Goal: Task Accomplishment & Management: Use online tool/utility

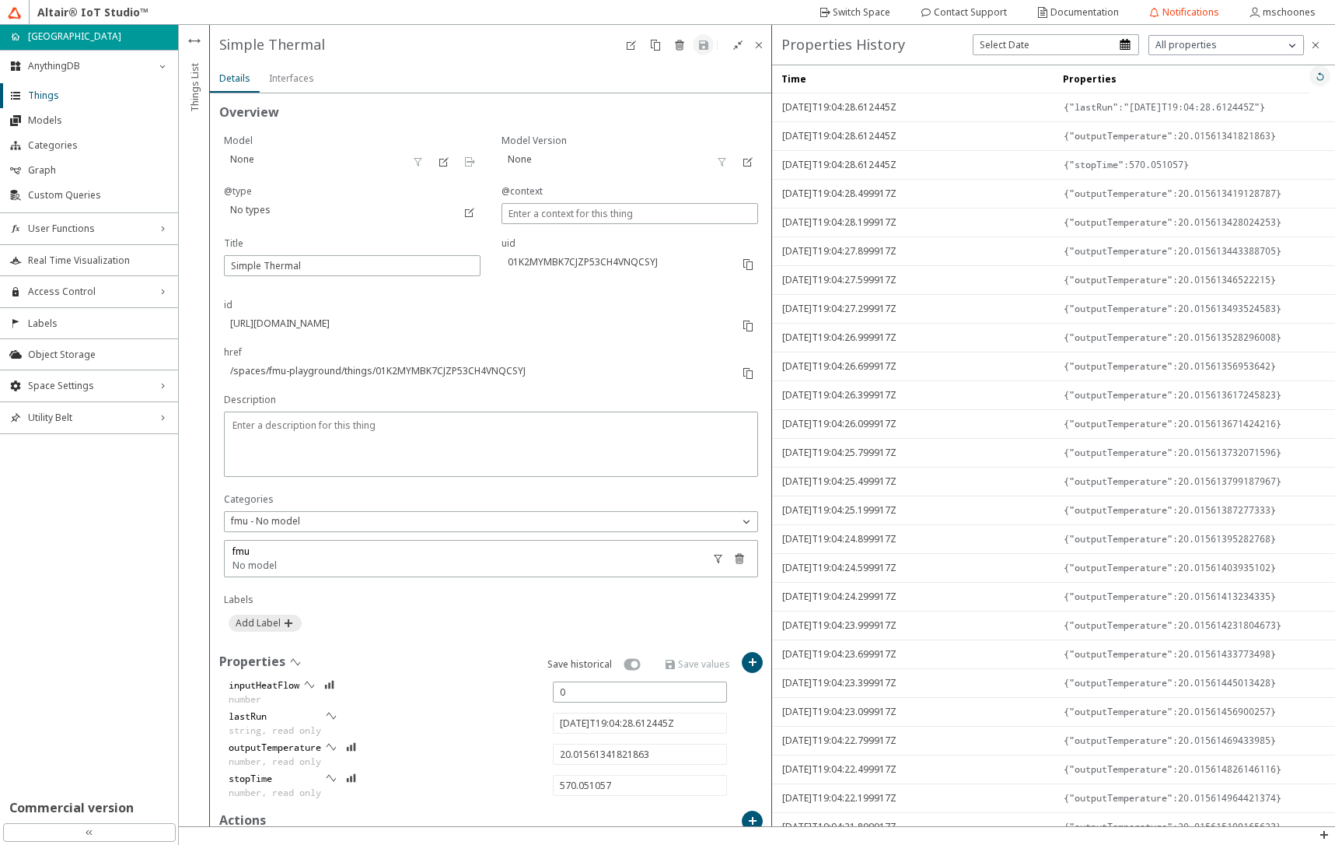
click at [1314, 80] on iron-icon at bounding box center [1320, 76] width 12 height 12
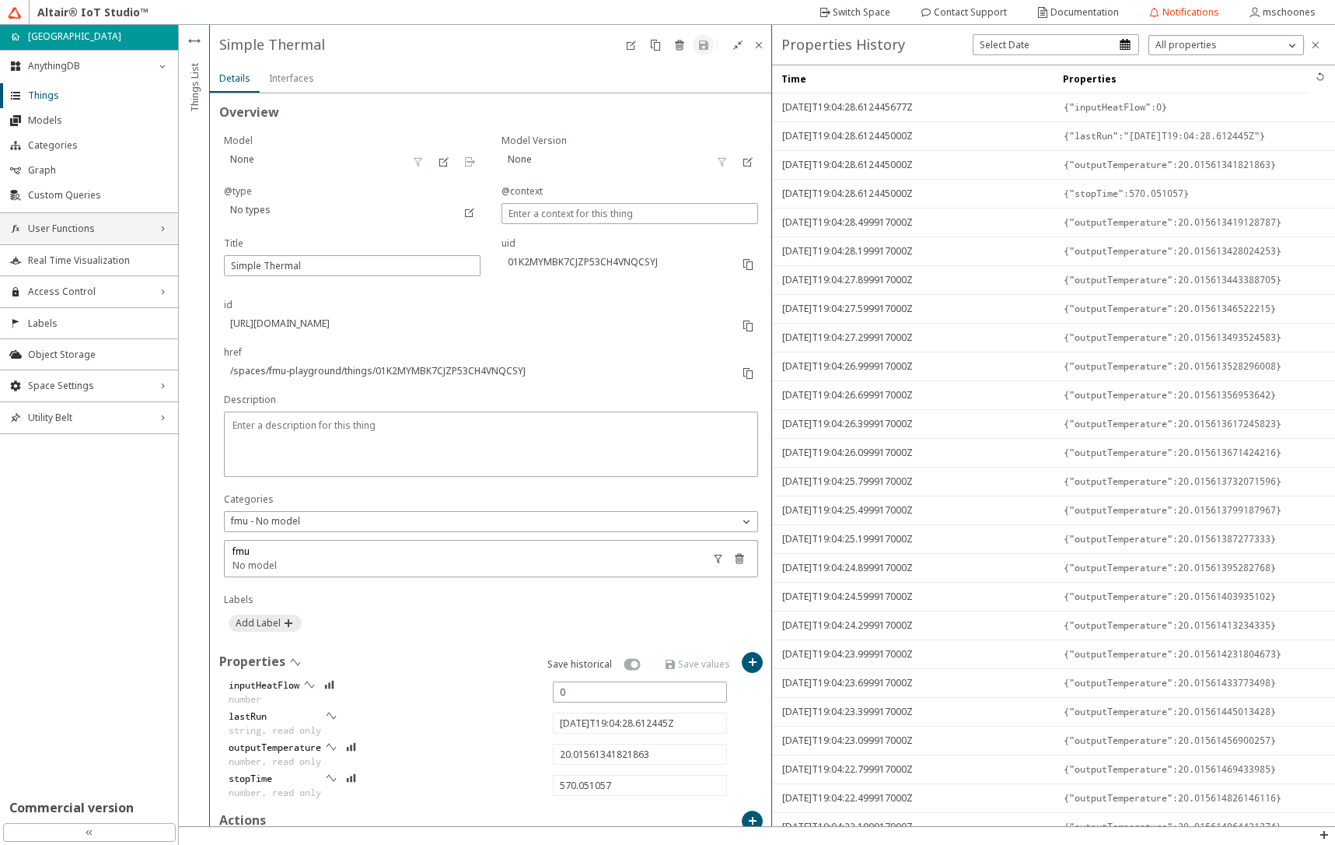
click at [86, 233] on span "User Functions" at bounding box center [89, 228] width 122 height 12
click at [85, 257] on span "Functions" at bounding box center [98, 258] width 141 height 12
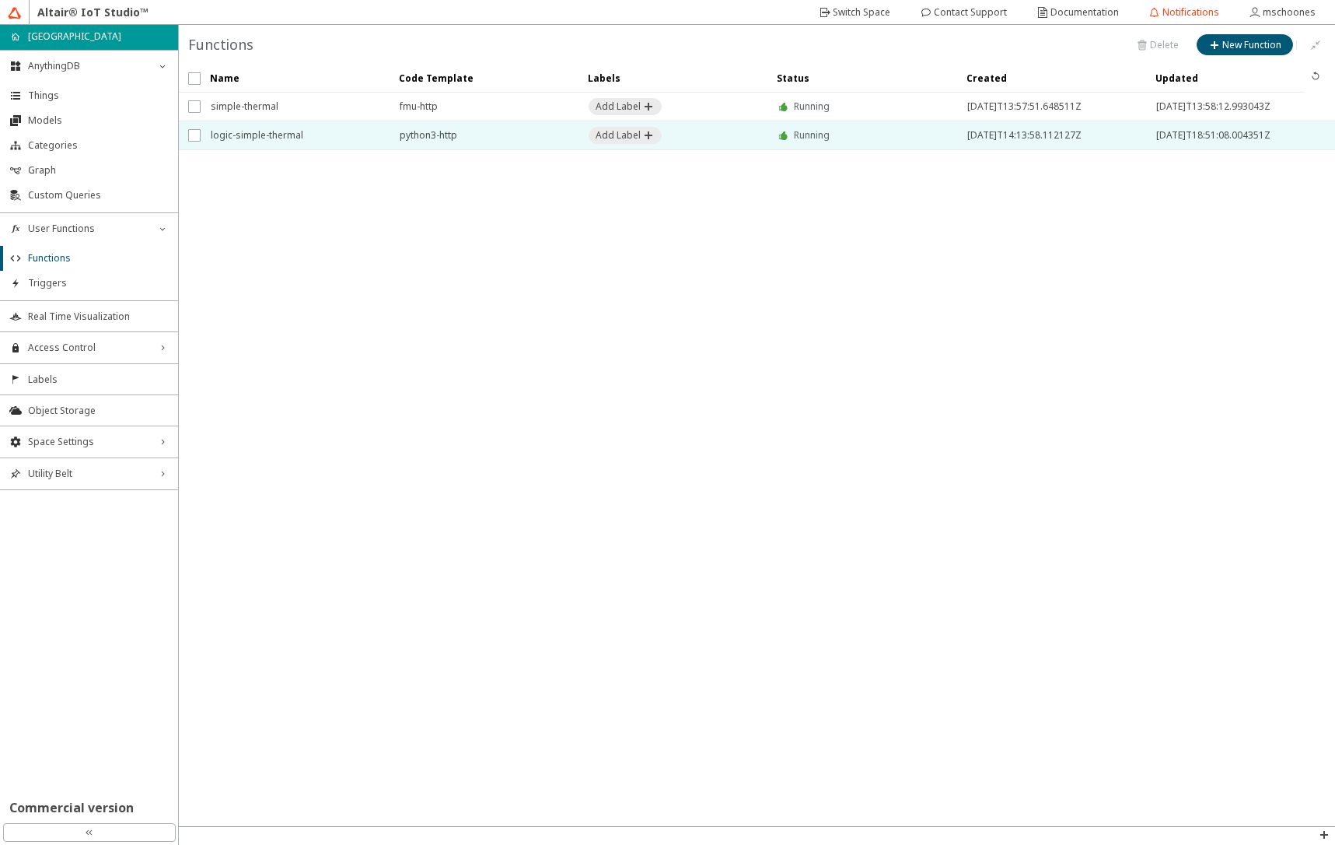
click at [296, 134] on span "logic-simple-thermal" at bounding box center [295, 135] width 169 height 28
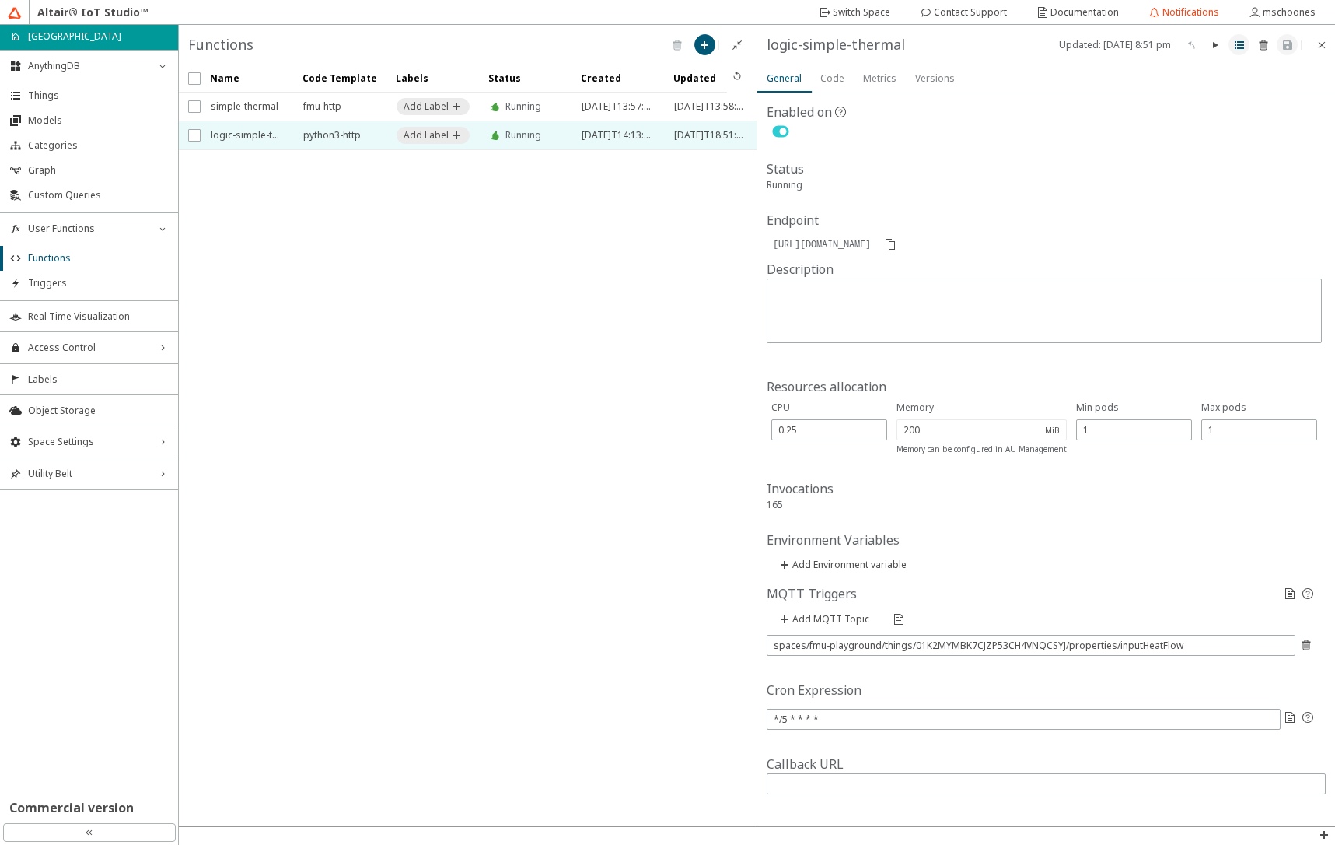
click at [1243, 44] on iron-icon at bounding box center [1239, 45] width 12 height 12
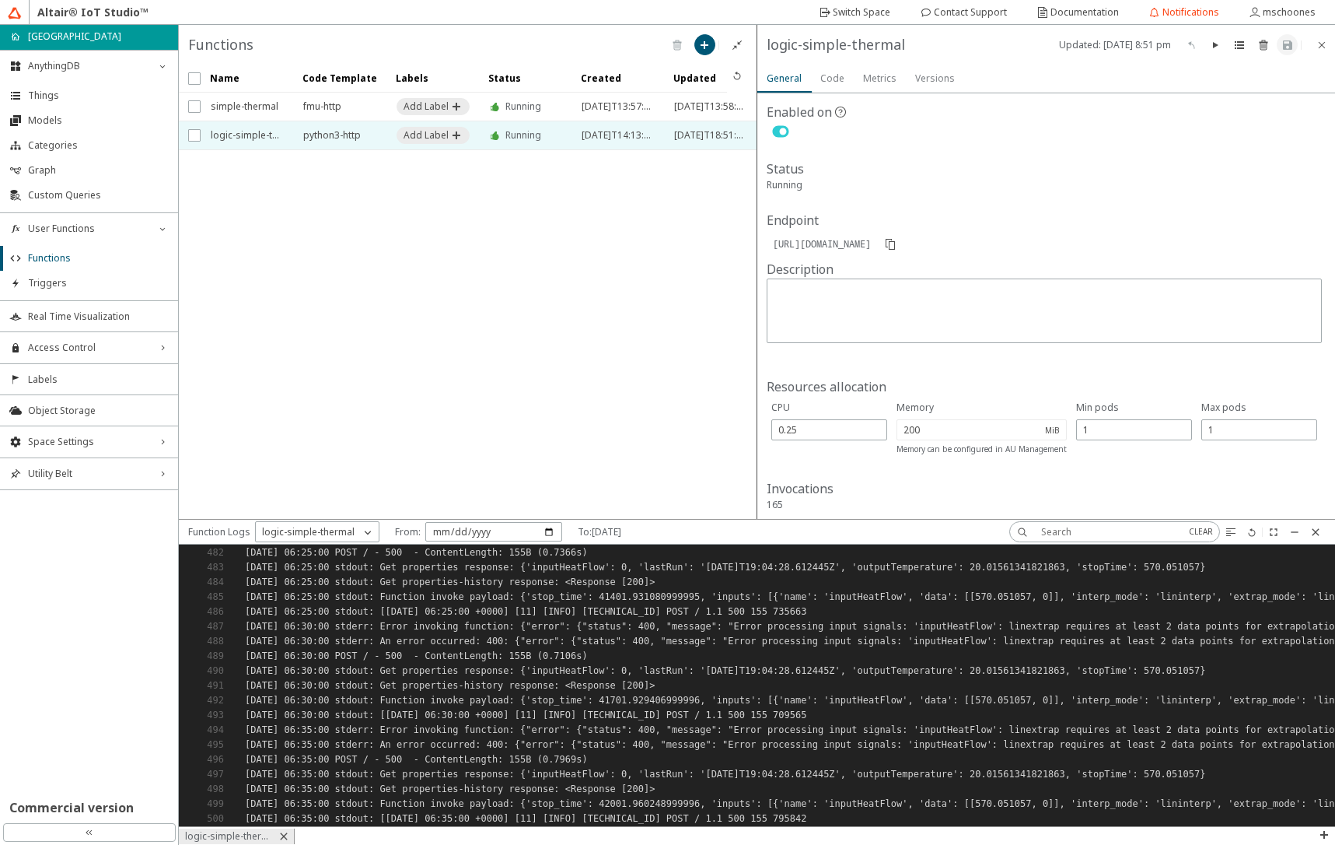
scroll to position [7118, 0]
click at [776, 131] on iron-icon at bounding box center [781, 131] width 28 height 19
click at [1293, 50] on iron-icon at bounding box center [1288, 45] width 12 height 12
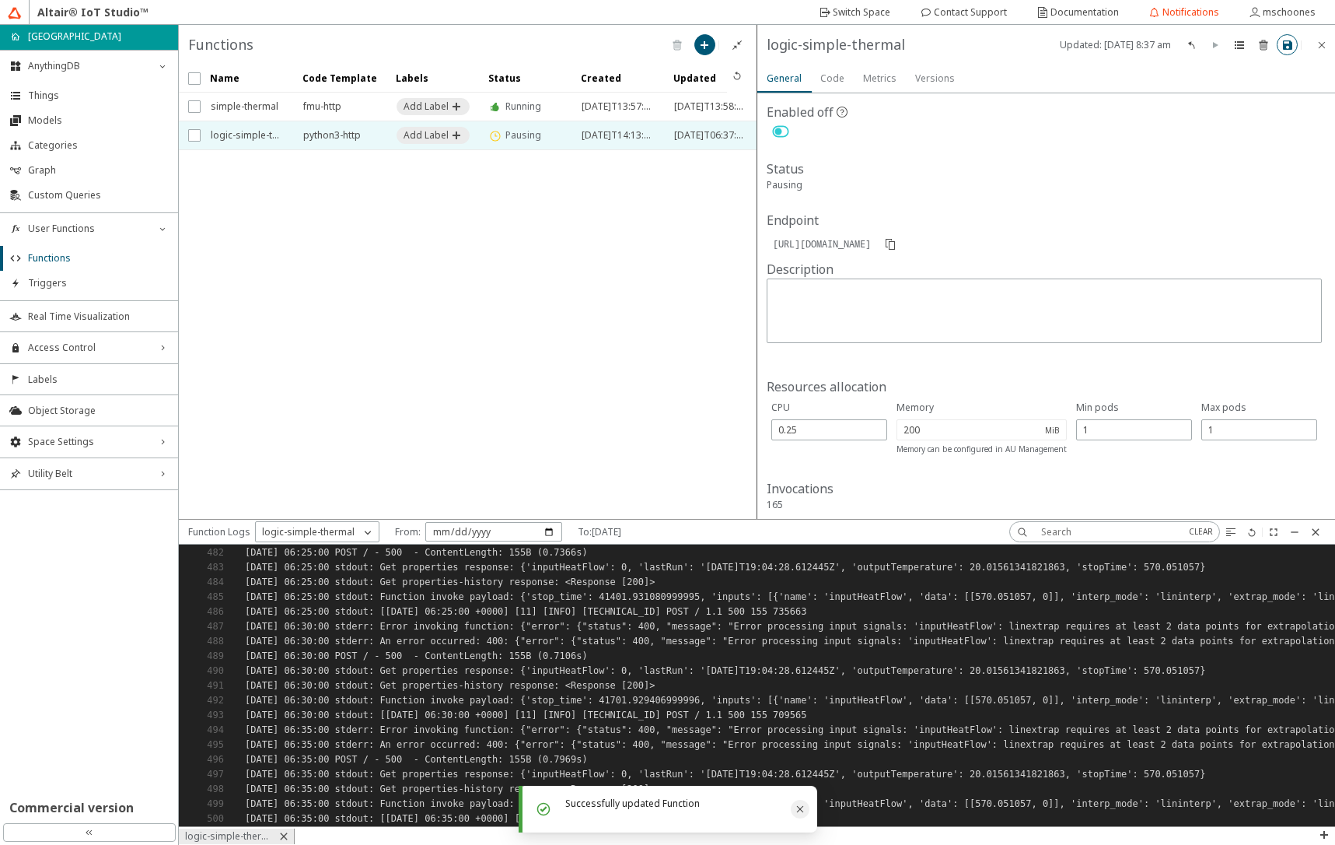
click at [801, 809] on icon "Close" at bounding box center [800, 809] width 12 height 12
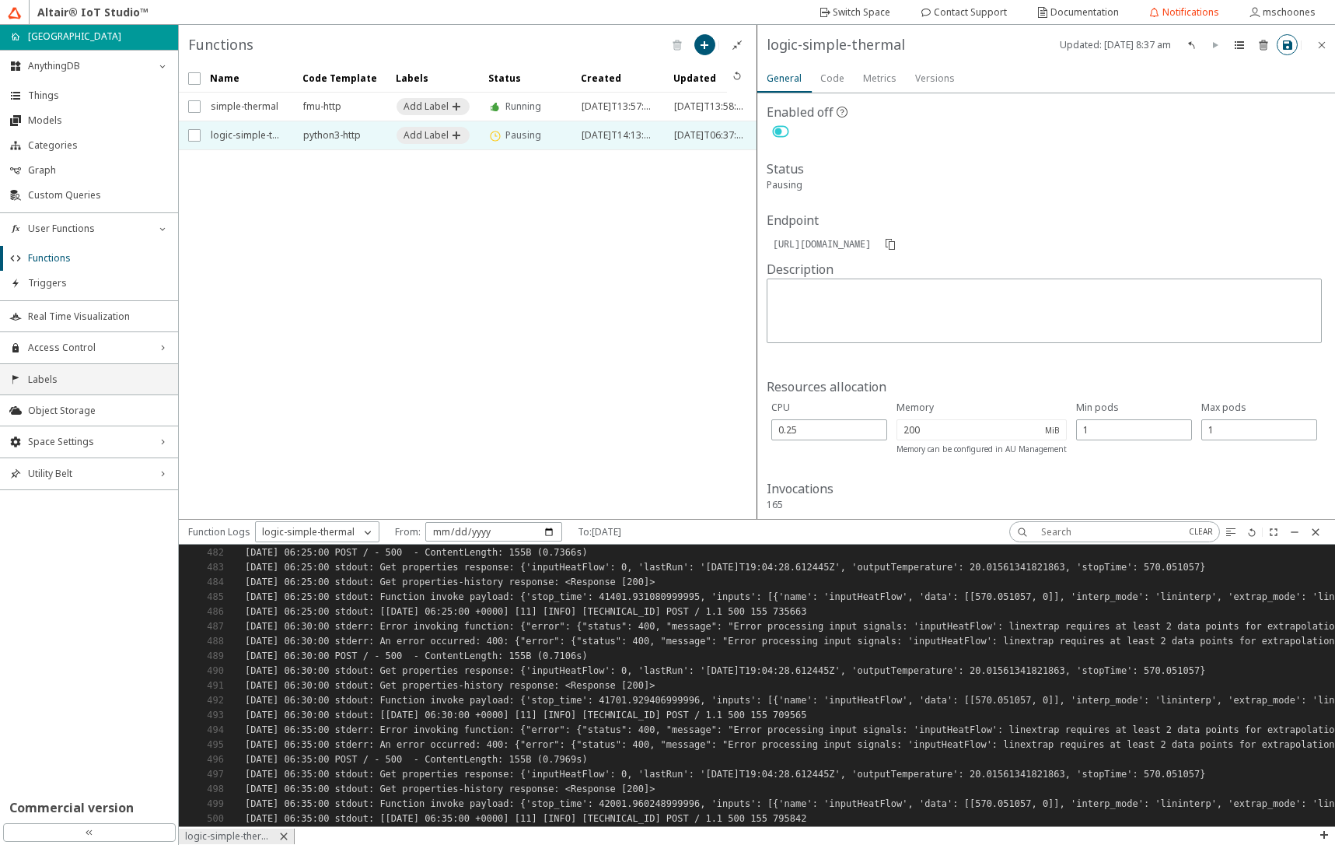
click at [59, 380] on span "Labels" at bounding box center [98, 379] width 141 height 12
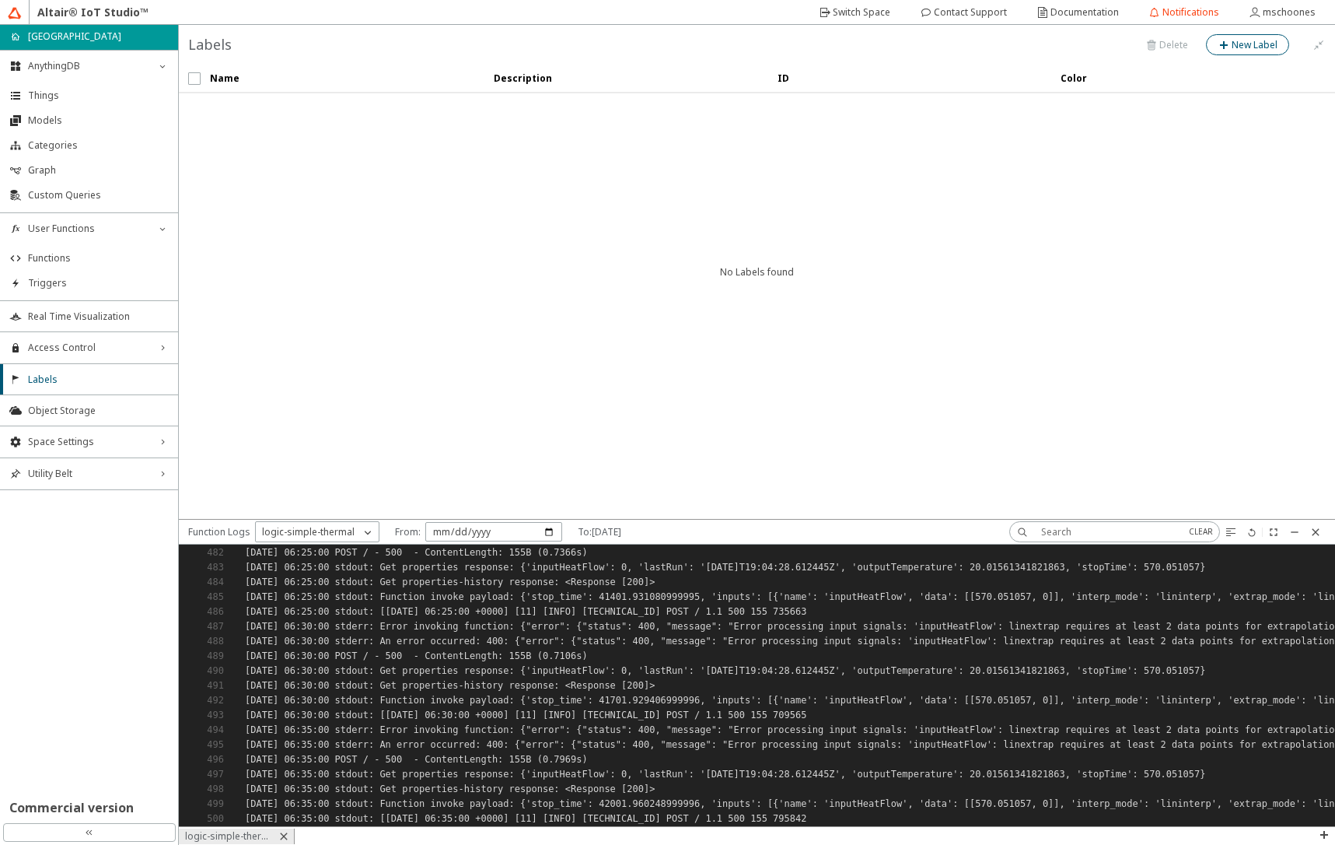
click at [0, 0] on slot "New Label" at bounding box center [0, 0] width 0 height 0
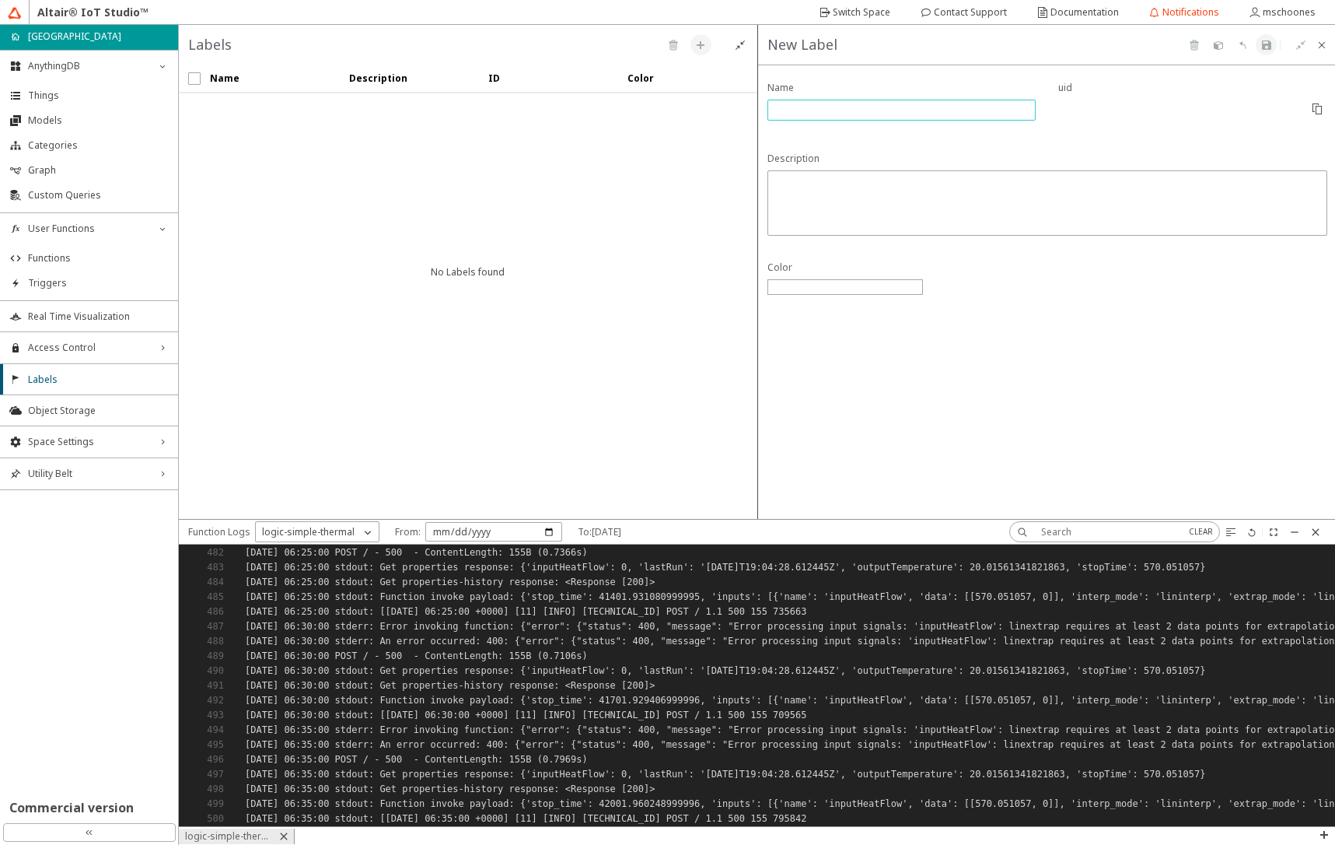
click at [851, 106] on input "text" at bounding box center [902, 109] width 255 height 13
type input "fmu-trigger"
click at [803, 286] on div at bounding box center [846, 287] width 156 height 16
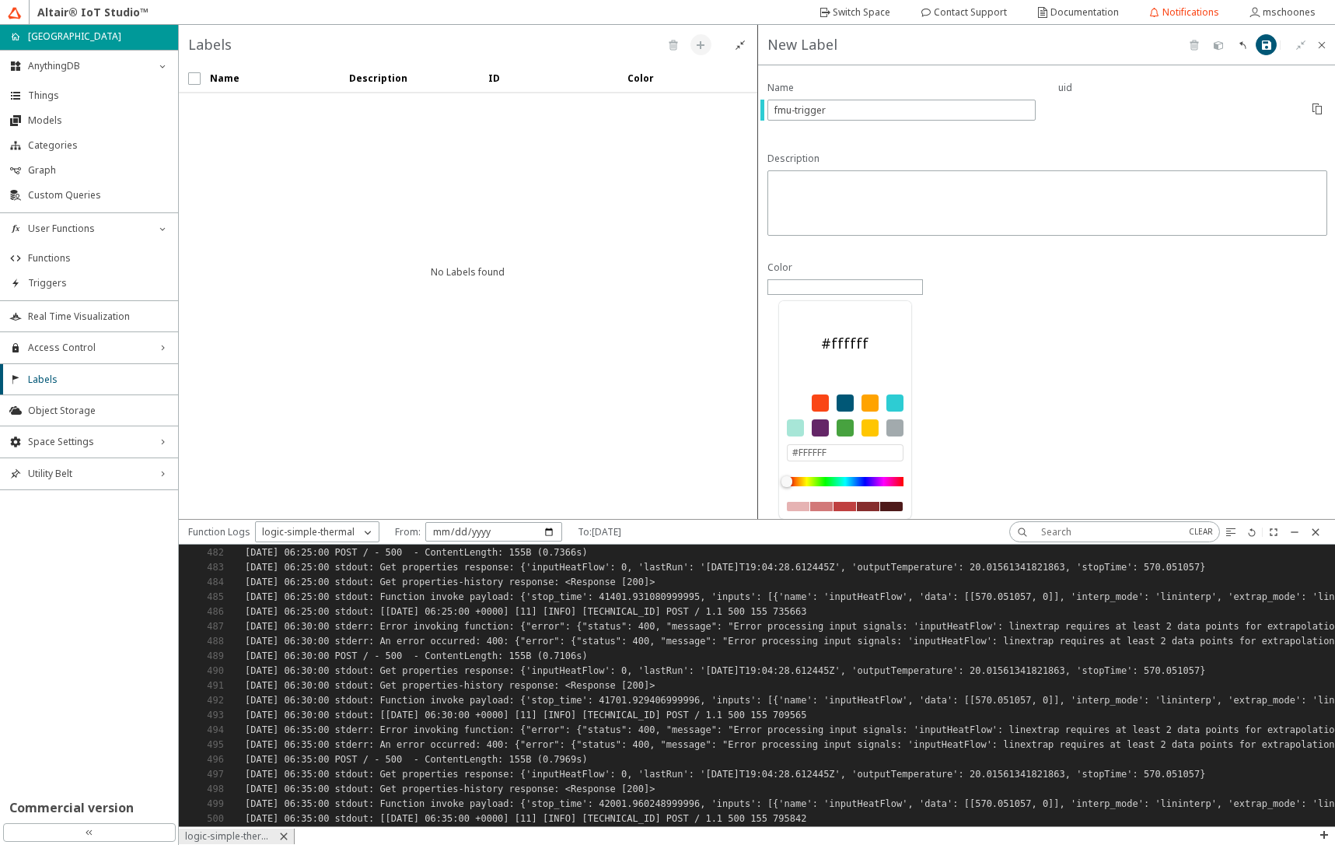
click at [1087, 332] on div "Color #ffffff #FFFFFF" at bounding box center [1047, 291] width 578 height 453
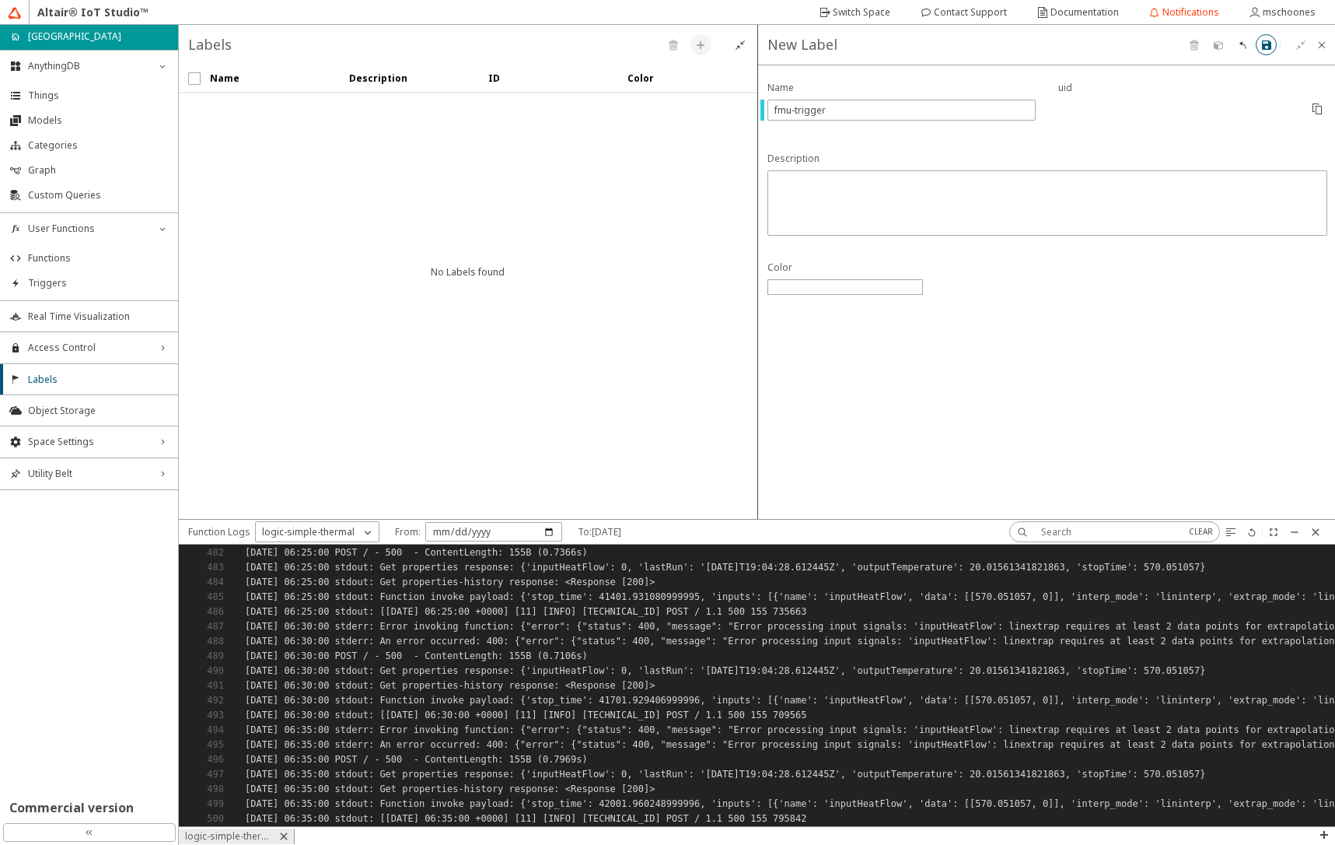
click at [1267, 48] on iron-icon at bounding box center [1267, 45] width 12 height 12
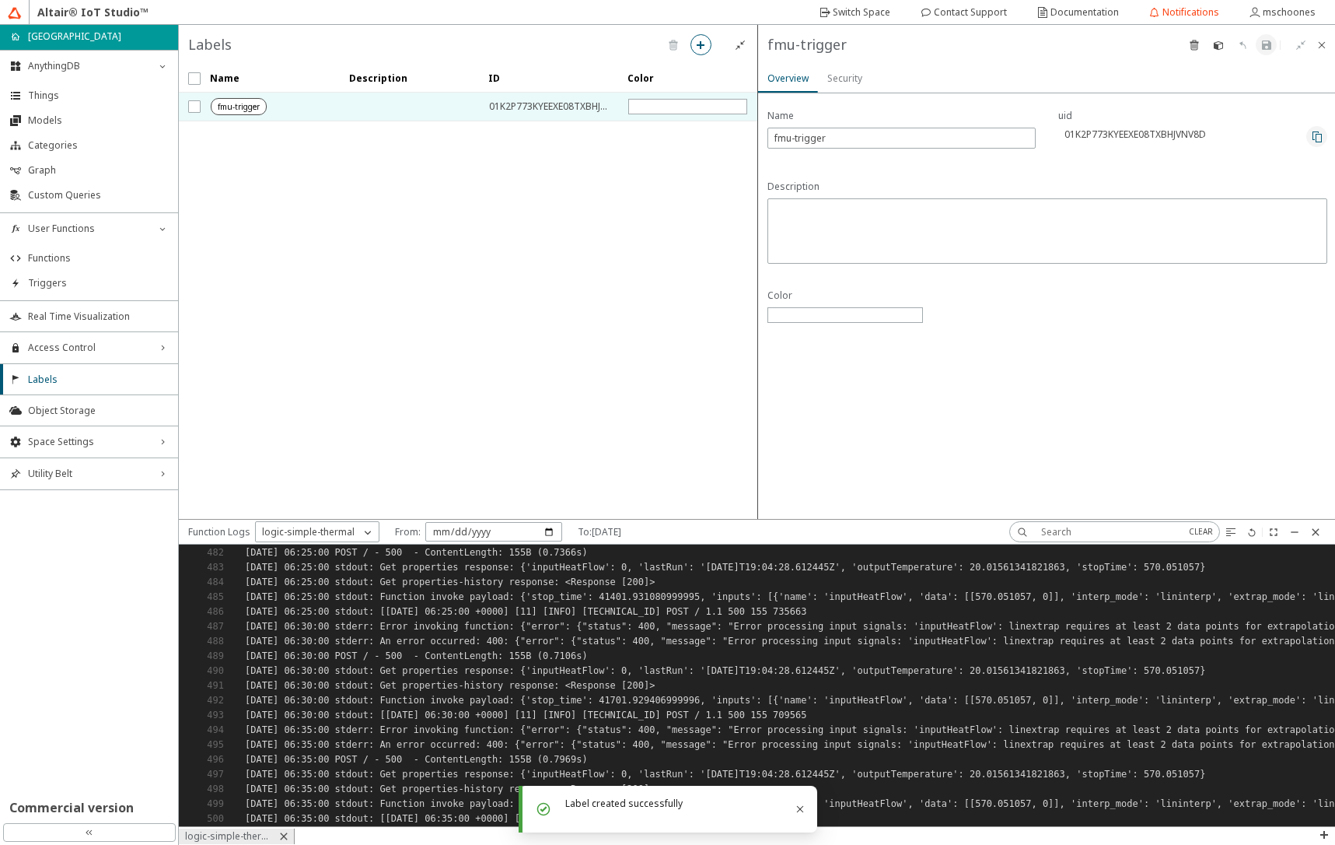
click at [1322, 138] on iron-icon at bounding box center [1317, 137] width 12 height 12
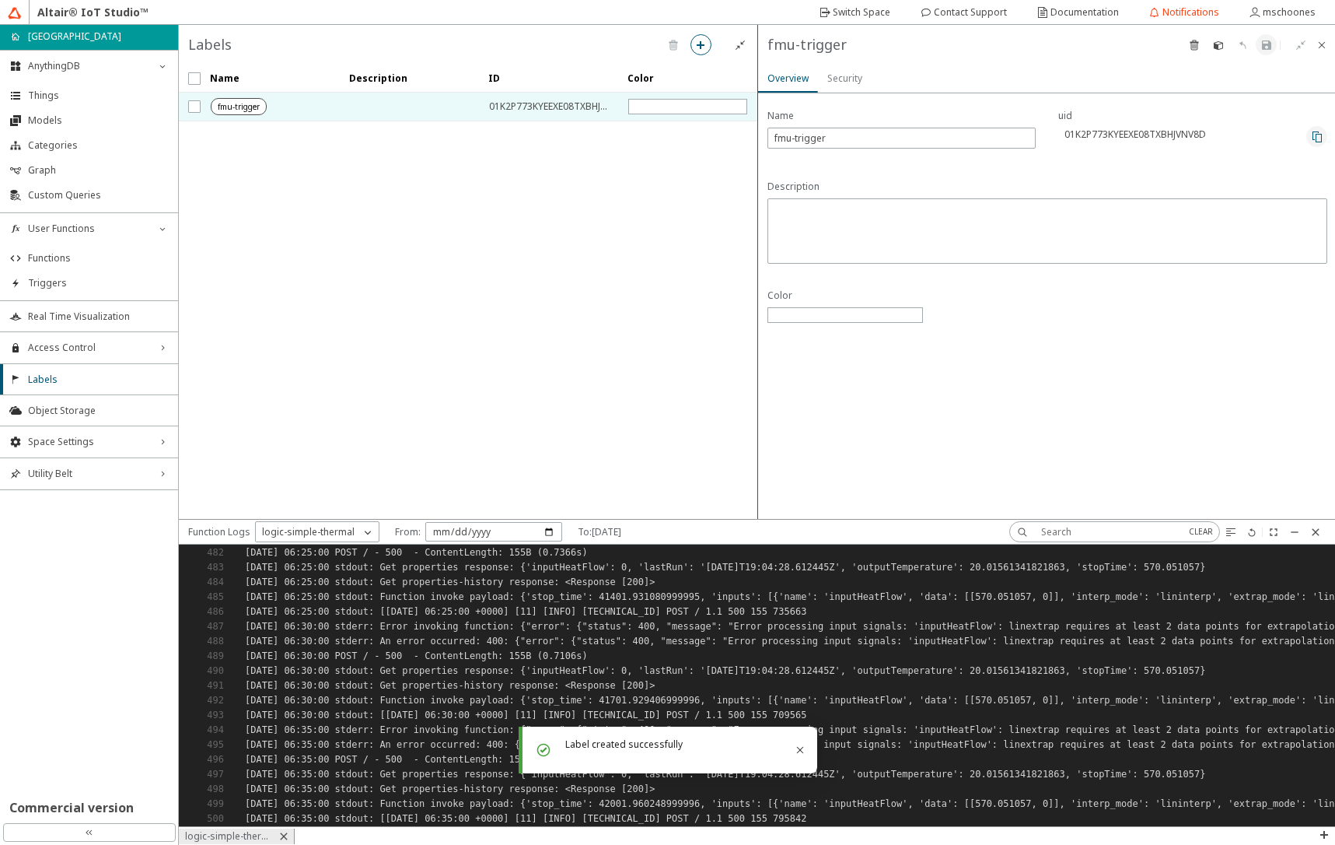
scroll to position [270, 1145]
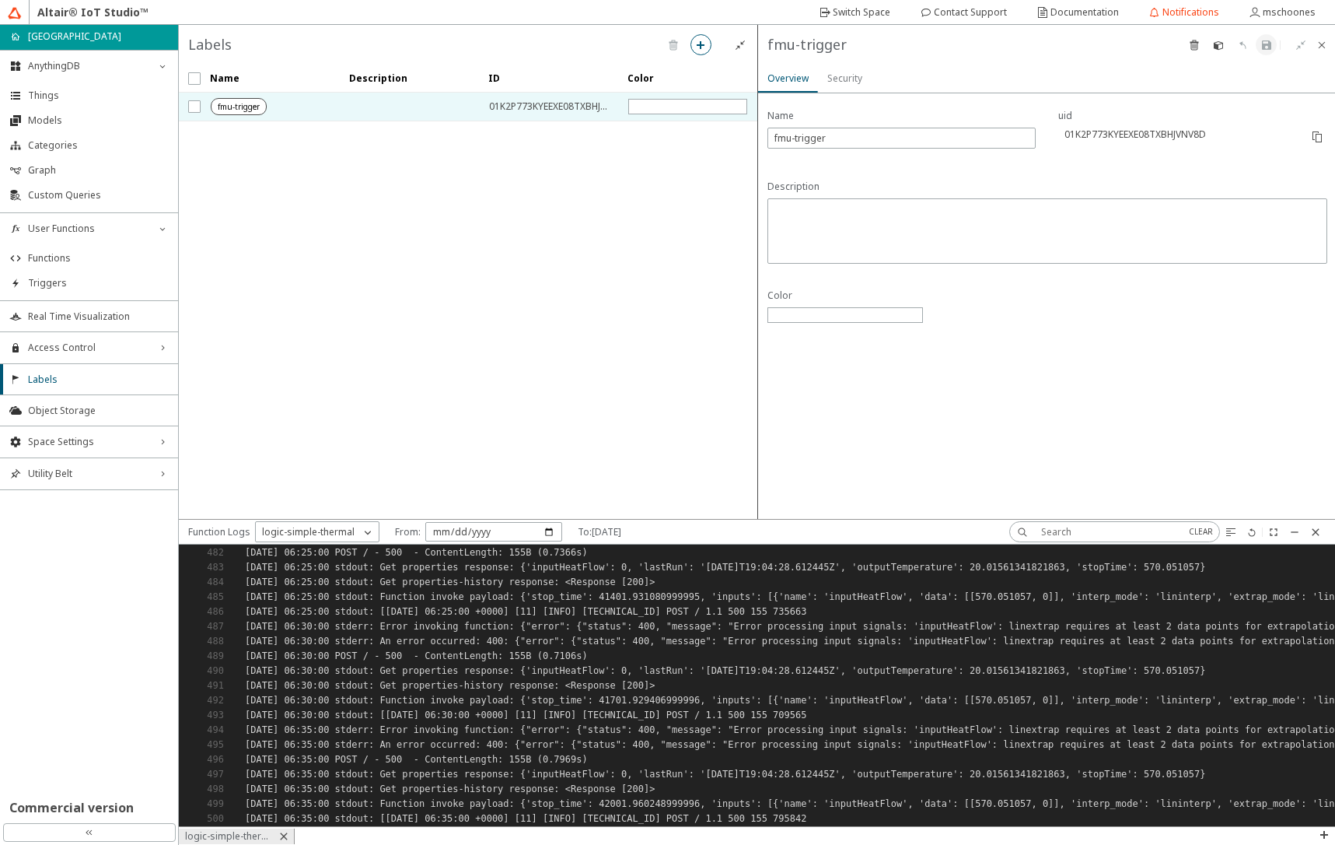
click at [0, 0] on slot "Security" at bounding box center [0, 0] width 0 height 0
click at [0, 0] on slot "Create Credentials" at bounding box center [0, 0] width 0 height 0
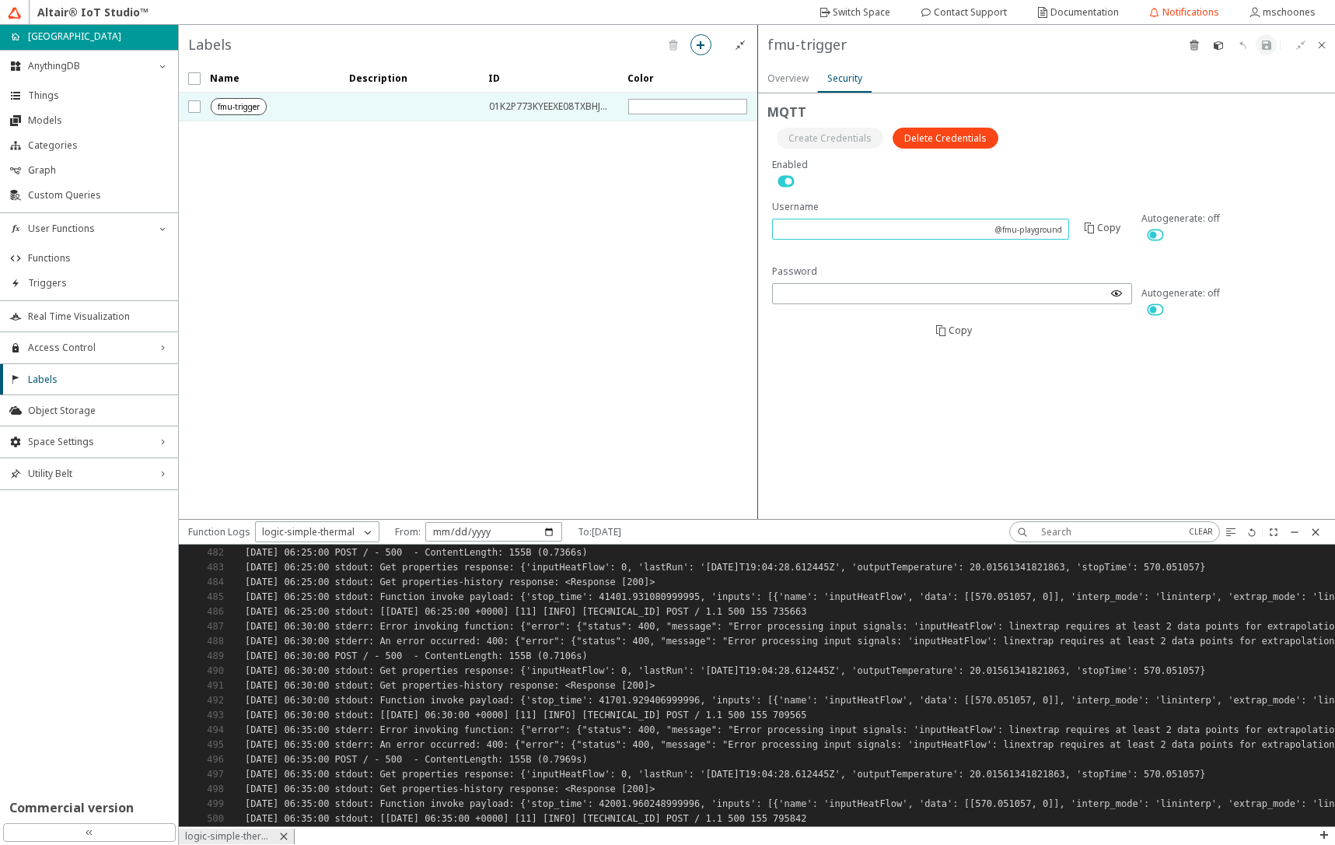
click at [932, 230] on input "text" at bounding box center [884, 228] width 210 height 13
type input "fmu-trigger"
click at [1156, 302] on iron-icon at bounding box center [1156, 309] width 28 height 19
click at [1268, 51] on paper-button at bounding box center [1266, 44] width 21 height 21
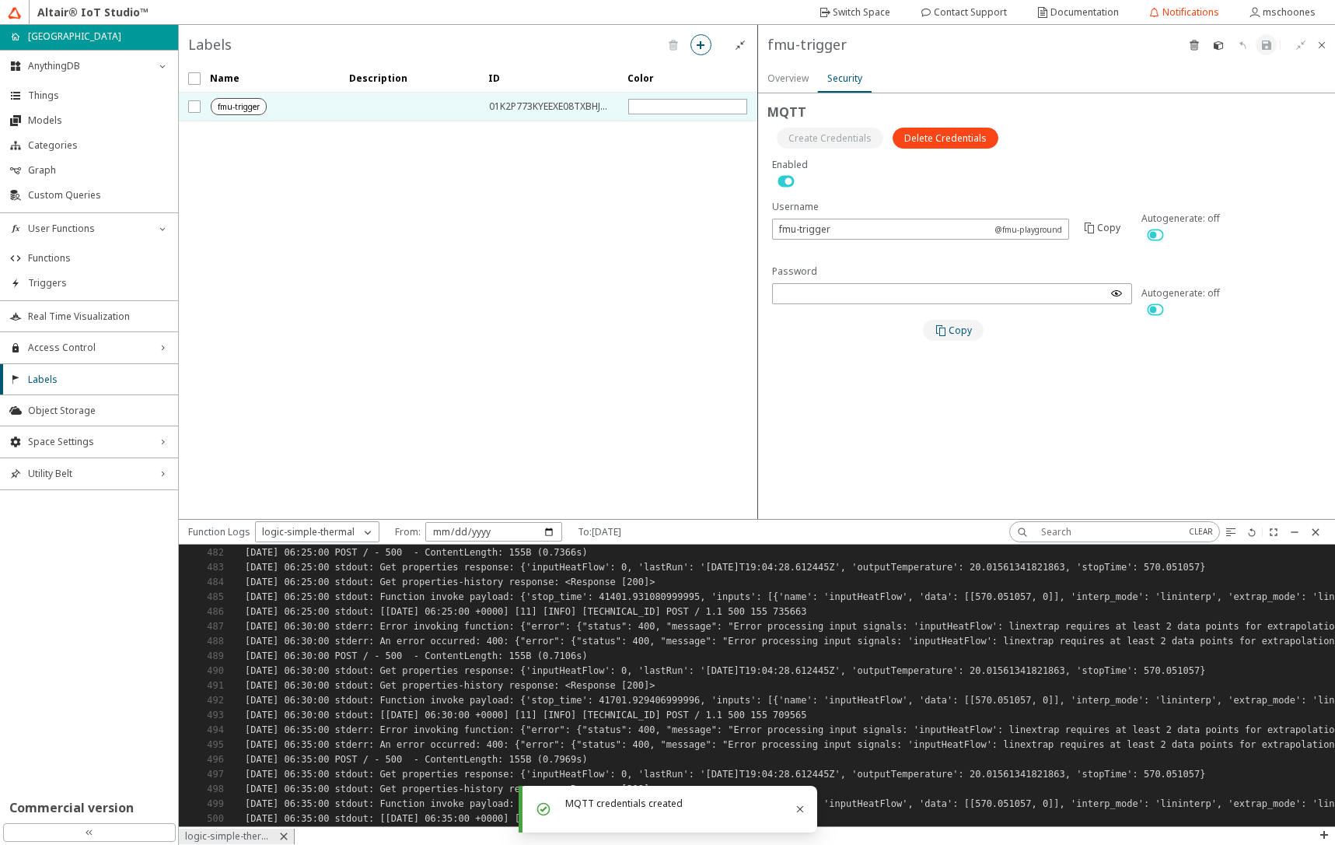
click at [949, 324] on iron-icon at bounding box center [942, 330] width 14 height 12
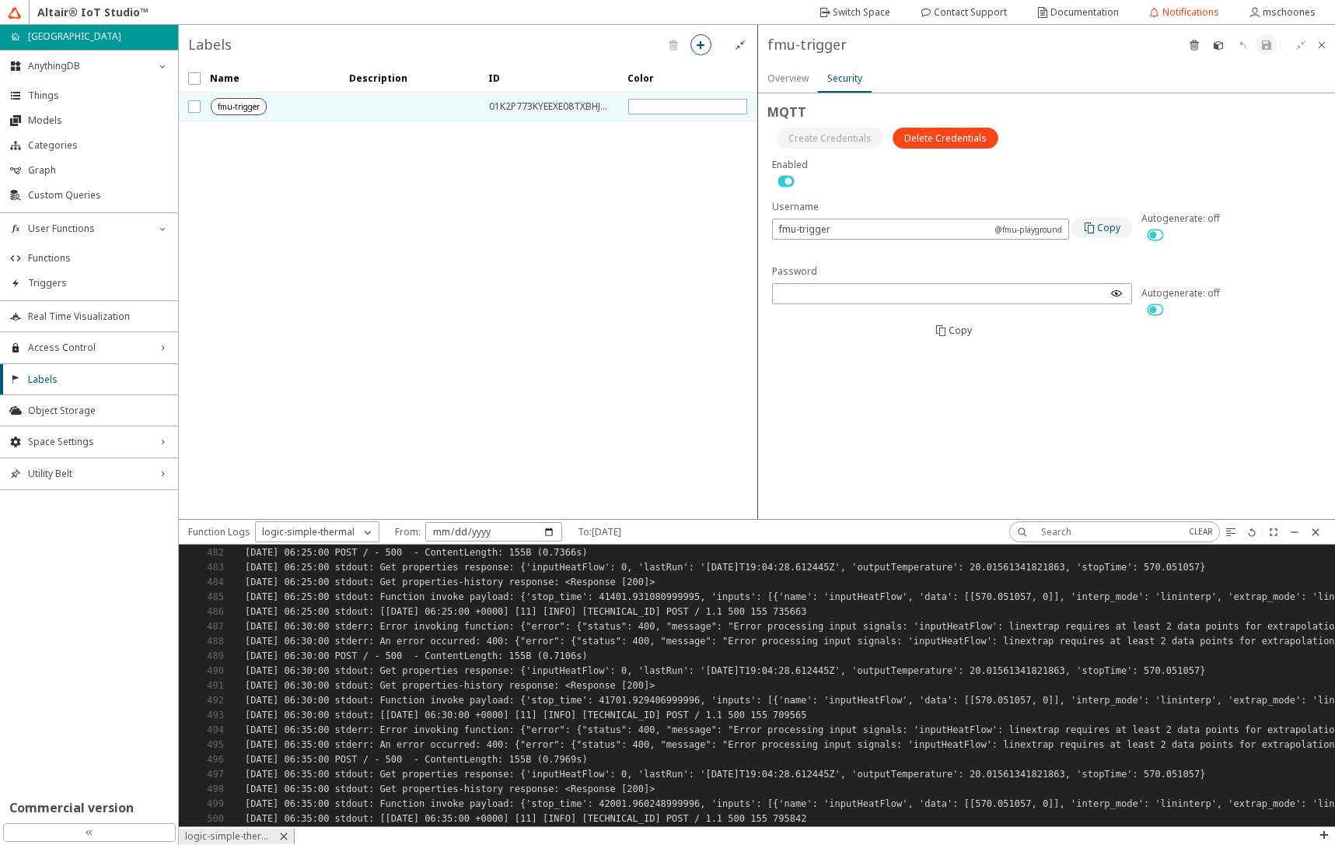
click at [1122, 225] on paper-button "Copy" at bounding box center [1102, 227] width 61 height 21
click at [616, 313] on iron-scroll-threshold "Name Description ID Color" at bounding box center [468, 292] width 579 height 454
click at [71, 284] on span "Triggers" at bounding box center [98, 283] width 141 height 12
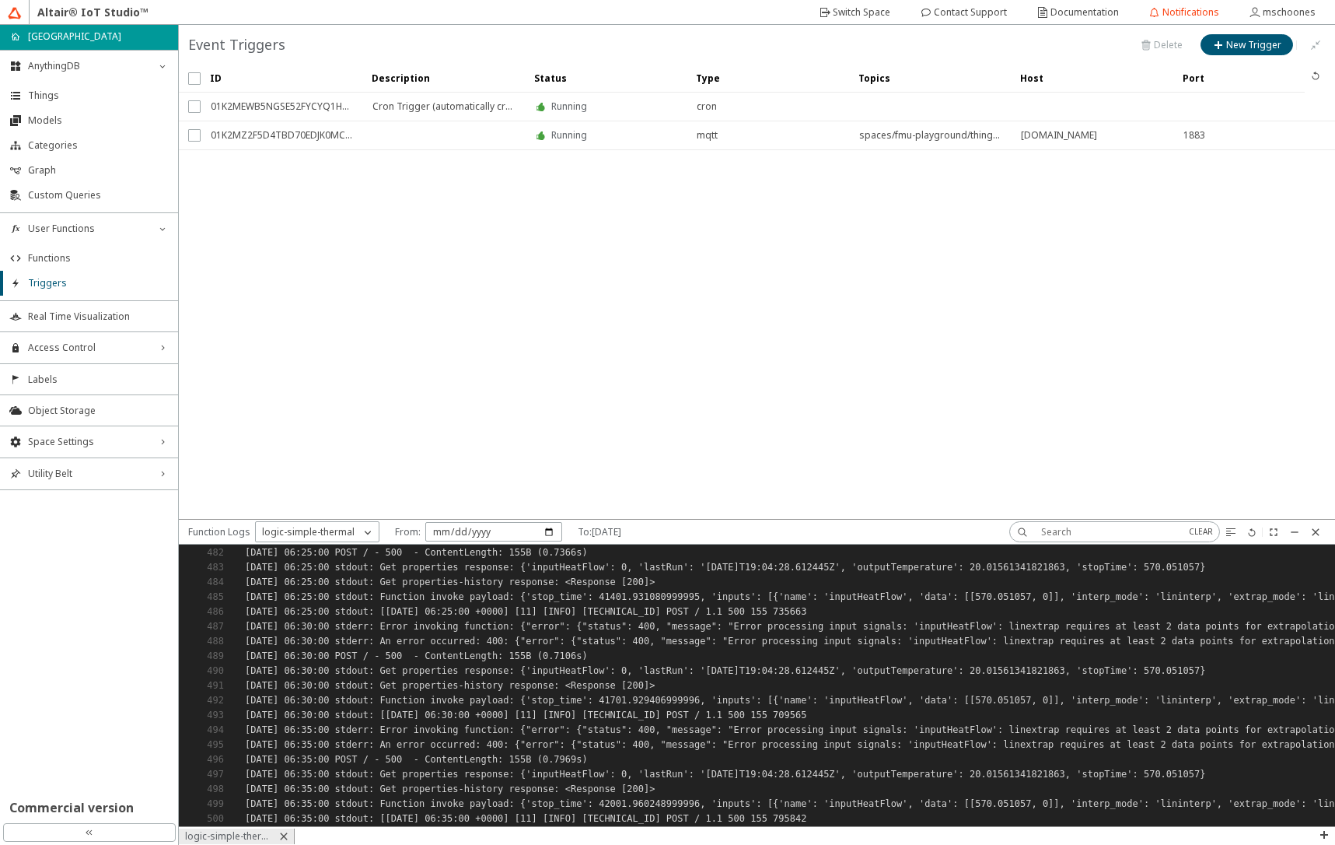
click at [625, 142] on div "Running" at bounding box center [606, 135] width 142 height 28
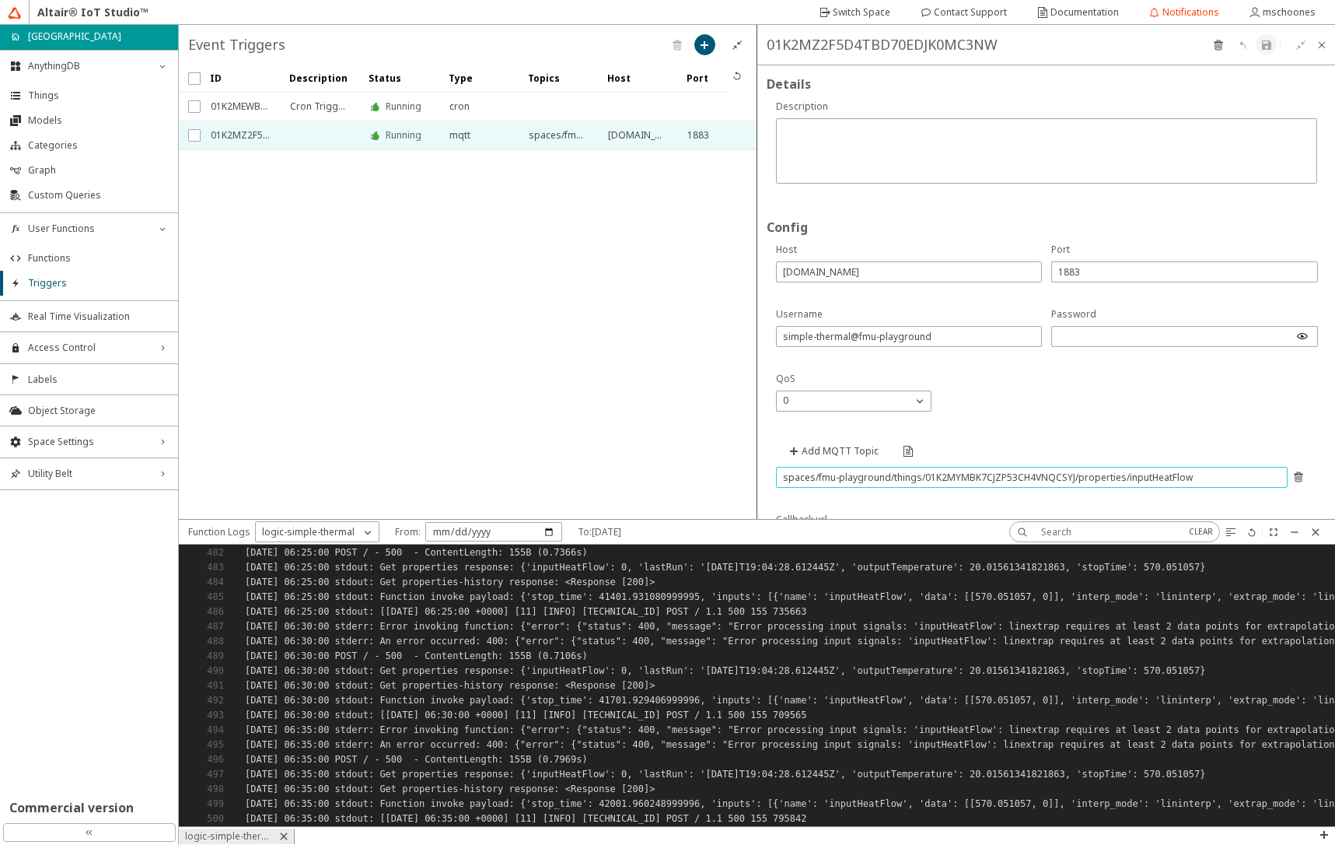
drag, startPoint x: 1196, startPoint y: 478, endPoint x: 709, endPoint y: 478, distance: 486.8
click at [709, 478] on div "Running Running Details Config" at bounding box center [757, 272] width 1156 height 494
paste input "labels/01K2P773KYEEXE08TXBHJVNV8D/#"
type input "spaces/fmu-playground/labels/01K2P773KYEEXE08TXBHJVNV8D/#"
click at [907, 335] on input "simple-thermal@fmu-playground" at bounding box center [909, 336] width 253 height 13
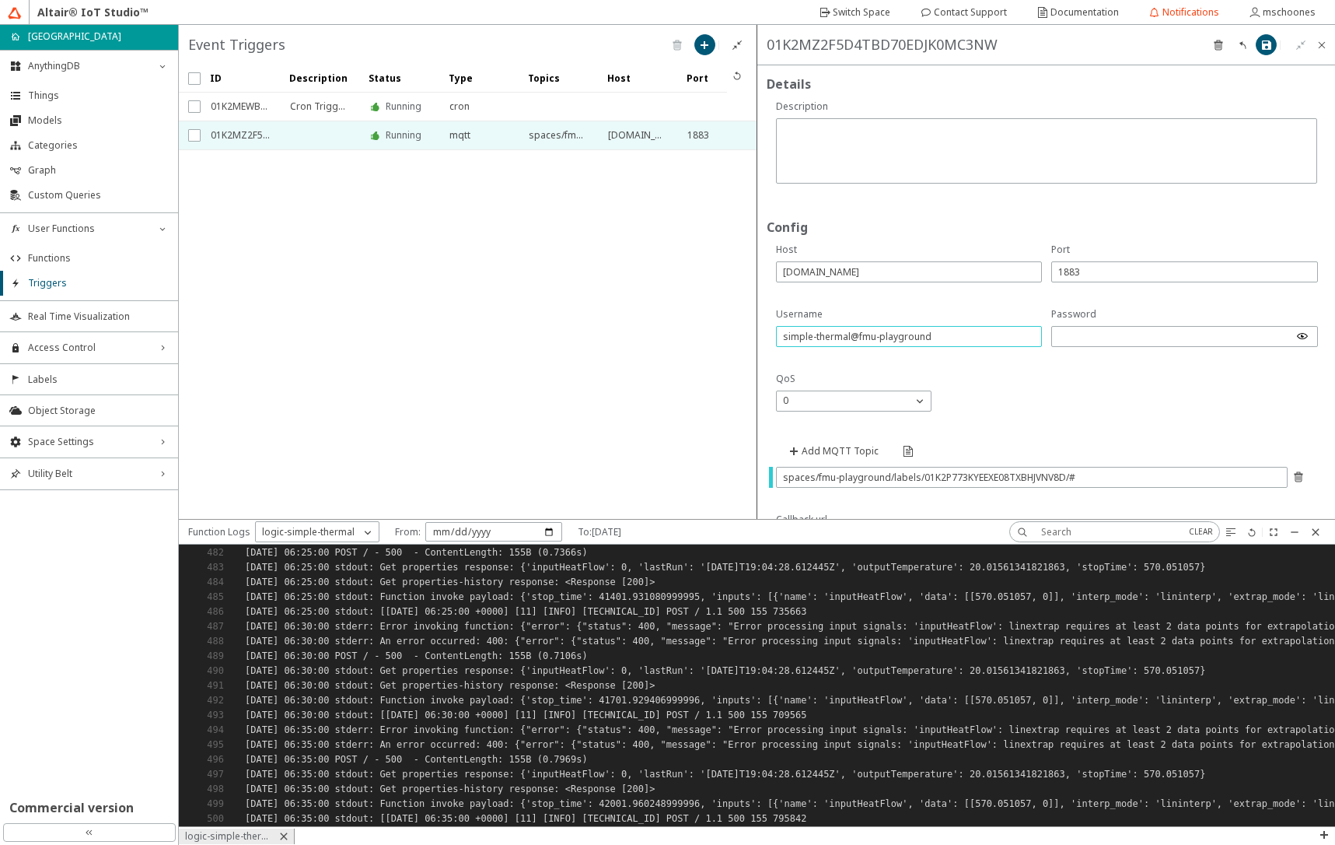
click at [907, 335] on input "simple-thermal@fmu-playground" at bounding box center [909, 336] width 253 height 13
paste input "fmu-trigger"
type input "fmu-trigger@fmu-playground"
click at [792, 124] on textarea at bounding box center [1048, 153] width 531 height 58
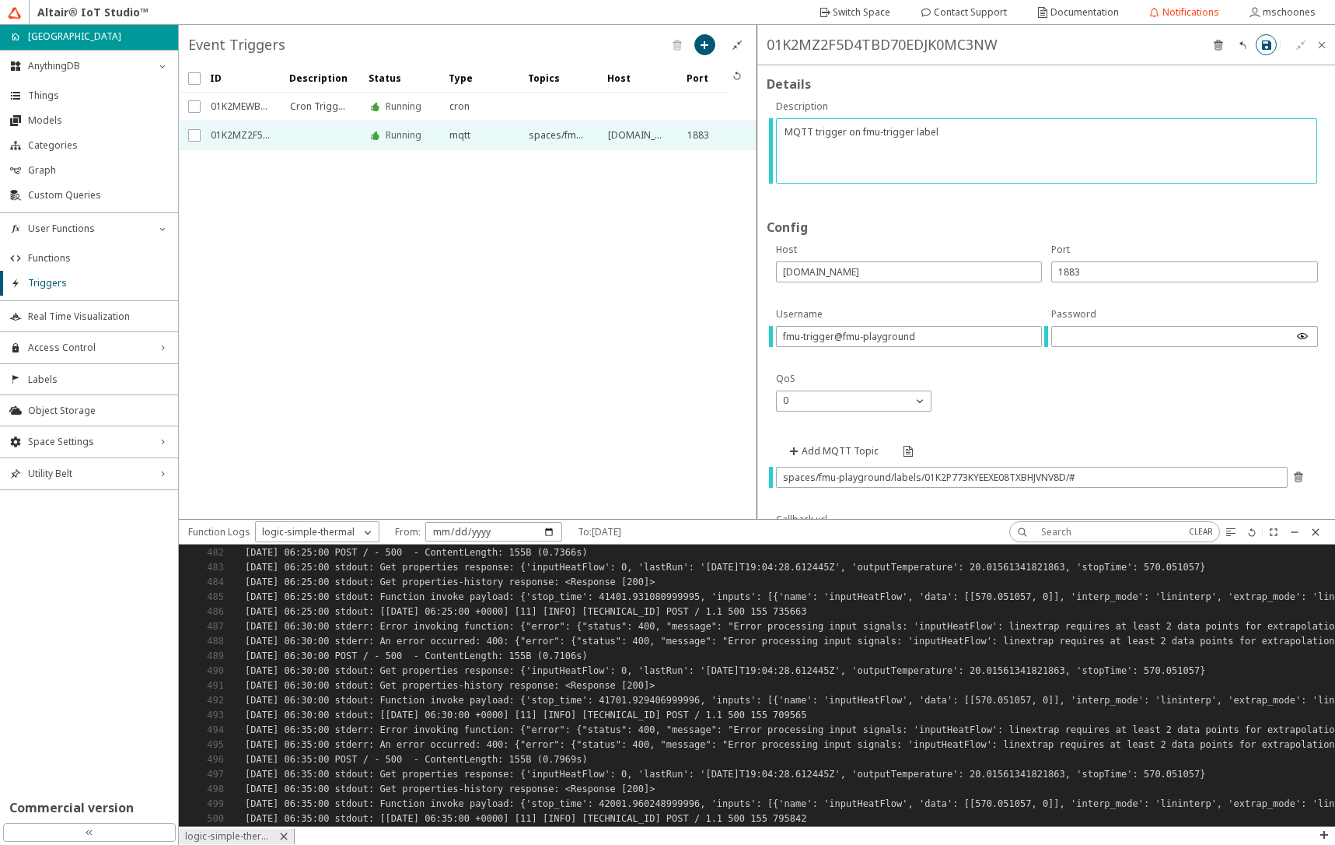
type textarea "MQTT trigger on fmu-trigger label"
click at [1267, 45] on iron-icon at bounding box center [1267, 45] width 12 height 12
click at [48, 99] on span "Things" at bounding box center [98, 95] width 141 height 12
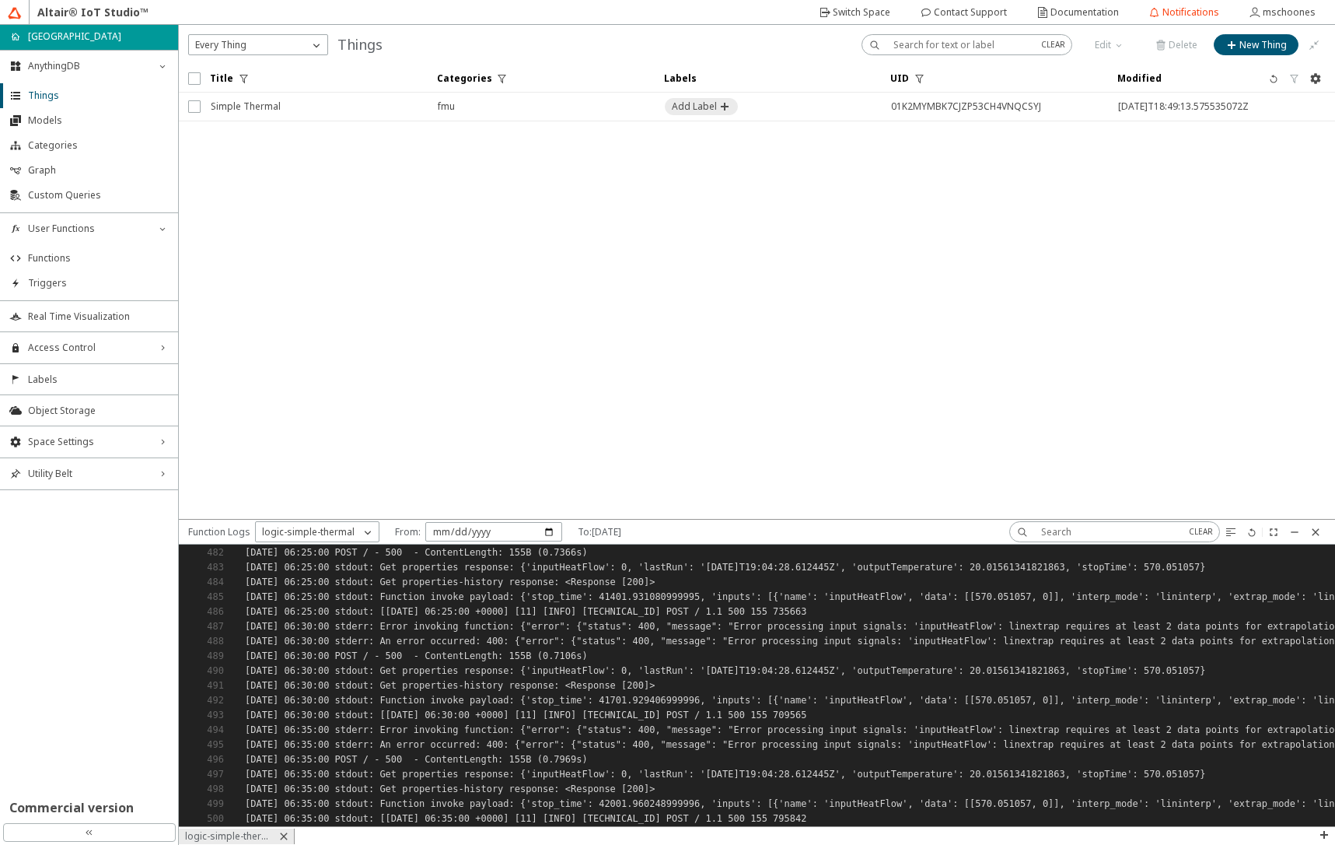
click at [815, 109] on unity-button at bounding box center [768, 107] width 207 height 28
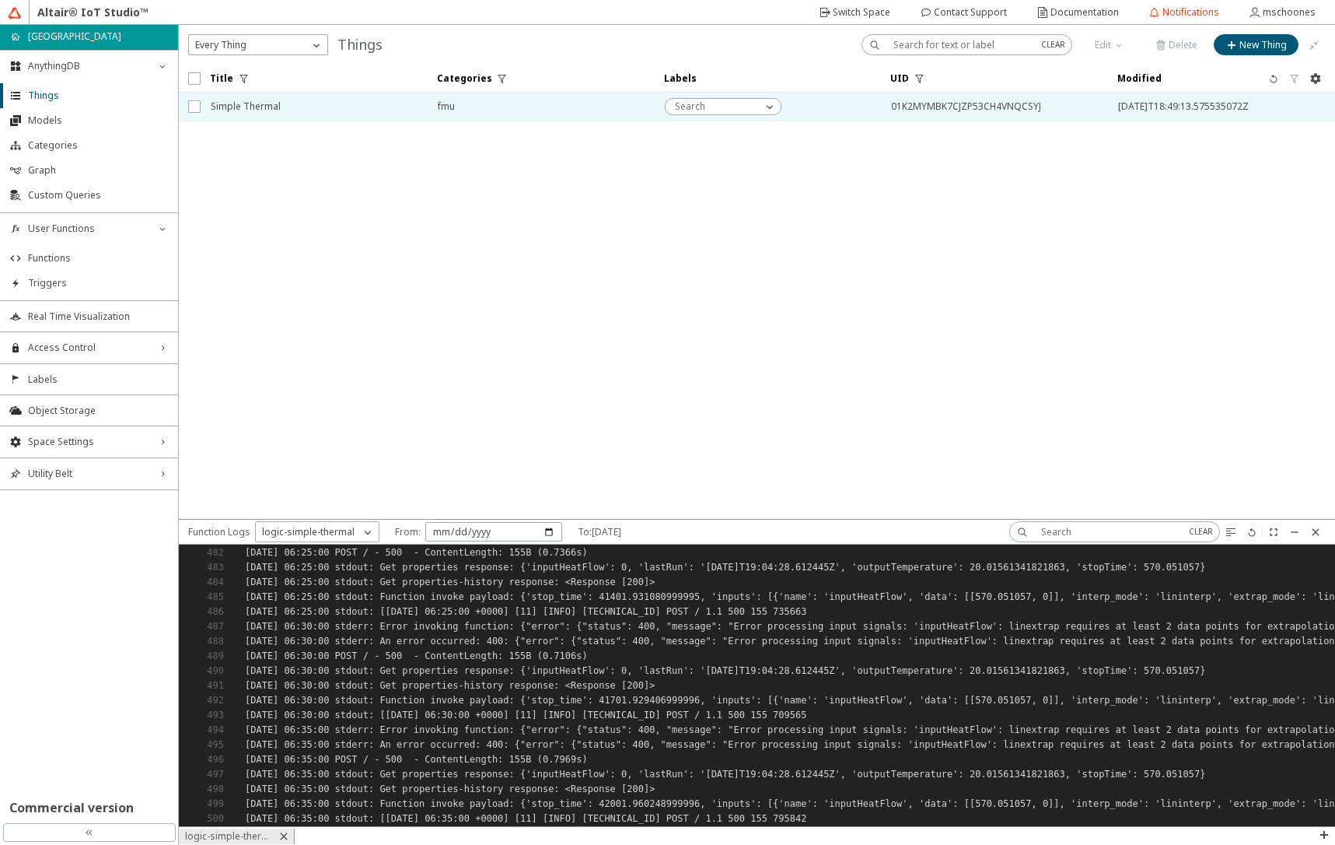
click at [319, 112] on span "Simple Thermal" at bounding box center [314, 107] width 207 height 28
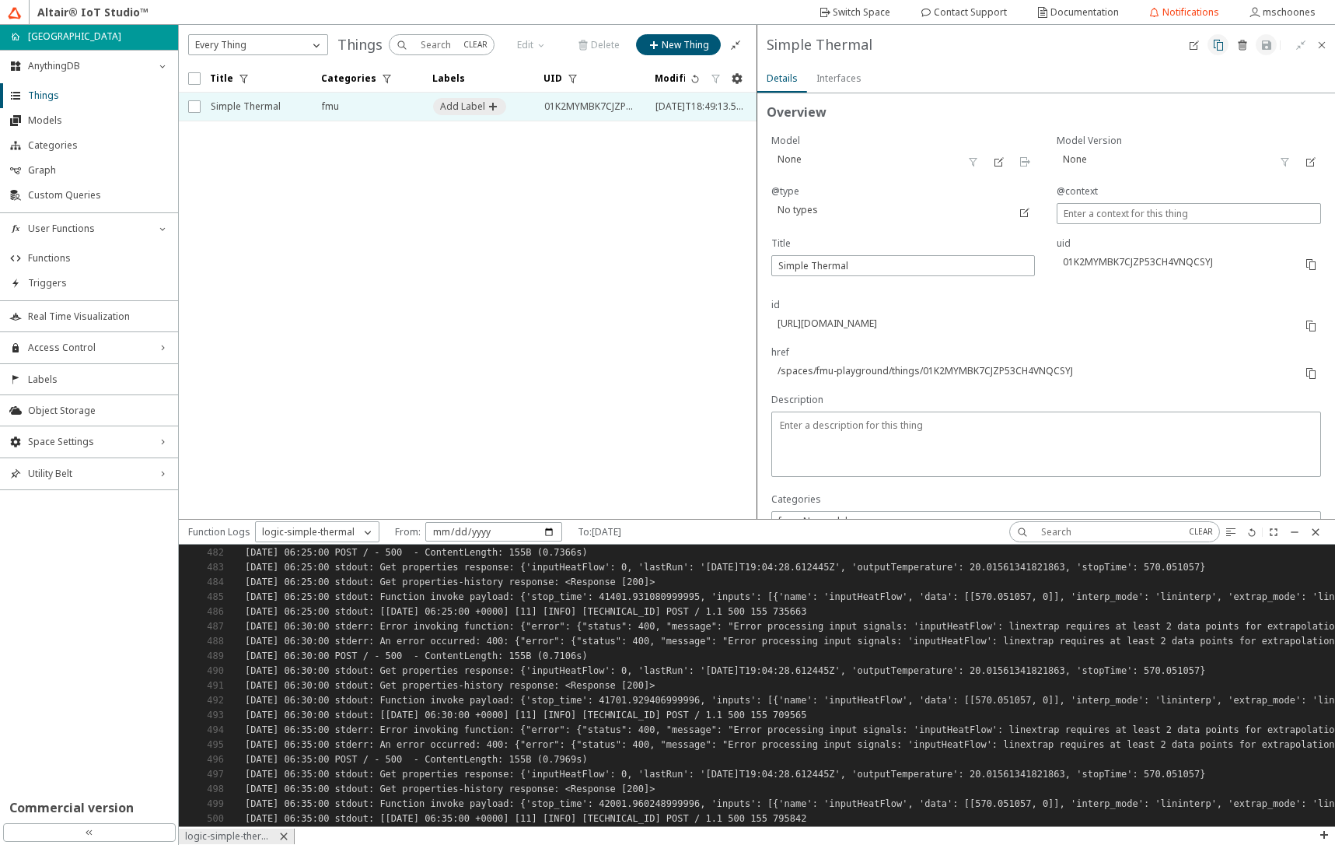
click at [1221, 45] on iron-icon at bounding box center [1218, 45] width 12 height 12
click at [0, 0] on slot "Clone" at bounding box center [0, 0] width 0 height 0
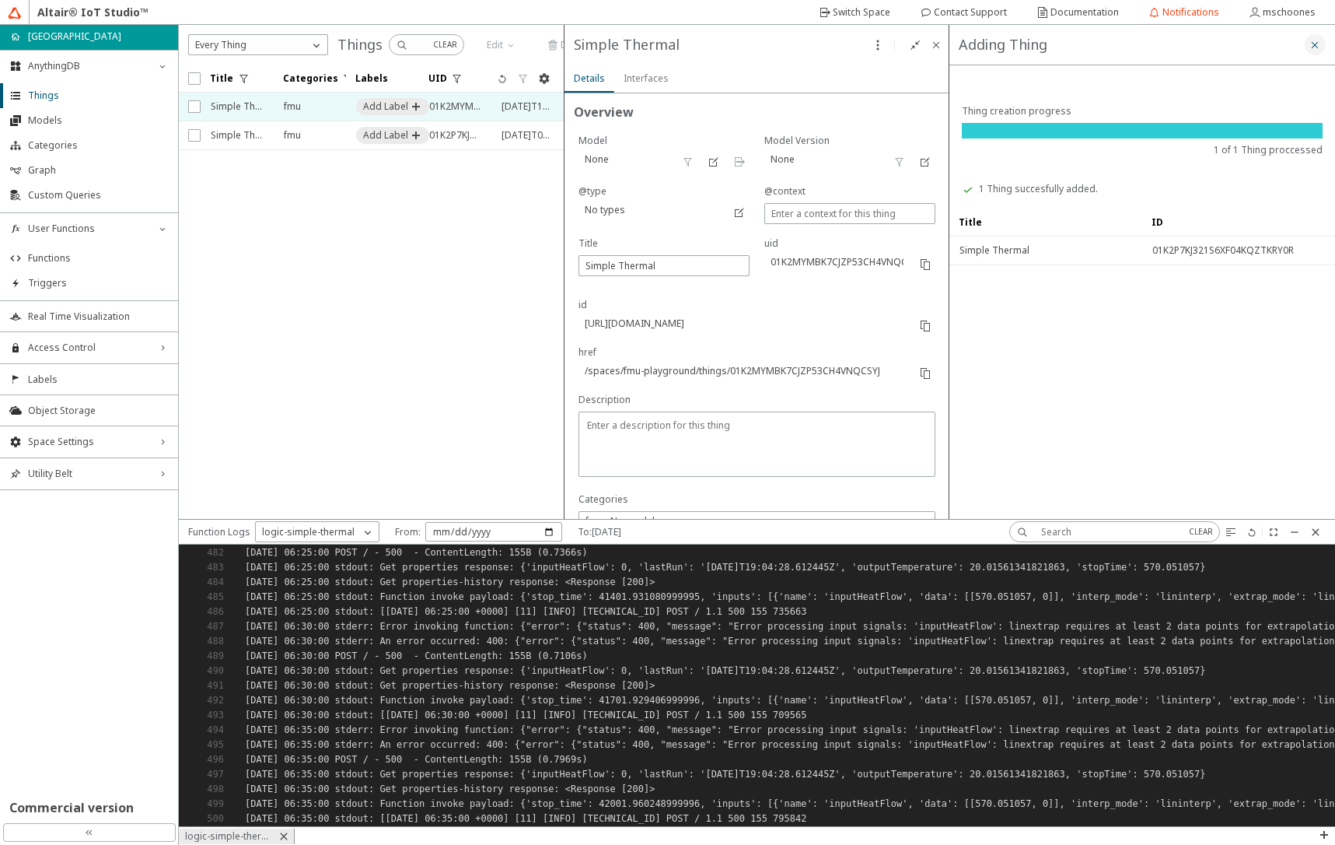
click at [1316, 47] on iron-icon at bounding box center [1315, 45] width 12 height 12
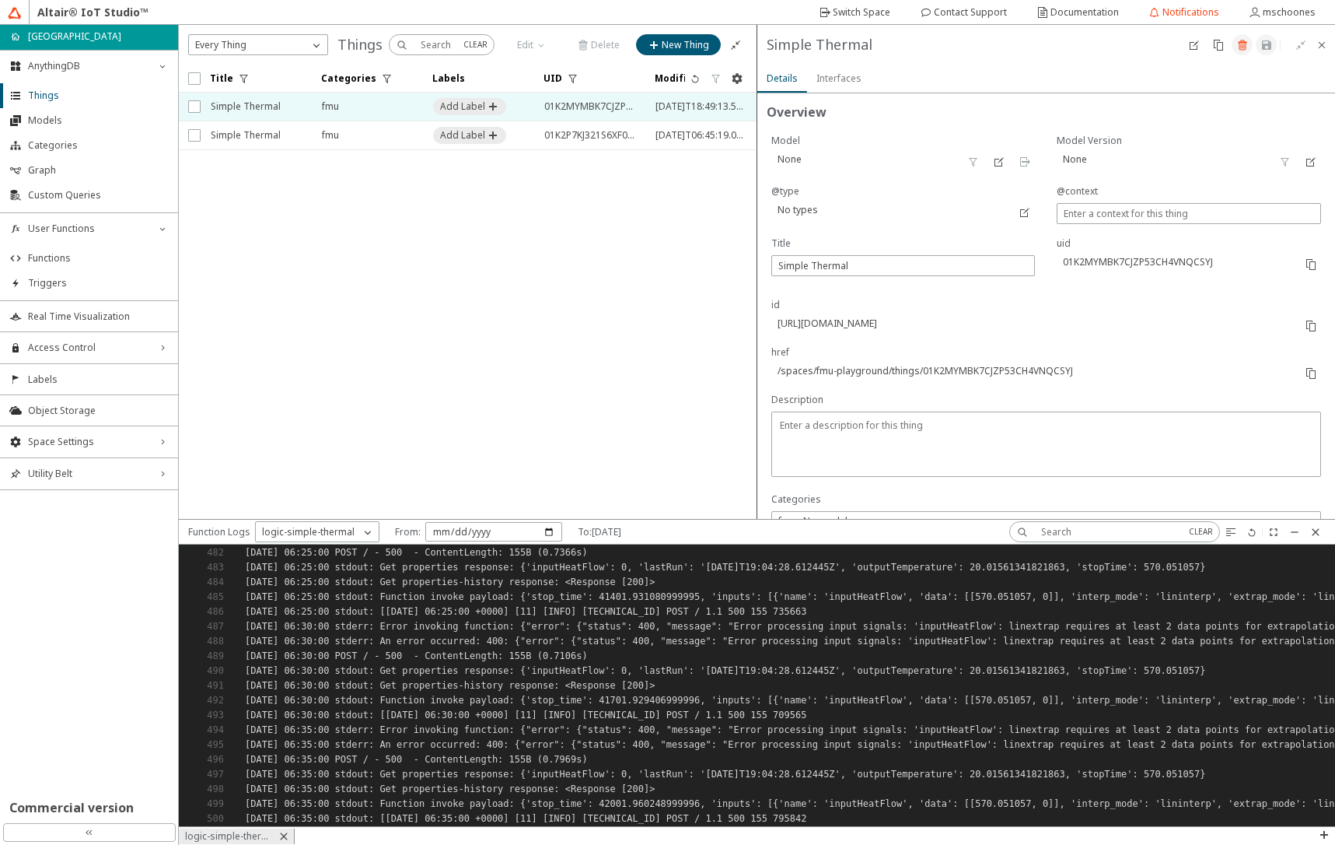
click at [1241, 48] on iron-icon at bounding box center [1242, 45] width 12 height 12
click at [0, 0] on slot "Delete" at bounding box center [0, 0] width 0 height 0
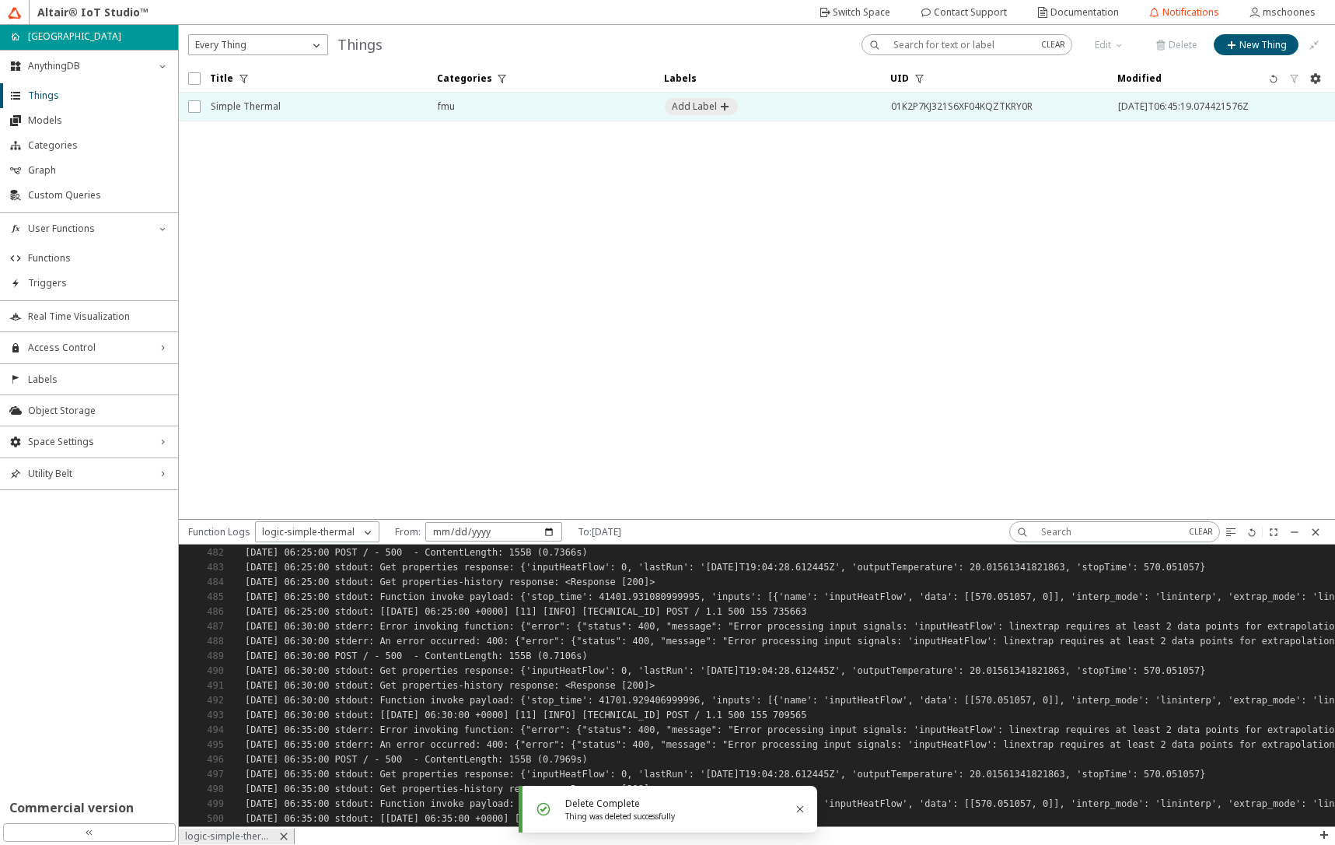
click at [253, 114] on span "Simple Thermal" at bounding box center [314, 107] width 207 height 28
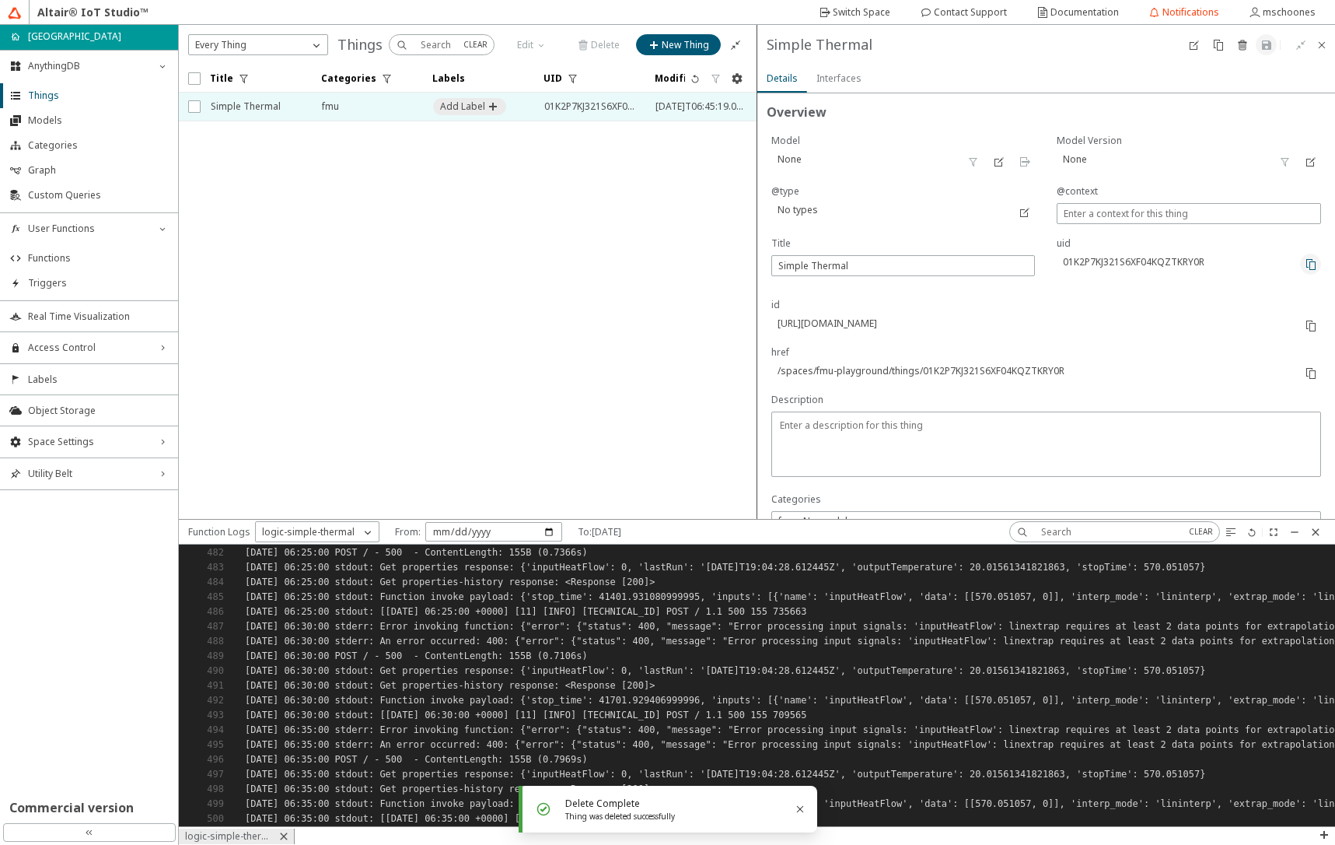
click at [1305, 263] on iron-icon at bounding box center [1311, 264] width 12 height 12
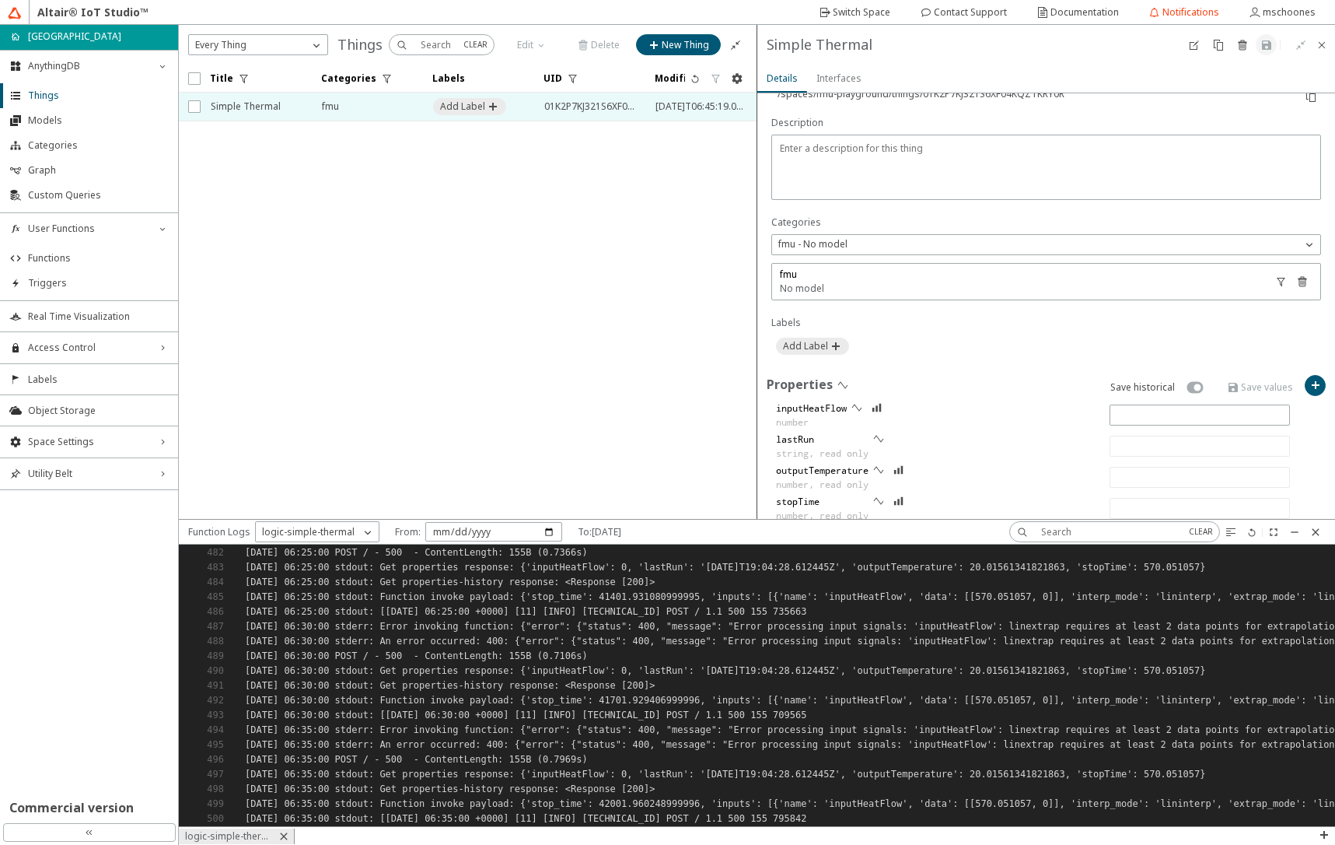
scroll to position [280, 0]
click at [0, 0] on slot "Add Label" at bounding box center [0, 0] width 0 height 0
type input "fm"
click at [0, 0] on slot "fmu-trigger" at bounding box center [0, 0] width 0 height 0
click at [677, 302] on iron-scroll-threshold "Title Categories Labels UID" at bounding box center [468, 292] width 579 height 454
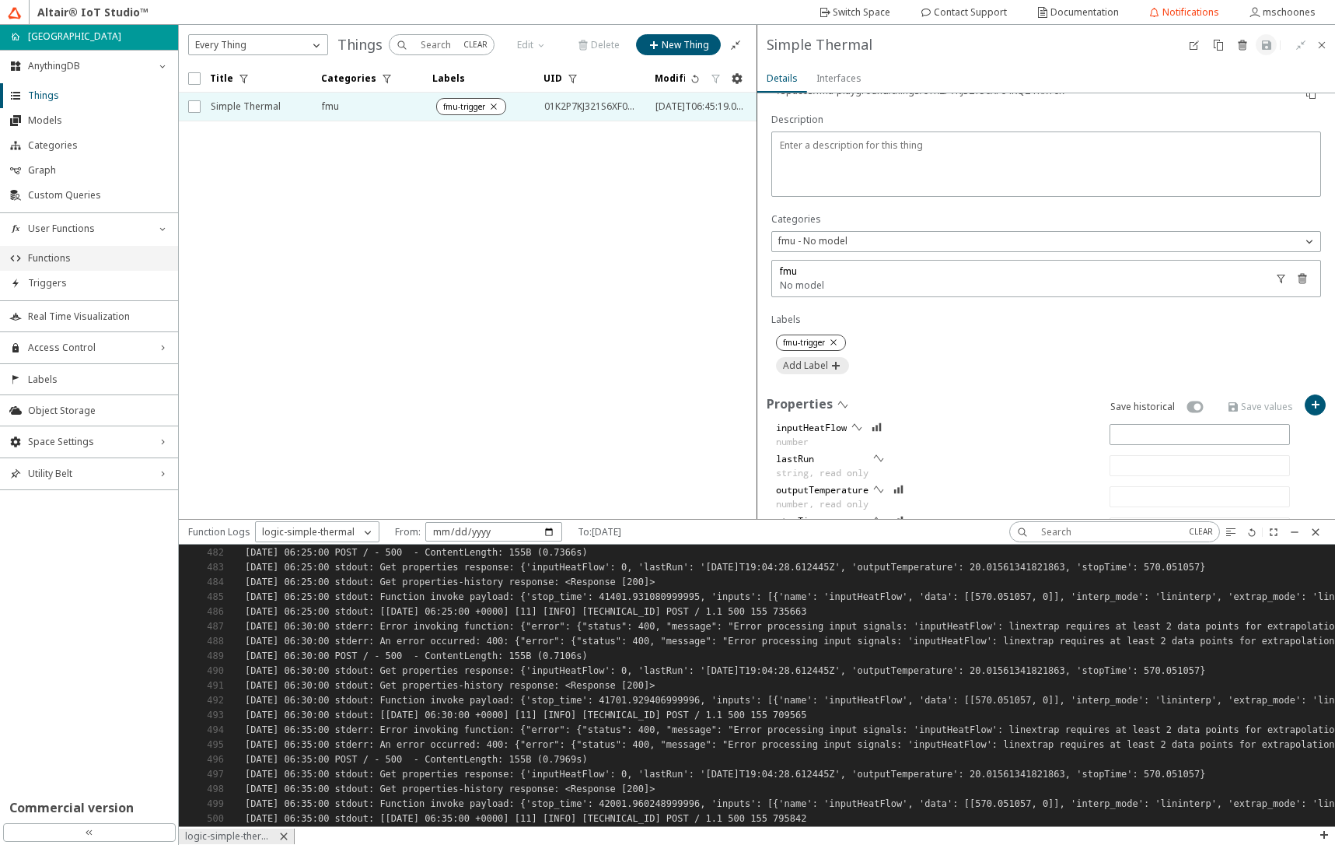
click at [81, 262] on span "Functions" at bounding box center [98, 258] width 141 height 12
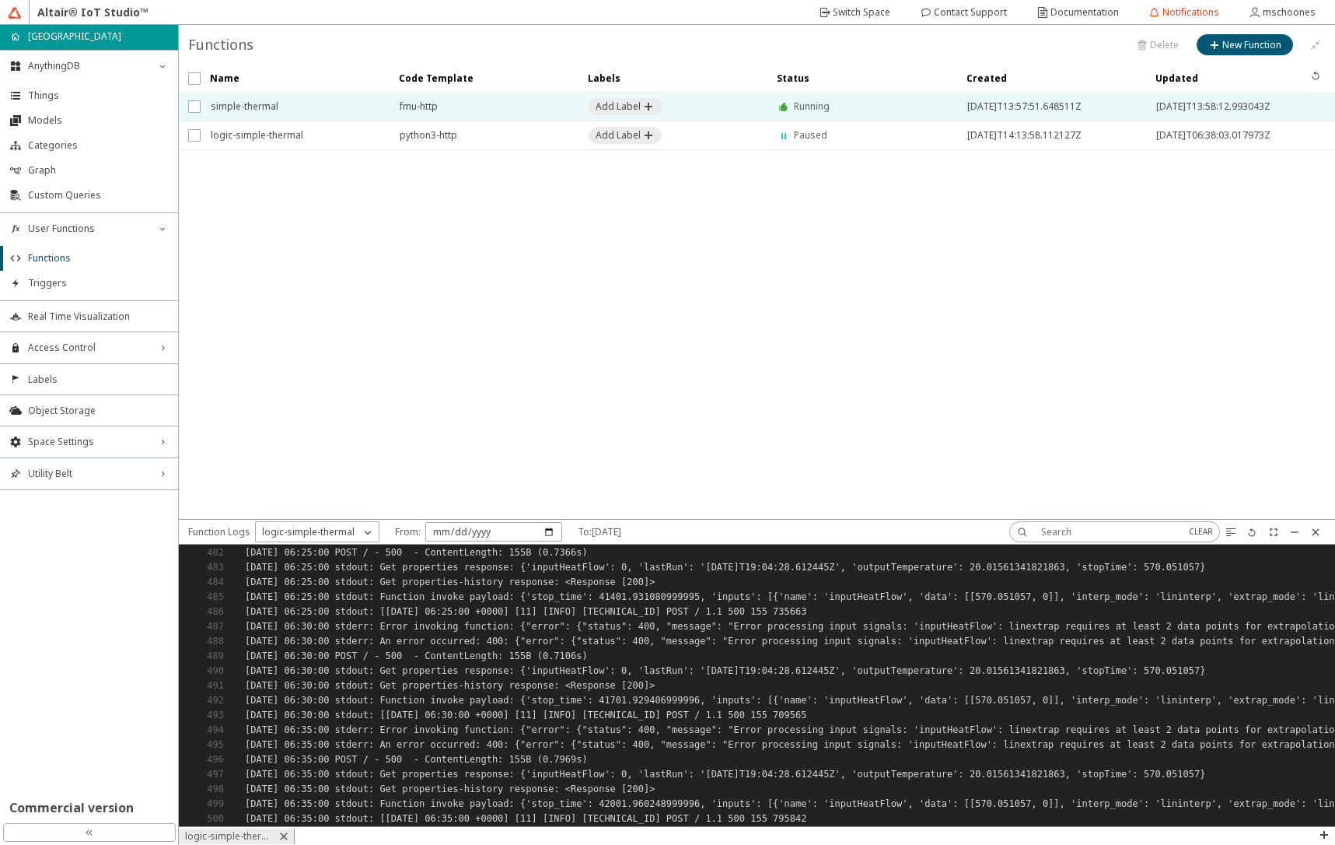
click at [282, 111] on span "simple-thermal" at bounding box center [295, 107] width 169 height 28
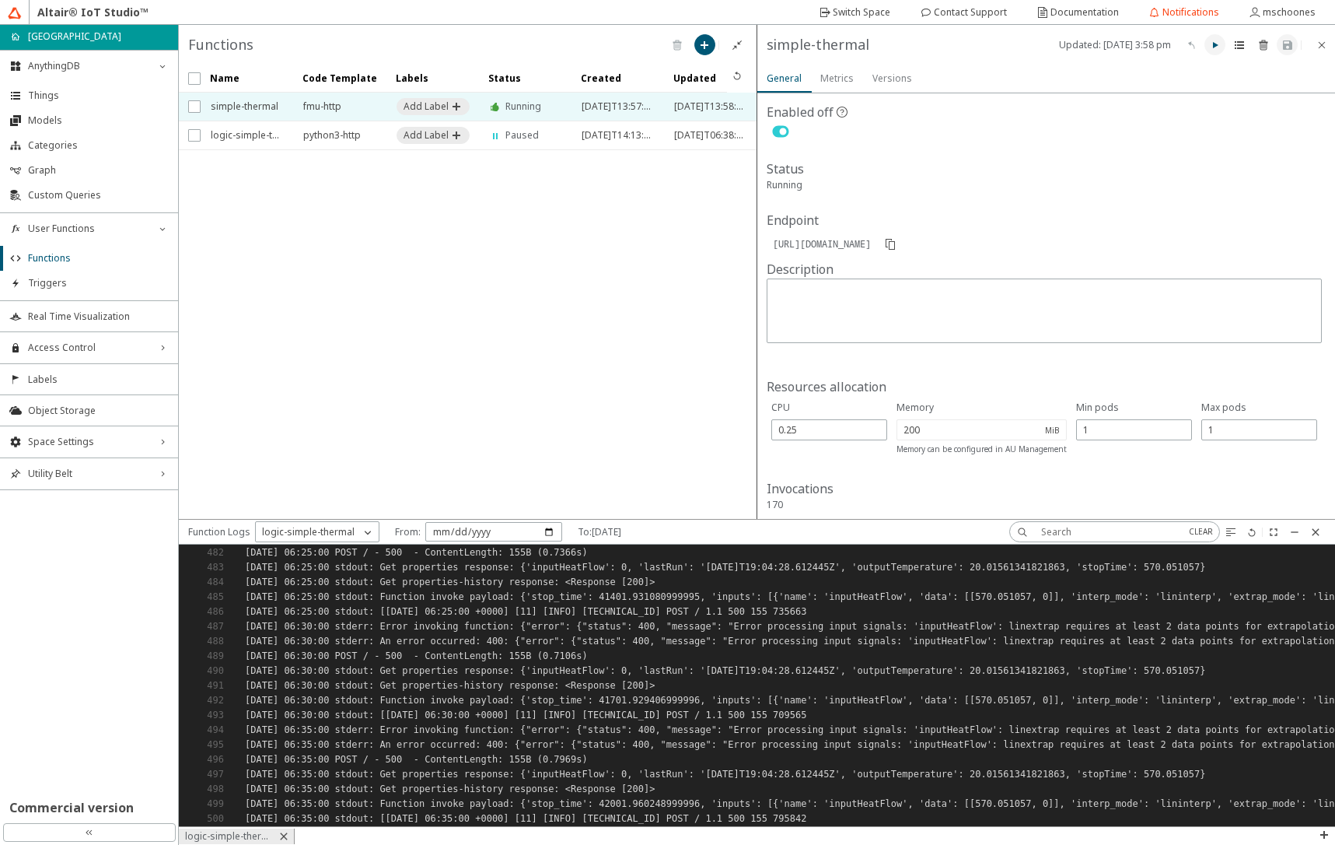
click at [1215, 47] on iron-icon at bounding box center [1215, 45] width 12 height 12
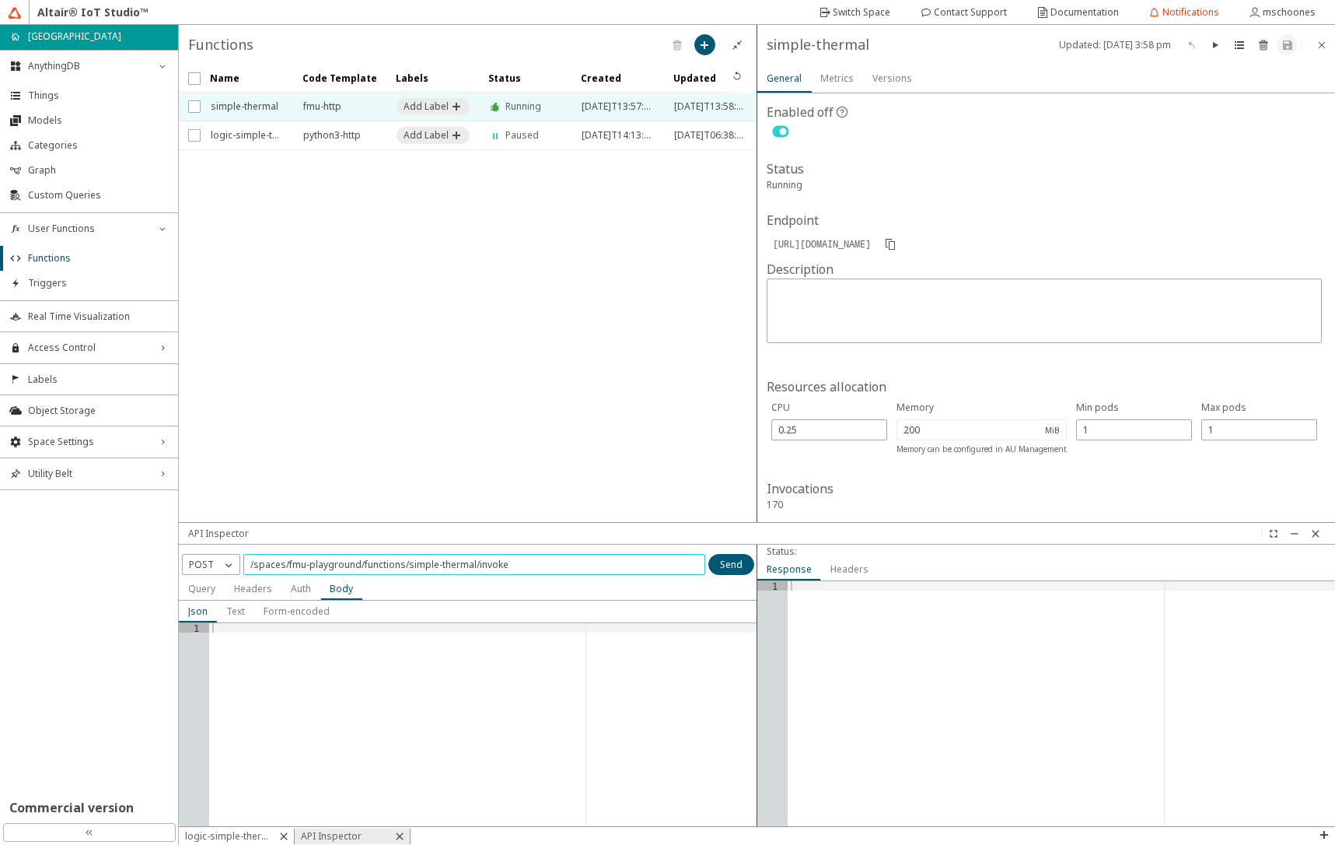
click at [540, 561] on input "/spaces/fmu-playground/functions/simple-thermal/invoke" at bounding box center [474, 564] width 448 height 13
type input "/spaces/fmu-playground/functions/simple-thermal/invoke/reset"
click at [222, 570] on iron-icon at bounding box center [229, 565] width 16 height 16
click at [206, 633] on span "PUT" at bounding box center [198, 632] width 19 height 13
click at [0, 0] on slot "Send" at bounding box center [0, 0] width 0 height 0
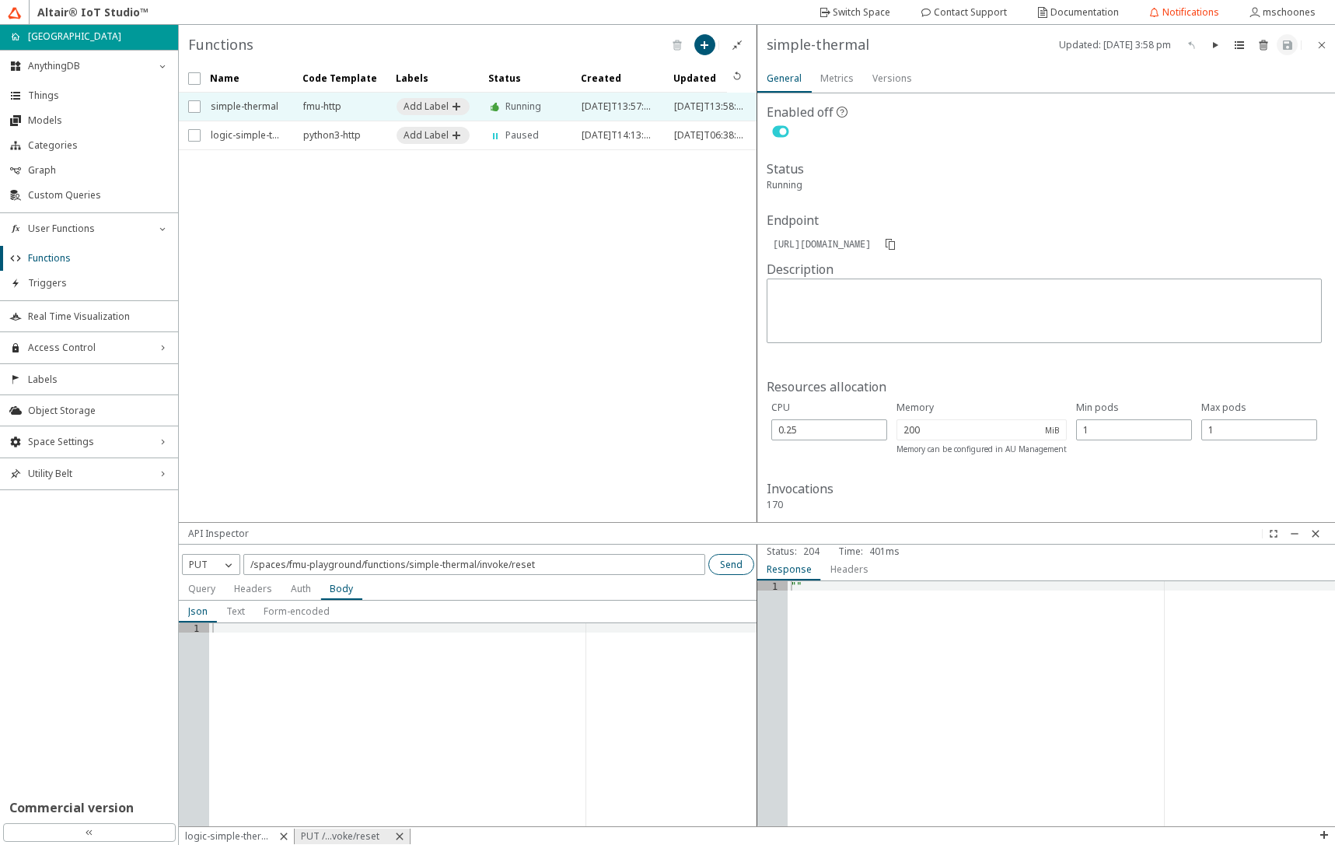
click at [0, 0] on slot "Send" at bounding box center [0, 0] width 0 height 0
click at [402, 836] on iron-icon at bounding box center [399, 836] width 12 height 12
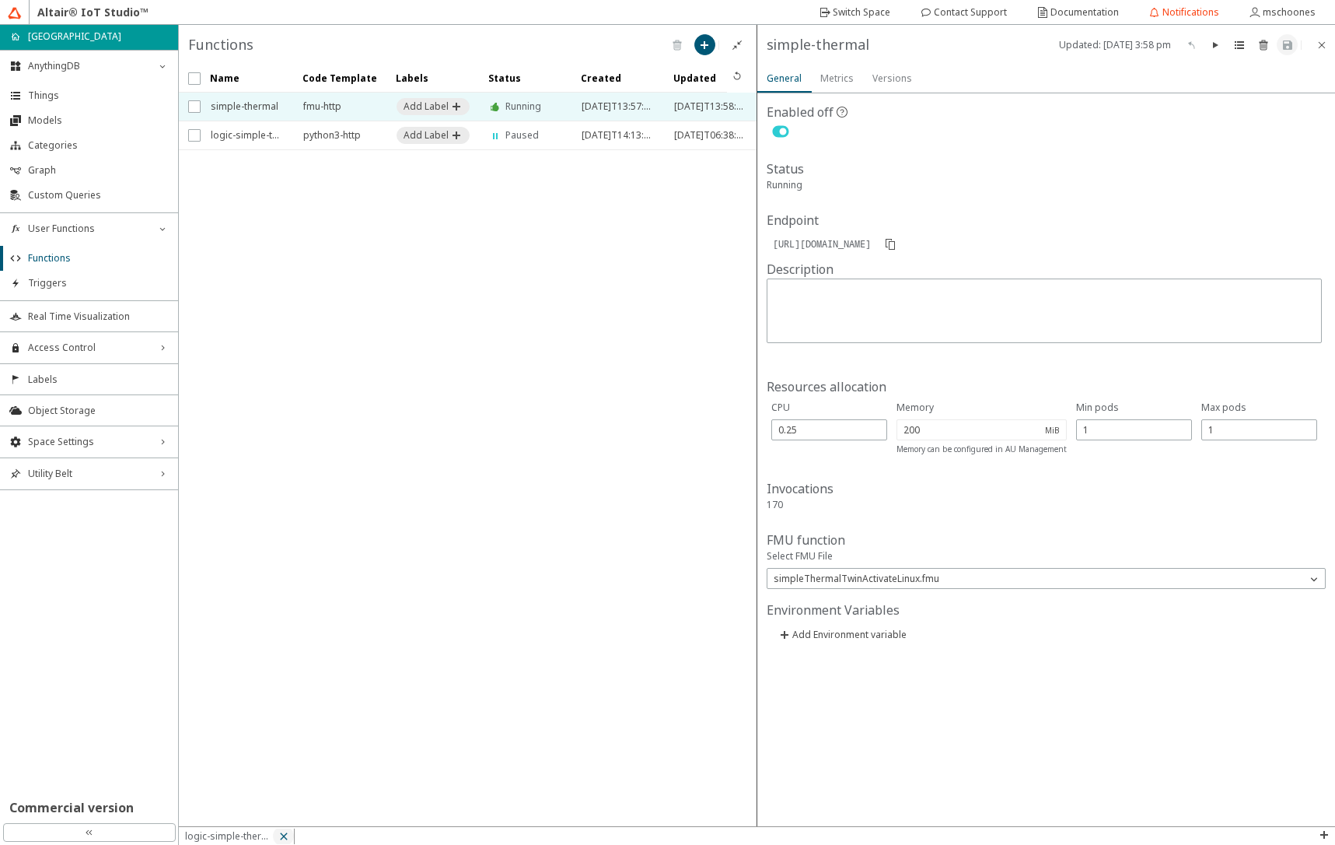
click at [283, 834] on iron-icon at bounding box center [284, 836] width 12 height 12
click at [270, 138] on span "logic-simple-thermal" at bounding box center [247, 135] width 72 height 28
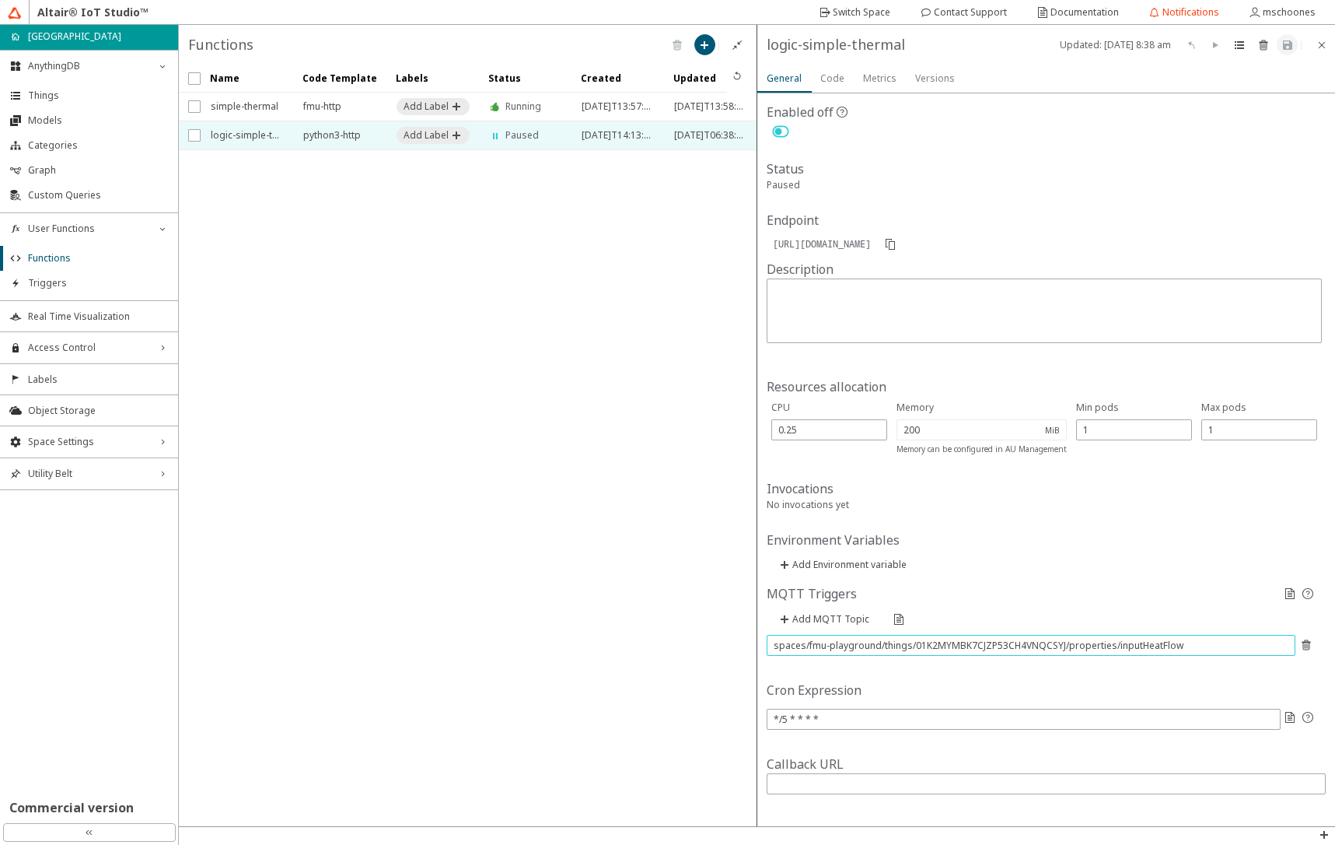
click at [923, 643] on input "spaces/fmu-playground/things/01K2MYMBK7CJZP53CH4VNQCSYJ/properties/inputHeatFlow" at bounding box center [1032, 644] width 516 height 13
click at [922, 642] on input "spaces/fmu-playground/things/01K2MYMBK7CJZP53CH4VNQCSYJ/properties/inputHeatFlow" at bounding box center [1032, 644] width 516 height 13
paste input "labels/01K2P773KYEEXE08TXBHJVNV8D/things/01K2P7KJ321S6XF04KQZTKRY0R"
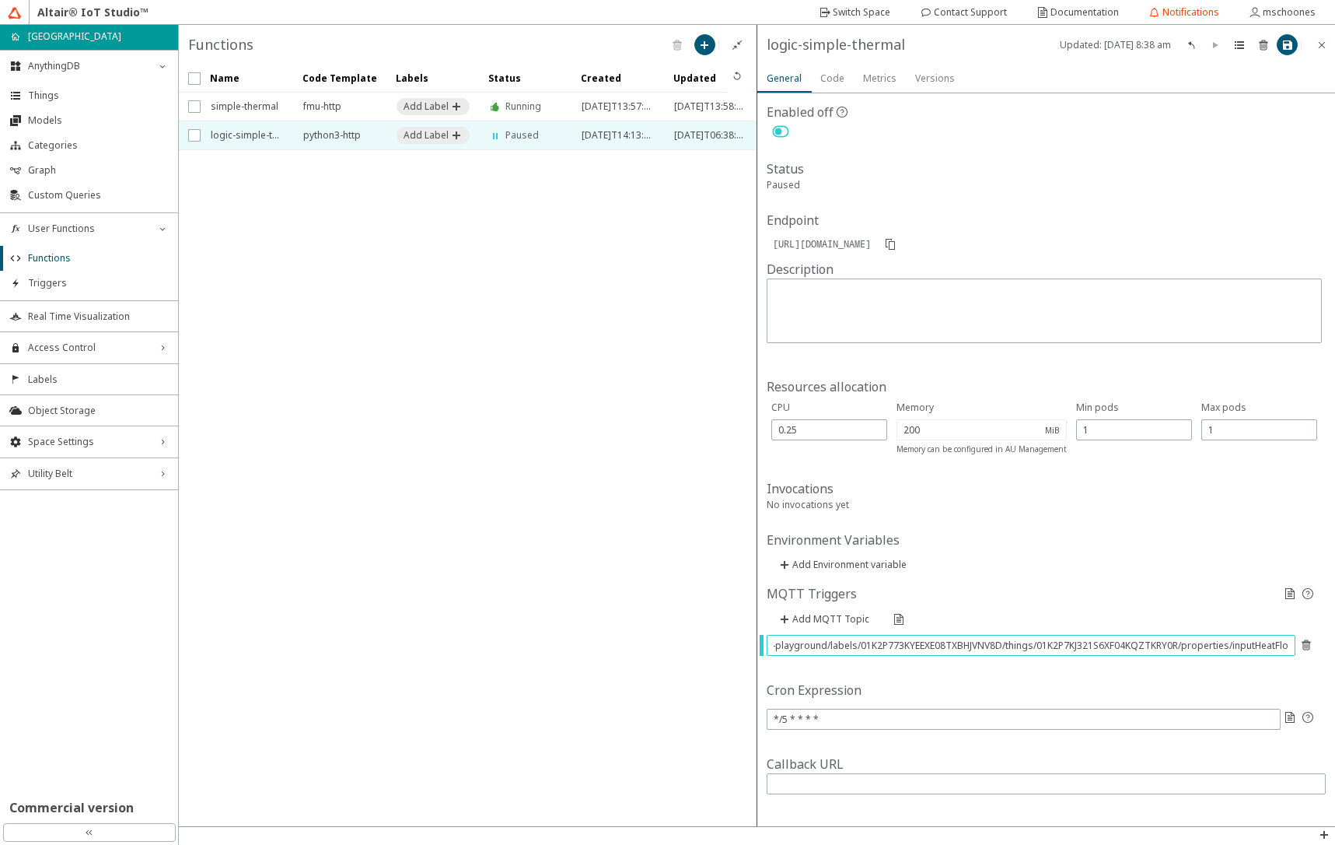
type input "spaces/fmu-playground/labels/01K2P773KYEEXE08TXBHJVNV8D/things/01K2P7KJ321S6XF0…"
click at [0, 0] on slot "Code" at bounding box center [0, 0] width 0 height 0
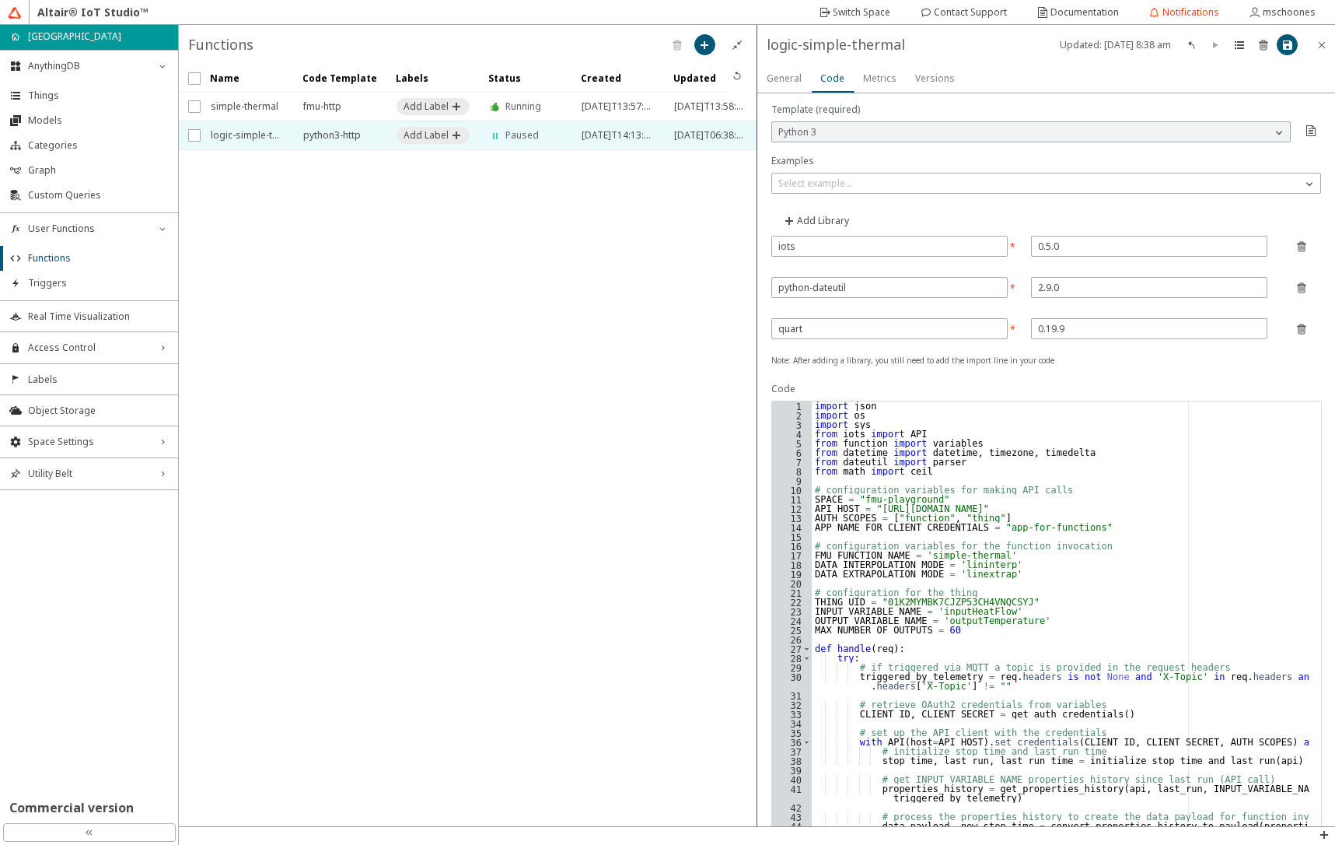
click at [866, 496] on div "Note: After adding a library, you still need to add the import line in your cod…" at bounding box center [1046, 459] width 579 height 733
click at [866, 496] on div "import json import os import sys from iots import API from function import vari…" at bounding box center [1061, 781] width 498 height 761
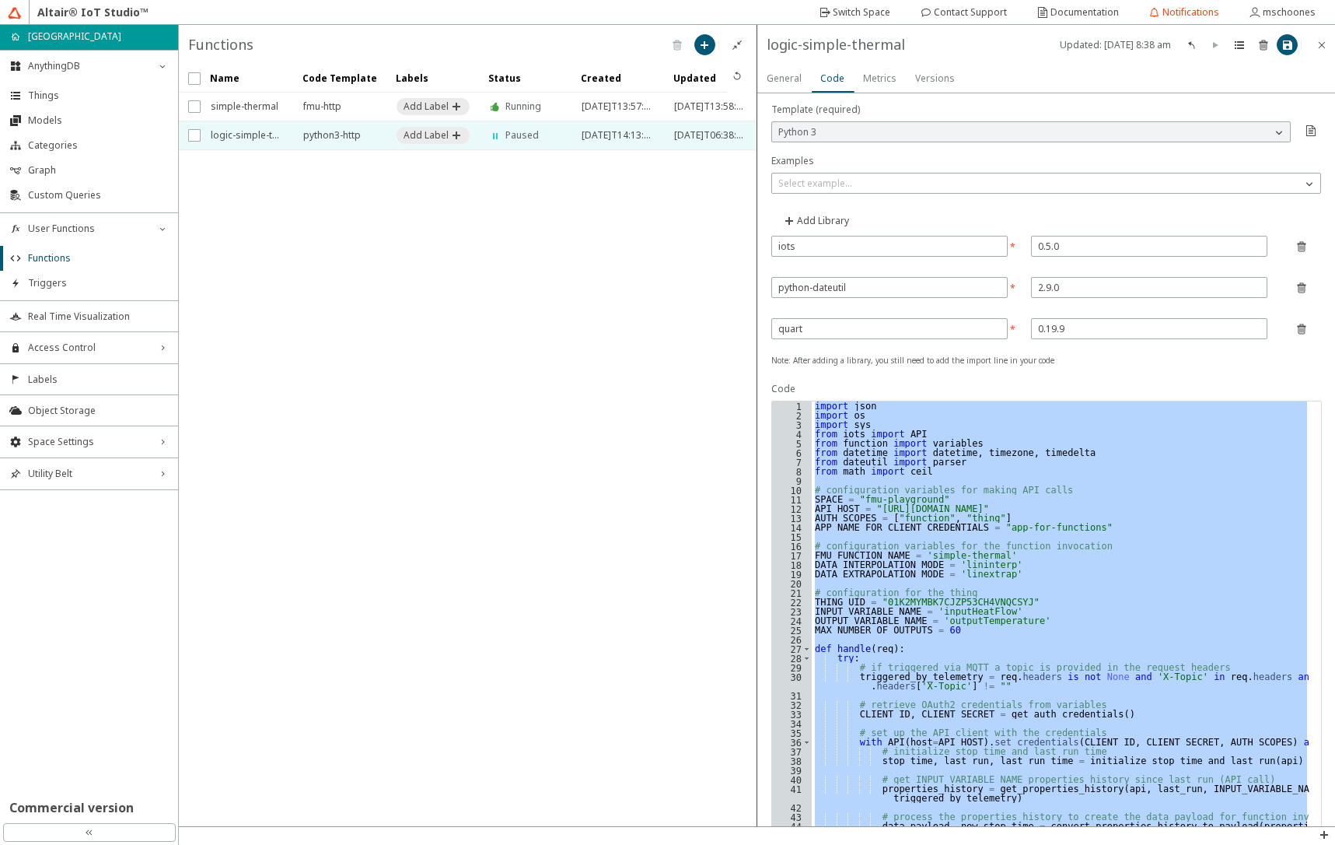
paste textarea "Cursor at row 276"
type textarea "print("Post properties-history response:", response, file=sys.stdout)"
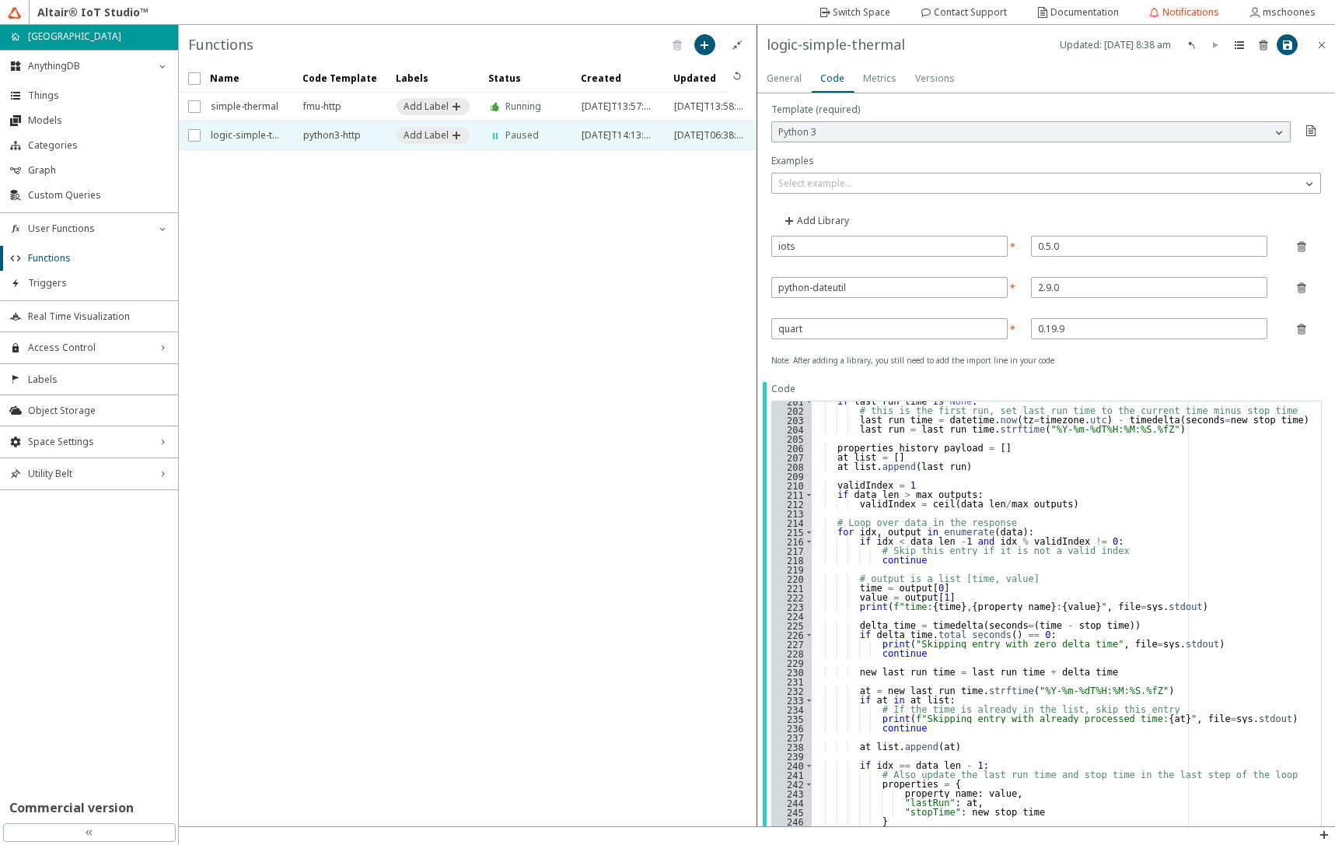
click at [0, 0] on slot "General" at bounding box center [0, 0] width 0 height 0
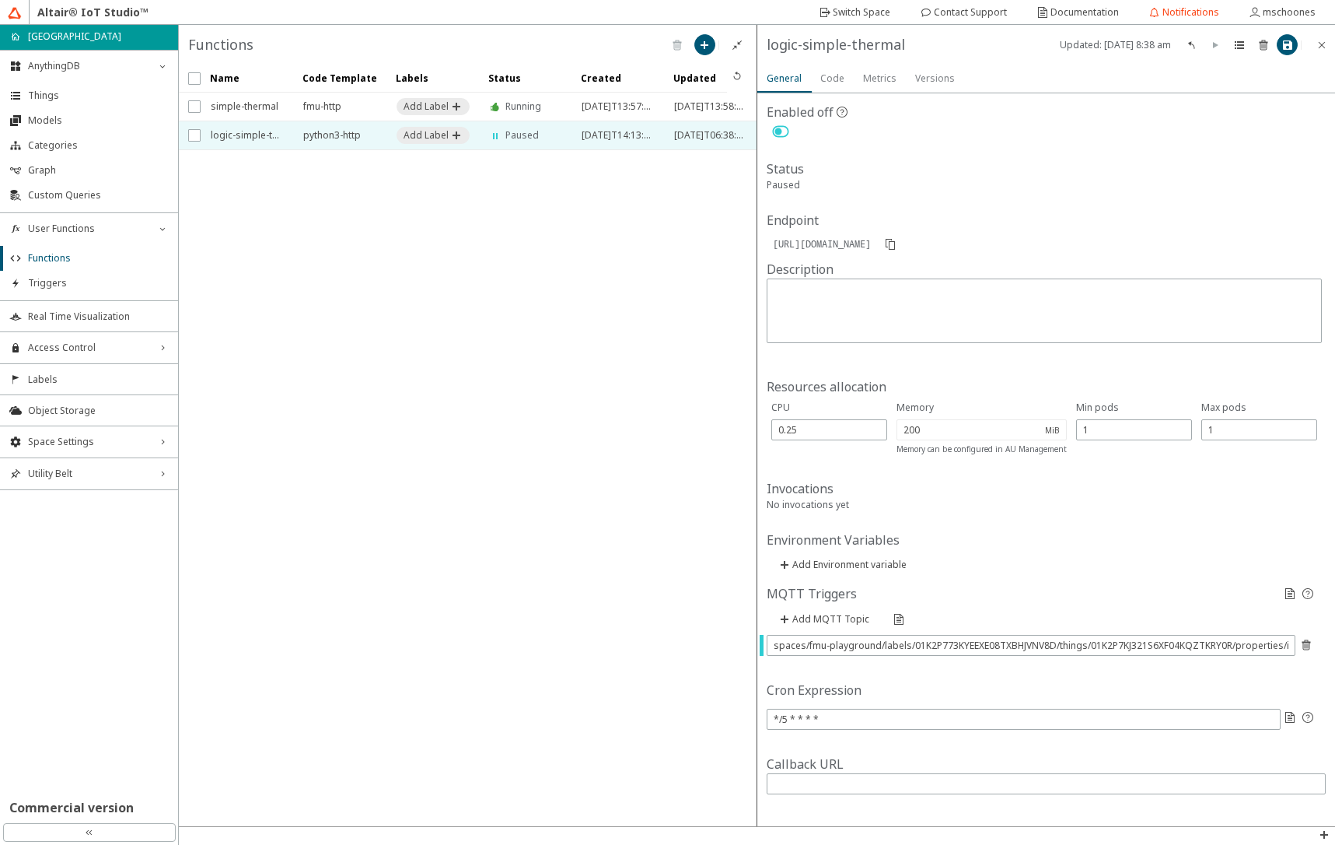
click at [782, 135] on iron-icon at bounding box center [781, 131] width 28 height 19
click at [1292, 52] on paper-button at bounding box center [1287, 44] width 21 height 21
click at [1243, 44] on iron-icon at bounding box center [1239, 45] width 12 height 12
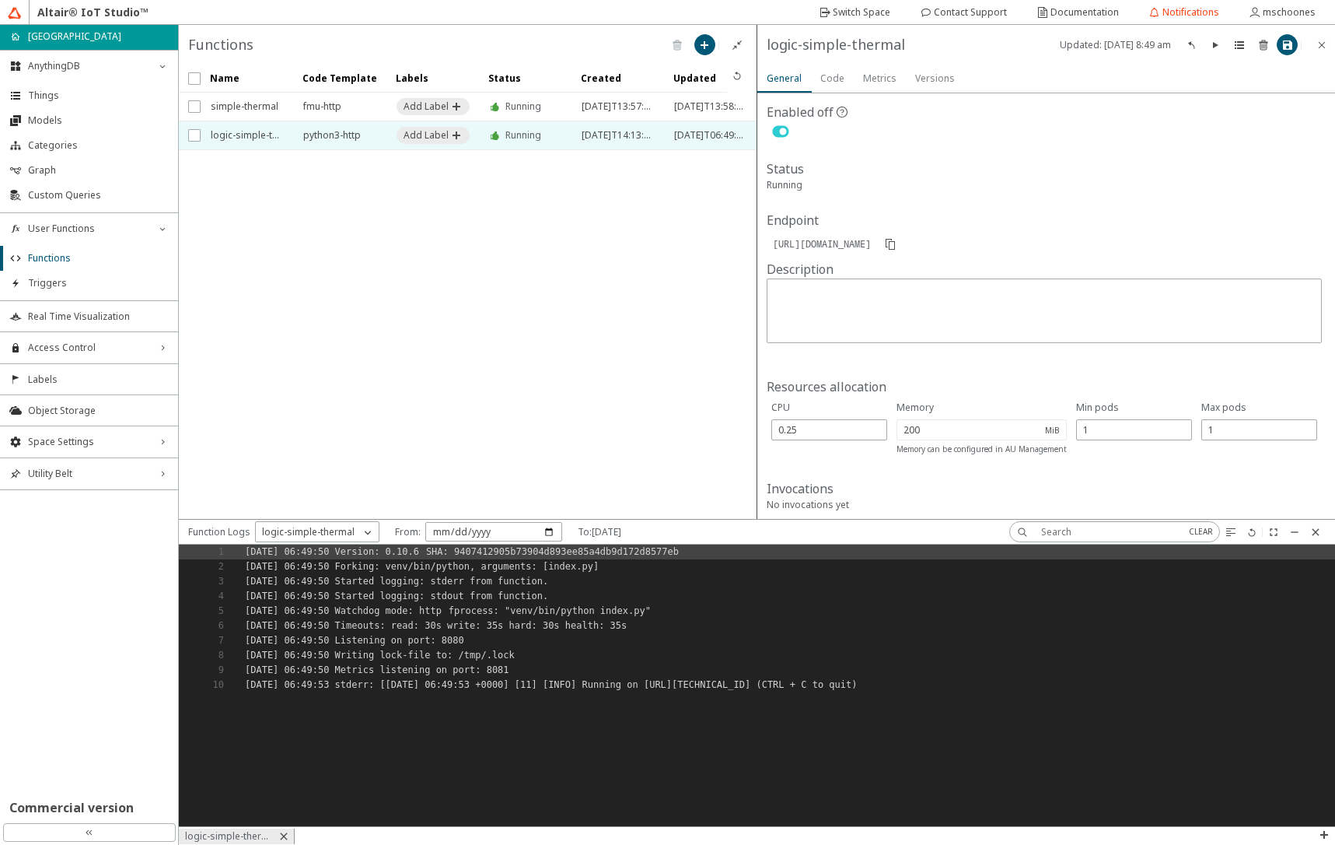
scroll to position [270, 1145]
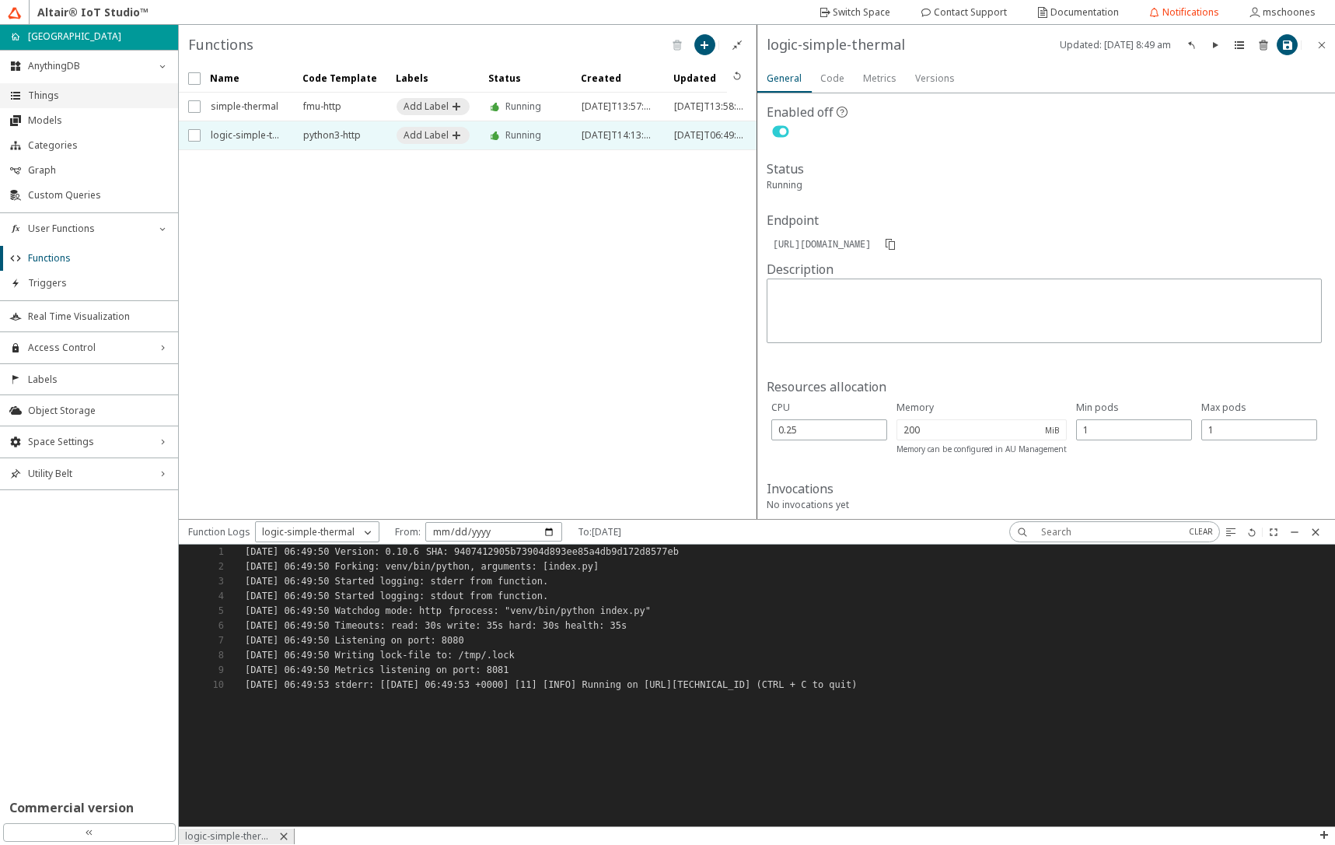
click at [71, 100] on span "Things" at bounding box center [98, 95] width 141 height 12
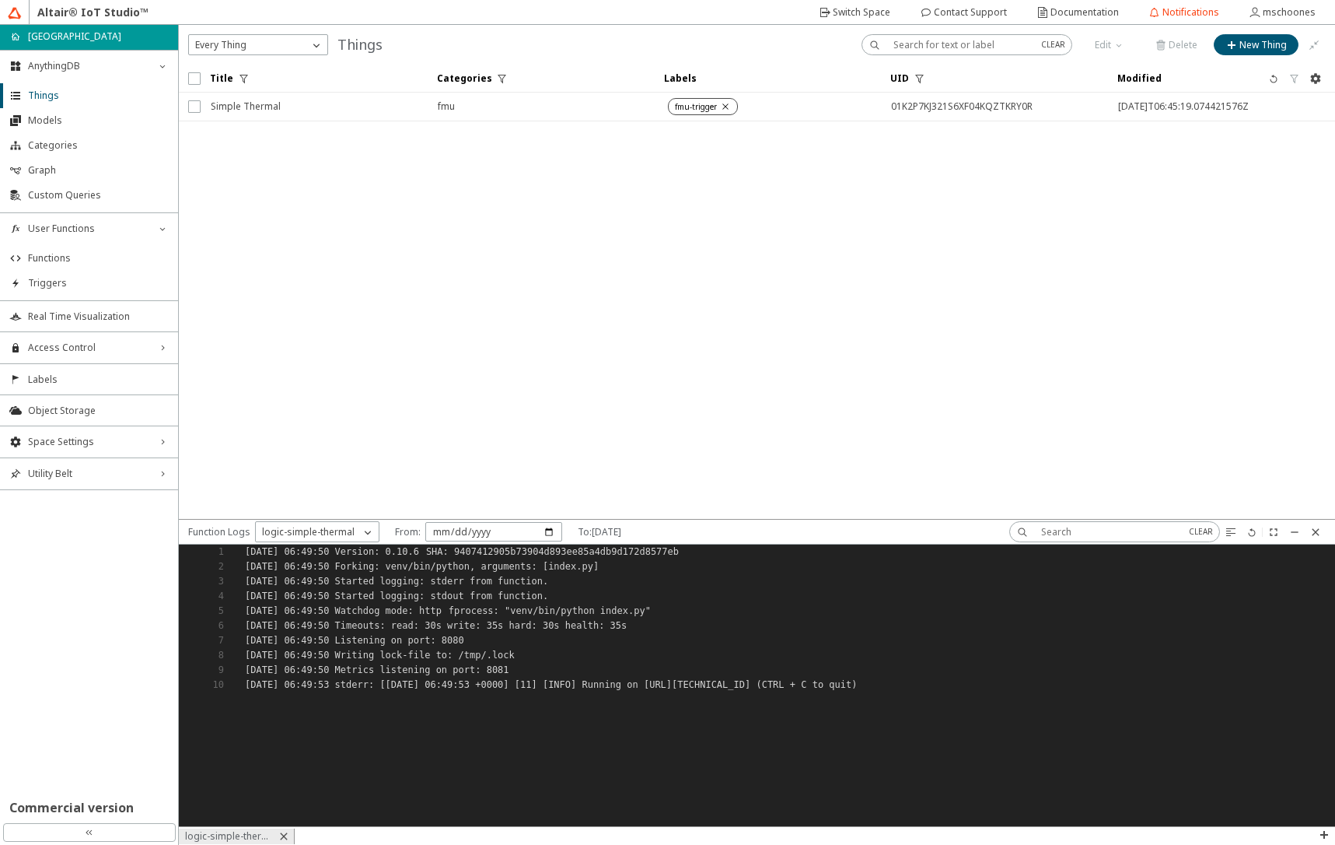
click at [313, 123] on iron-scroll-threshold "Title Categories Labels UID" at bounding box center [757, 292] width 1156 height 454
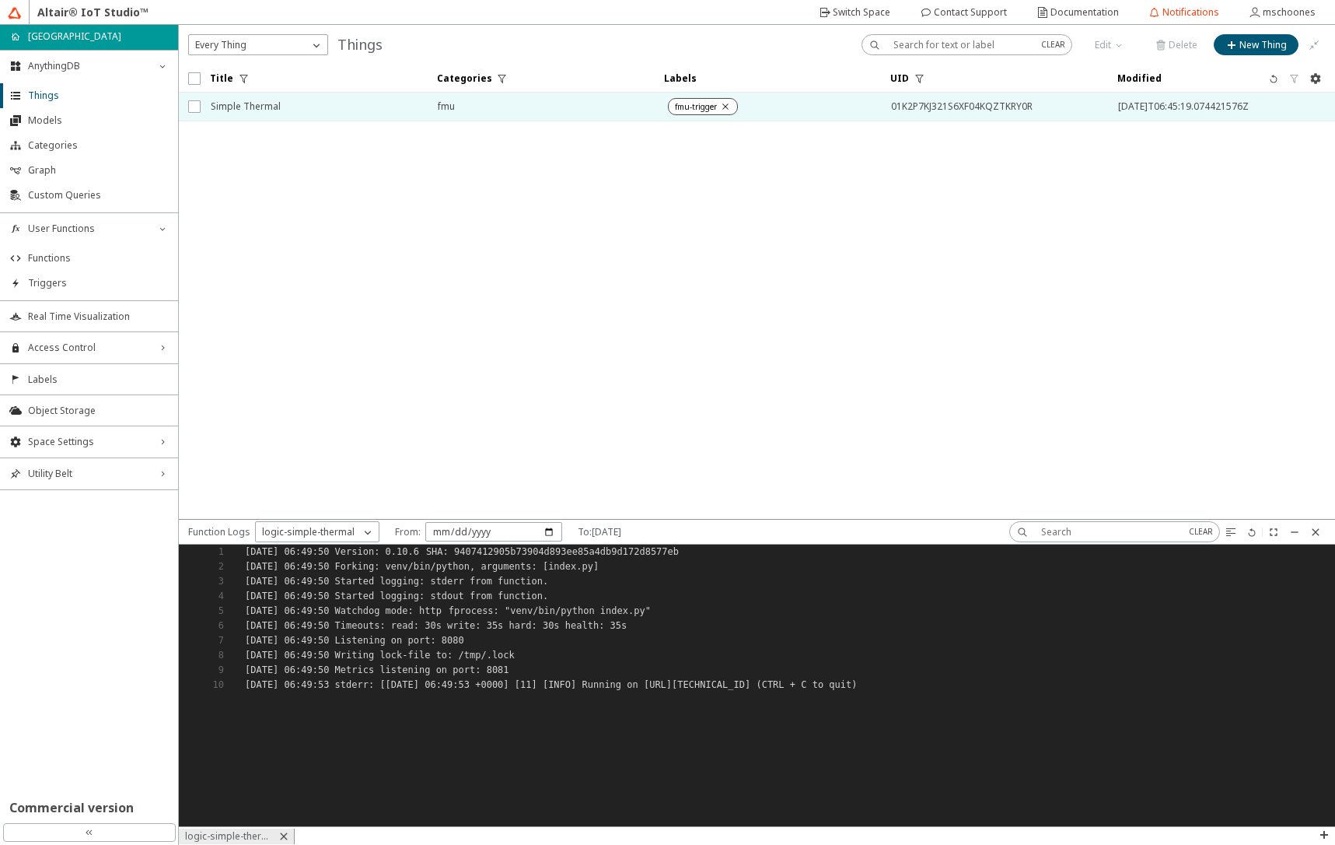
click at [310, 103] on span "Simple Thermal" at bounding box center [314, 107] width 207 height 28
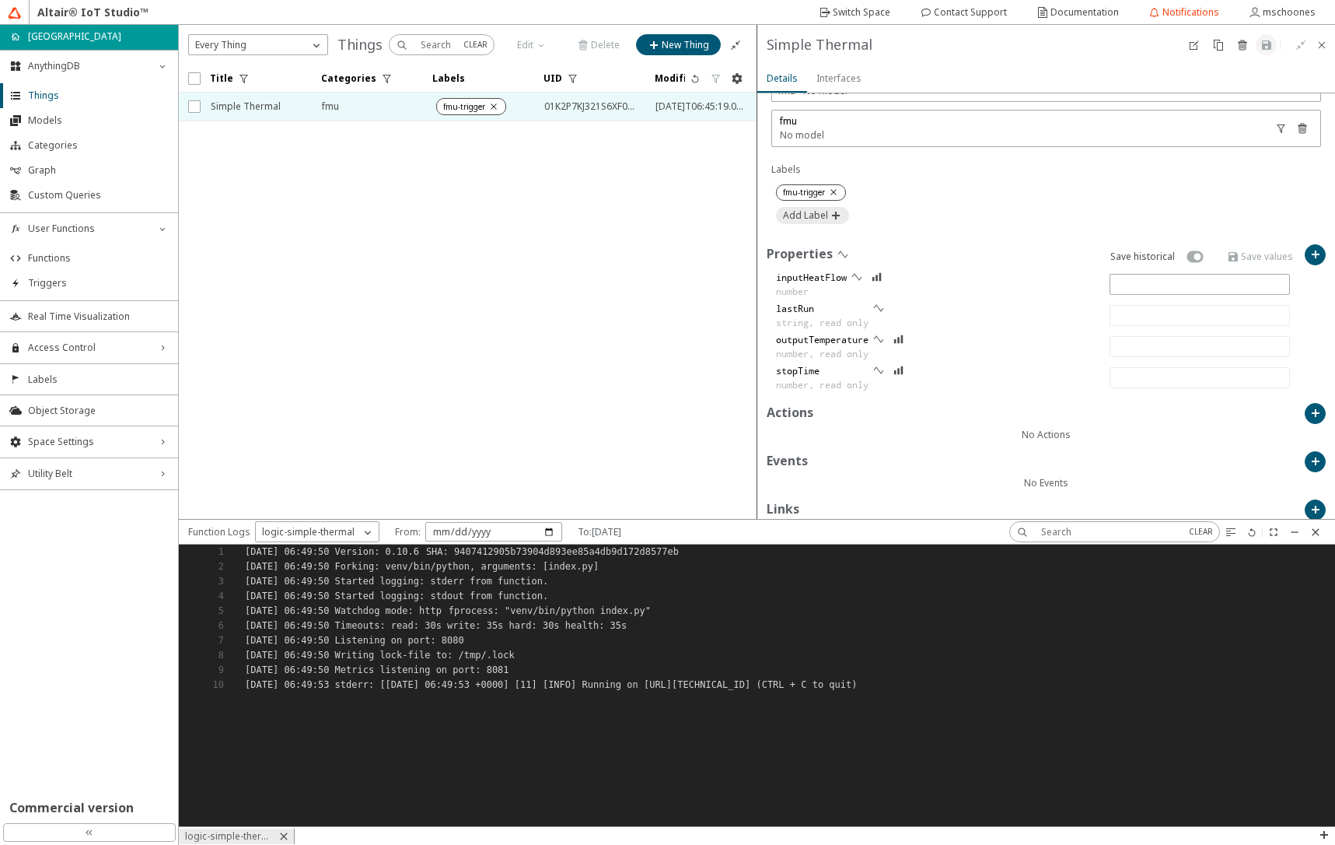
scroll to position [467, 0]
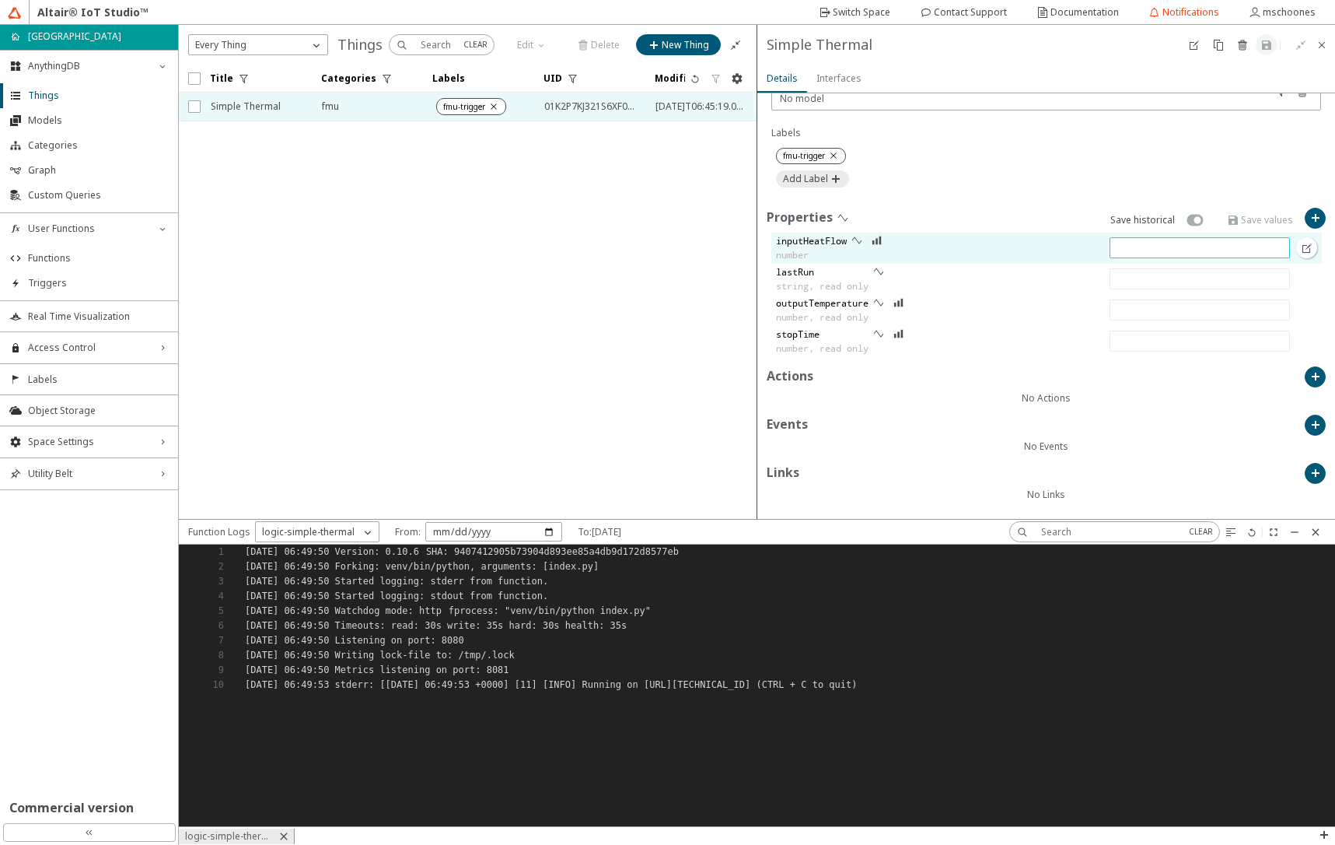
click at [1124, 250] on input "text" at bounding box center [1200, 247] width 166 height 13
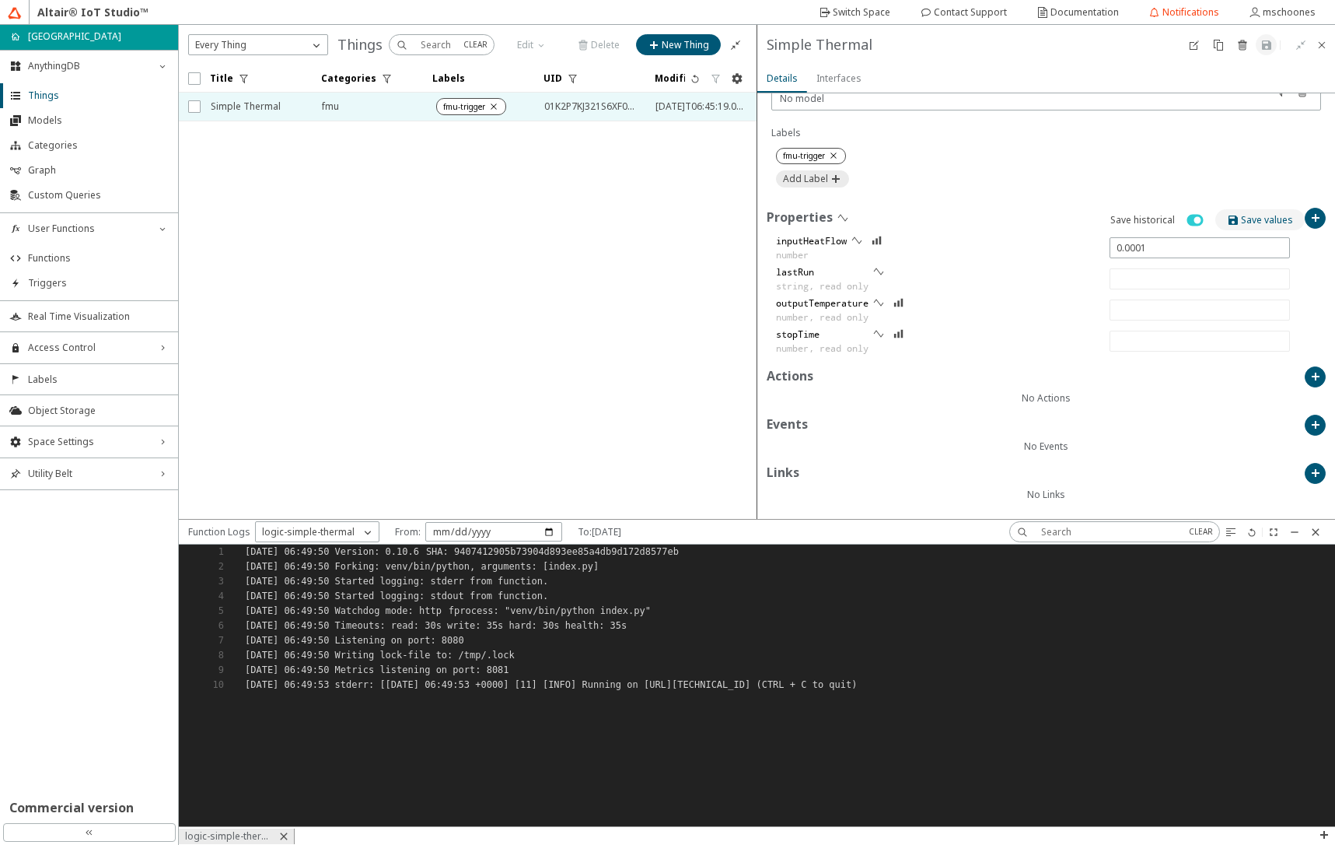
click at [0, 0] on slot "Save values" at bounding box center [0, 0] width 0 height 0
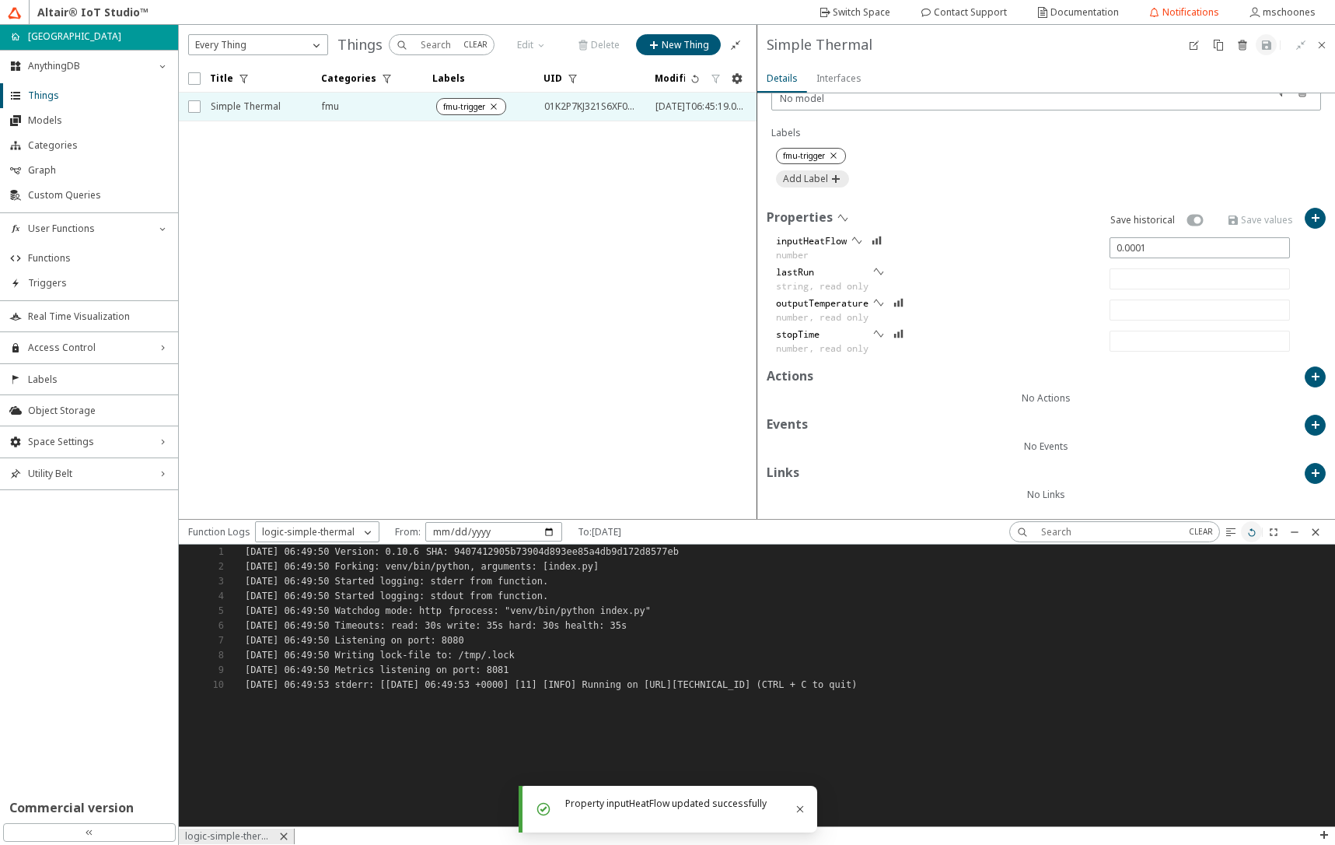
click at [1254, 537] on iron-icon at bounding box center [1252, 532] width 12 height 12
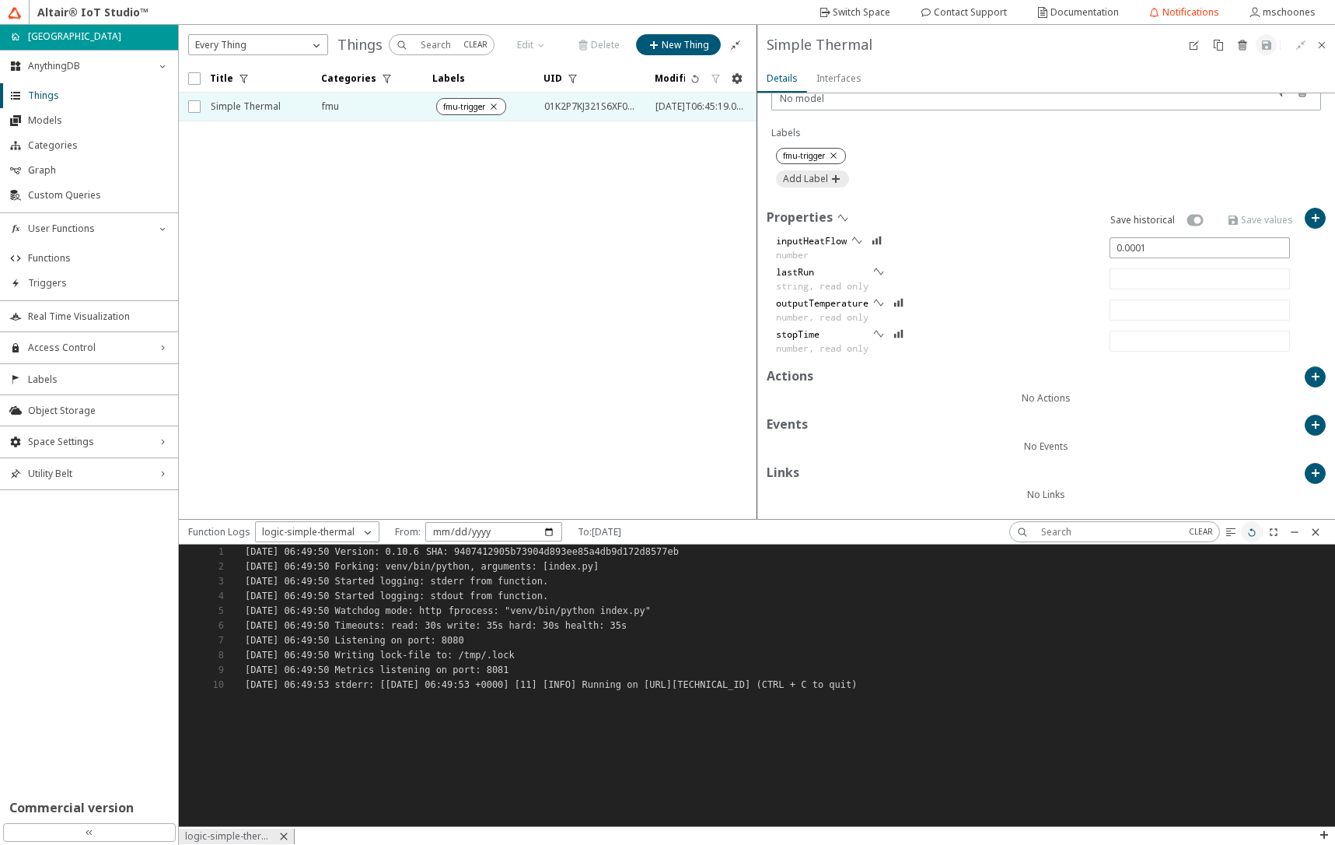
click at [1253, 537] on iron-icon at bounding box center [1252, 532] width 12 height 12
click at [1323, 835] on iron-icon at bounding box center [1324, 834] width 12 height 12
click at [1308, 796] on p "MQTT Inspector" at bounding box center [1288, 790] width 93 height 14
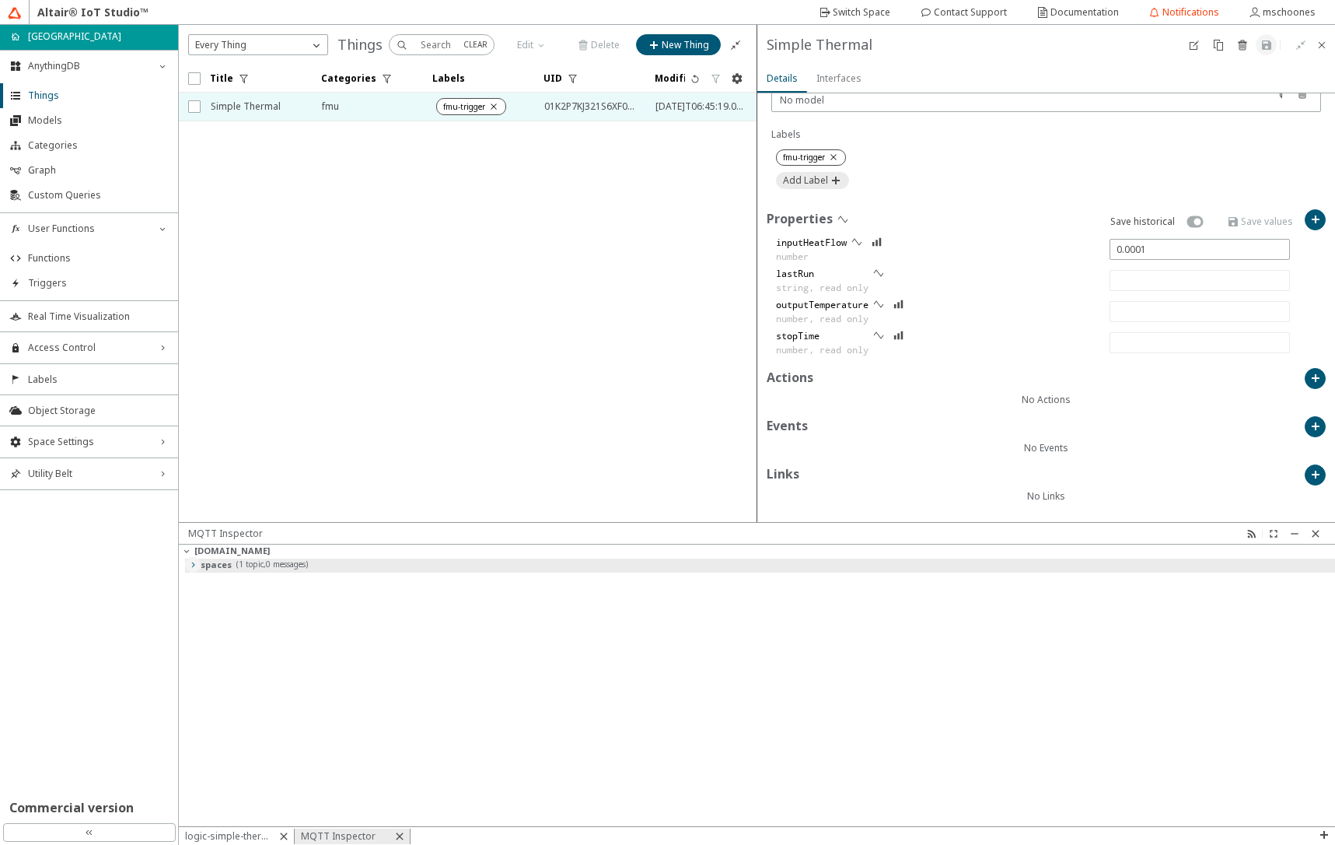
click at [187, 567] on iron-icon at bounding box center [193, 564] width 12 height 12
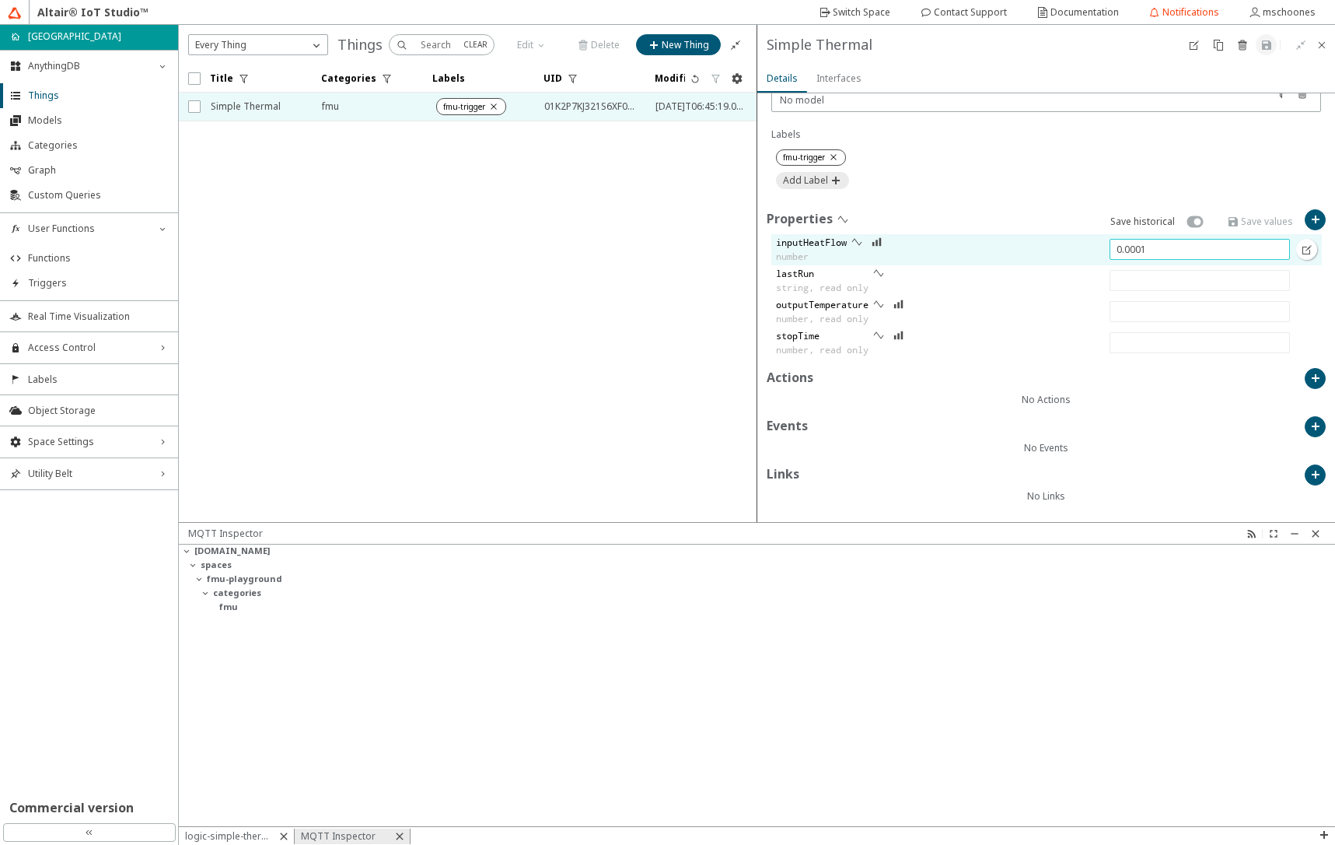
click at [1158, 254] on input "0.0001" at bounding box center [1200, 249] width 166 height 13
type input "0.00001"
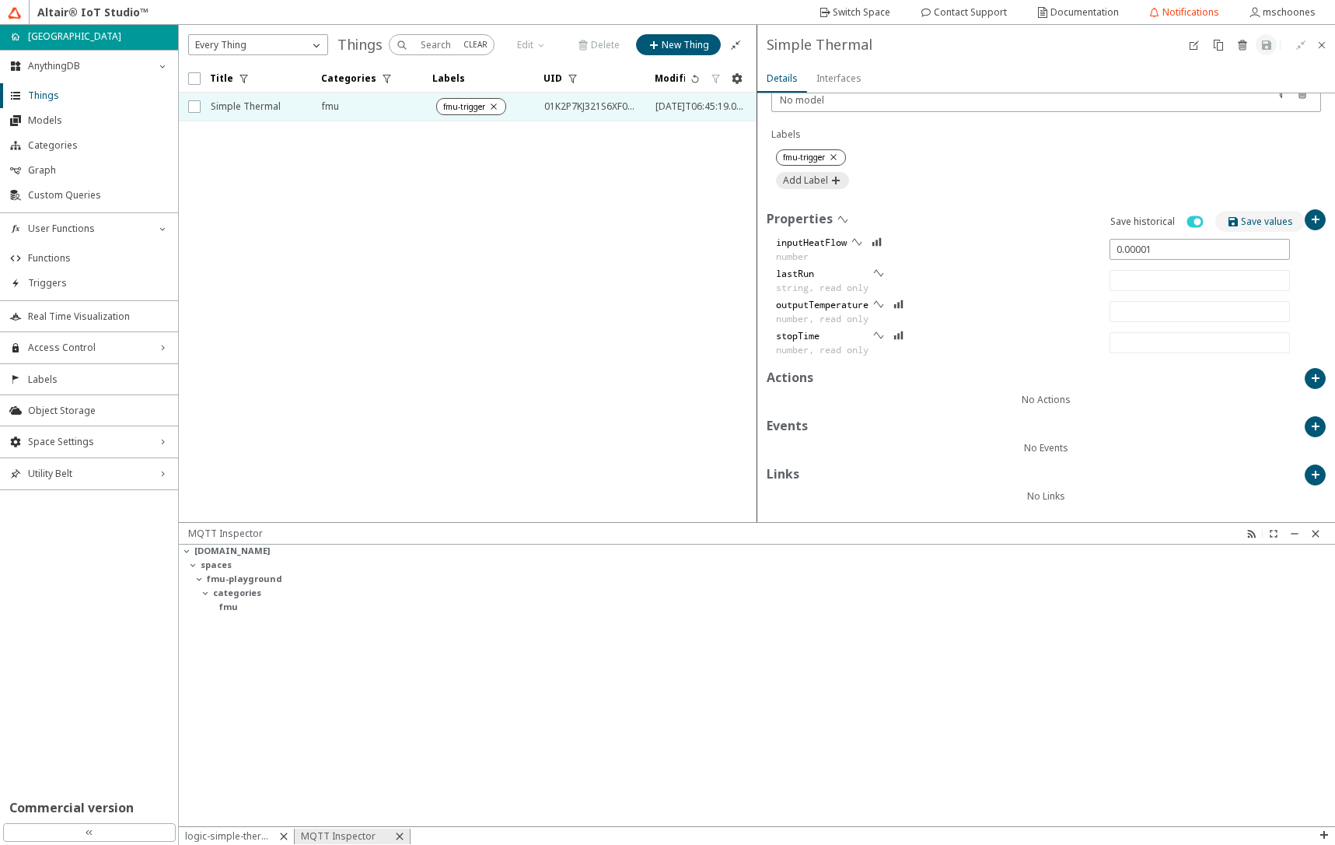
click at [0, 0] on slot "Save values" at bounding box center [0, 0] width 0 height 0
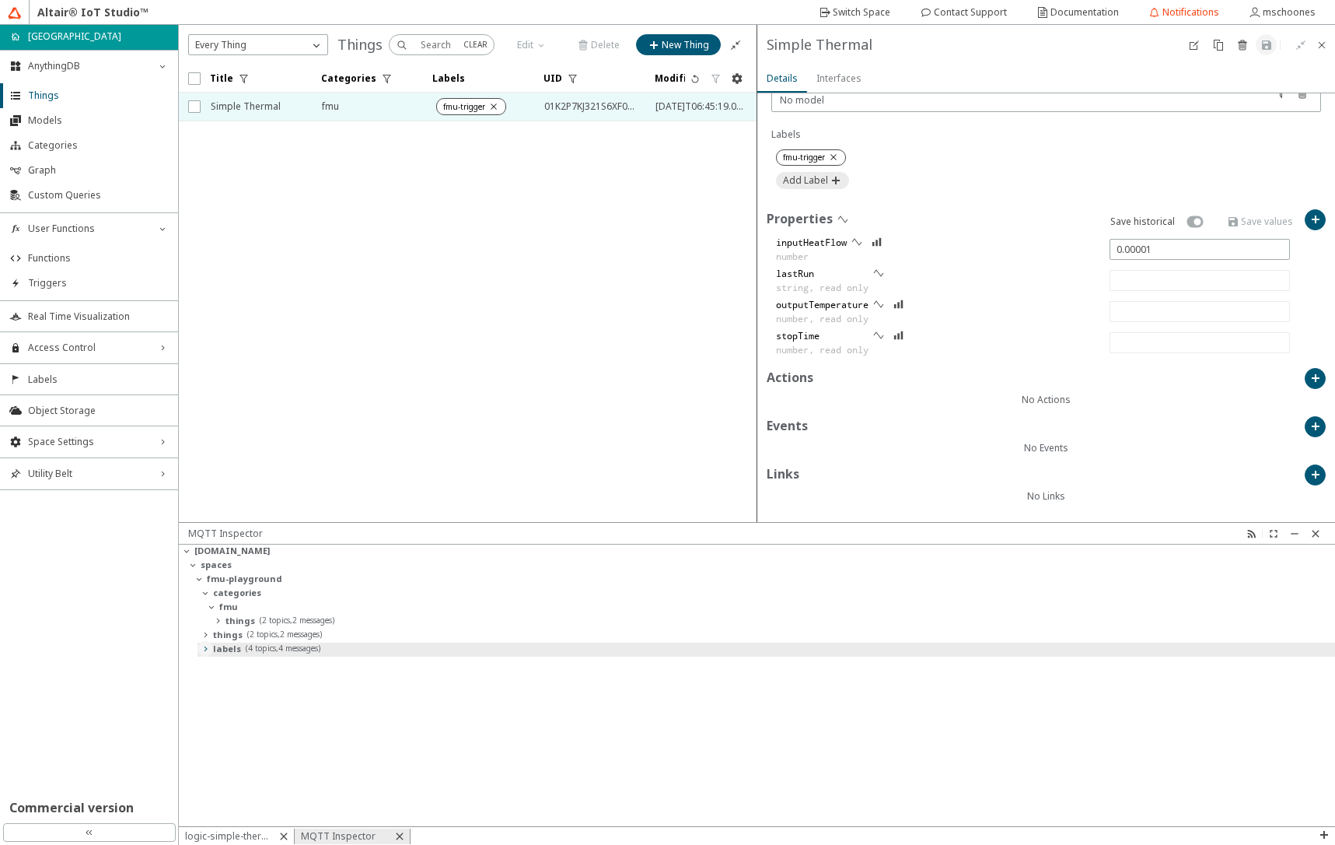
click at [202, 652] on iron-icon at bounding box center [205, 648] width 12 height 12
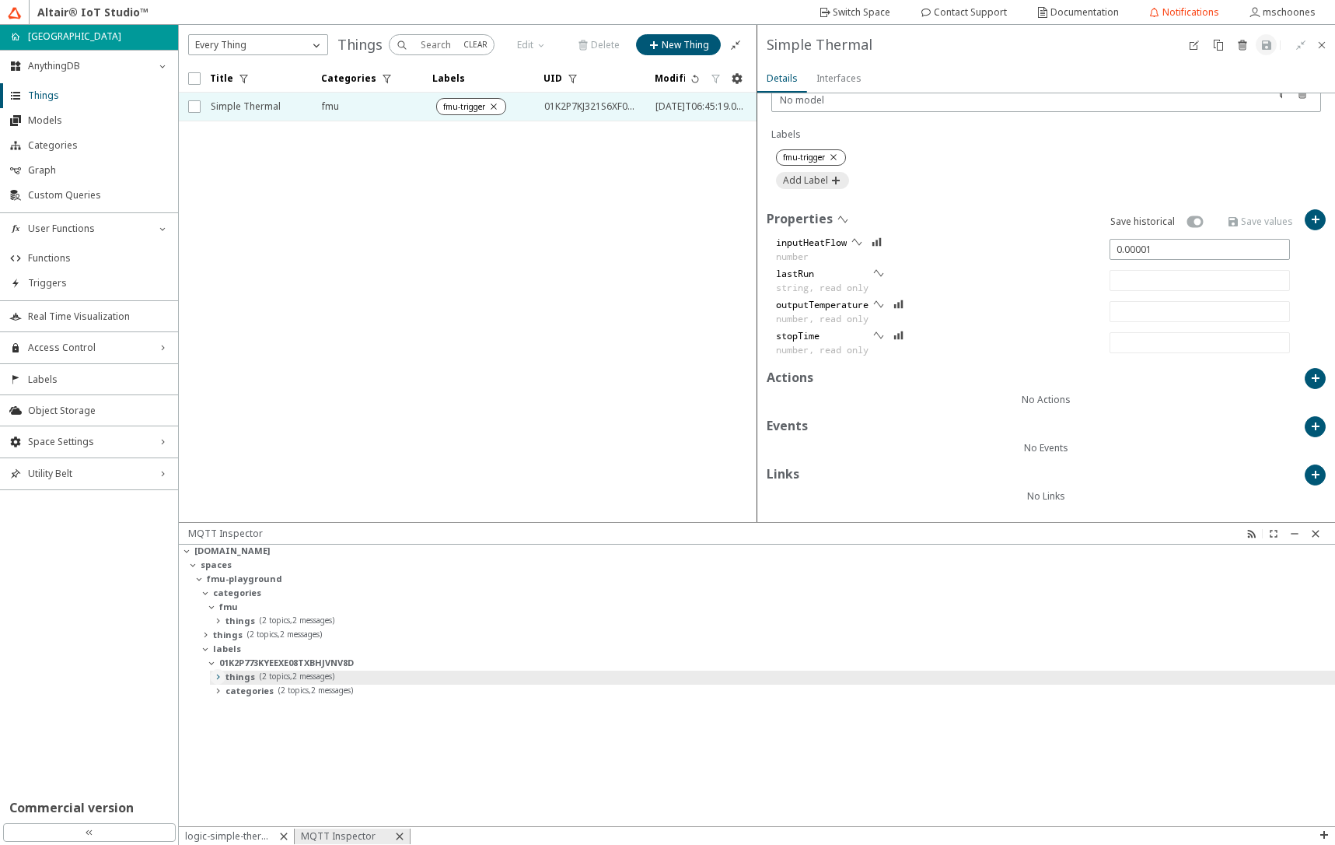
click at [218, 680] on iron-icon at bounding box center [218, 676] width 12 height 12
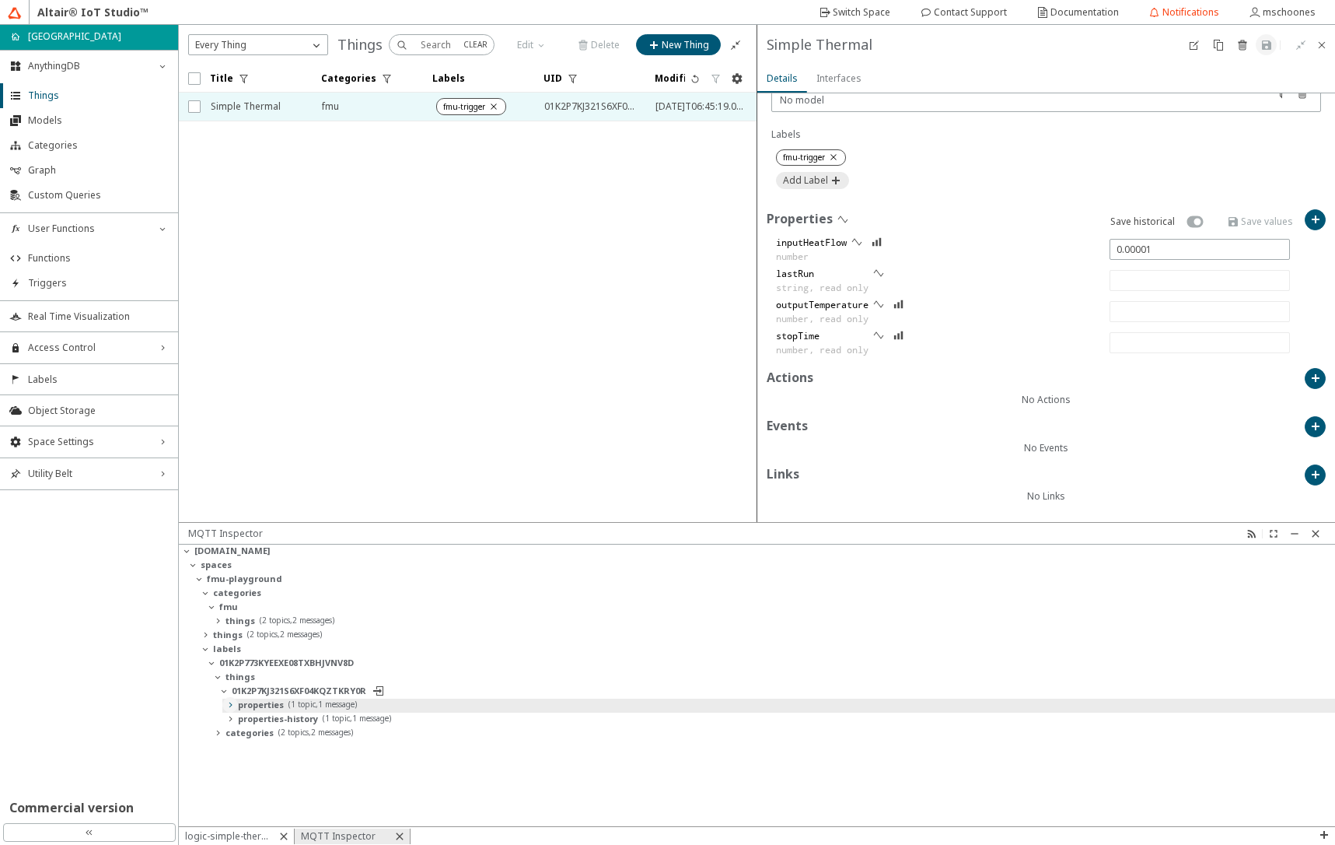
click at [227, 707] on iron-icon at bounding box center [230, 704] width 12 height 12
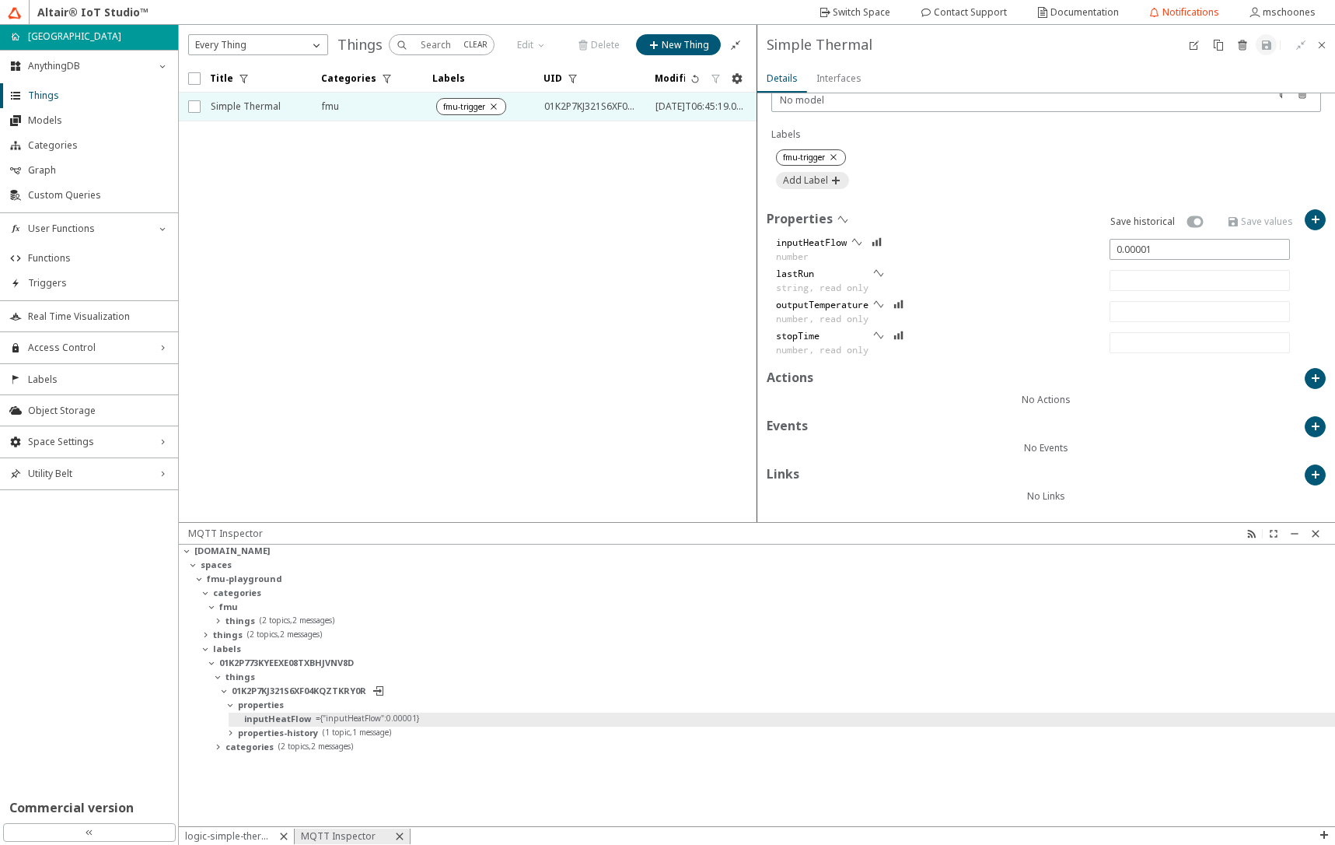
click at [0, 0] on slot "inputHeatFlow" at bounding box center [0, 0] width 0 height 0
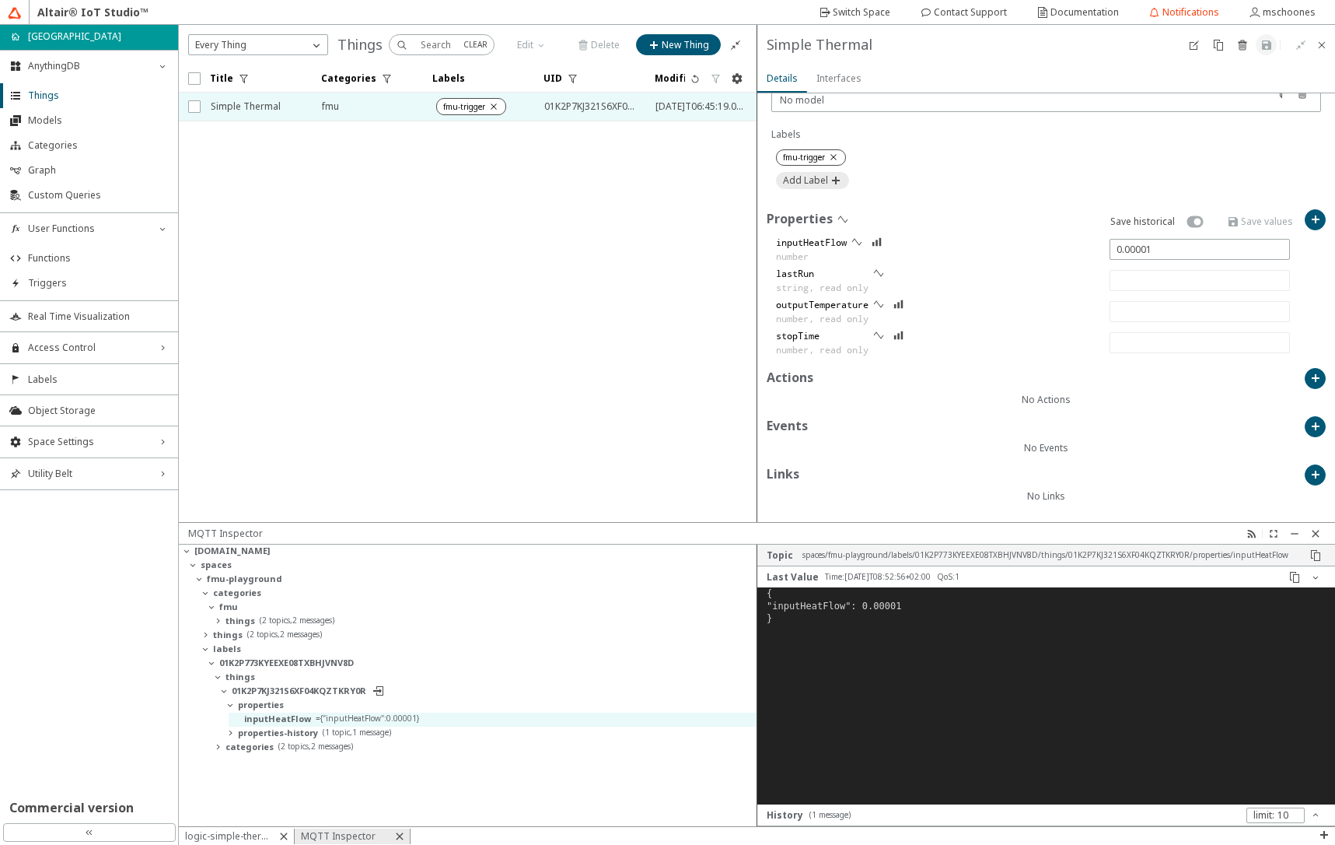
scroll to position [205, 566]
click at [35, 285] on span "Triggers" at bounding box center [98, 283] width 141 height 12
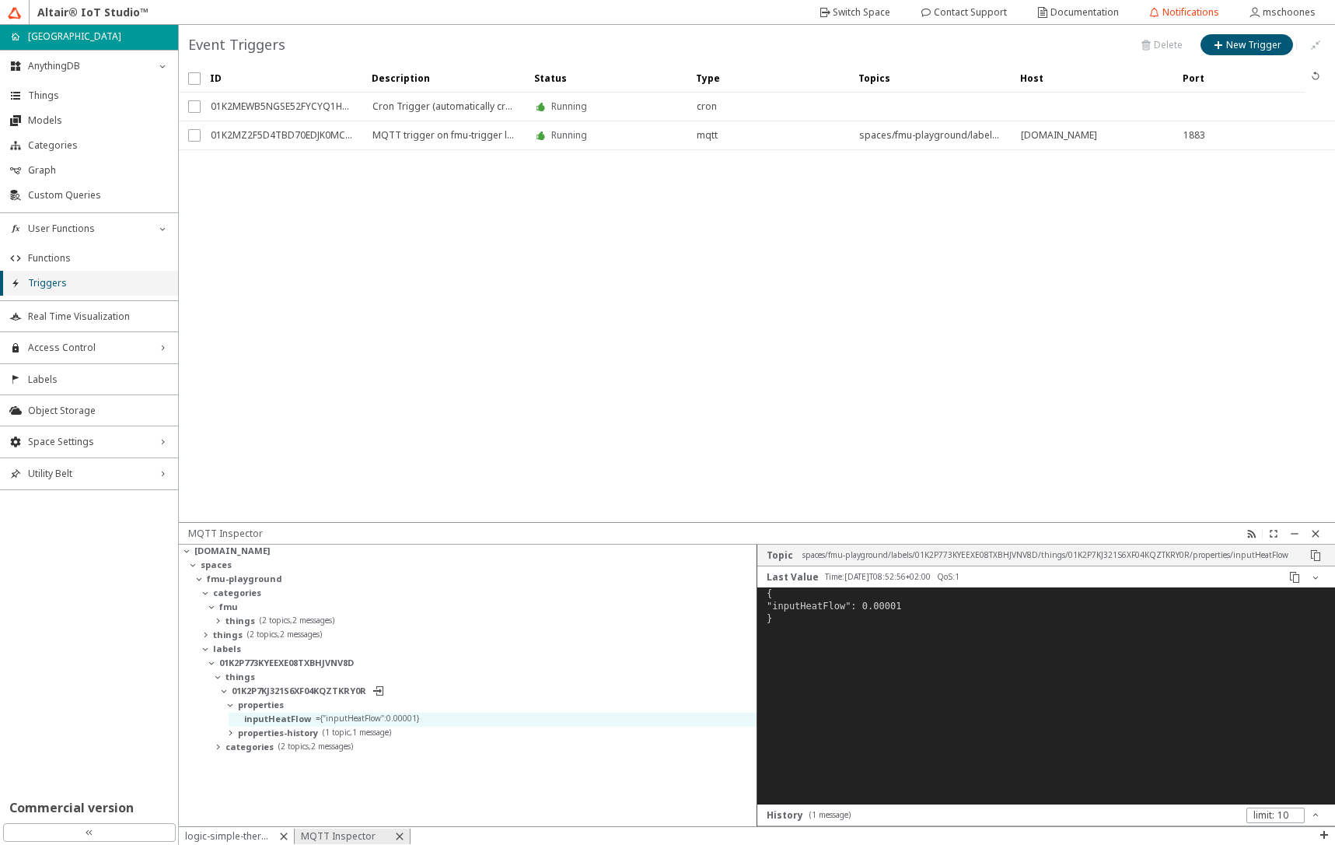
click at [60, 286] on span "Triggers" at bounding box center [98, 283] width 141 height 12
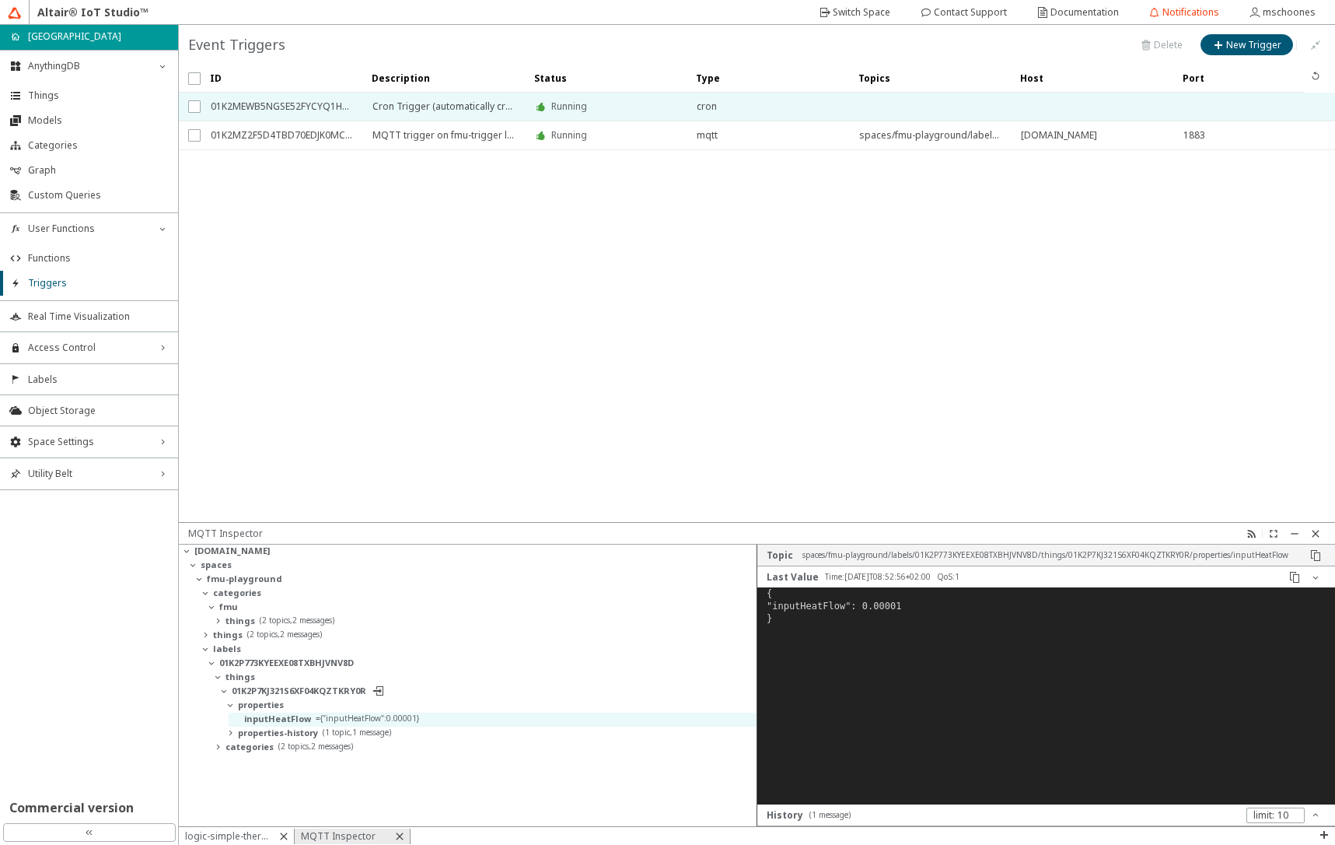
click at [395, 106] on span "Cron Trigger (automatically created)" at bounding box center [443, 107] width 142 height 28
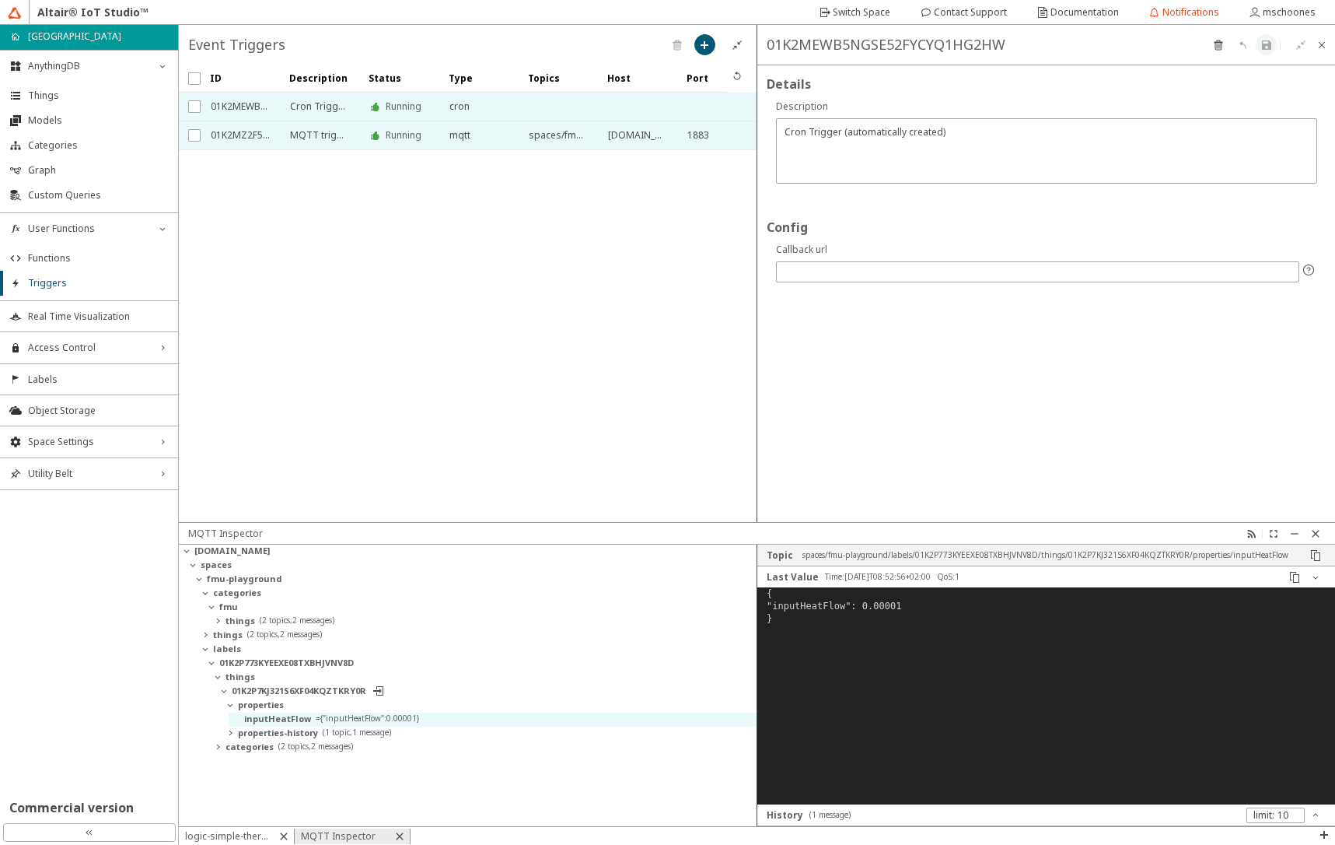
click at [324, 135] on span "MQTT trigger on fmu-trigger label" at bounding box center [319, 135] width 59 height 28
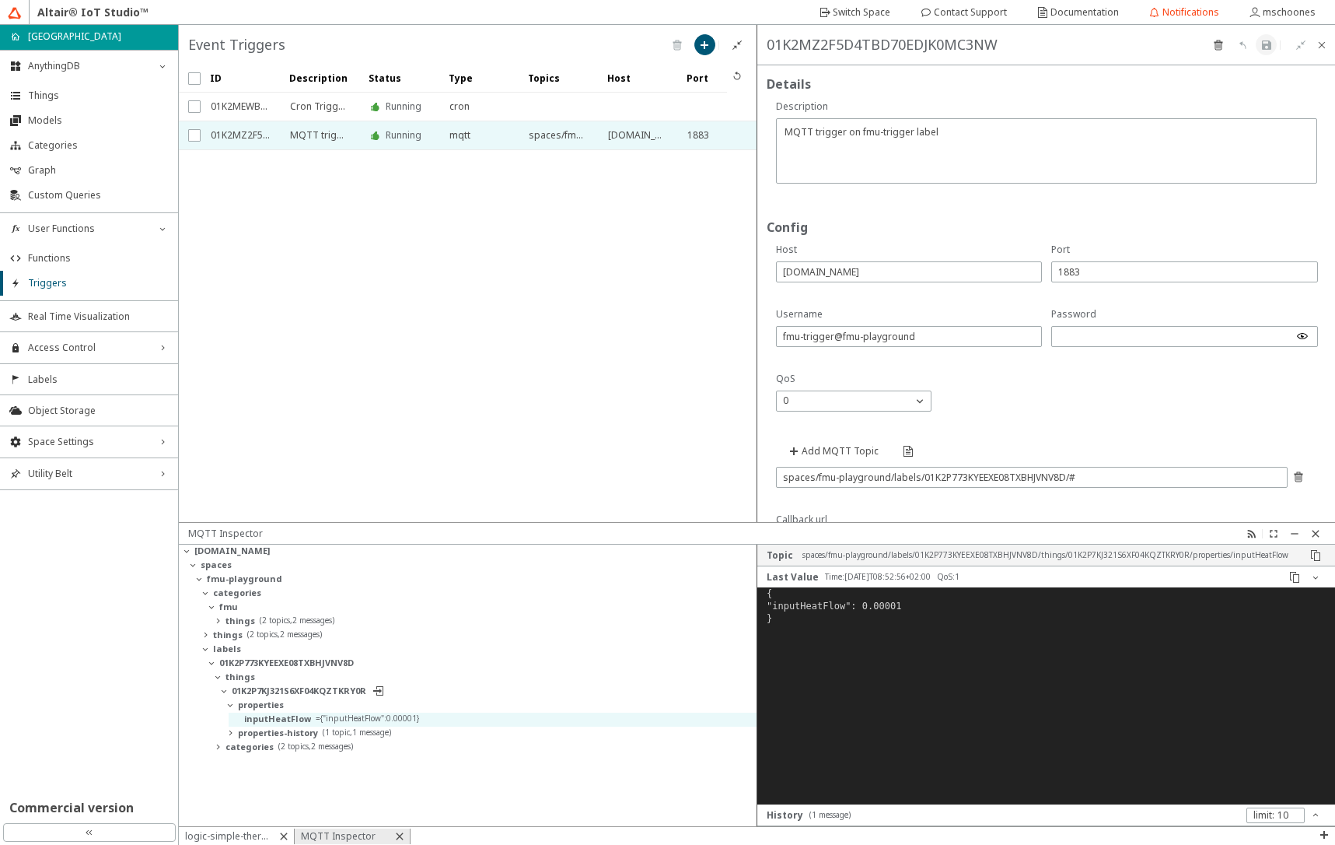
scroll to position [74, 0]
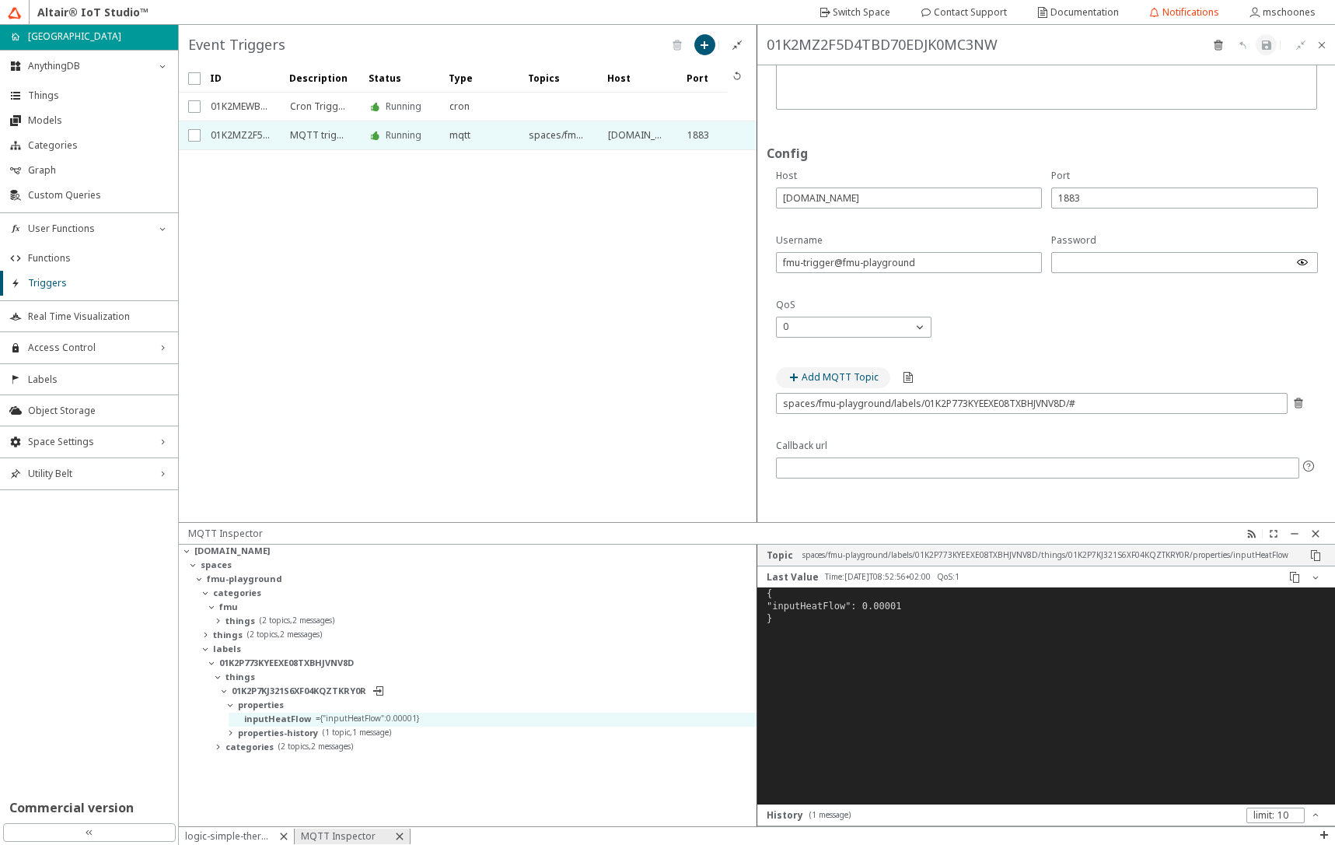
click at [0, 0] on slot "Add MQTT Topic" at bounding box center [0, 0] width 0 height 0
click at [900, 404] on input "spaces/fmu-playground/labels/01K2P773KYEEXE08TXBHJVNV8D/#" at bounding box center [1032, 403] width 498 height 13
paste input "things/01K2P7KJ321S6XF04KQZTKRY0R/properties/inputHeatFlow"
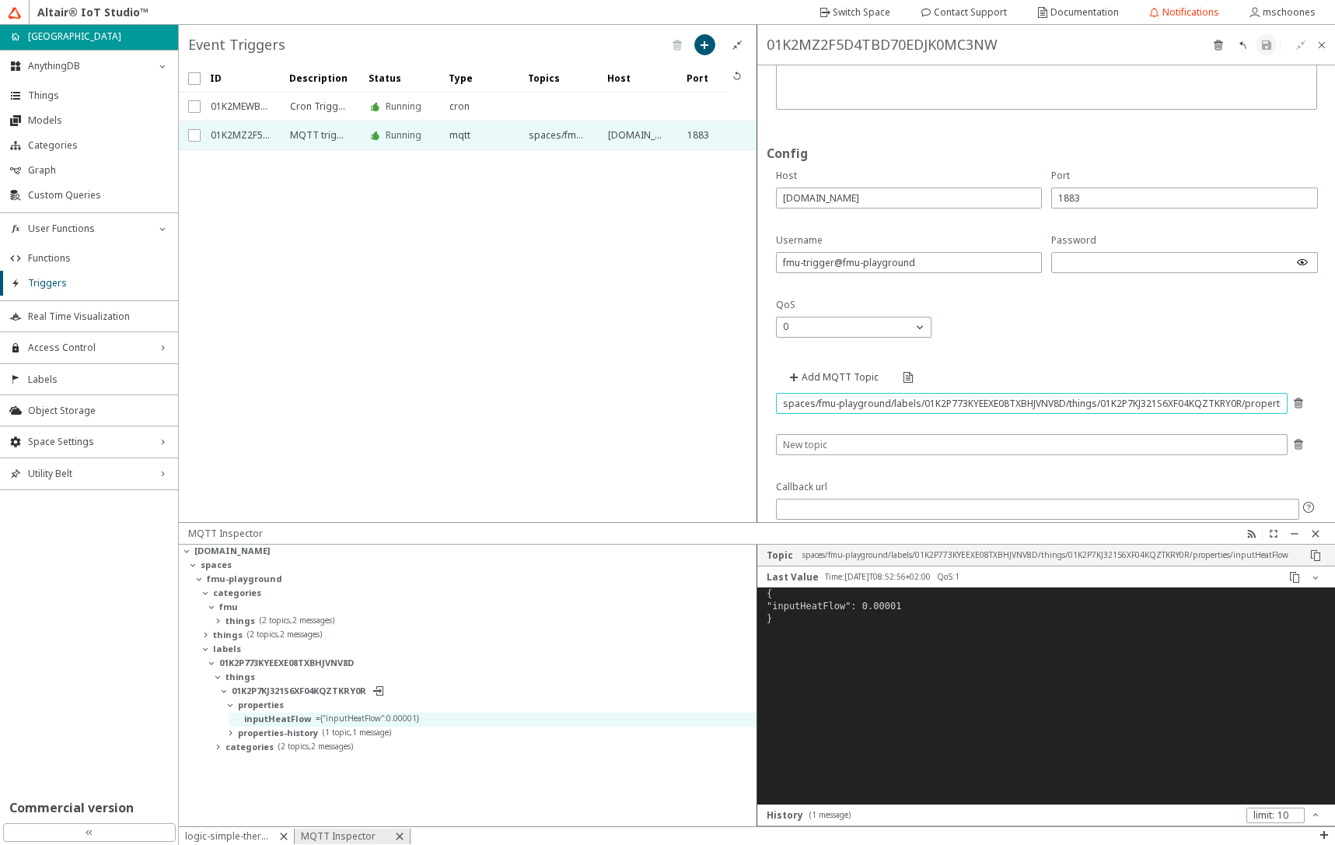
scroll to position [0, 83]
type input "spaces/fmu-playground/labels/01K2P773KYEEXE08TXBHJVNV8D/things/01K2P7KJ321S6XF0…"
click at [0, 0] on slot "Add MQTT Topic" at bounding box center [0, 0] width 0 height 0
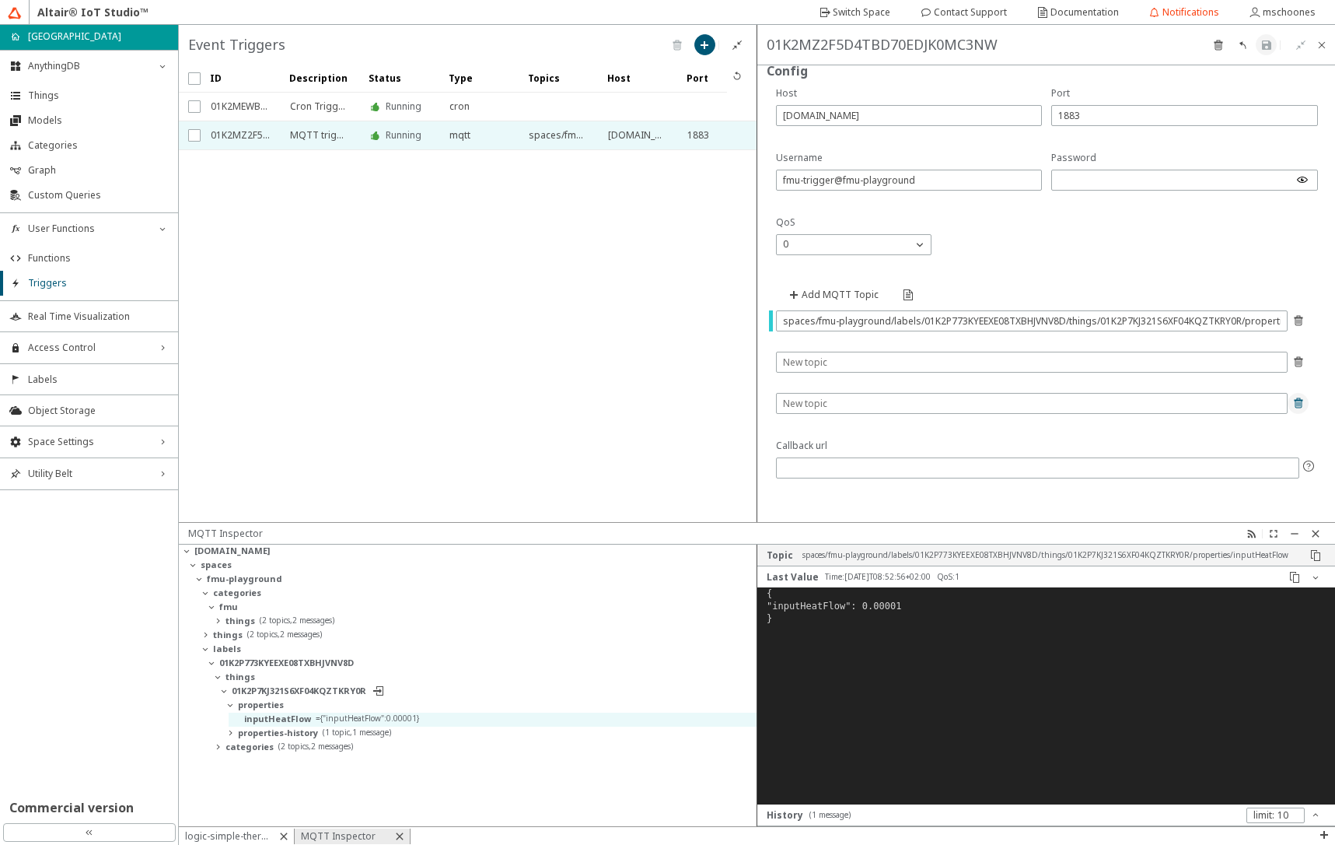
click at [1292, 404] on iron-icon at bounding box center [1298, 403] width 12 height 12
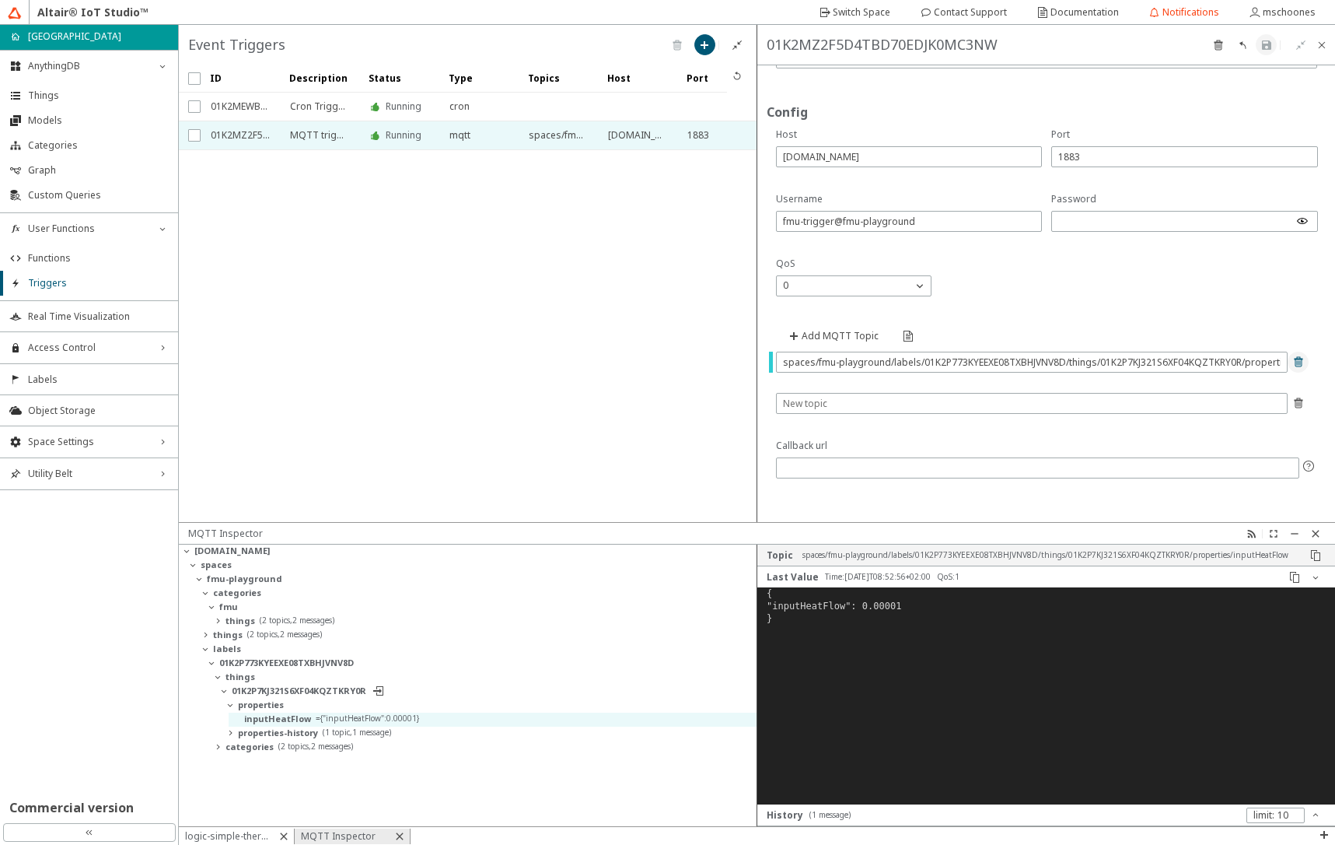
click at [1292, 361] on iron-icon at bounding box center [1298, 361] width 12 height 12
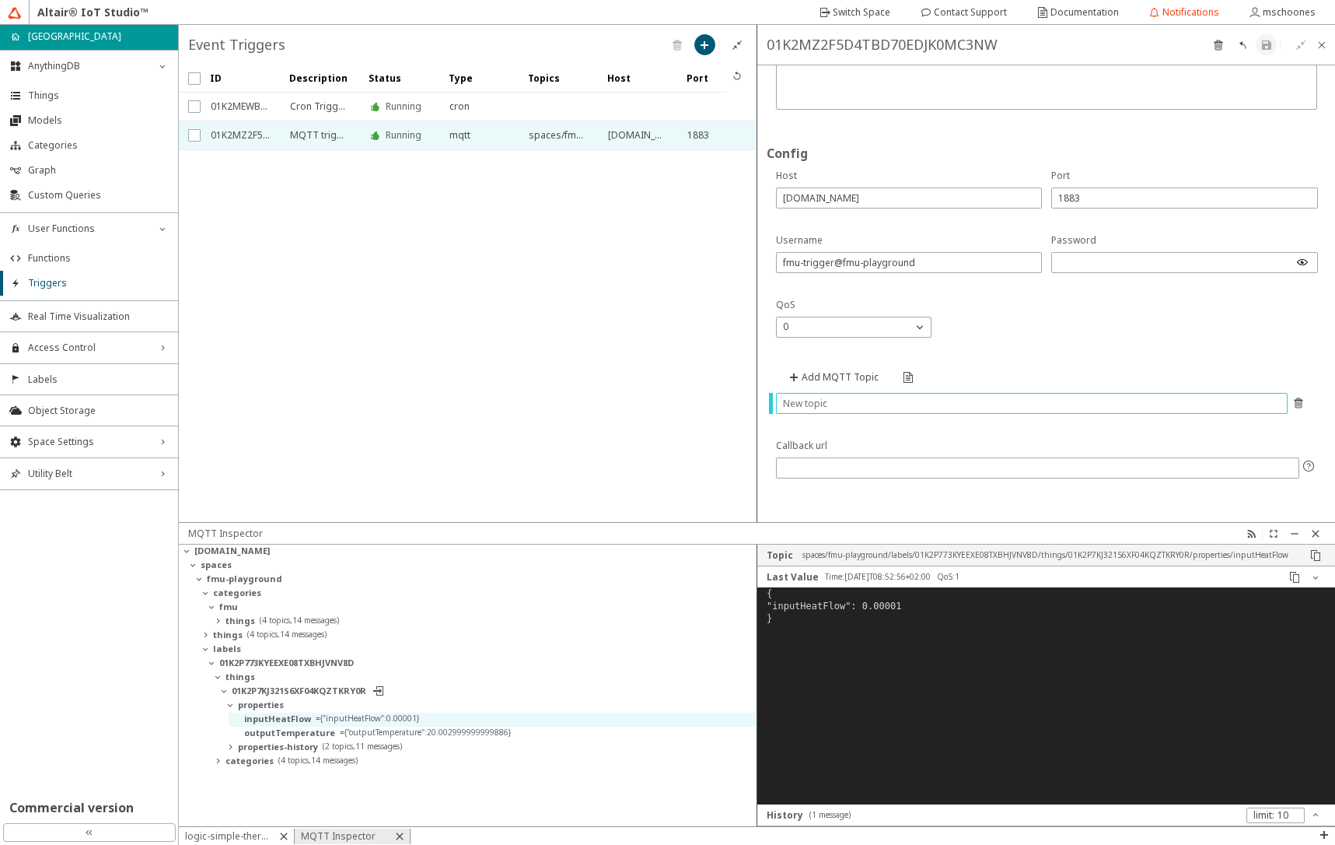
click at [808, 399] on input "text" at bounding box center [1032, 403] width 498 height 13
paste input "spaces/fmu-playground/labels/01K2P773KYEEXE08TXBHJVNV8D/things/01K2P7KJ321S6XF0…"
type input "spaces/fmu-playground/labels/01K2P773KYEEXE08TXBHJVNV8D/things/01K2P7KJ321S6XF0…"
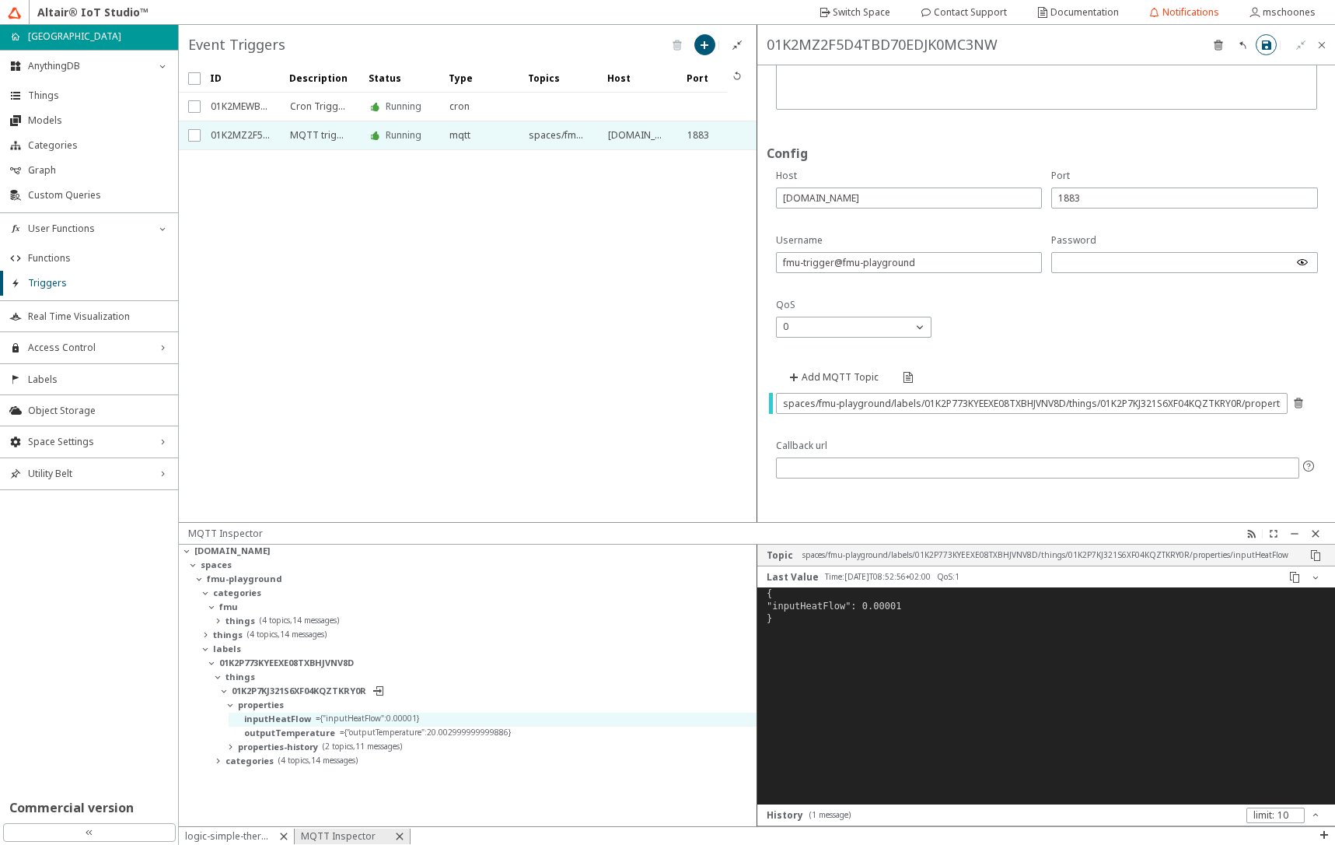
click at [1269, 46] on iron-icon at bounding box center [1267, 45] width 12 height 12
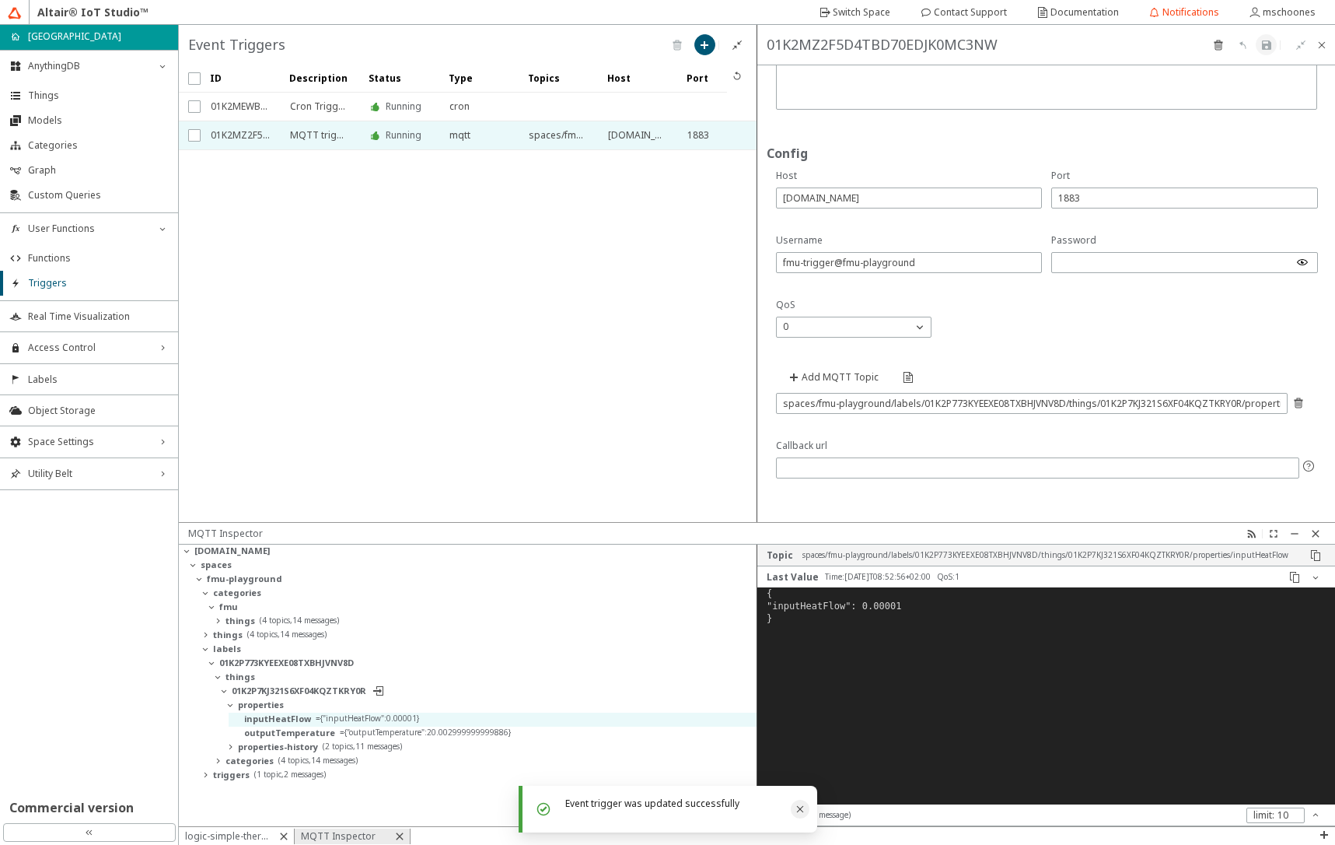
click at [799, 810] on icon "Close" at bounding box center [799, 809] width 7 height 7
click at [66, 103] on li "Things" at bounding box center [89, 95] width 178 height 25
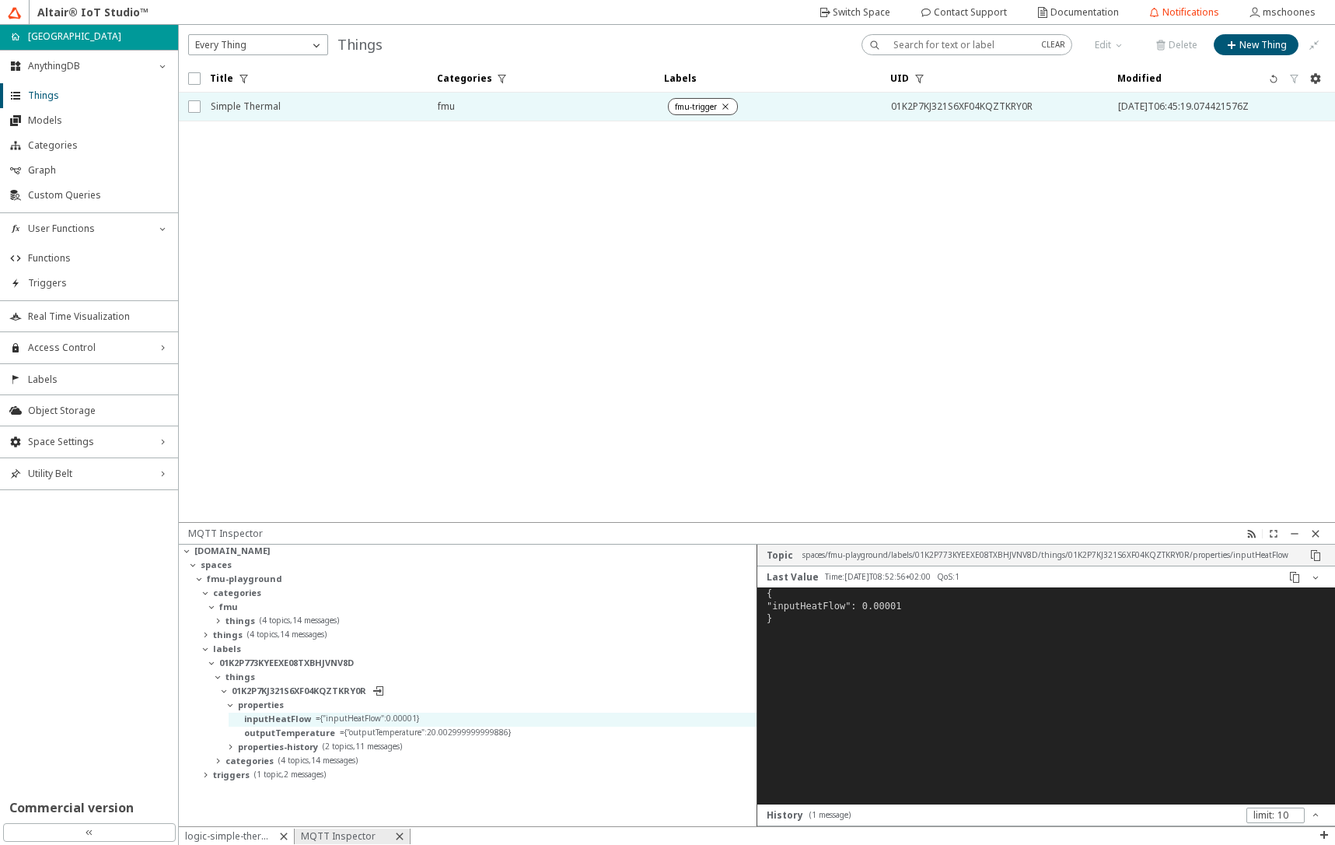
click at [227, 107] on span "Simple Thermal" at bounding box center [314, 107] width 207 height 28
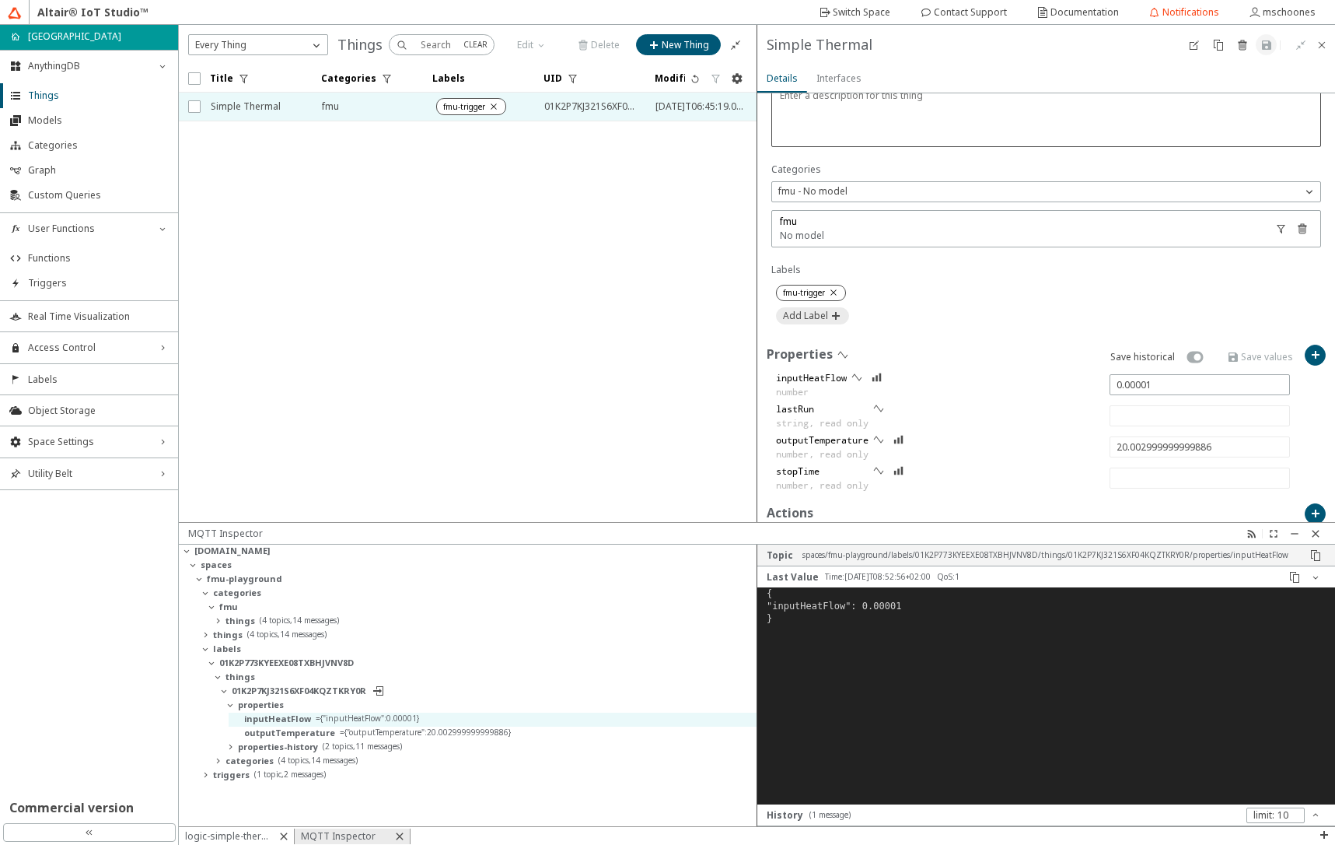
scroll to position [373, 0]
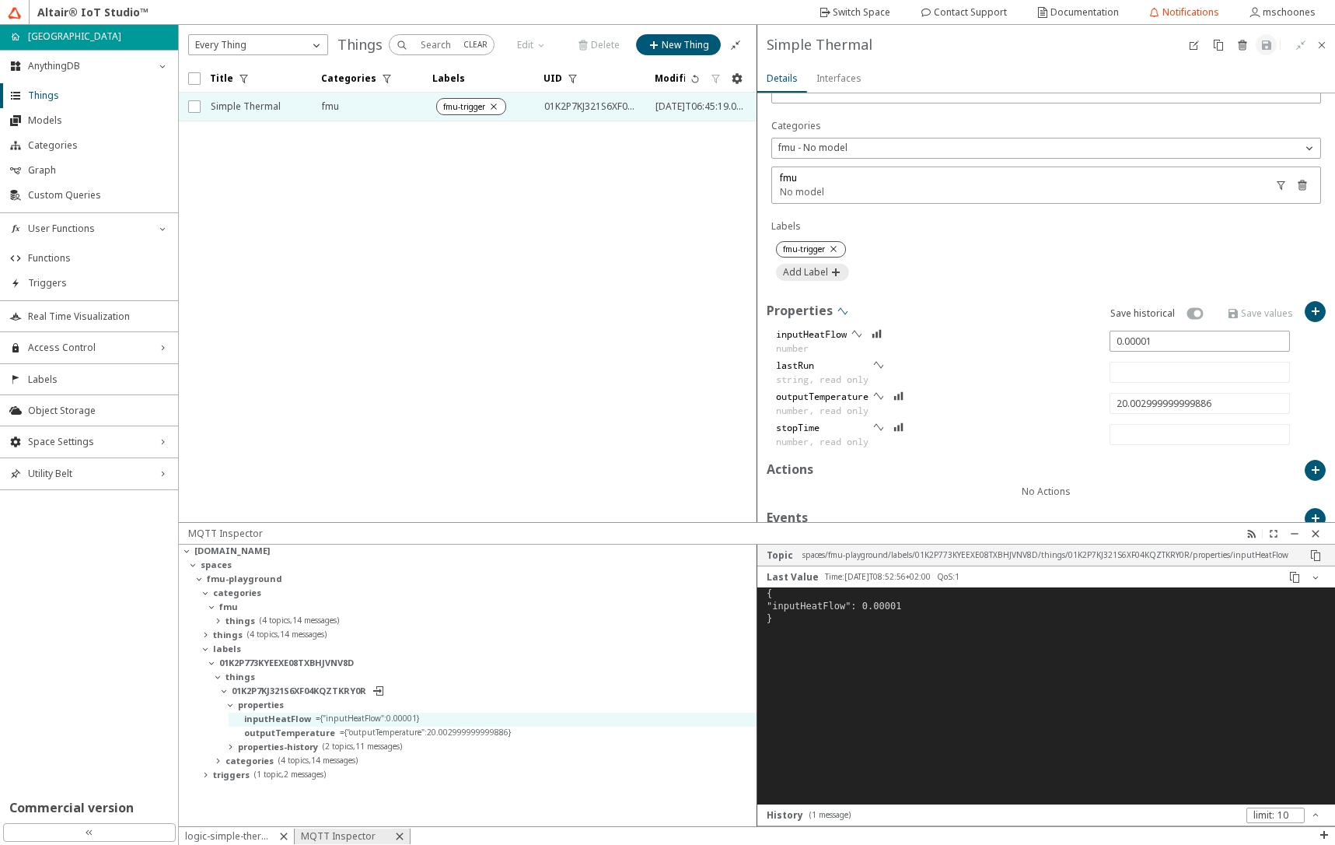
click at [840, 317] on iron-icon at bounding box center [843, 311] width 12 height 12
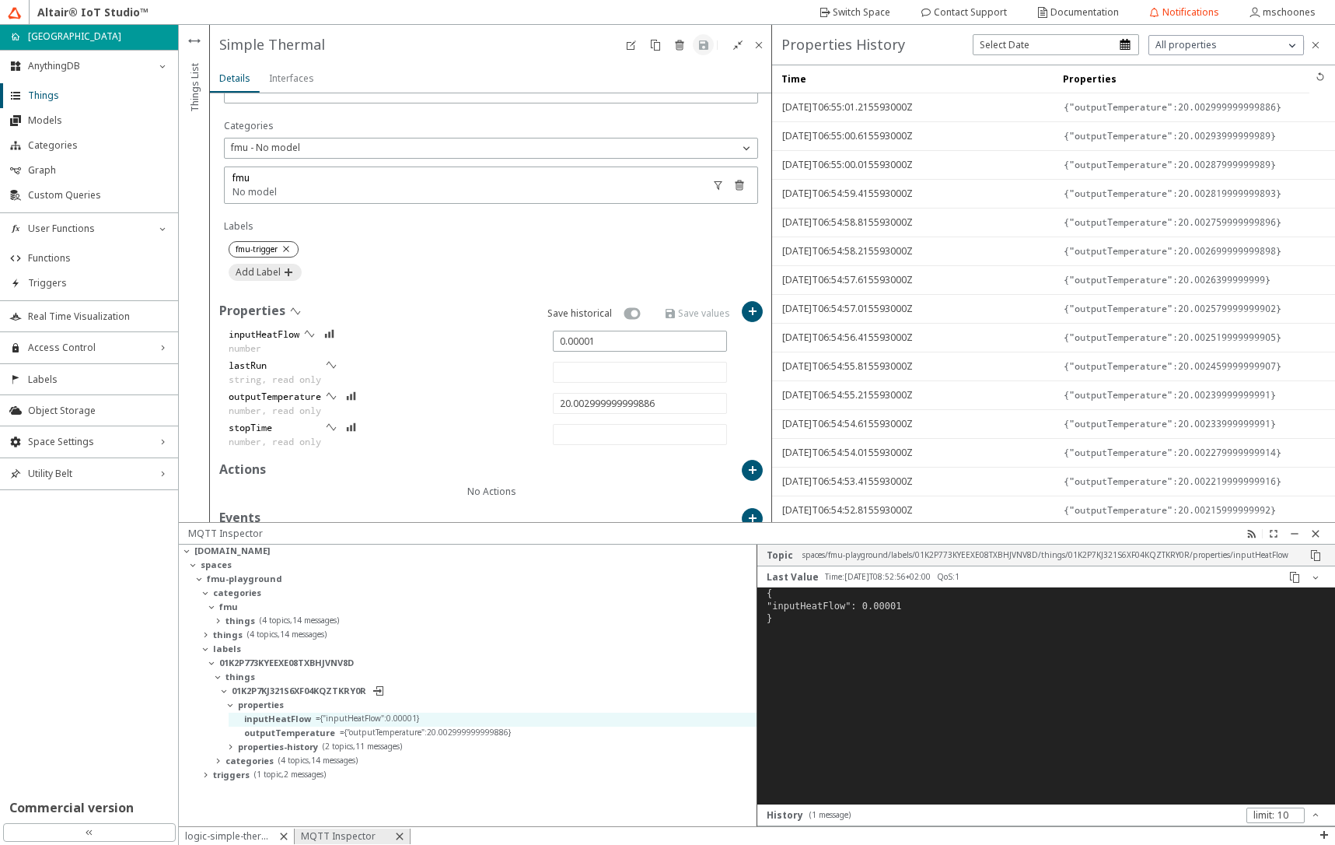
click at [0, 0] on slot "logic-simple-thermal" at bounding box center [0, 0] width 0 height 0
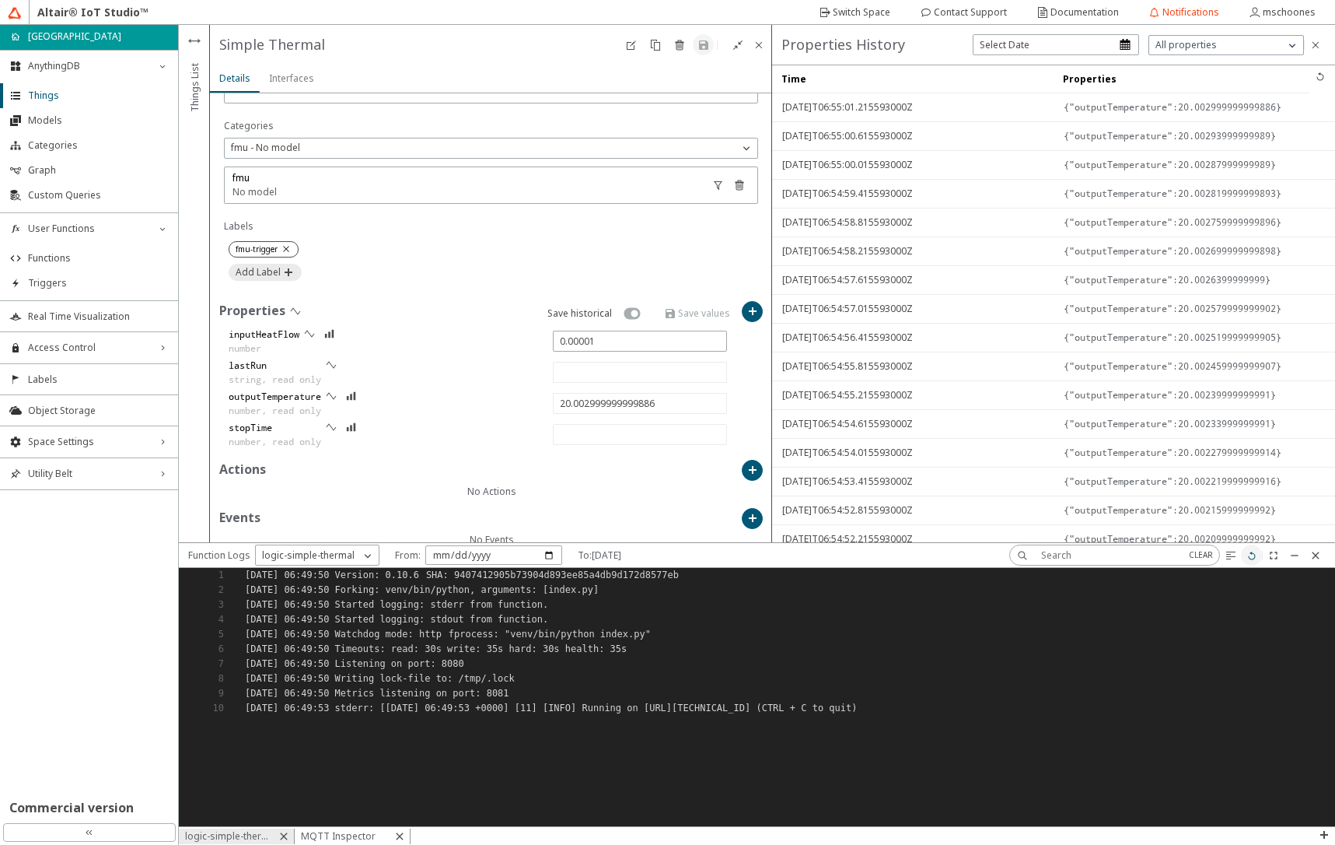
click at [1256, 560] on iron-icon at bounding box center [1252, 555] width 12 height 12
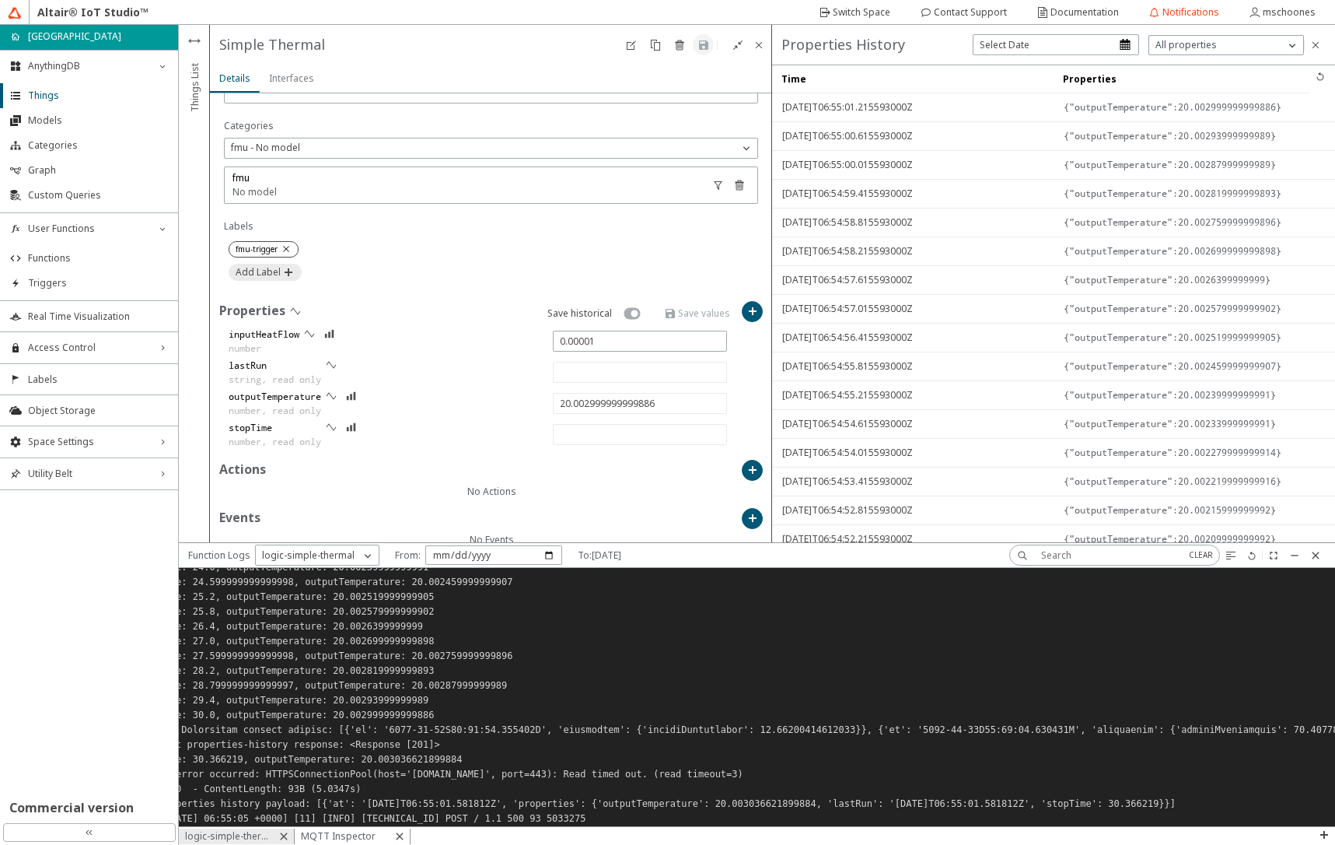
scroll to position [906, 0]
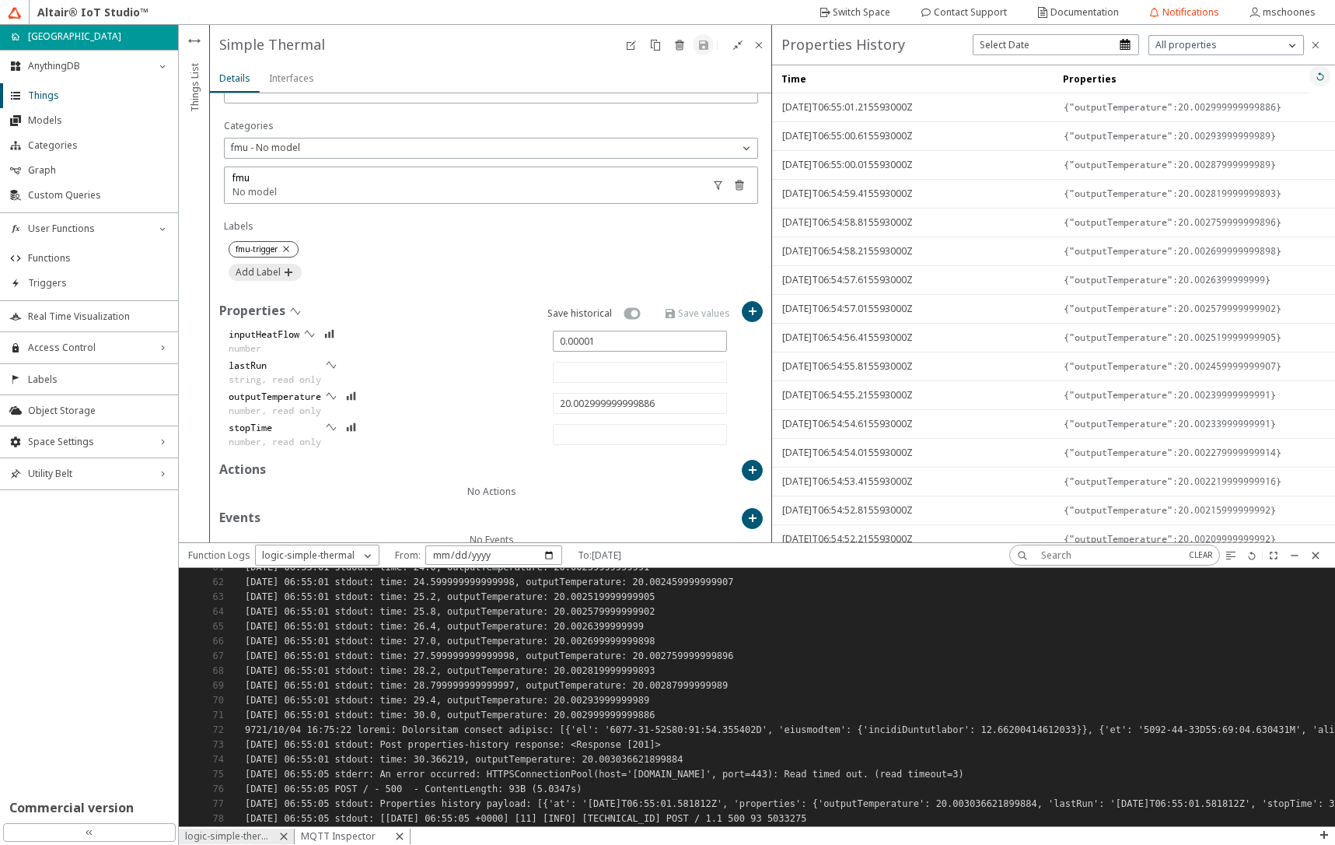
click at [1314, 78] on iron-icon at bounding box center [1320, 76] width 12 height 12
click at [1318, 556] on iron-icon at bounding box center [1316, 555] width 12 height 12
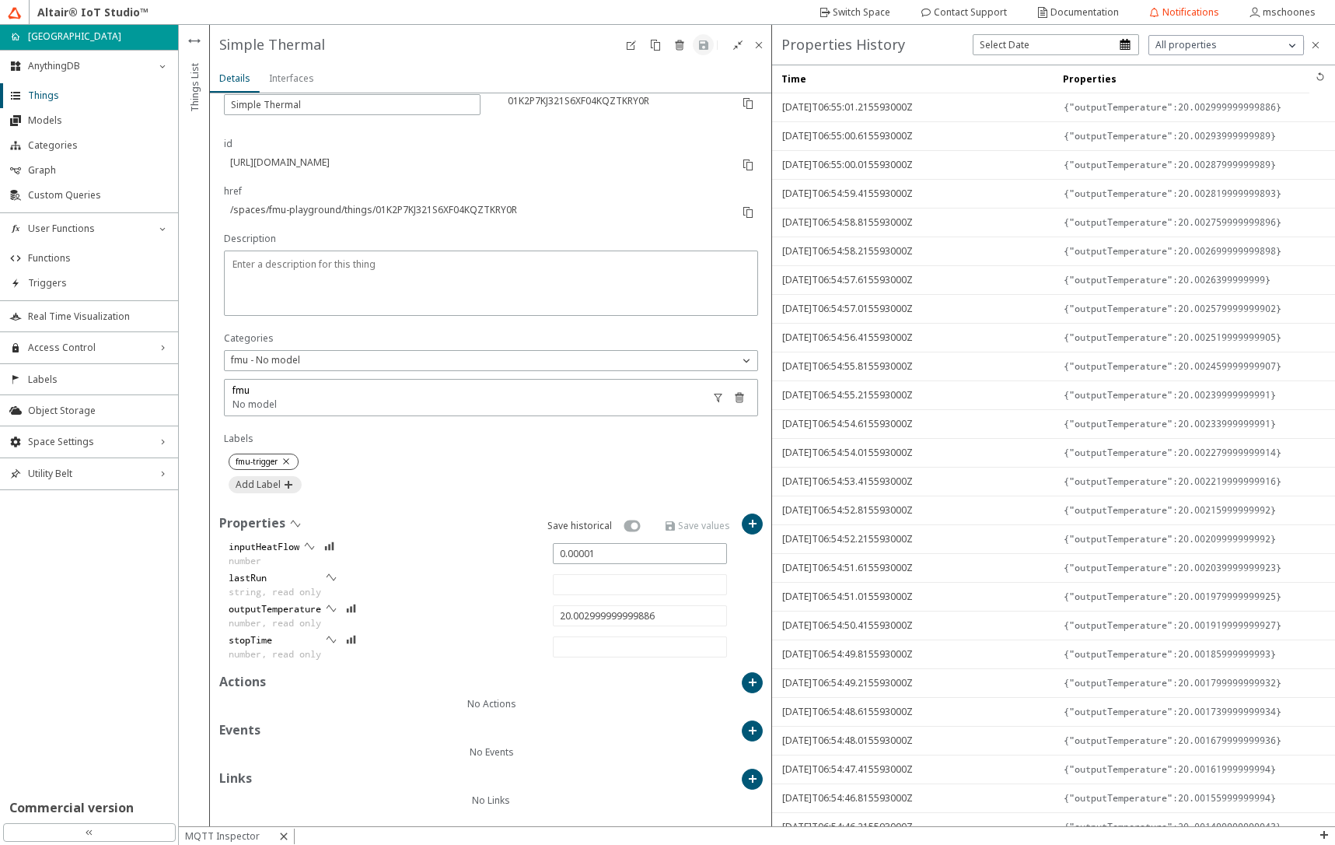
scroll to position [161, 0]
click at [656, 49] on iron-icon at bounding box center [655, 45] width 12 height 12
click at [0, 0] on slot "Clone" at bounding box center [0, 0] width 0 height 0
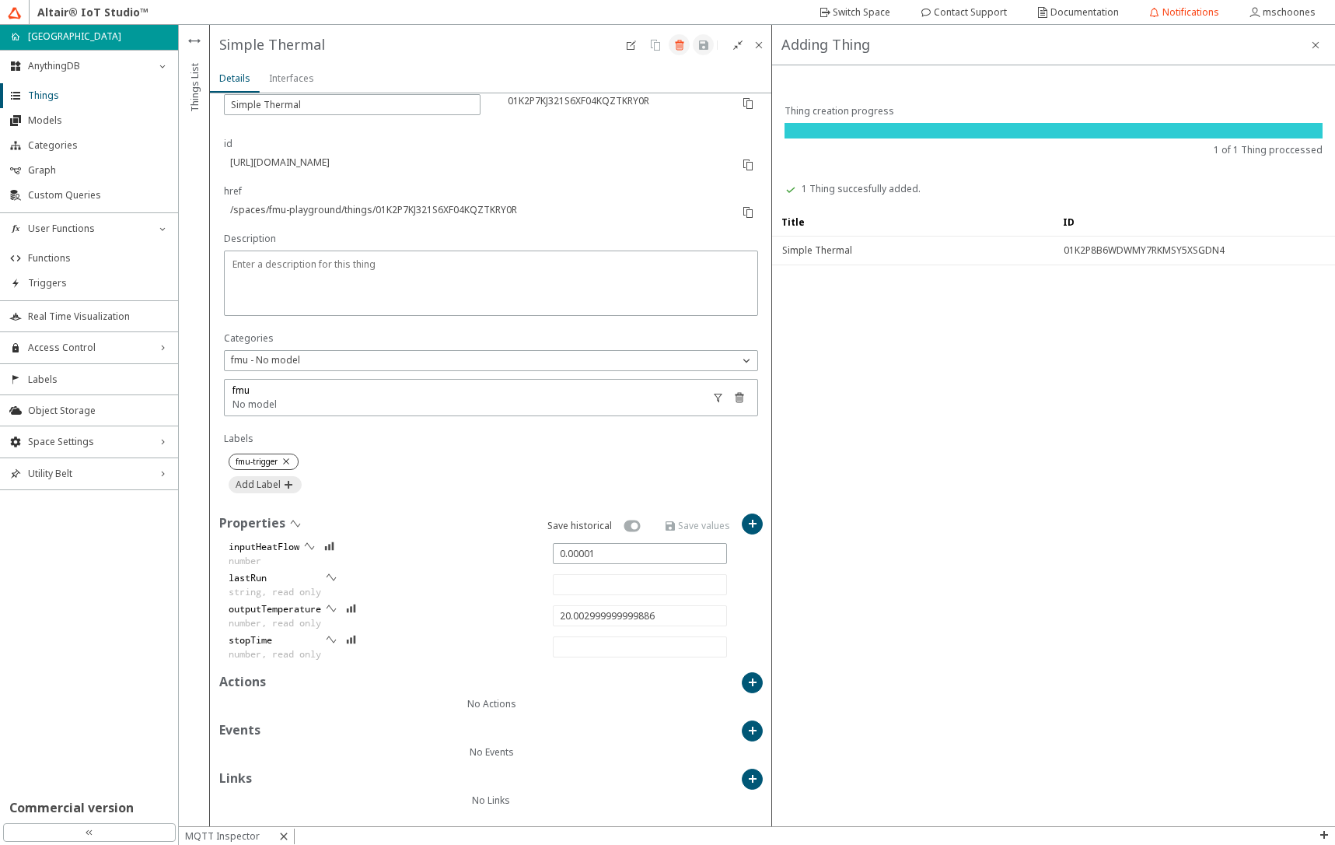
click at [687, 44] on paper-button at bounding box center [679, 44] width 21 height 21
click at [0, 0] on slot "Delete" at bounding box center [0, 0] width 0 height 0
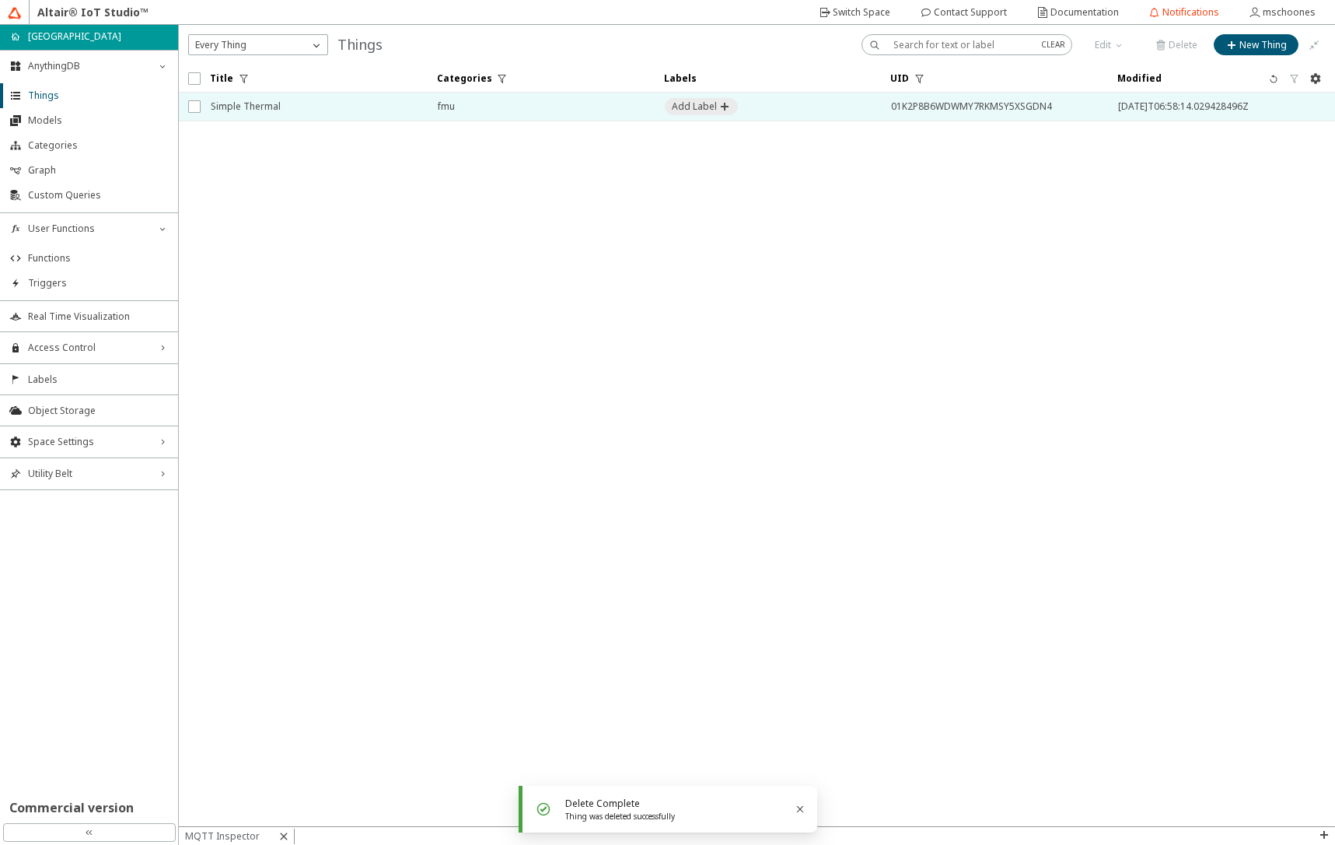
click at [266, 112] on span "Simple Thermal" at bounding box center [314, 107] width 207 height 28
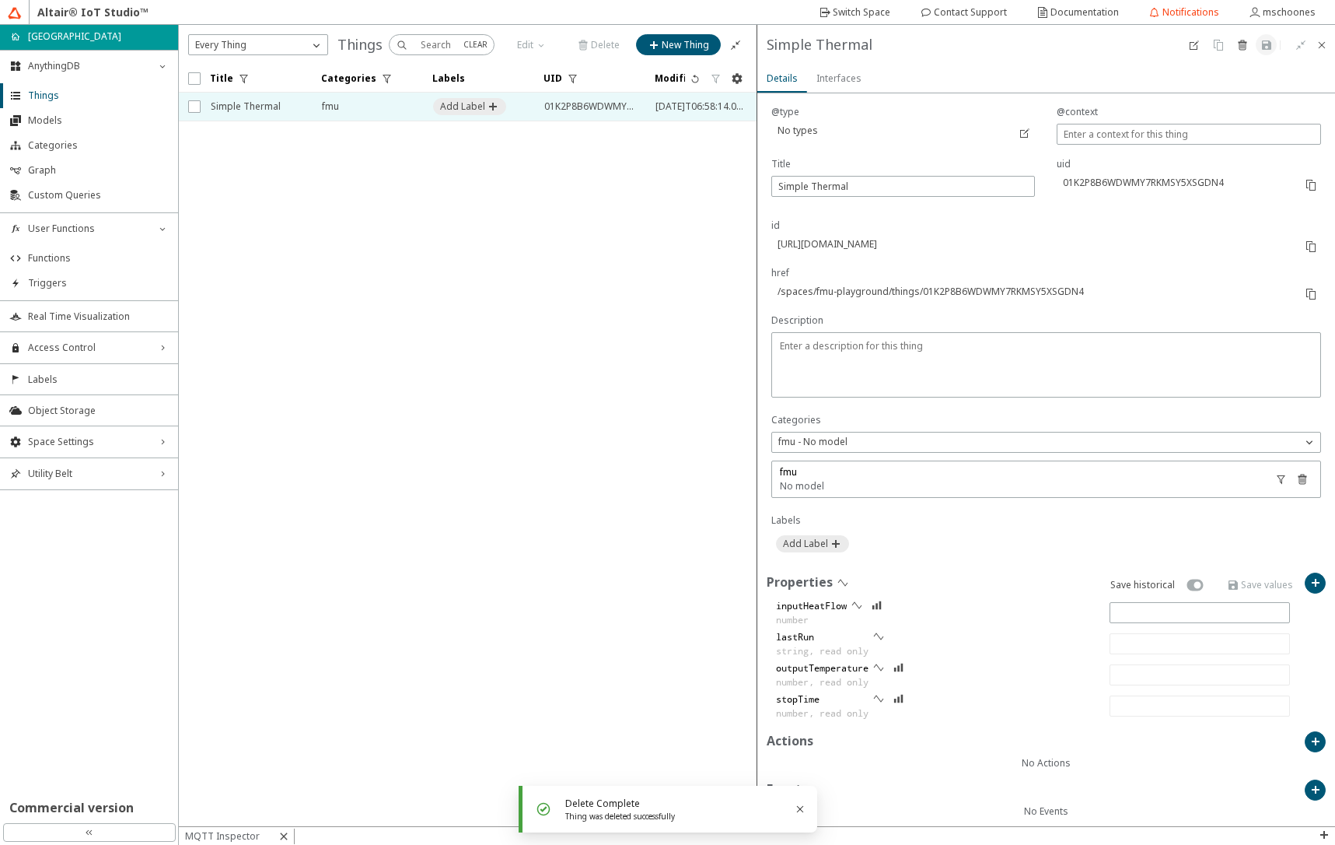
scroll to position [138, 0]
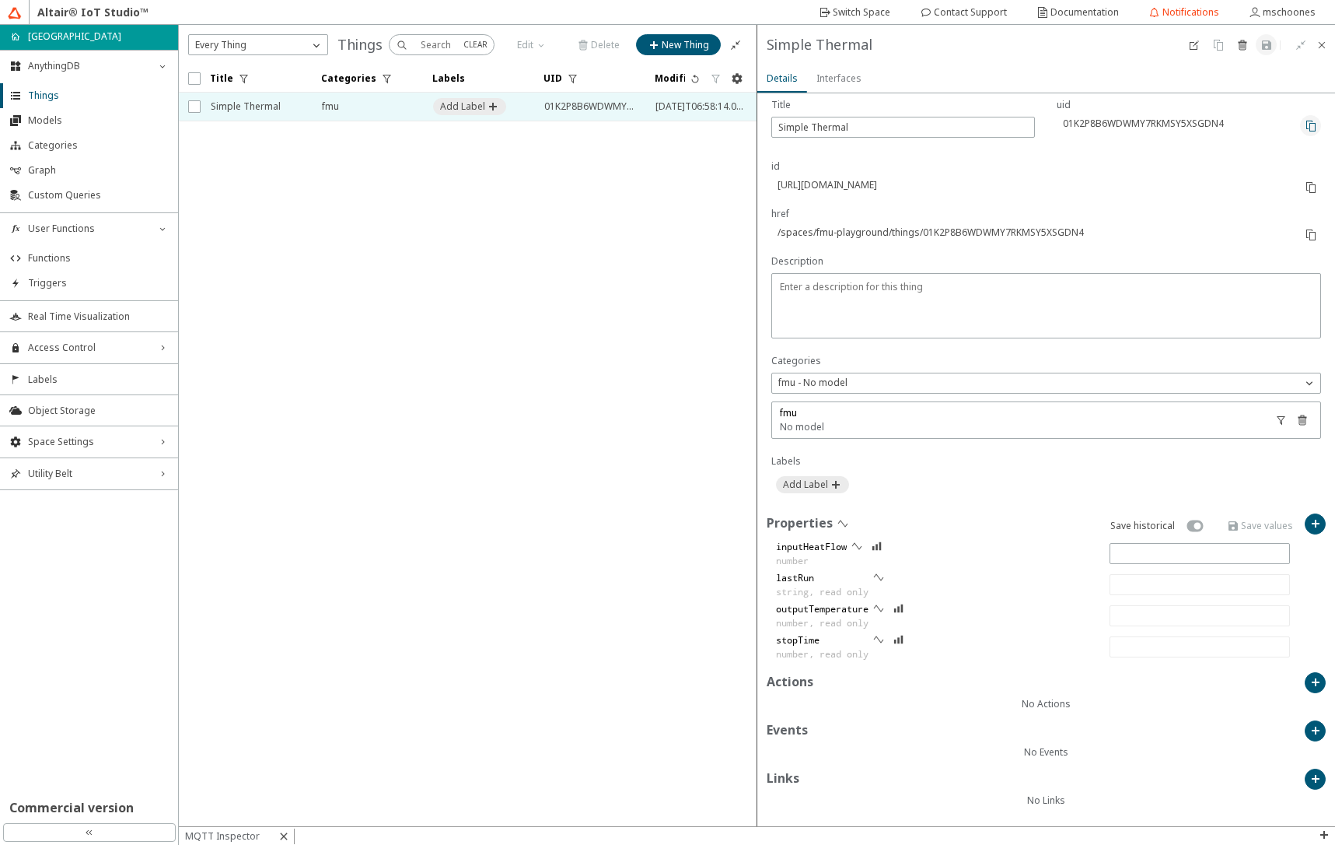
click at [1305, 130] on iron-icon at bounding box center [1311, 126] width 12 height 12
click at [642, 379] on iron-scroll-threshold "Title Categories Labels UID" at bounding box center [468, 445] width 579 height 761
click at [50, 254] on span "Functions" at bounding box center [98, 258] width 141 height 12
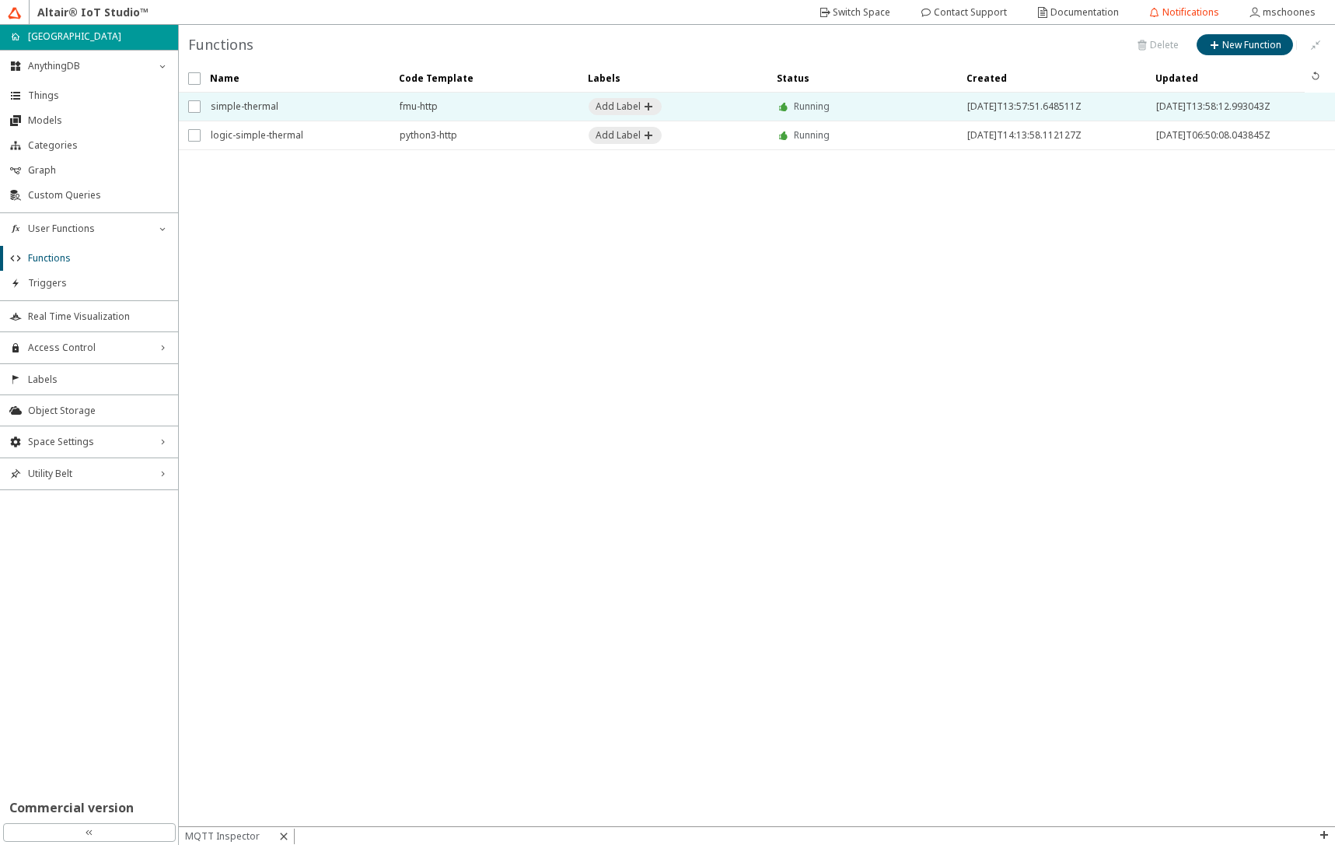
click at [319, 109] on span "simple-thermal" at bounding box center [295, 107] width 169 height 28
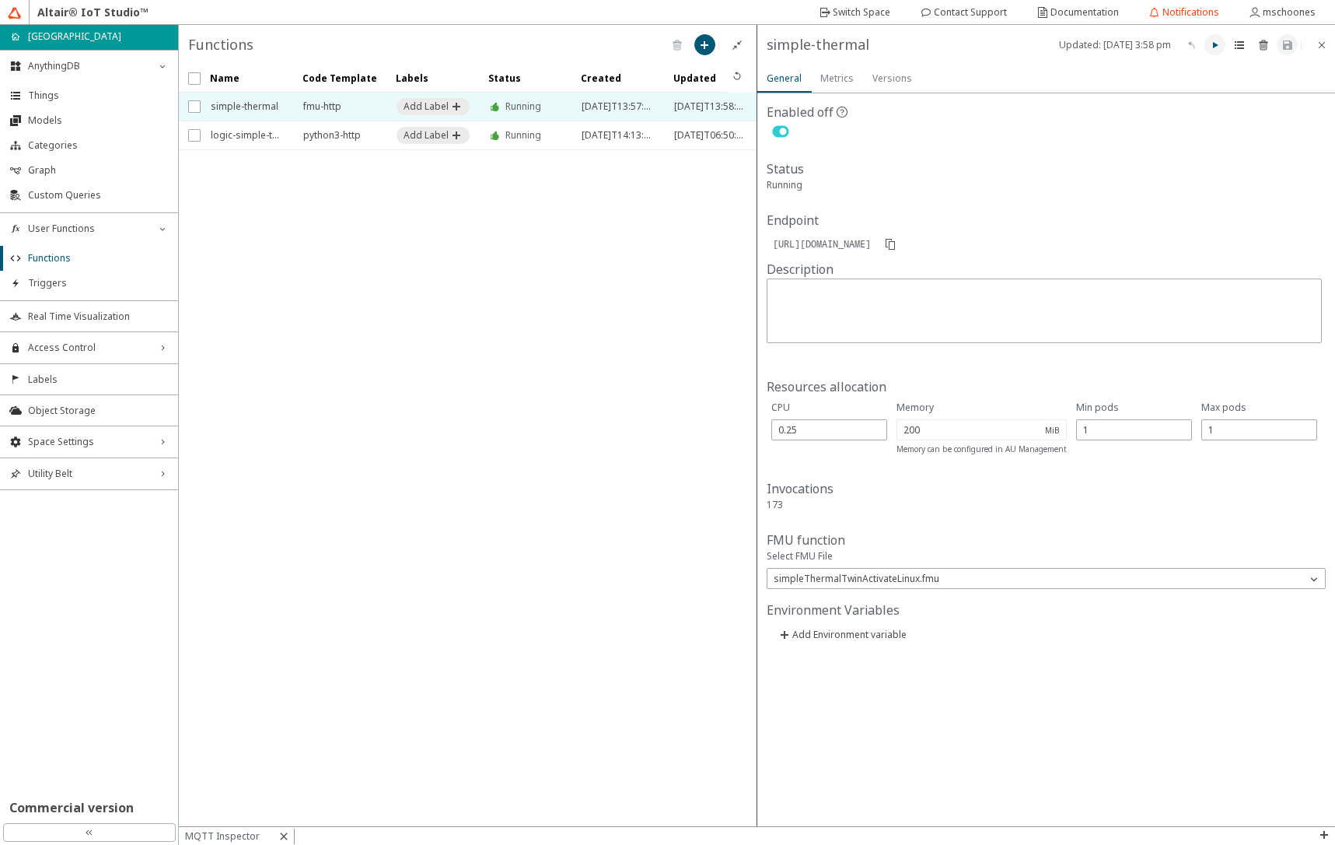
click at [1219, 44] on iron-icon at bounding box center [1215, 45] width 12 height 12
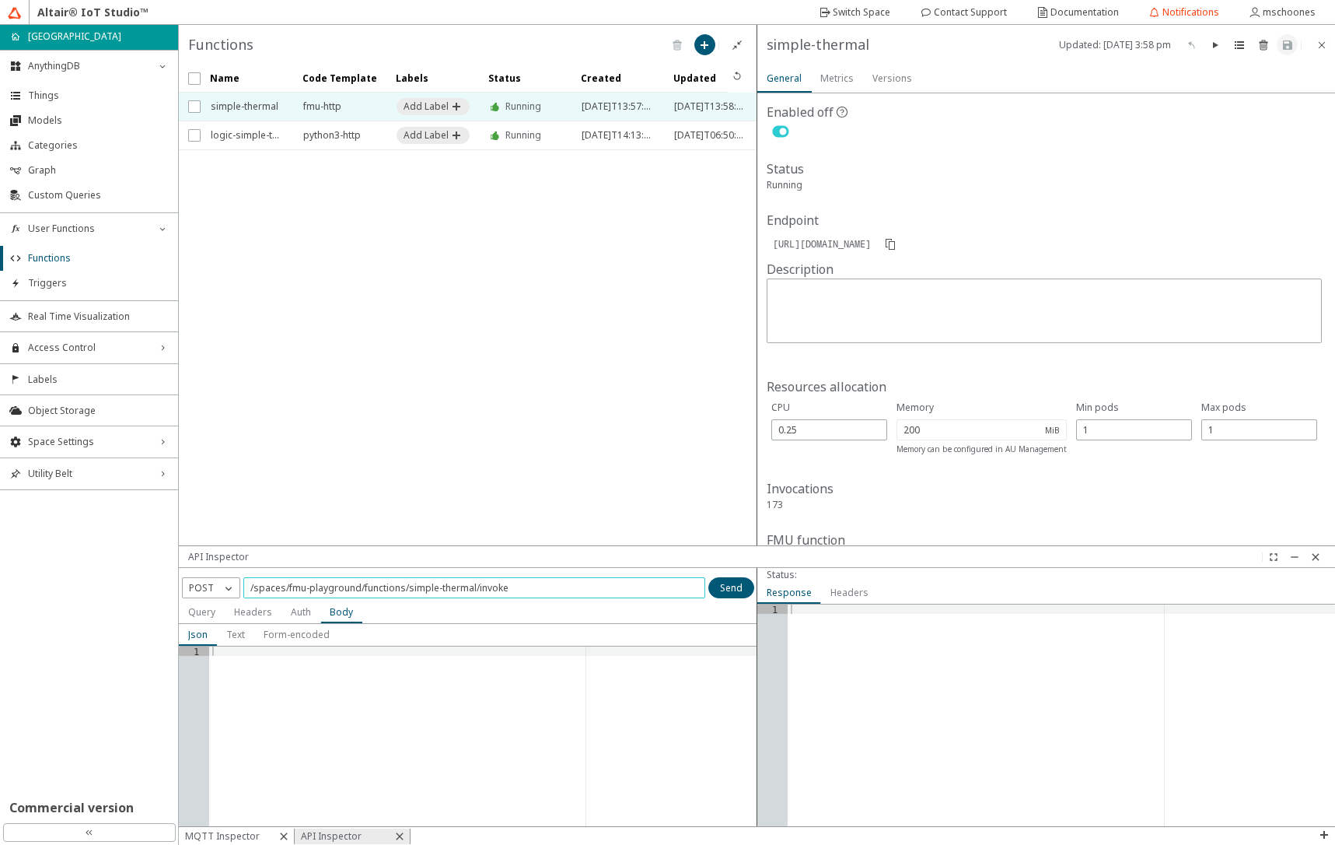
click at [535, 583] on input "/spaces/fmu-playground/functions/simple-thermal/invoke" at bounding box center [474, 587] width 448 height 13
type input "/spaces/fmu-playground/functions/simple-thermal/invoke/reset"
click at [218, 586] on p "POST" at bounding box center [201, 588] width 37 height 14
click at [219, 652] on p "PUT" at bounding box center [211, 656] width 57 height 14
click at [0, 0] on slot "Send" at bounding box center [0, 0] width 0 height 0
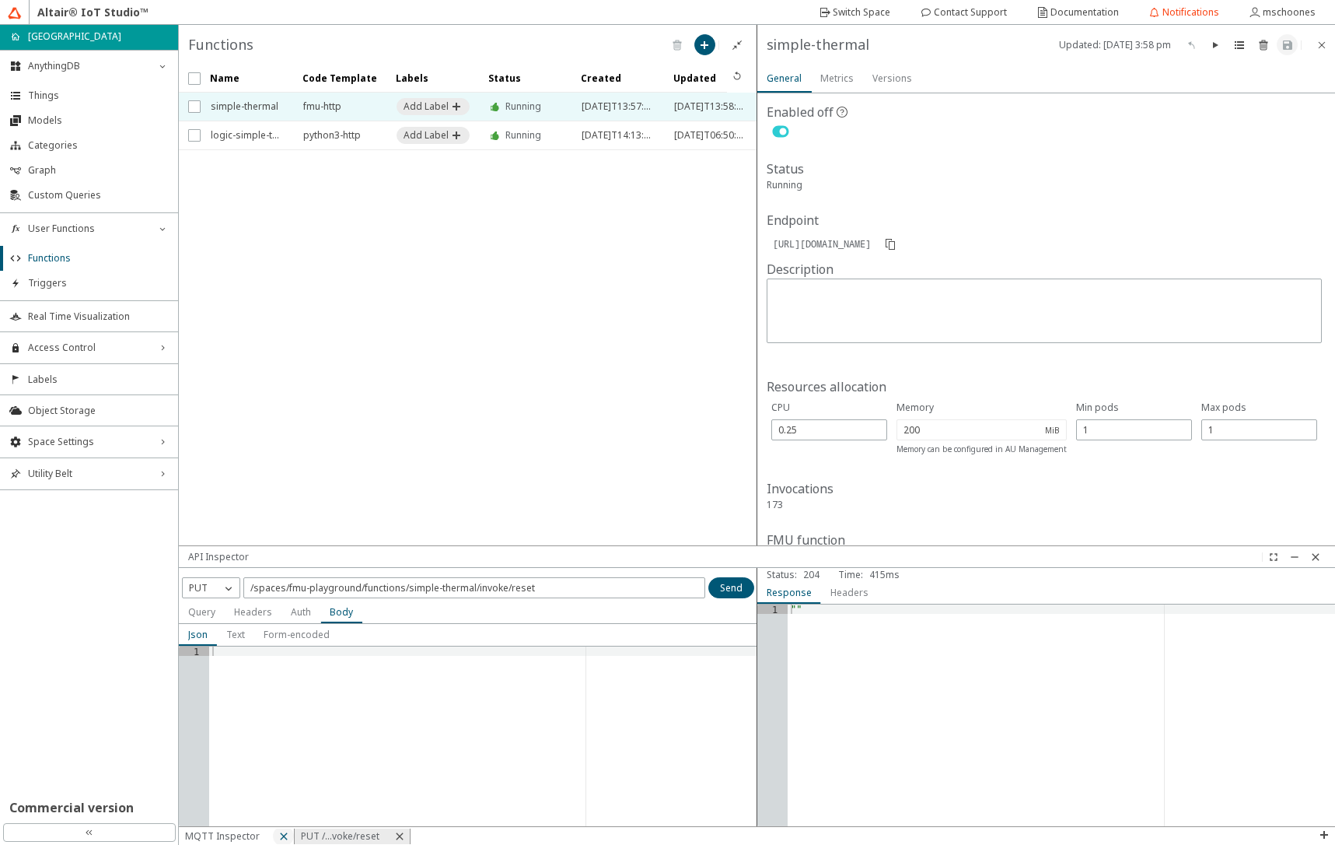
click at [285, 837] on iron-icon at bounding box center [284, 836] width 12 height 12
click at [37, 283] on span "Triggers" at bounding box center [98, 283] width 141 height 12
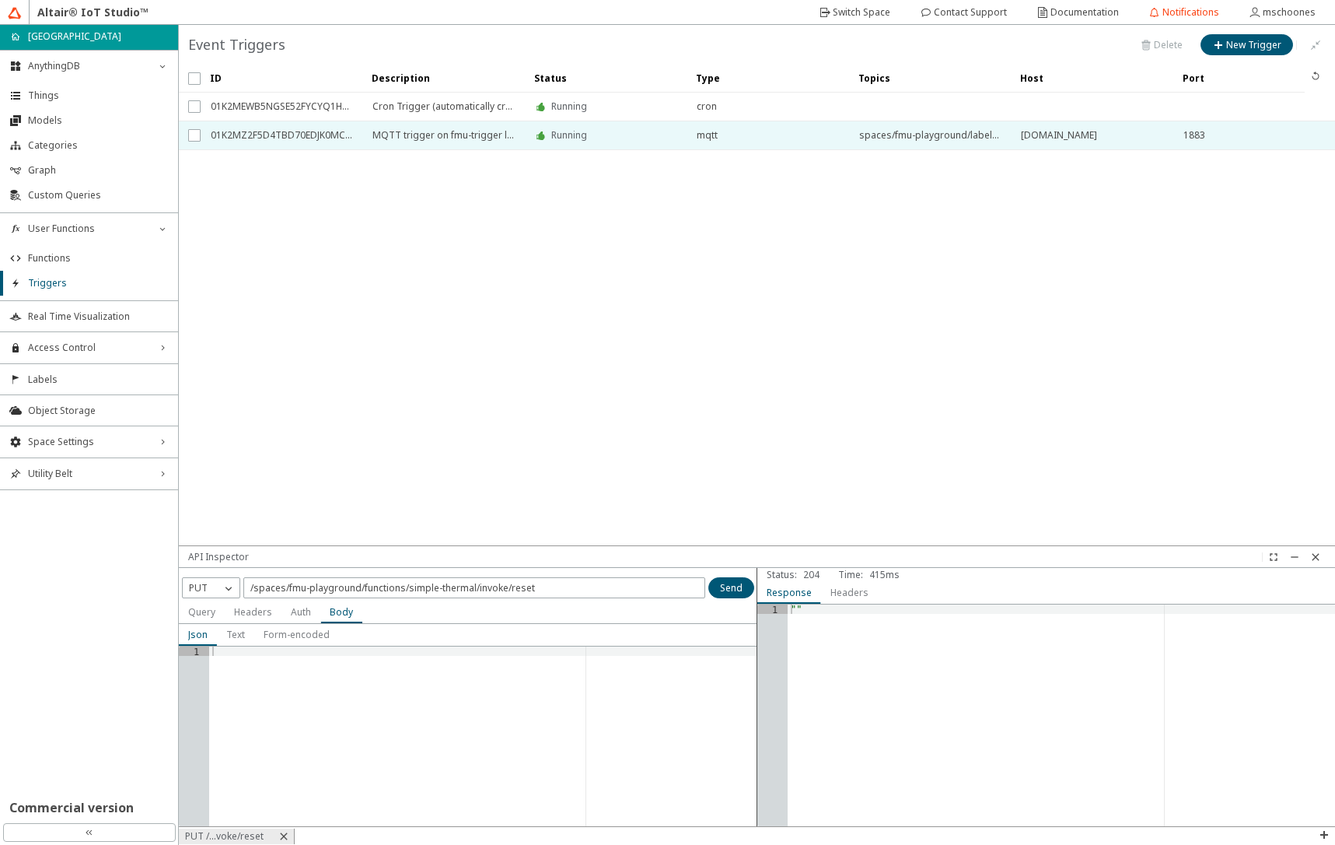
click at [427, 135] on span "MQTT trigger on fmu-trigger label" at bounding box center [443, 135] width 142 height 28
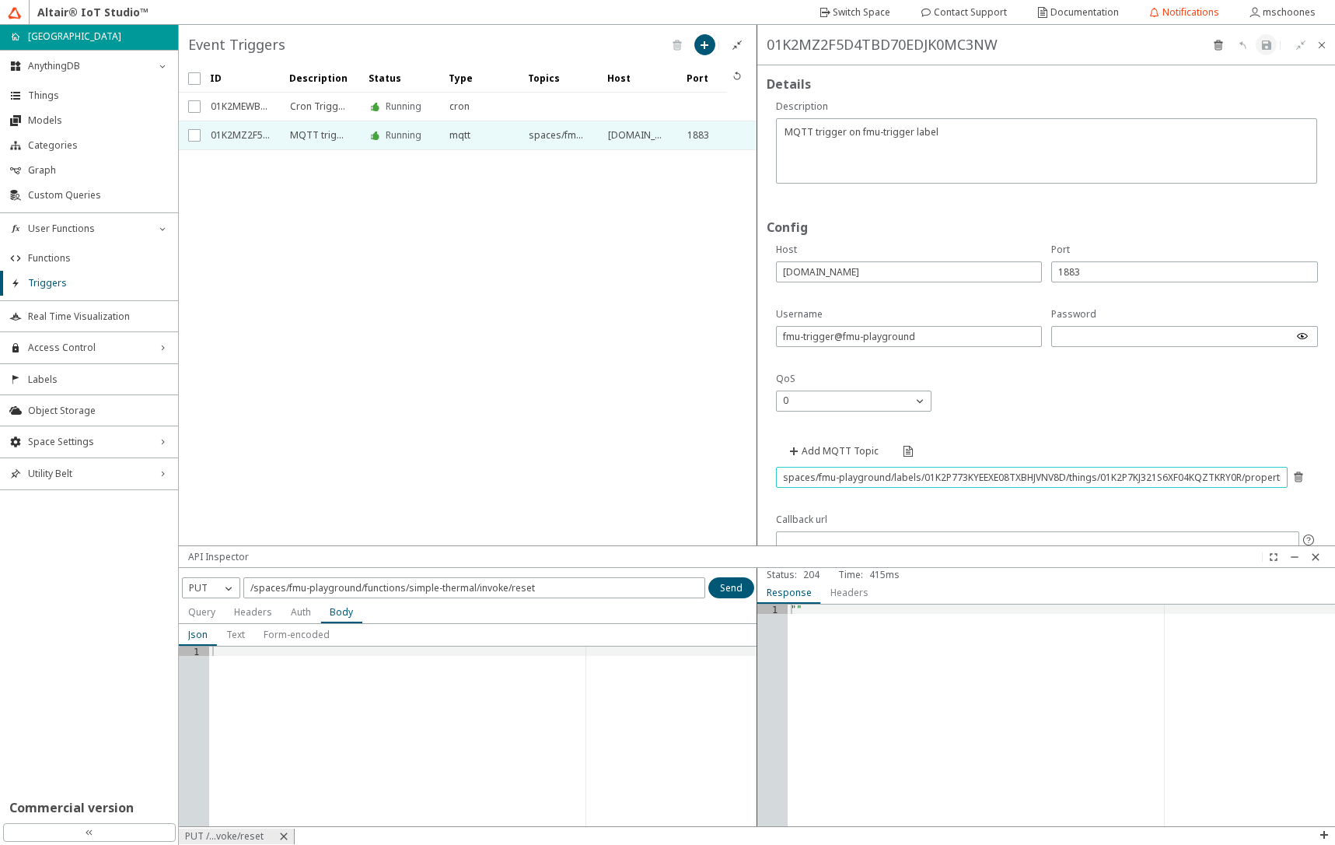
click at [1202, 475] on input "spaces/fmu-playground/labels/01K2P773KYEEXE08TXBHJVNV8D/things/01K2P7KJ321S6XF0…" at bounding box center [1032, 476] width 498 height 13
paste input "8B6WDWMY7RKMSY5XSGDN4"
type input "spaces/fmu-playground/labels/01K2P773KYEEXE08TXBHJVNV8D/things/01K2P8B6WDWMY7RK…"
click at [1262, 47] on iron-icon at bounding box center [1267, 45] width 12 height 12
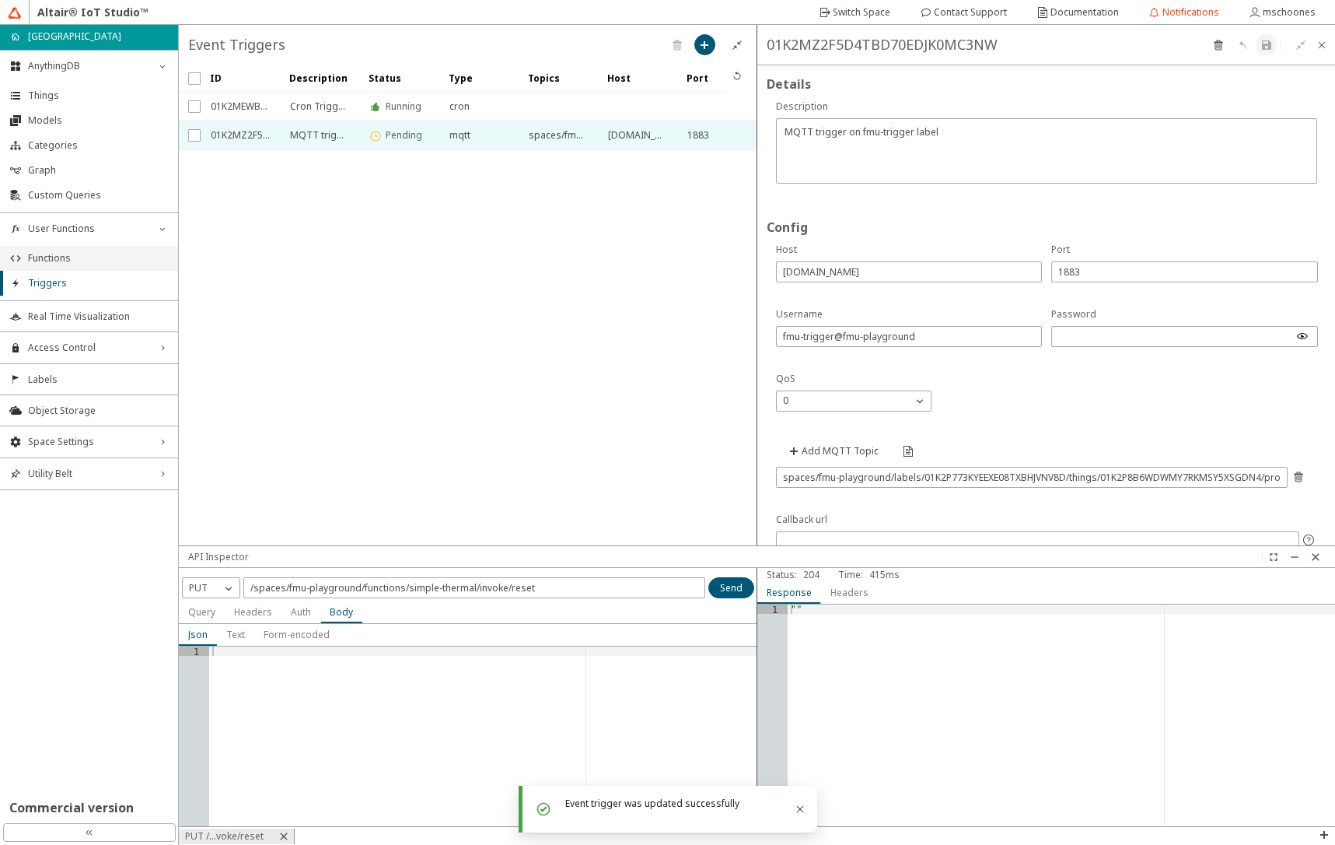
click at [71, 261] on span "Functions" at bounding box center [98, 258] width 141 height 12
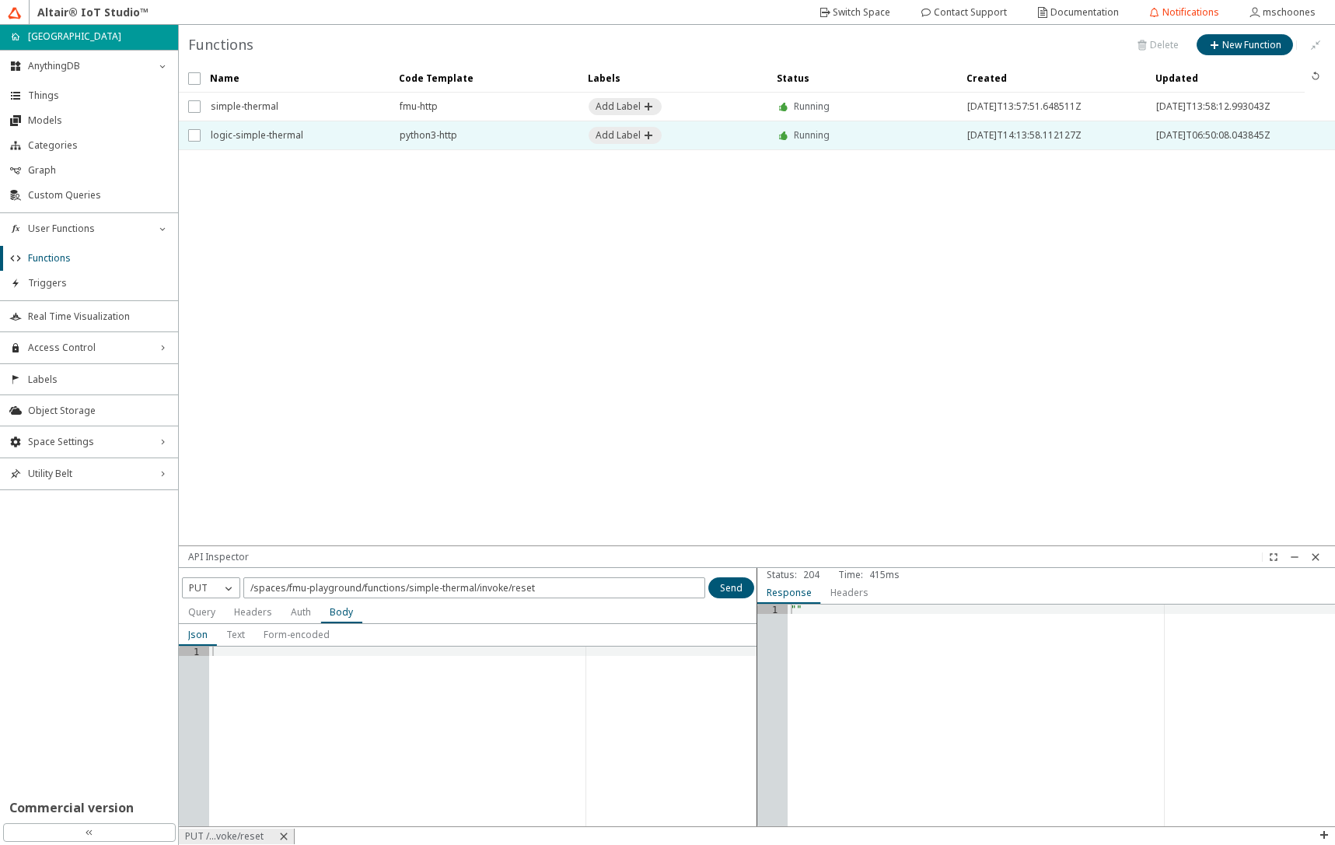
click at [316, 139] on span "logic-simple-thermal" at bounding box center [295, 135] width 169 height 28
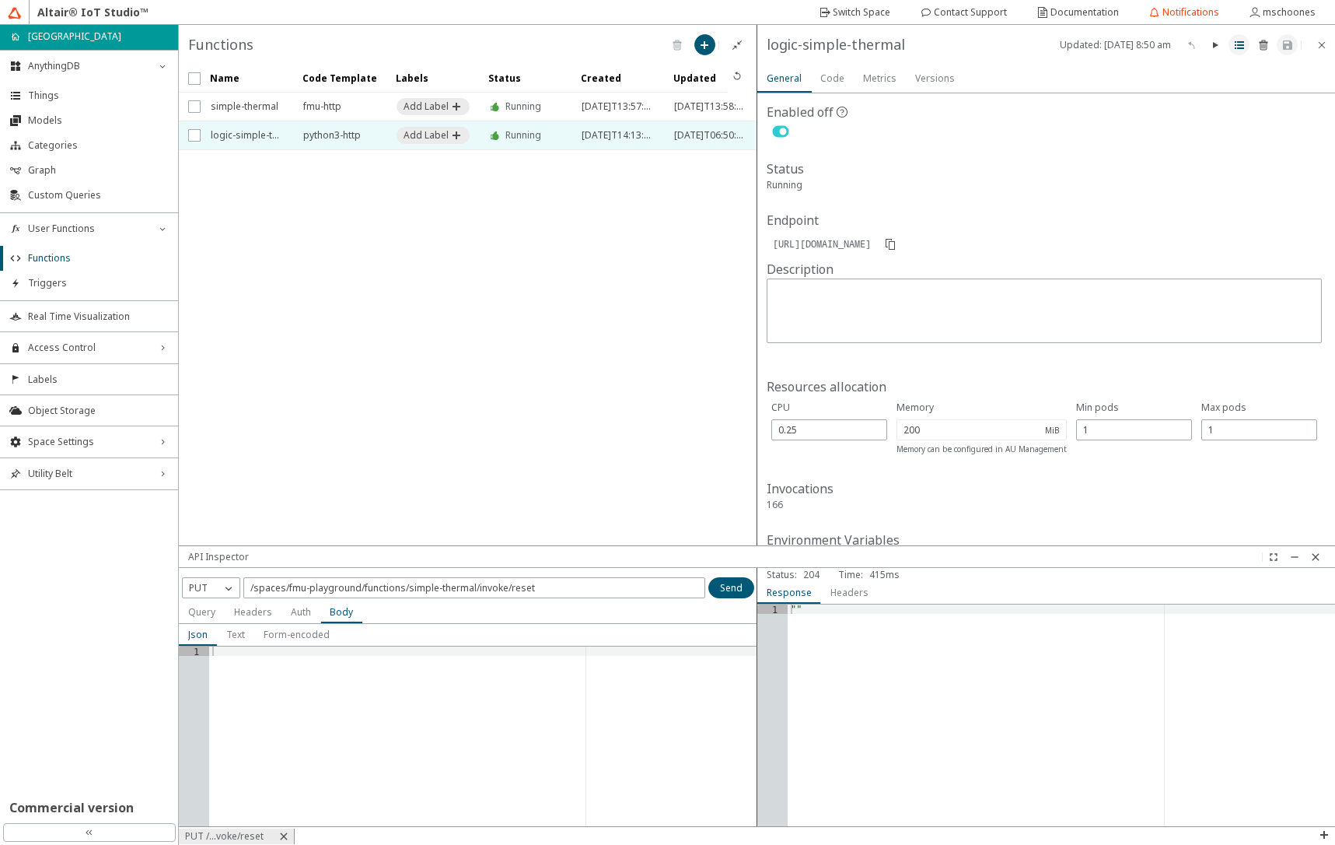
click at [1240, 45] on iron-icon at bounding box center [1239, 45] width 12 height 12
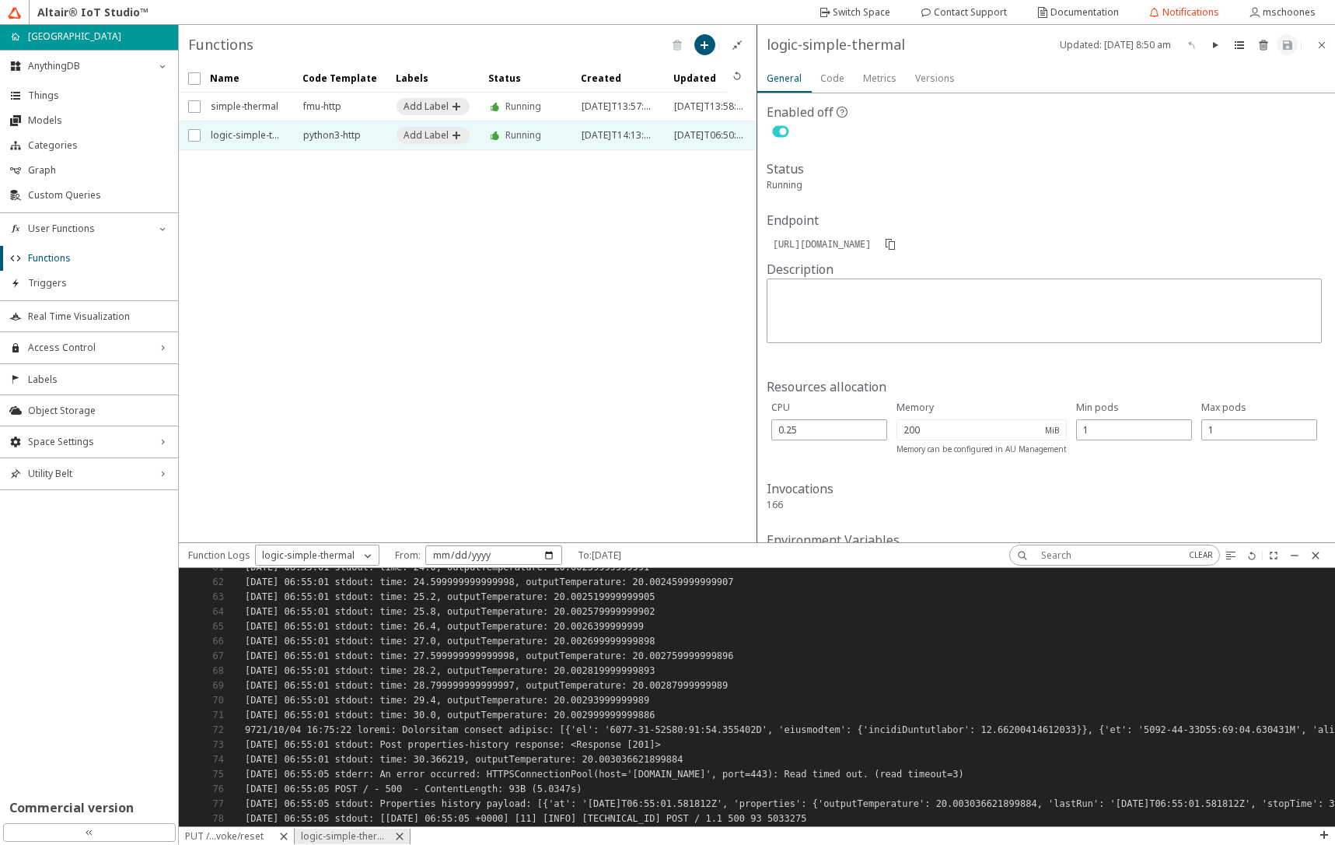
scroll to position [247, 1145]
click at [1253, 559] on iron-icon at bounding box center [1252, 555] width 12 height 12
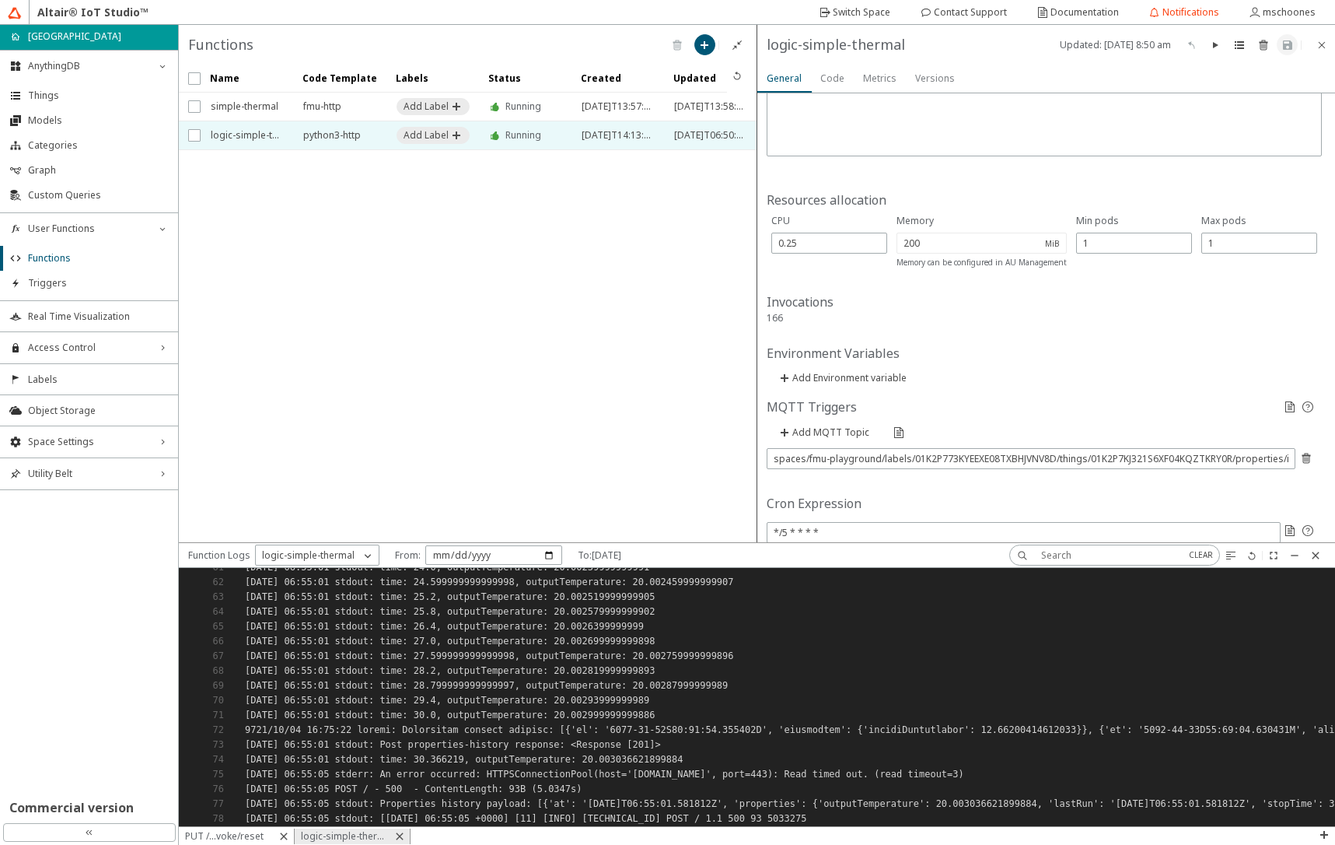
scroll to position [277, 0]
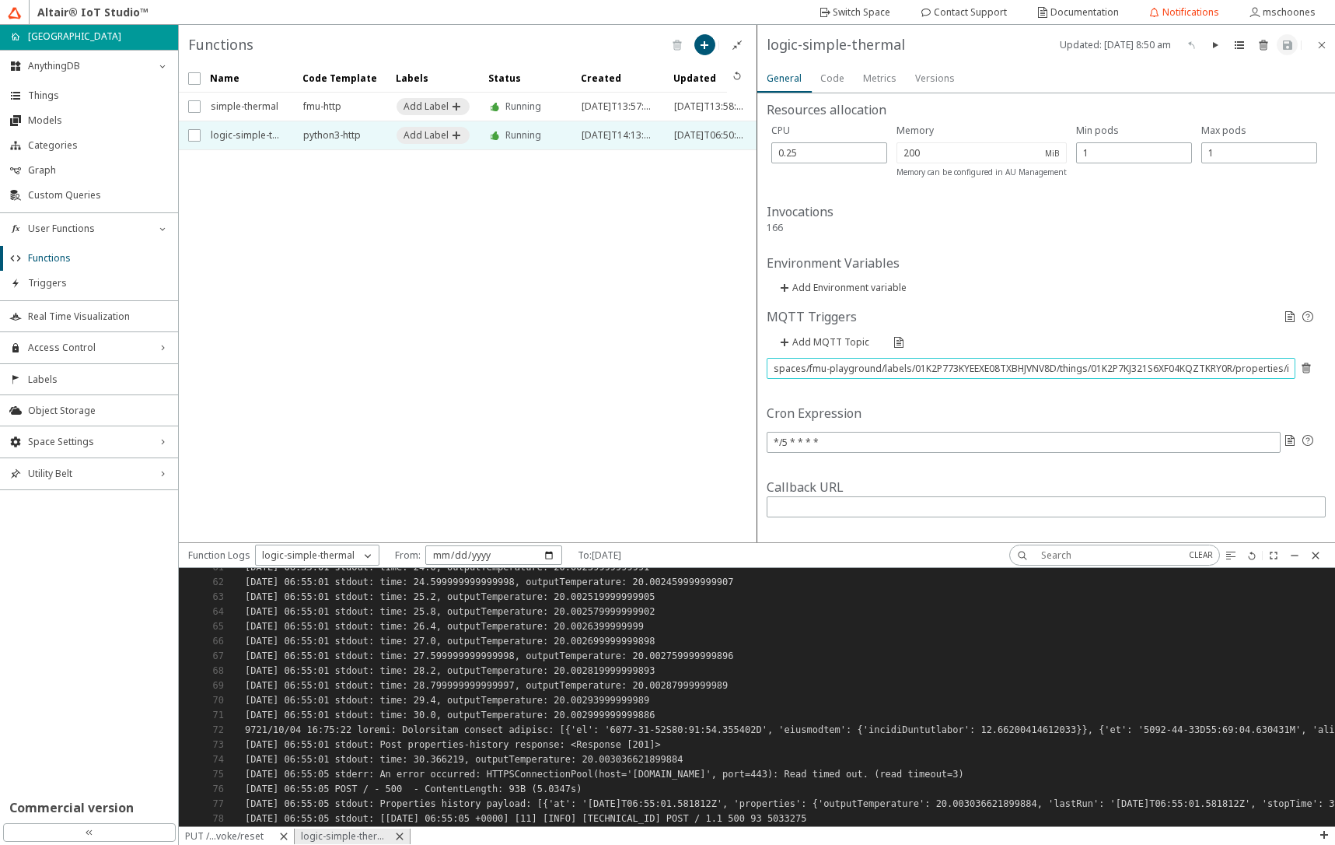
click at [1132, 371] on input "spaces/fmu-playground/labels/01K2P773KYEEXE08TXBHJVNV8D/things/01K2P7KJ321S6XF0…" at bounding box center [1032, 368] width 516 height 13
paste input "8B6WDWMY7RKMSY5XSGDN4"
type input "spaces/fmu-playground/labels/01K2P773KYEEXE08TXBHJVNV8D/things/01K2P8B6WDWMY7RK…"
drag, startPoint x: 836, startPoint y: 73, endPoint x: 833, endPoint y: 81, distance: 8.4
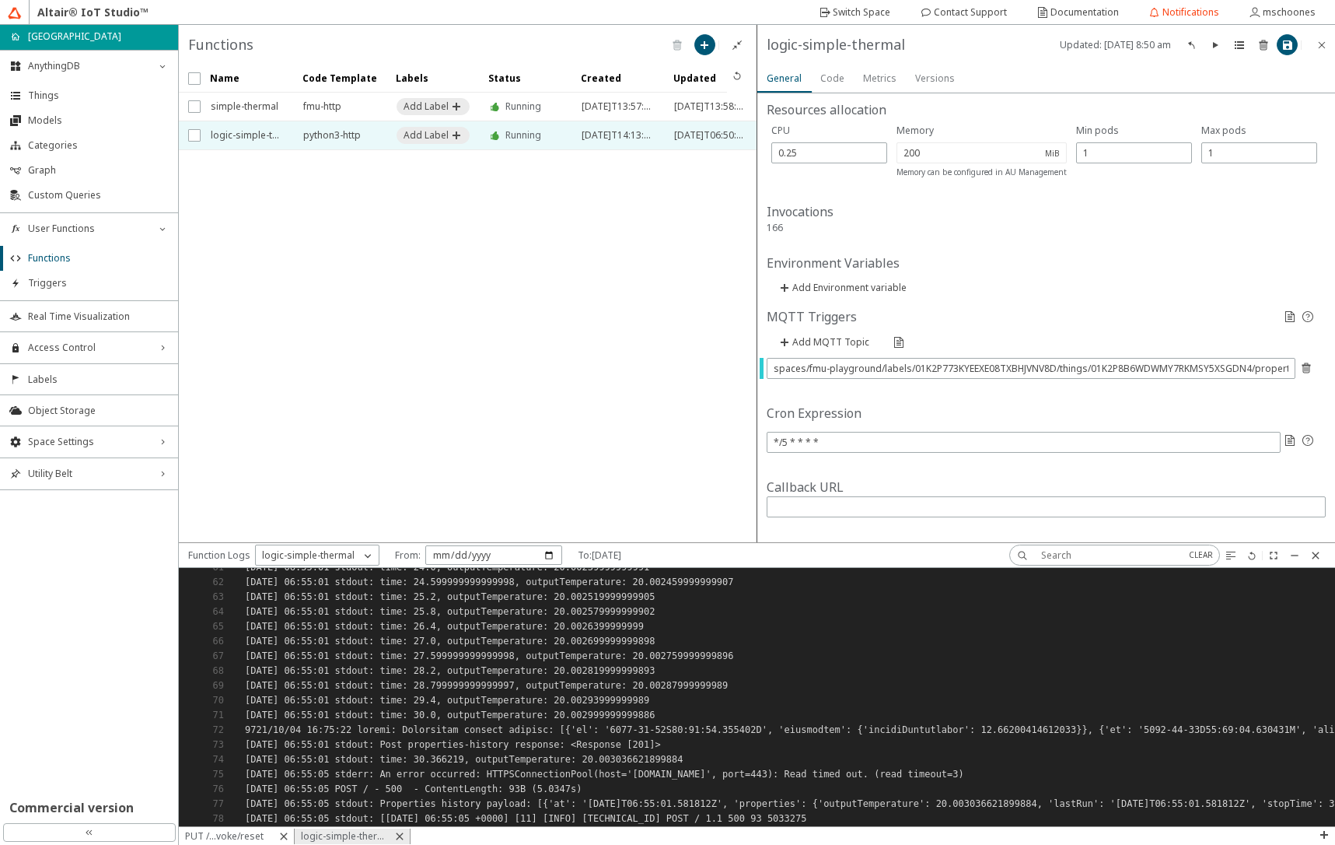
click at [0, 0] on slot "Code" at bounding box center [0, 0] width 0 height 0
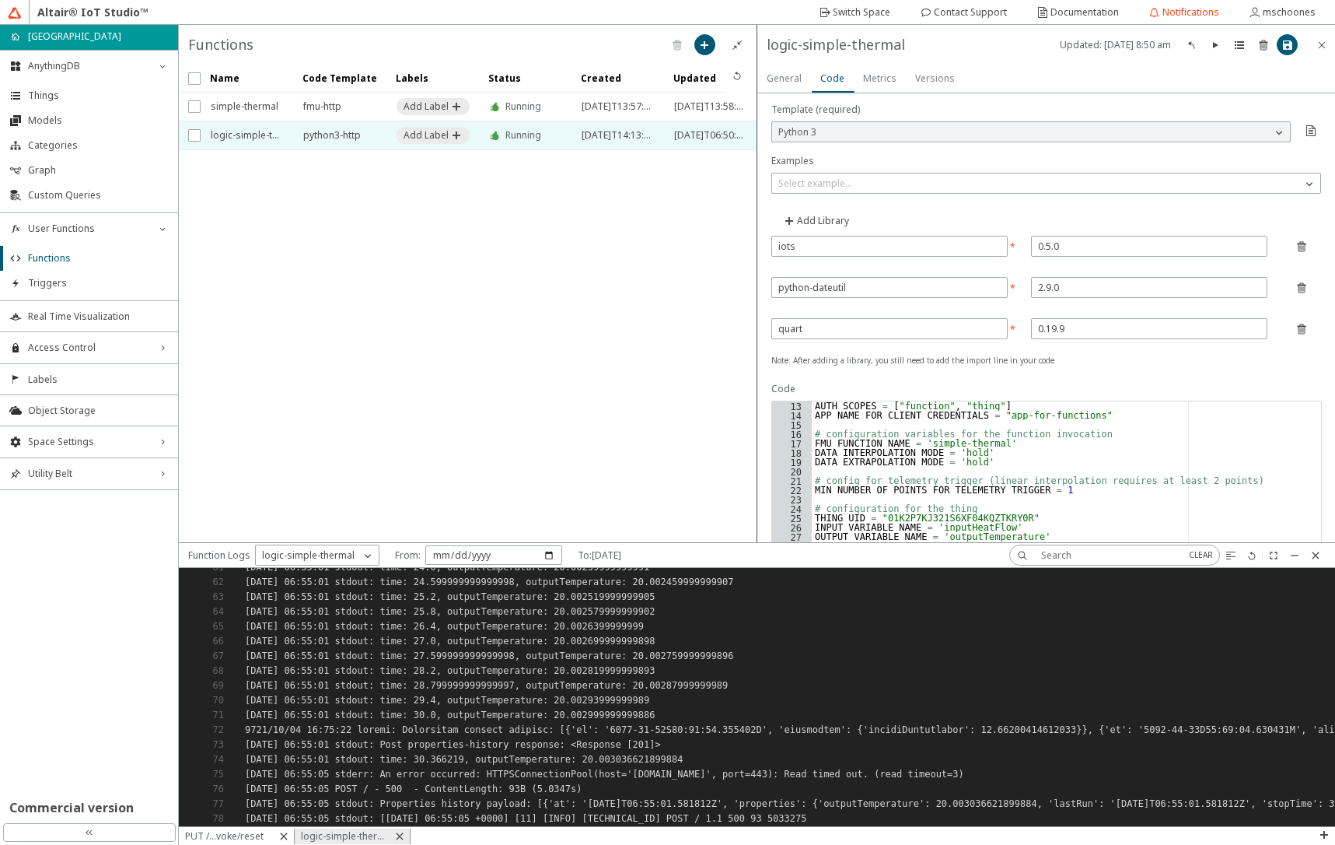
scroll to position [112, 0]
click at [973, 519] on div "AUTH_SCOPES = [ "function" , "thing" ] APP_NAME_FOR_CLIENT_CREDENTIALS = "app-f…" at bounding box center [1061, 781] width 498 height 761
paste textarea "8B6WDWMY7RKMSY5XSGDN4"
type textarea "THING_UID = "01K2P8B6WDWMY7RKMSY5XSGDN4""
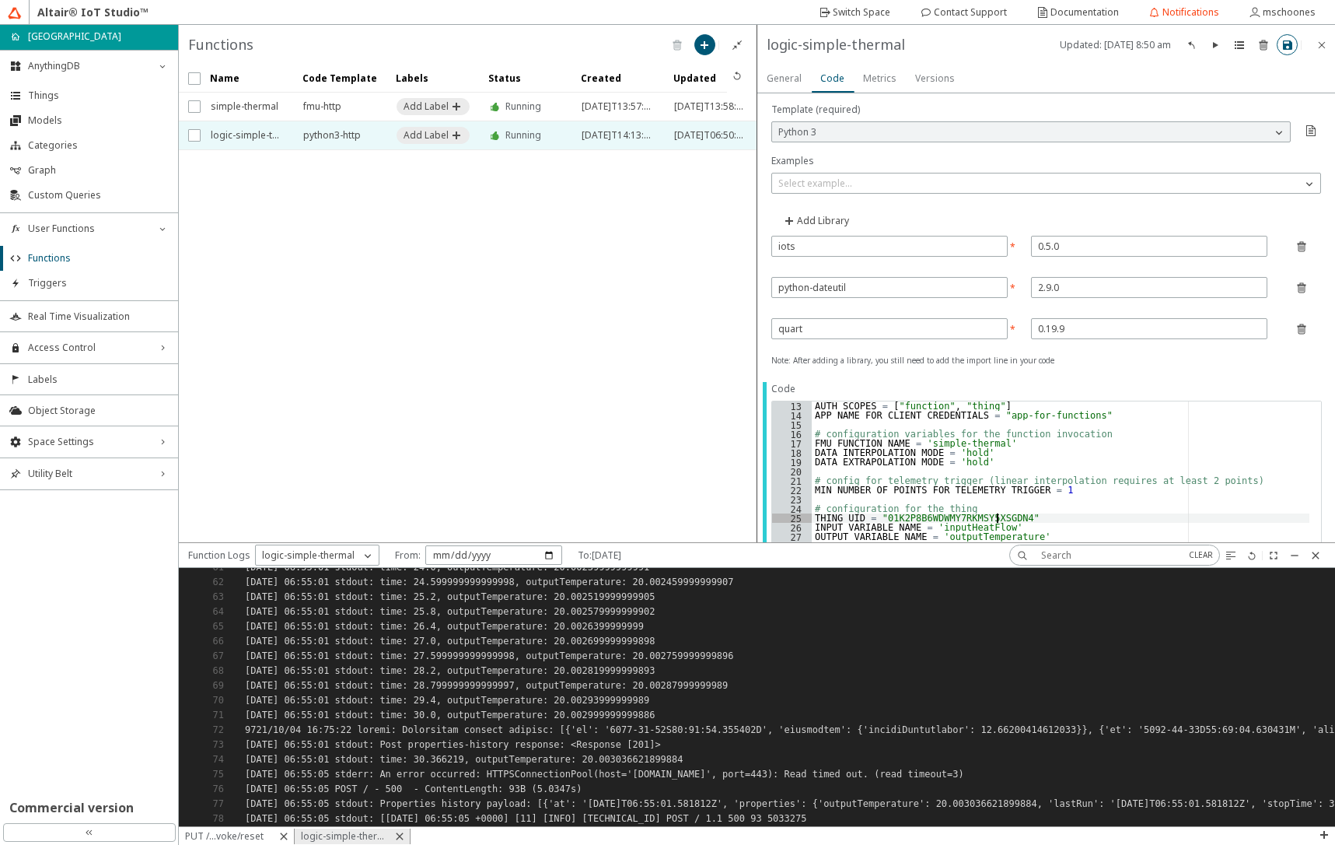
click at [1287, 47] on iron-icon at bounding box center [1288, 45] width 12 height 12
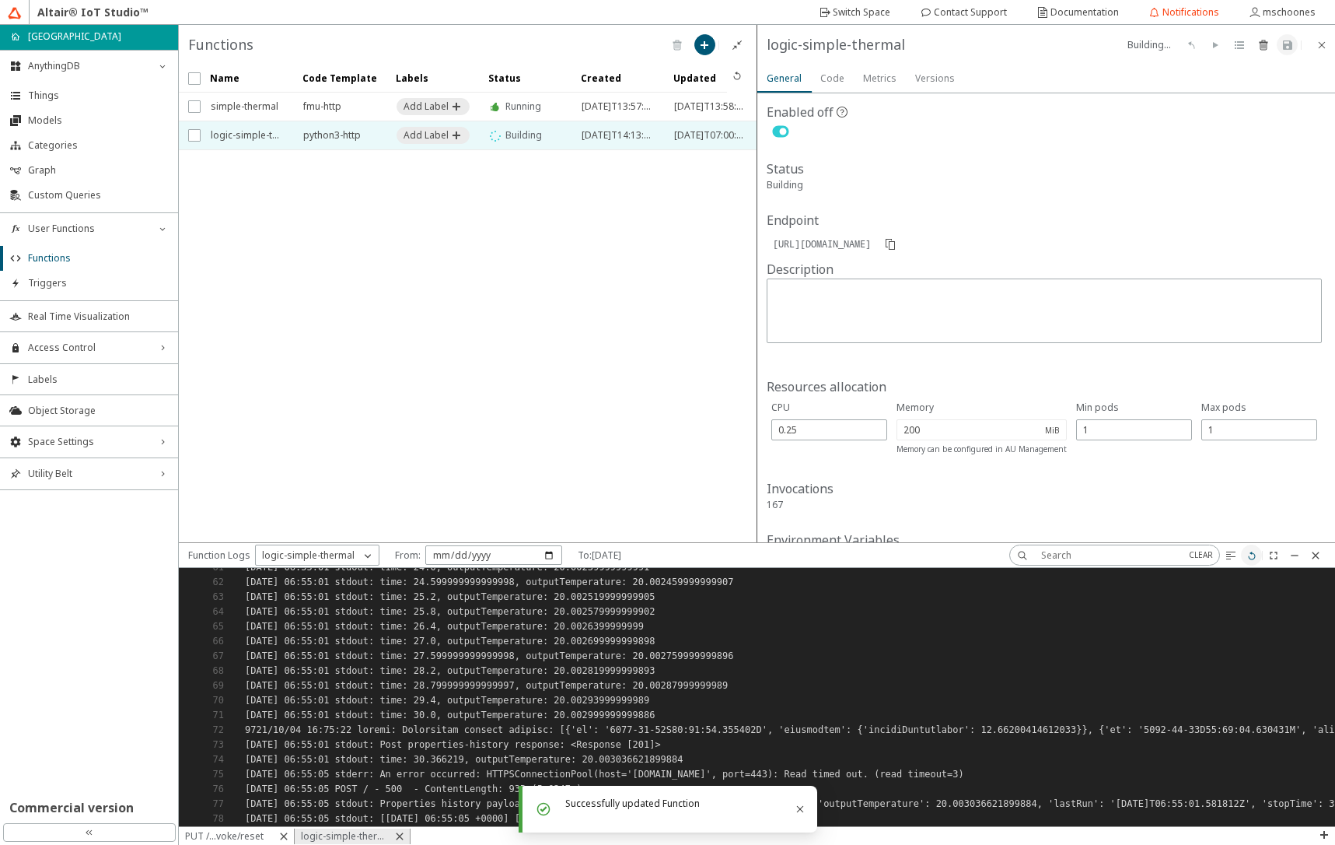
click at [1256, 556] on iron-icon at bounding box center [1252, 555] width 12 height 12
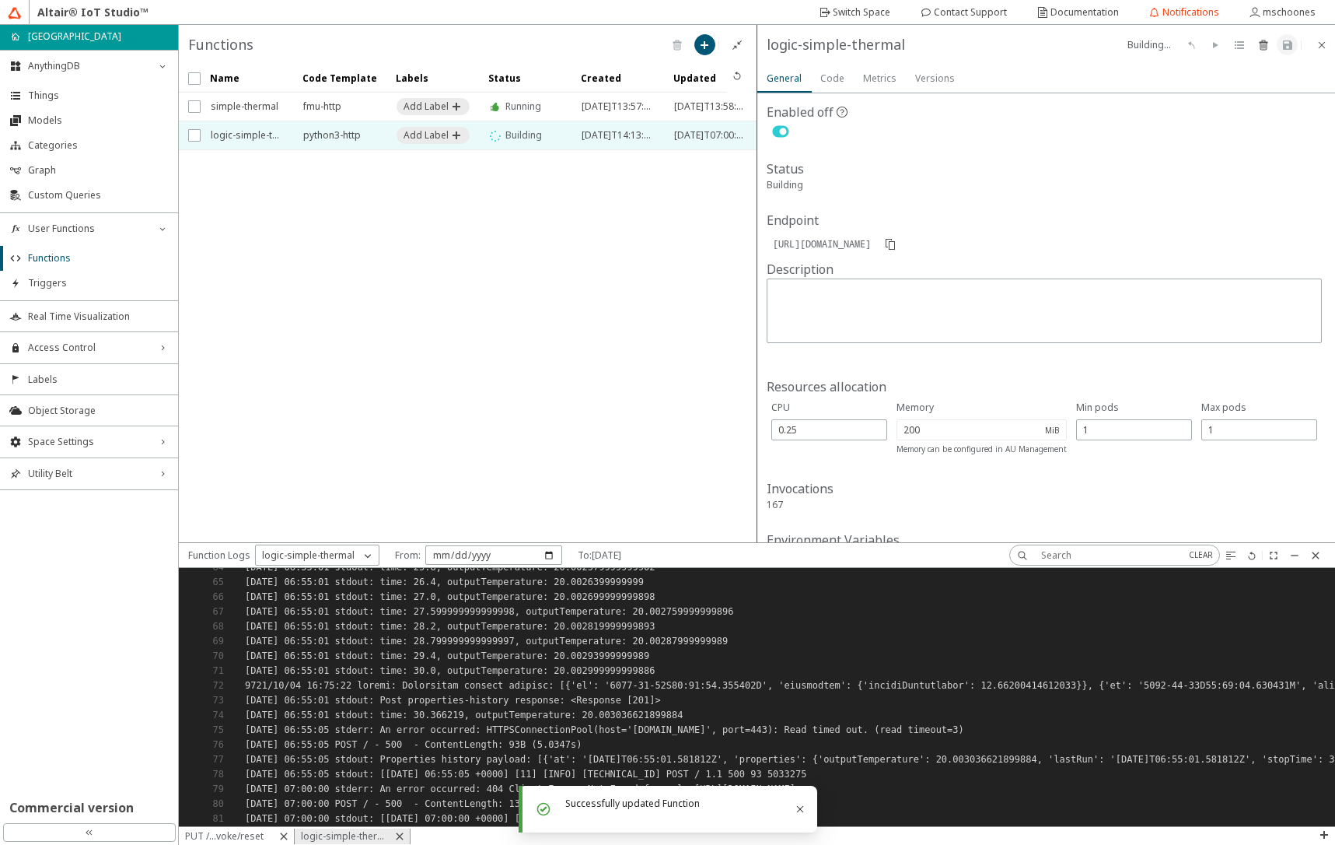
scroll to position [950, 0]
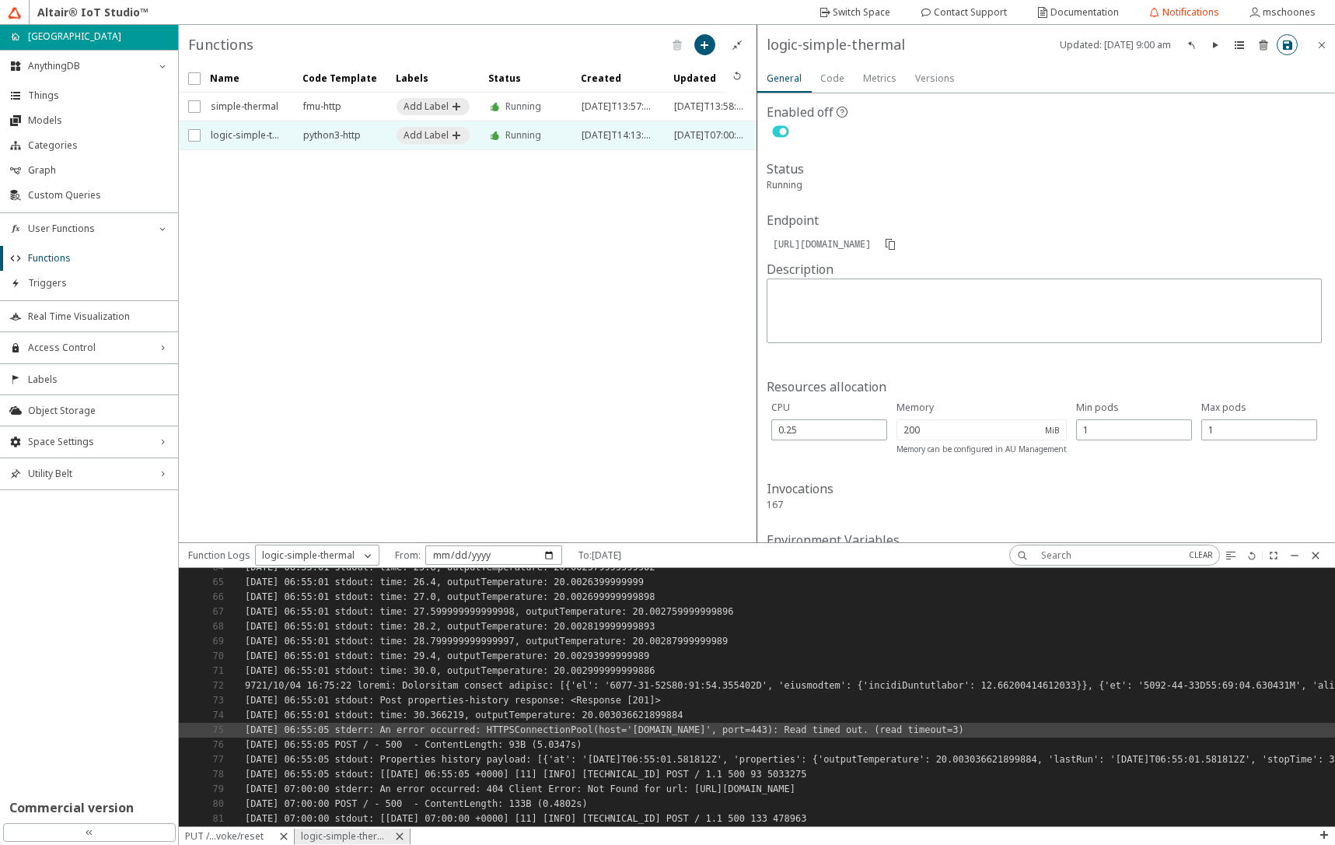
click at [1234, 722] on div "[DATE] 06:55:05 stderr: An error occurred: HTTPSConnectionPool(host='[DOMAIN_NA…" at bounding box center [757, 729] width 1156 height 15
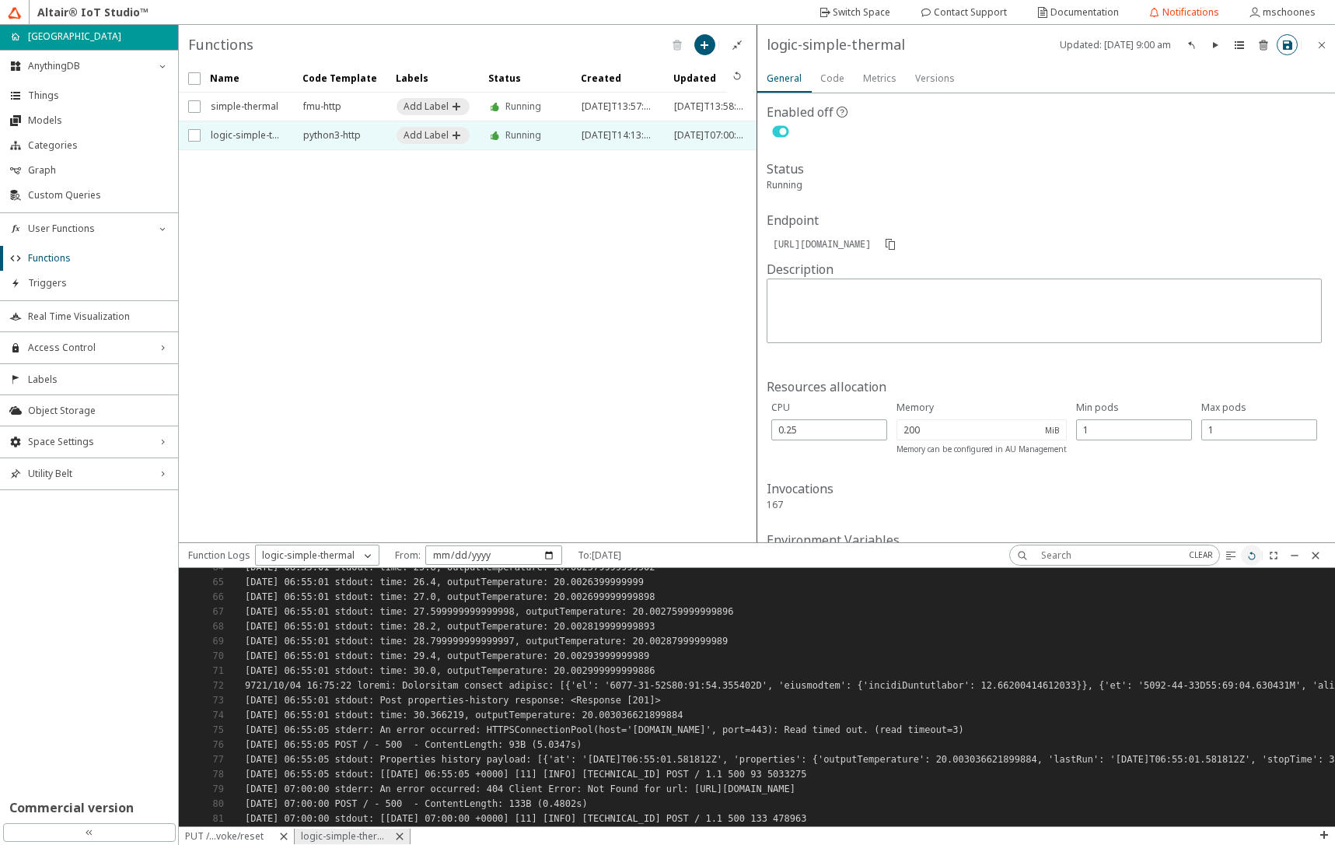
click at [1250, 554] on iron-icon at bounding box center [1252, 555] width 12 height 12
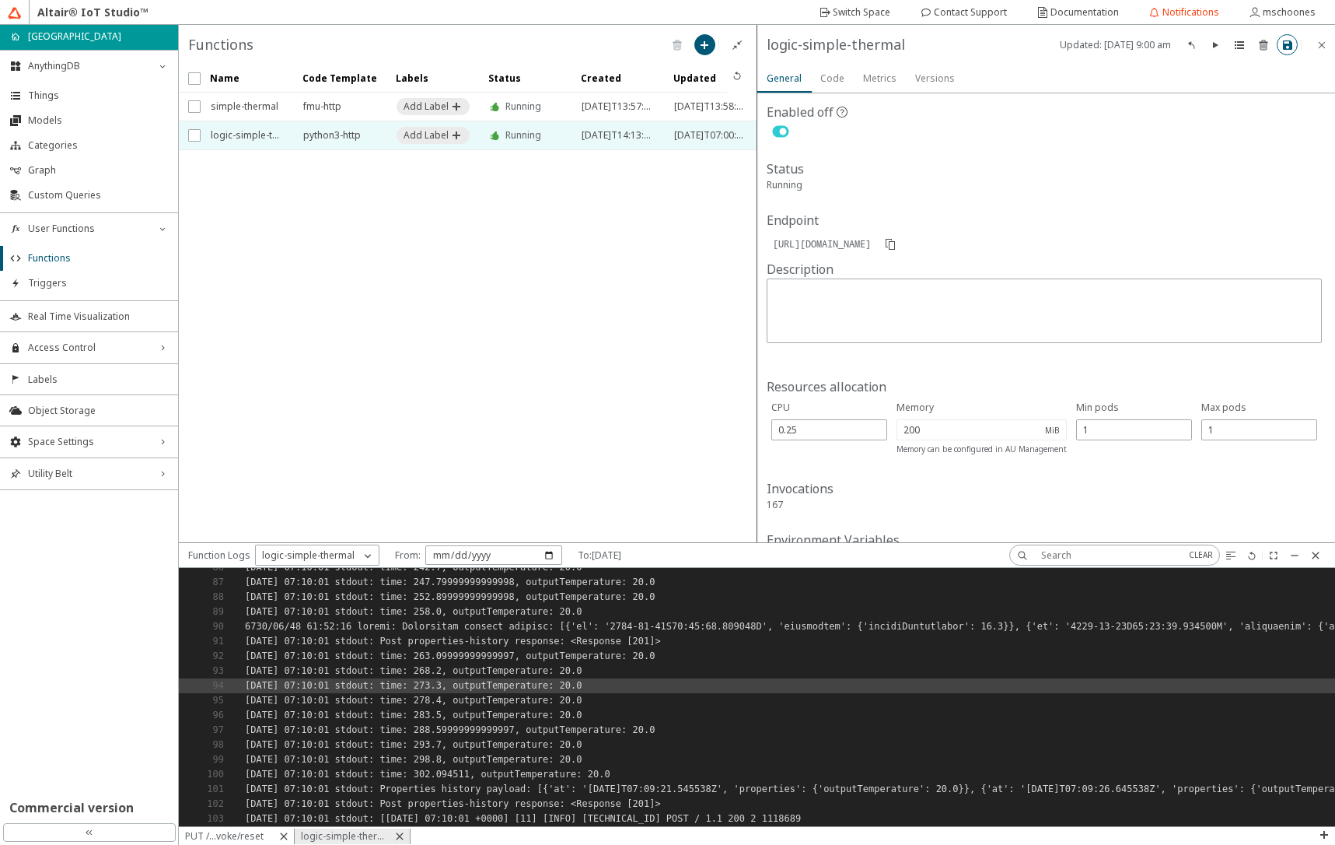
scroll to position [1275, 0]
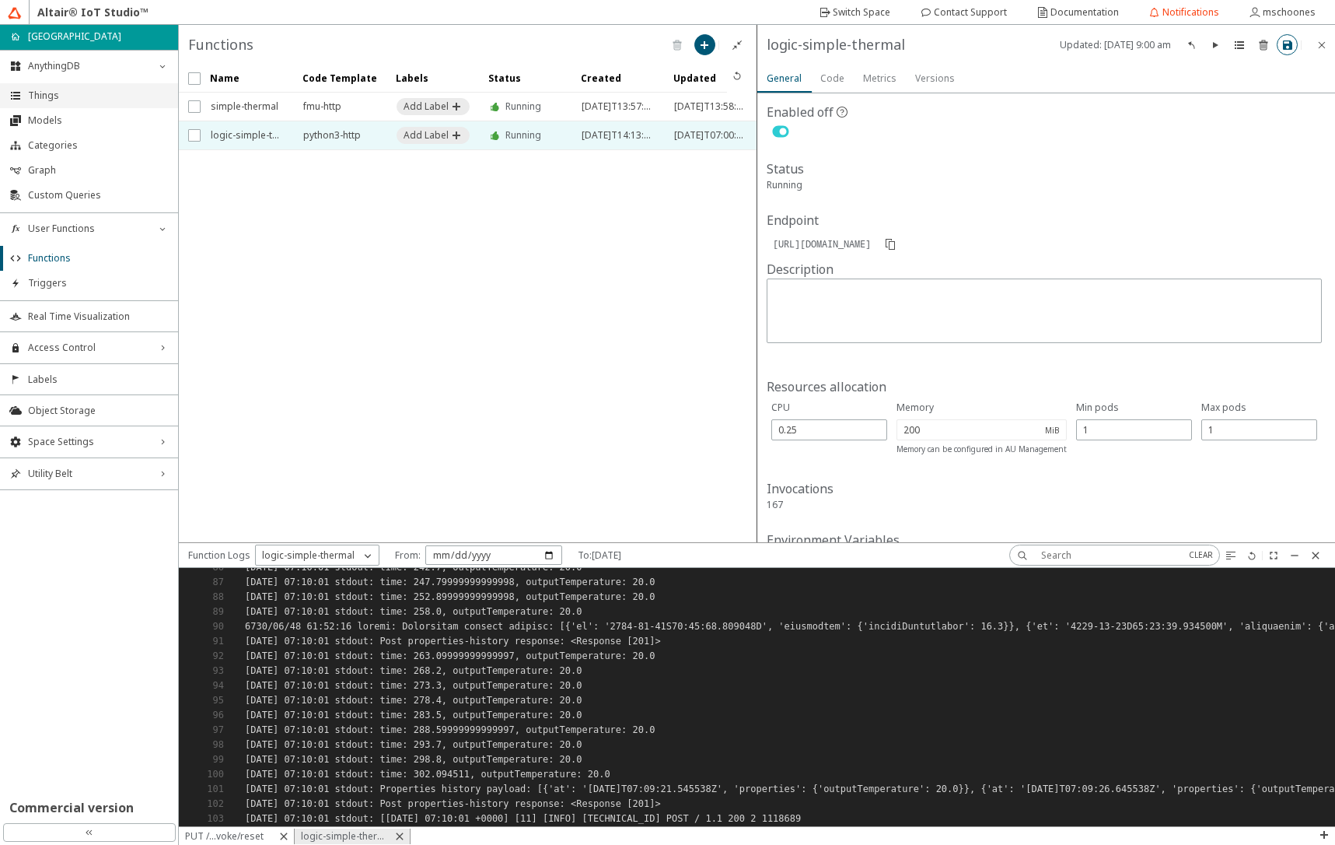
click at [43, 100] on span "Things" at bounding box center [98, 95] width 141 height 12
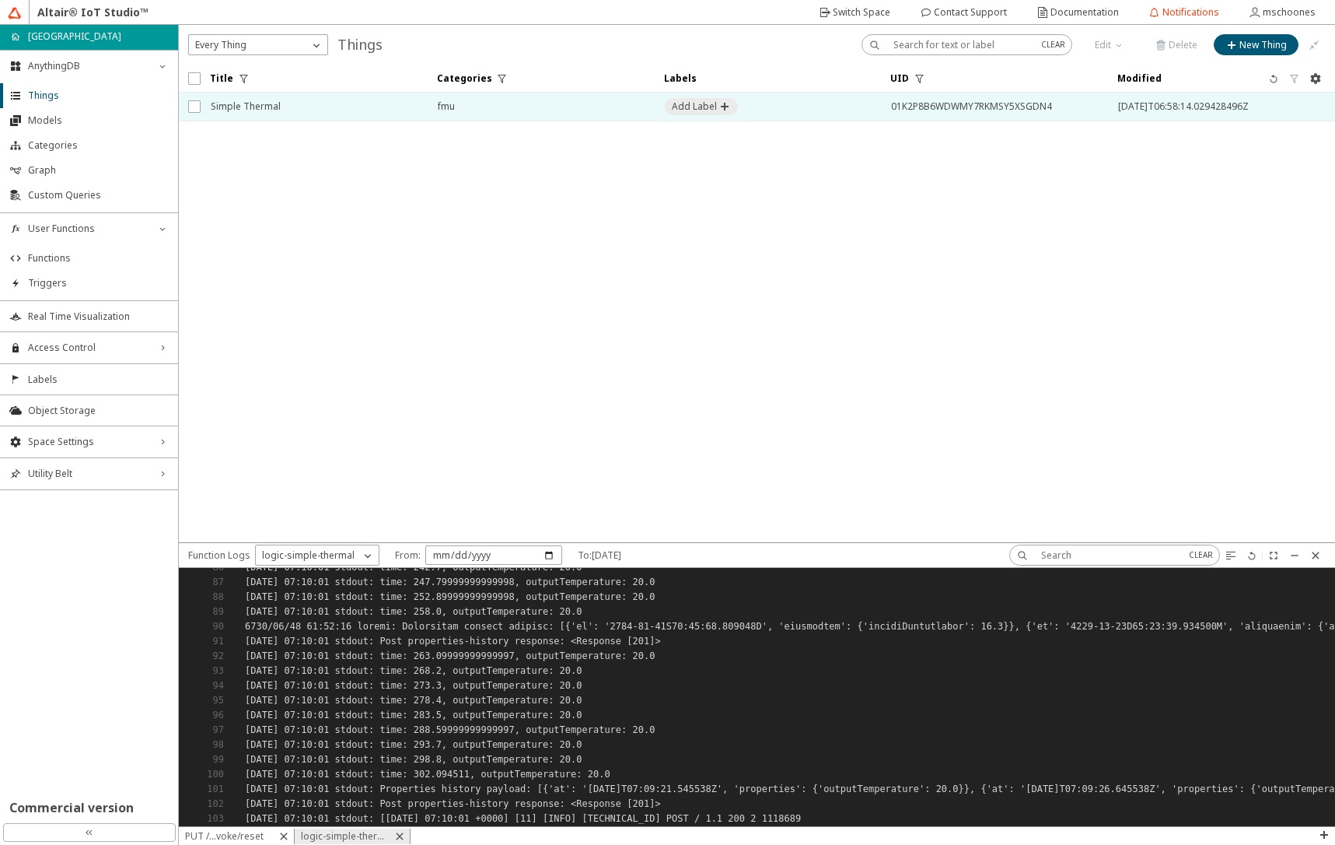
click at [321, 115] on span "Simple Thermal" at bounding box center [314, 107] width 207 height 28
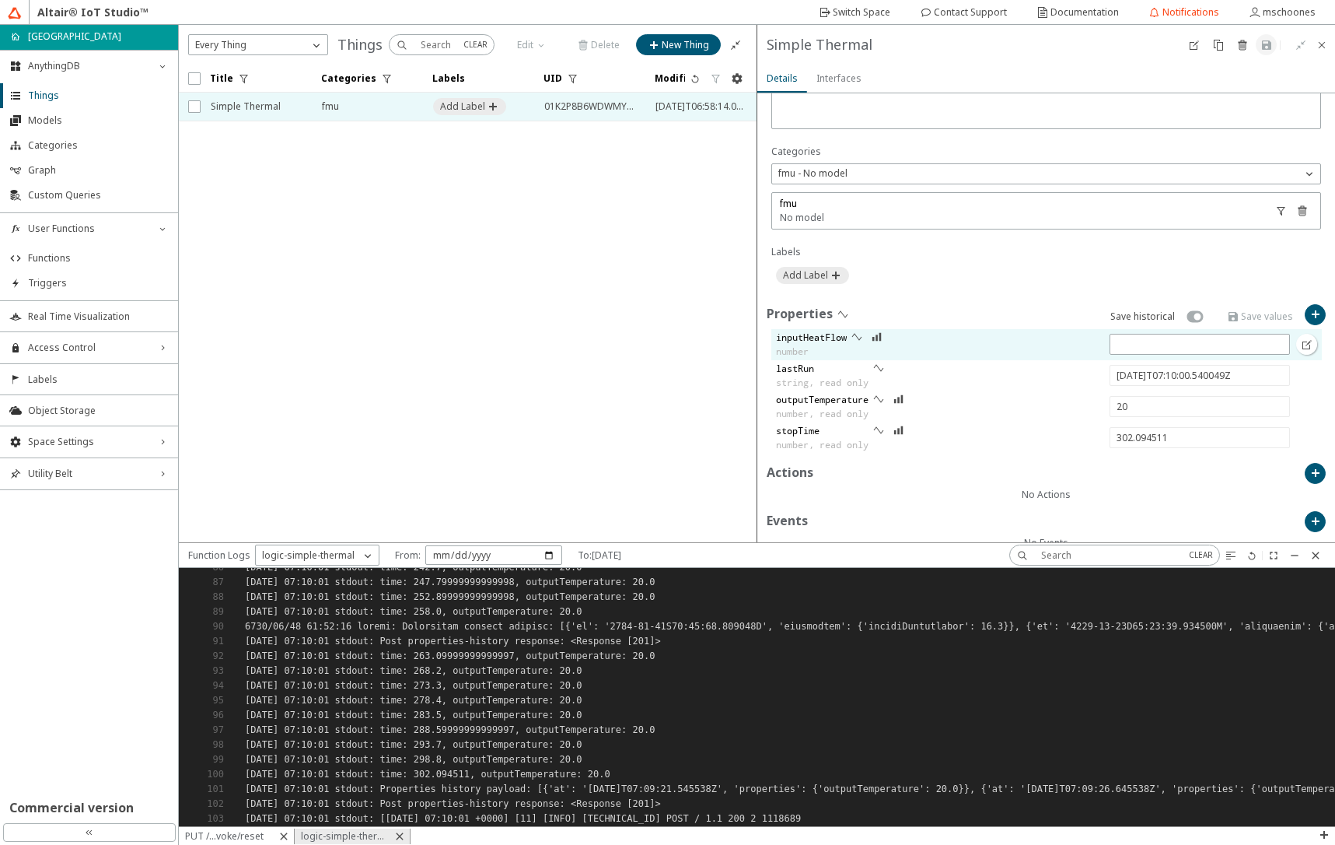
scroll to position [373, 0]
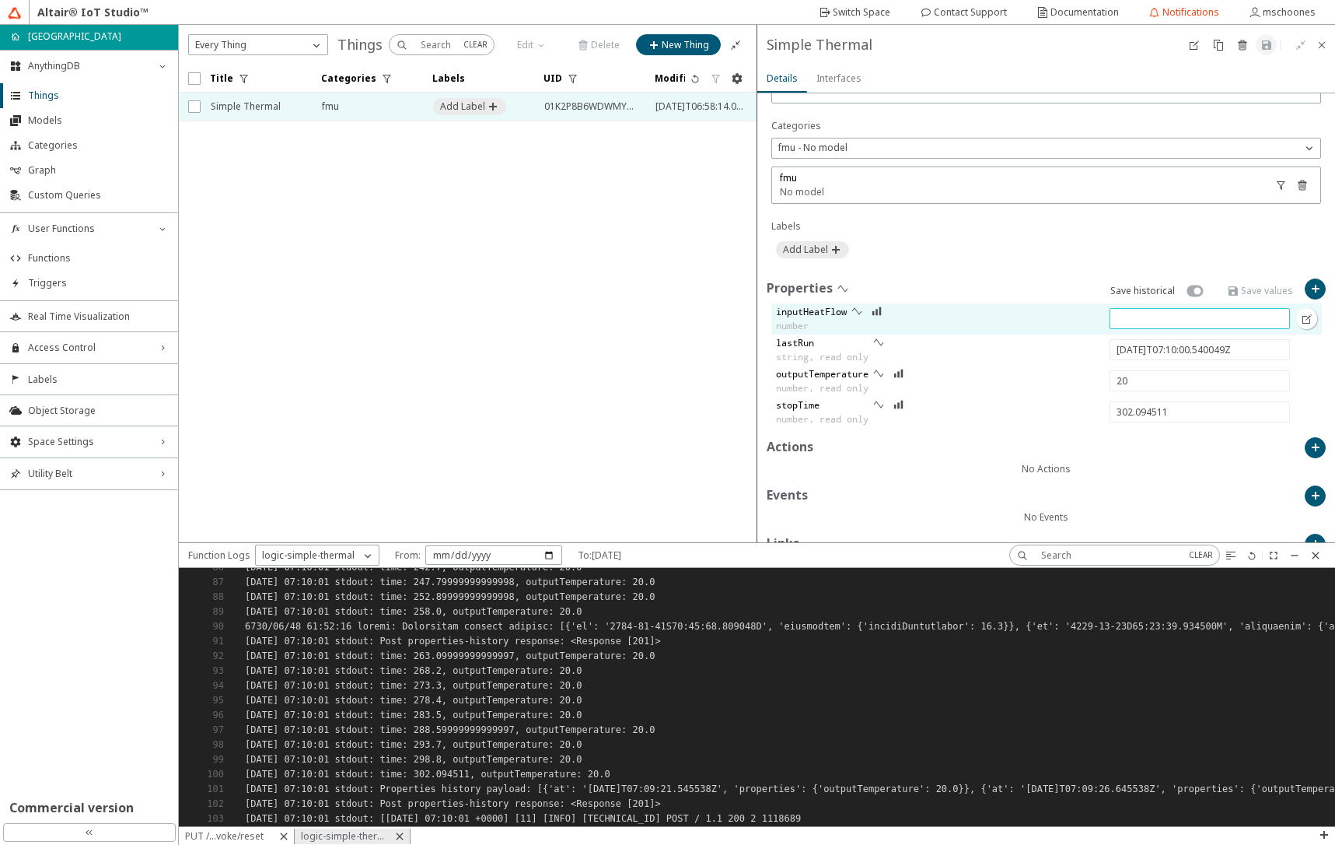
click at [1120, 316] on input "text" at bounding box center [1200, 318] width 166 height 13
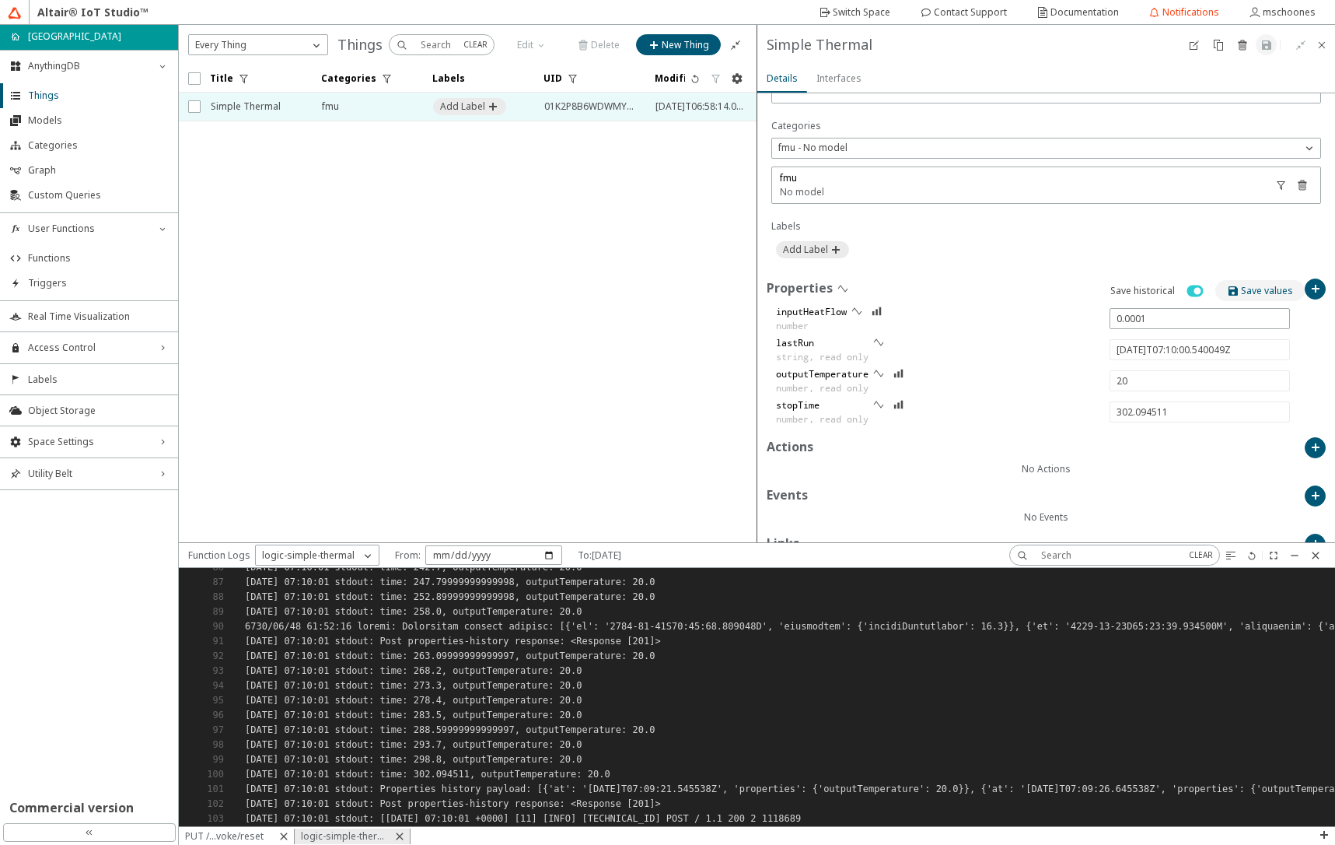
click at [0, 0] on slot "Save values" at bounding box center [0, 0] width 0 height 0
click at [1253, 557] on iron-icon at bounding box center [1252, 555] width 12 height 12
click at [1326, 833] on iron-icon at bounding box center [1324, 834] width 12 height 12
click at [1285, 789] on p "MQTT Inspector" at bounding box center [1288, 790] width 93 height 14
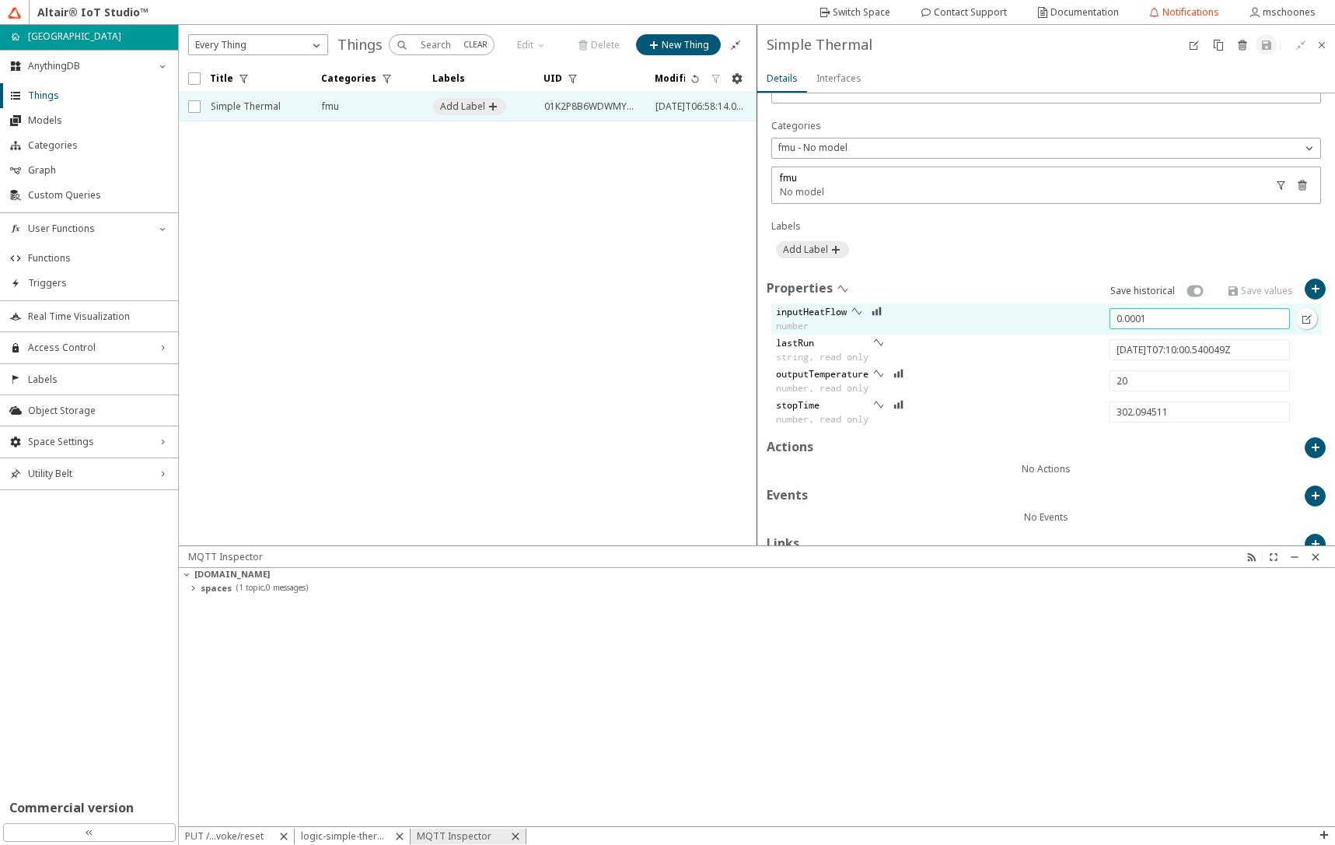
click at [1135, 320] on input "0.0001" at bounding box center [1200, 318] width 166 height 13
type input "0.00001"
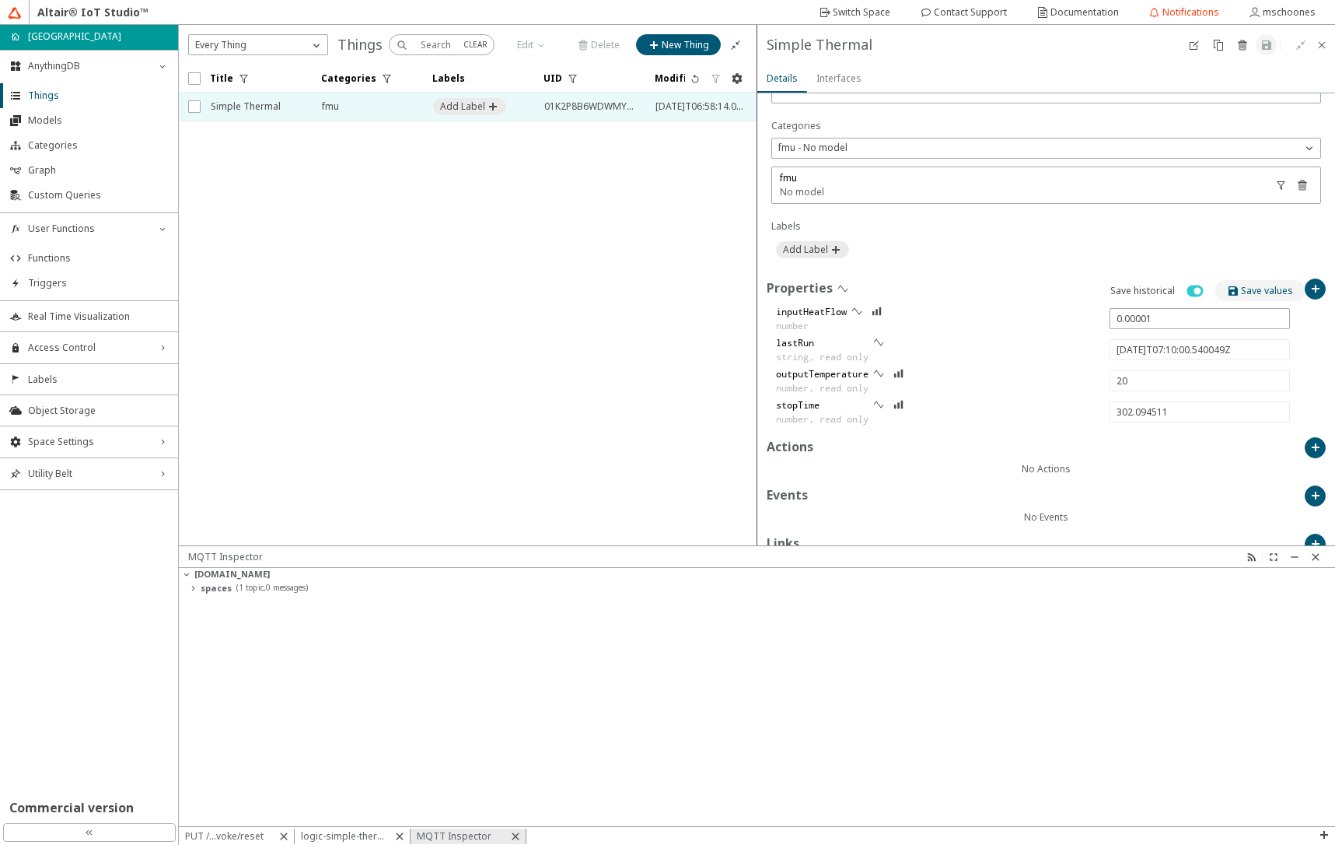
click at [0, 0] on slot "Save values" at bounding box center [0, 0] width 0 height 0
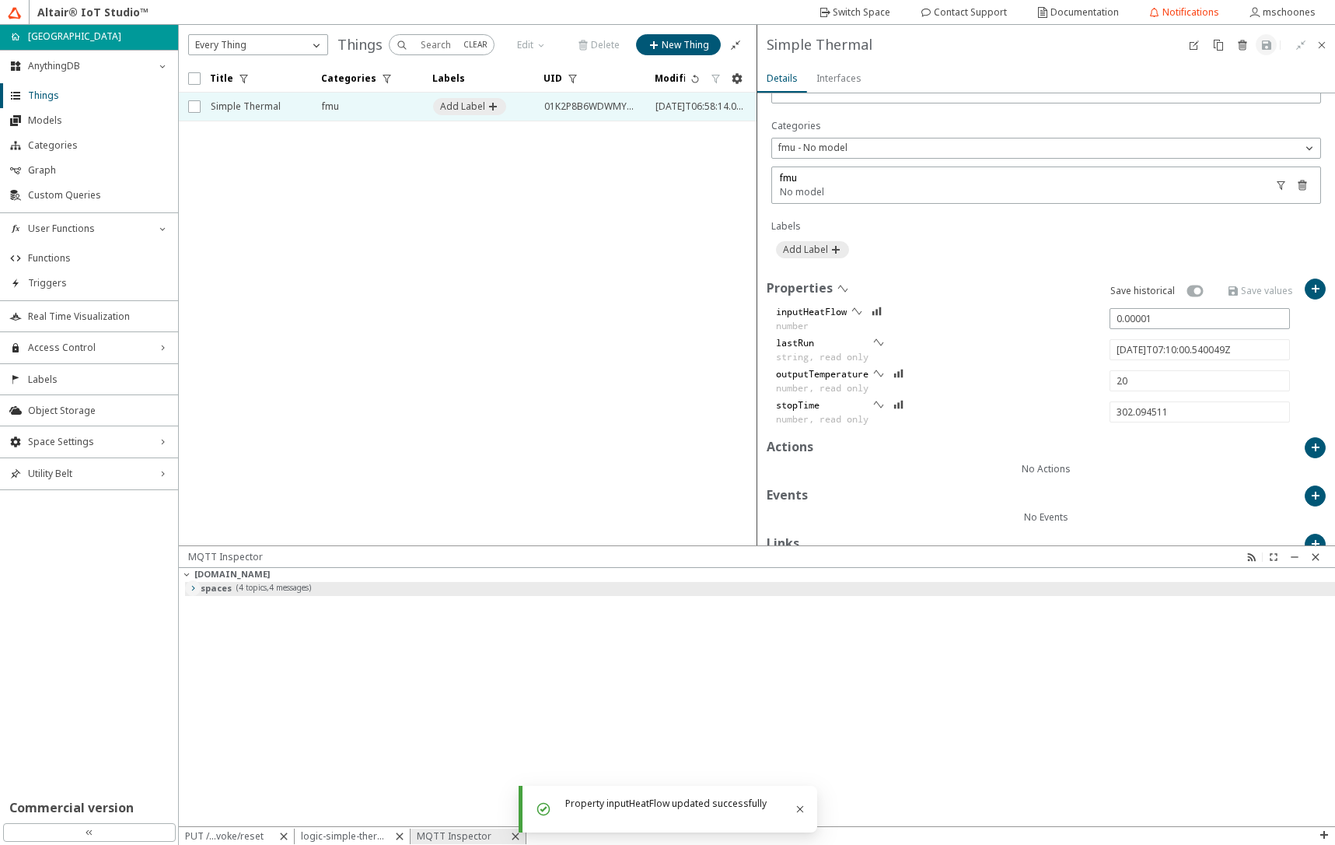
click at [199, 590] on paper-button at bounding box center [193, 588] width 16 height 16
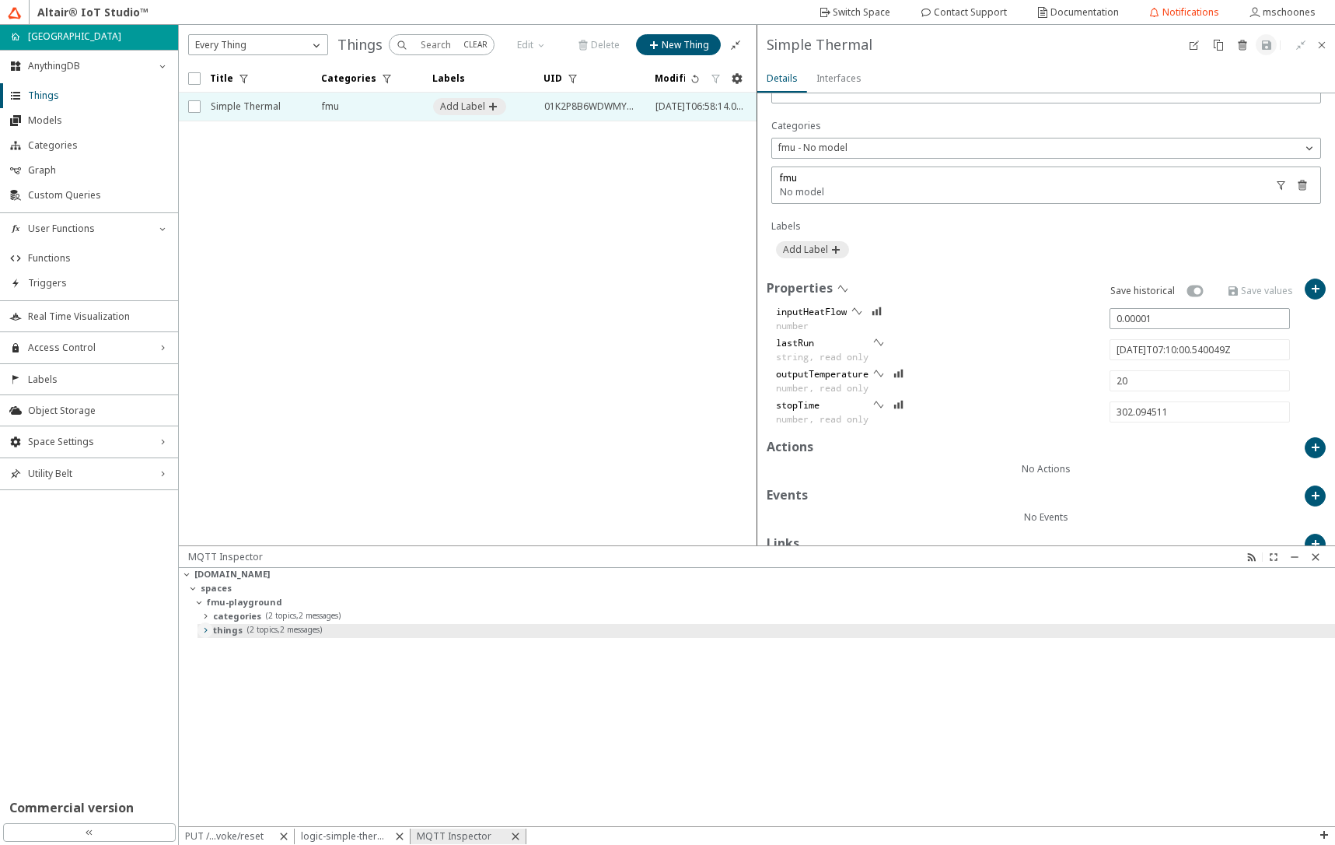
click at [204, 635] on iron-icon at bounding box center [205, 630] width 12 height 12
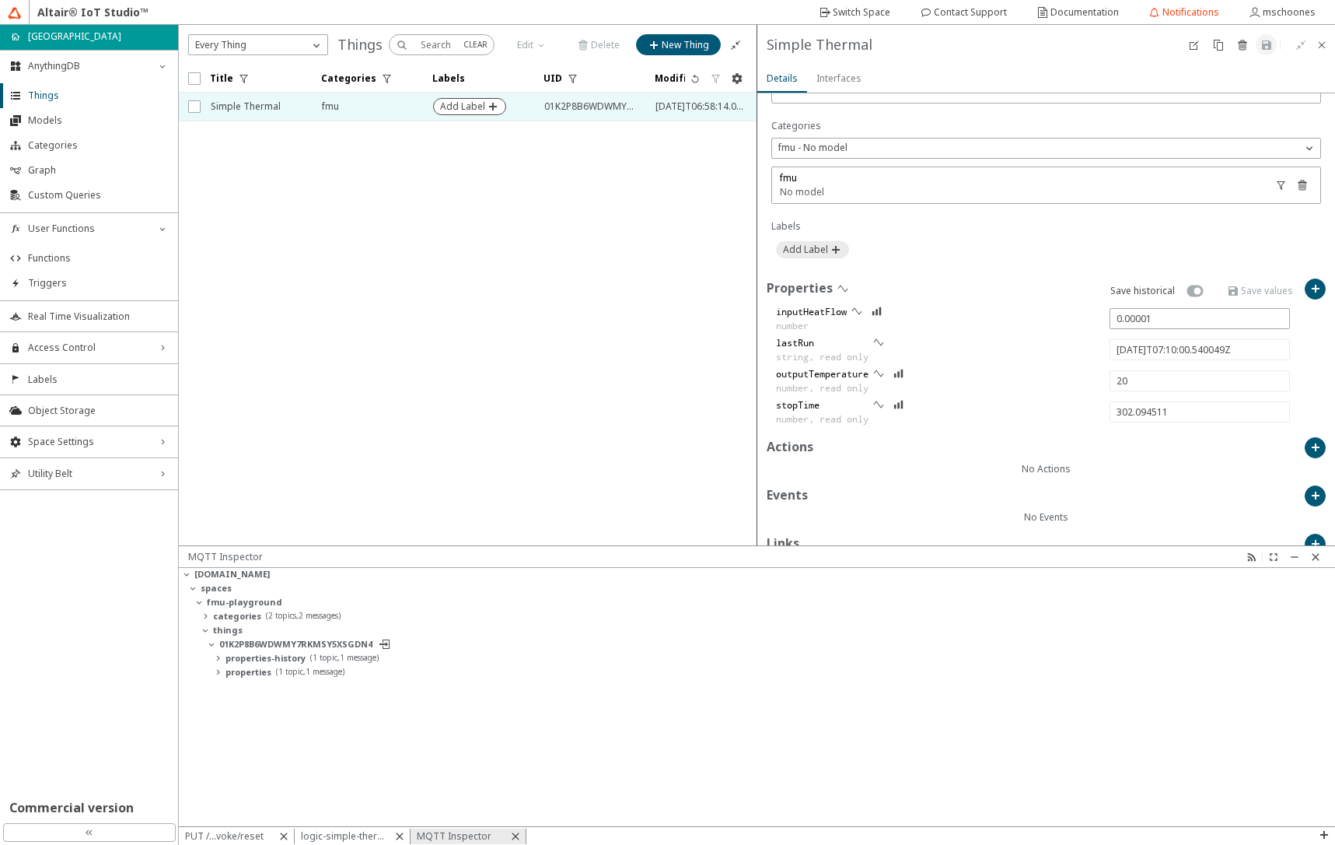
click at [0, 0] on slot "Add Label" at bounding box center [0, 0] width 0 height 0
type input "fm"
click at [467, 132] on div "fmu-trigger" at bounding box center [465, 126] width 42 height 28
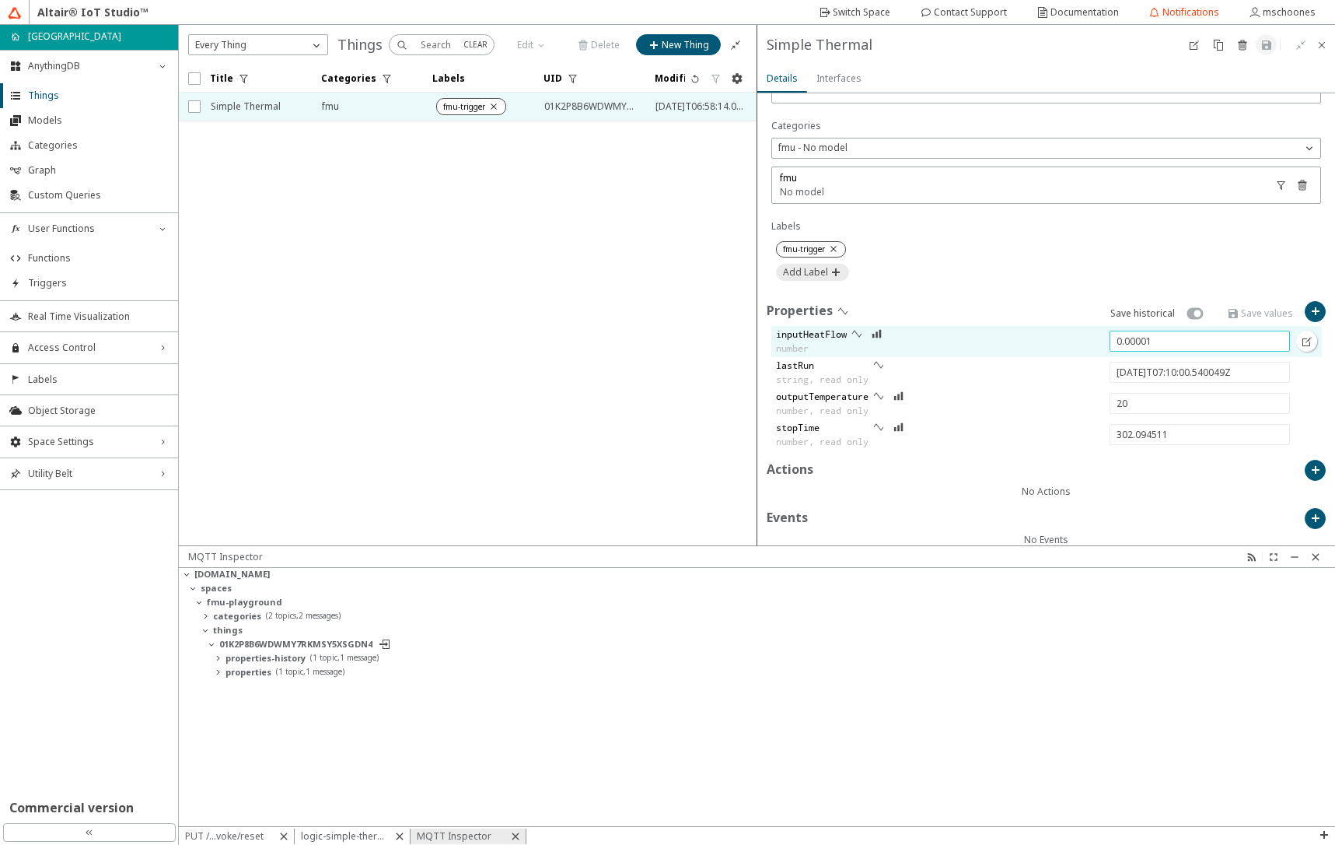
click at [1158, 346] on input "0.00001" at bounding box center [1200, 340] width 166 height 13
type input "0.000001"
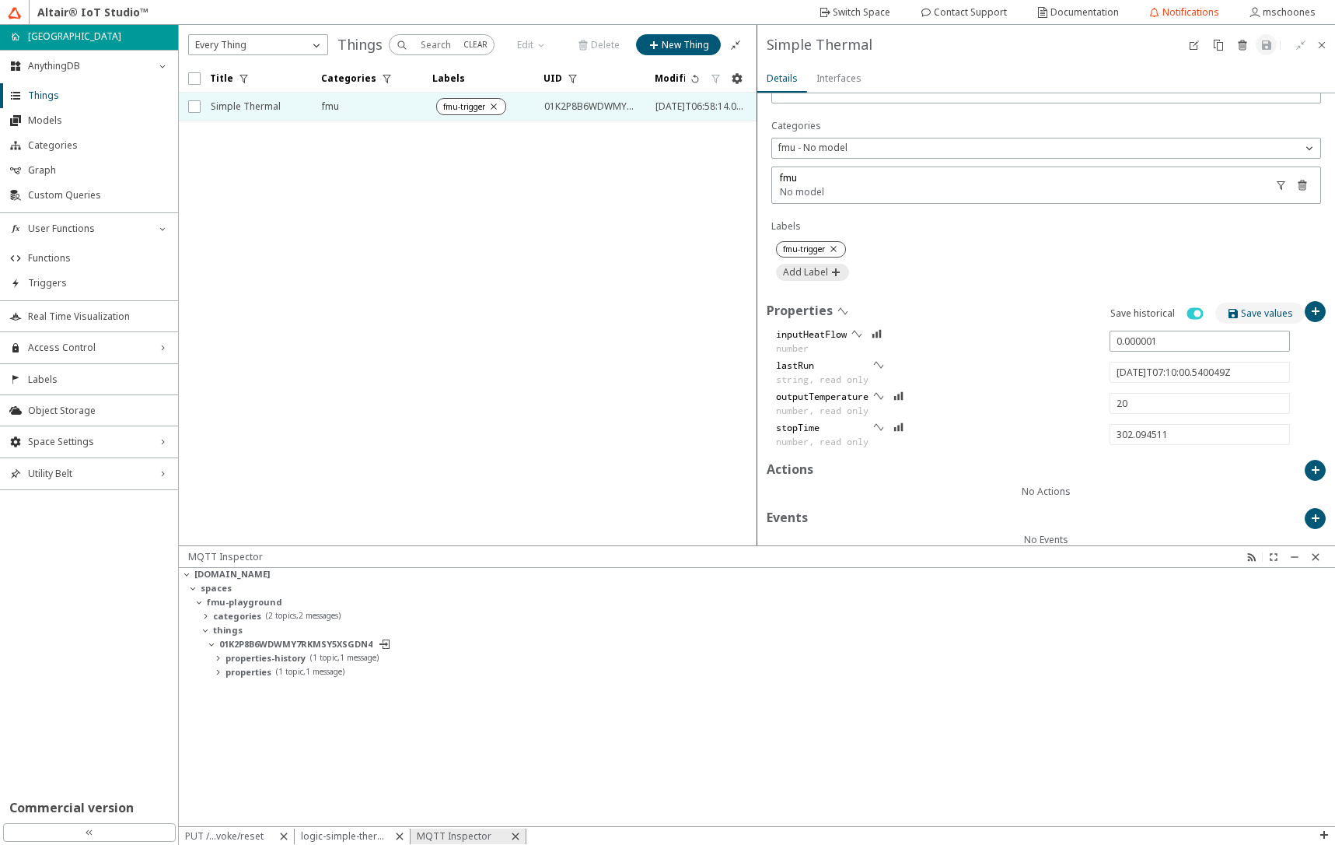
click at [1229, 313] on iron-icon at bounding box center [1234, 313] width 14 height 12
click at [0, 0] on slot "logic-simple-thermal" at bounding box center [0, 0] width 0 height 0
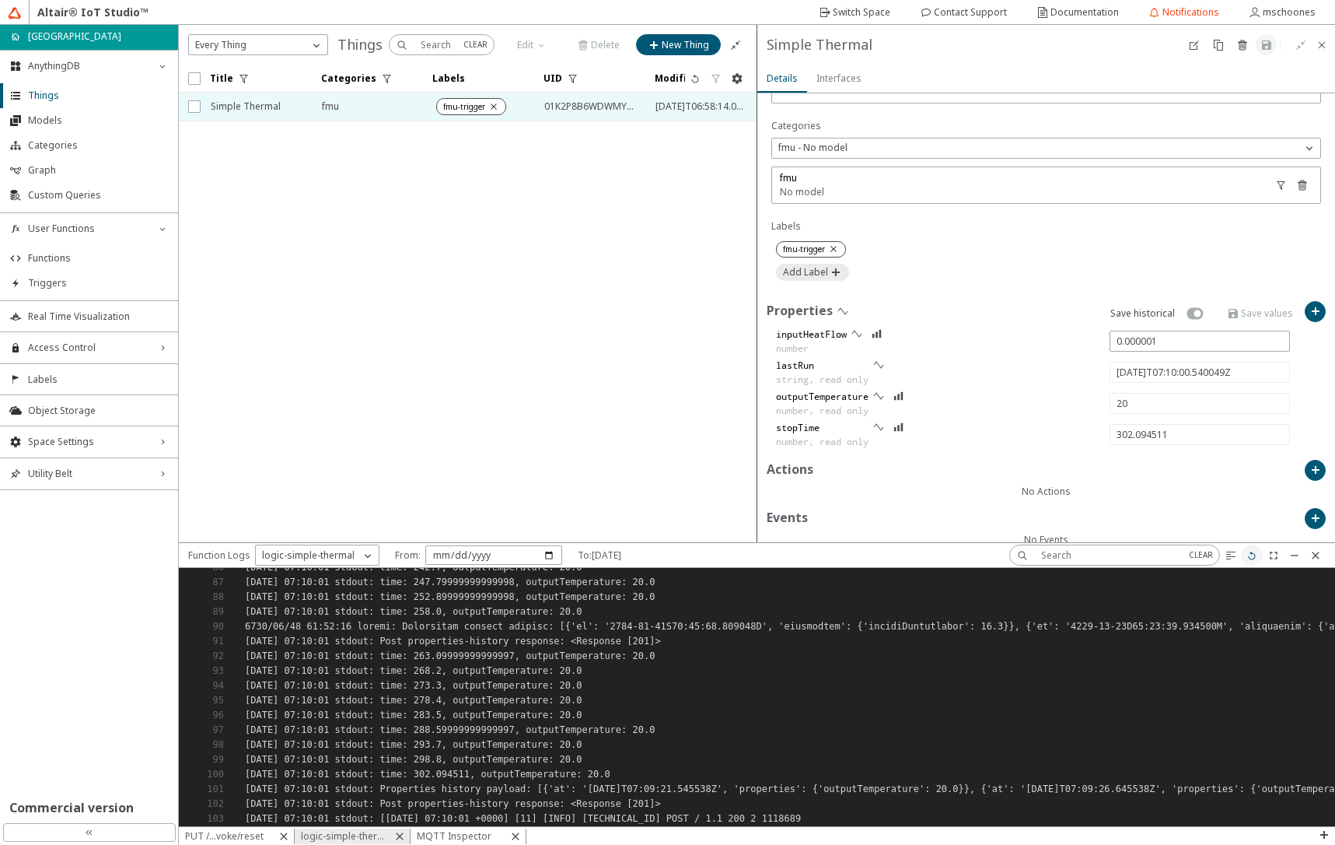
click at [1254, 560] on iron-icon at bounding box center [1252, 555] width 12 height 12
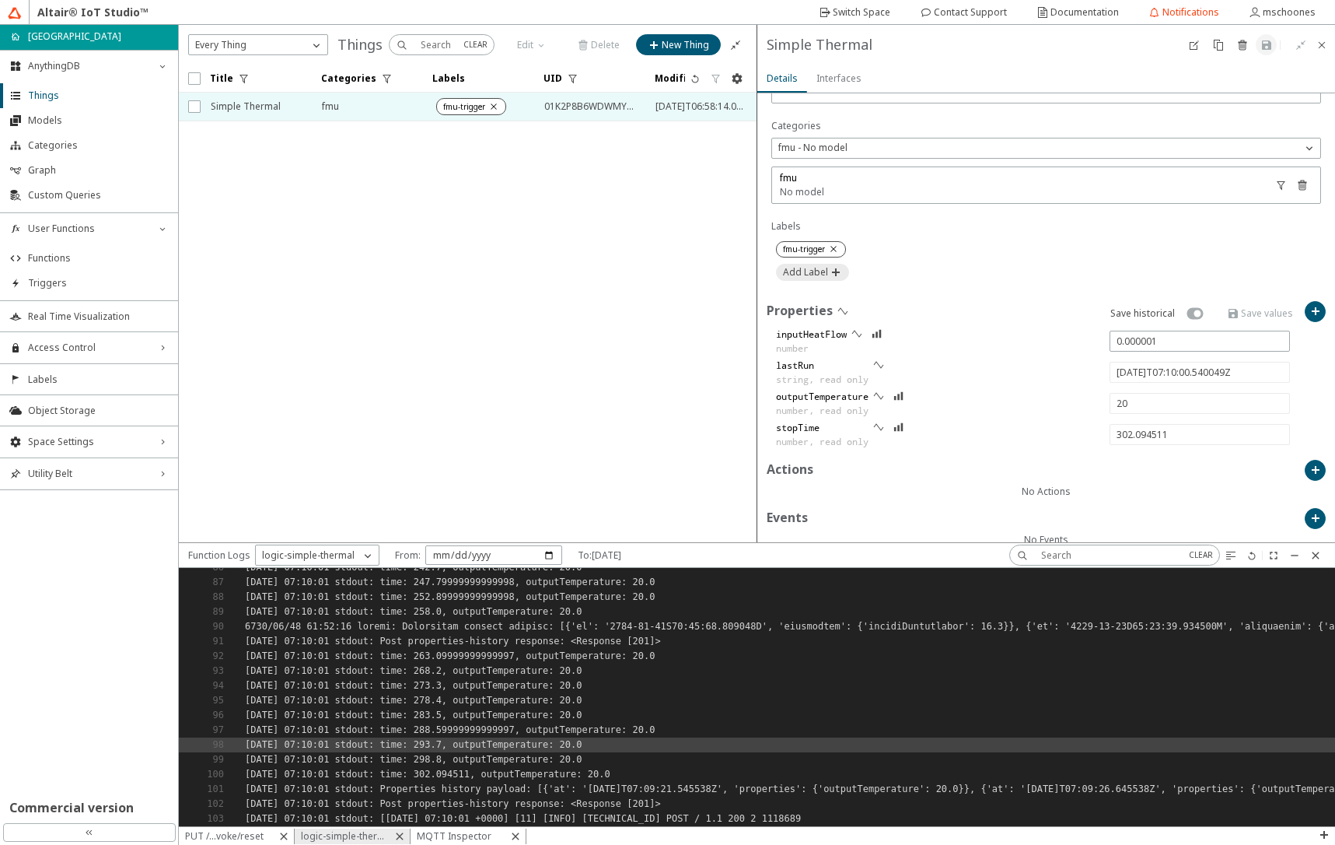
type input "20.025499999999035"
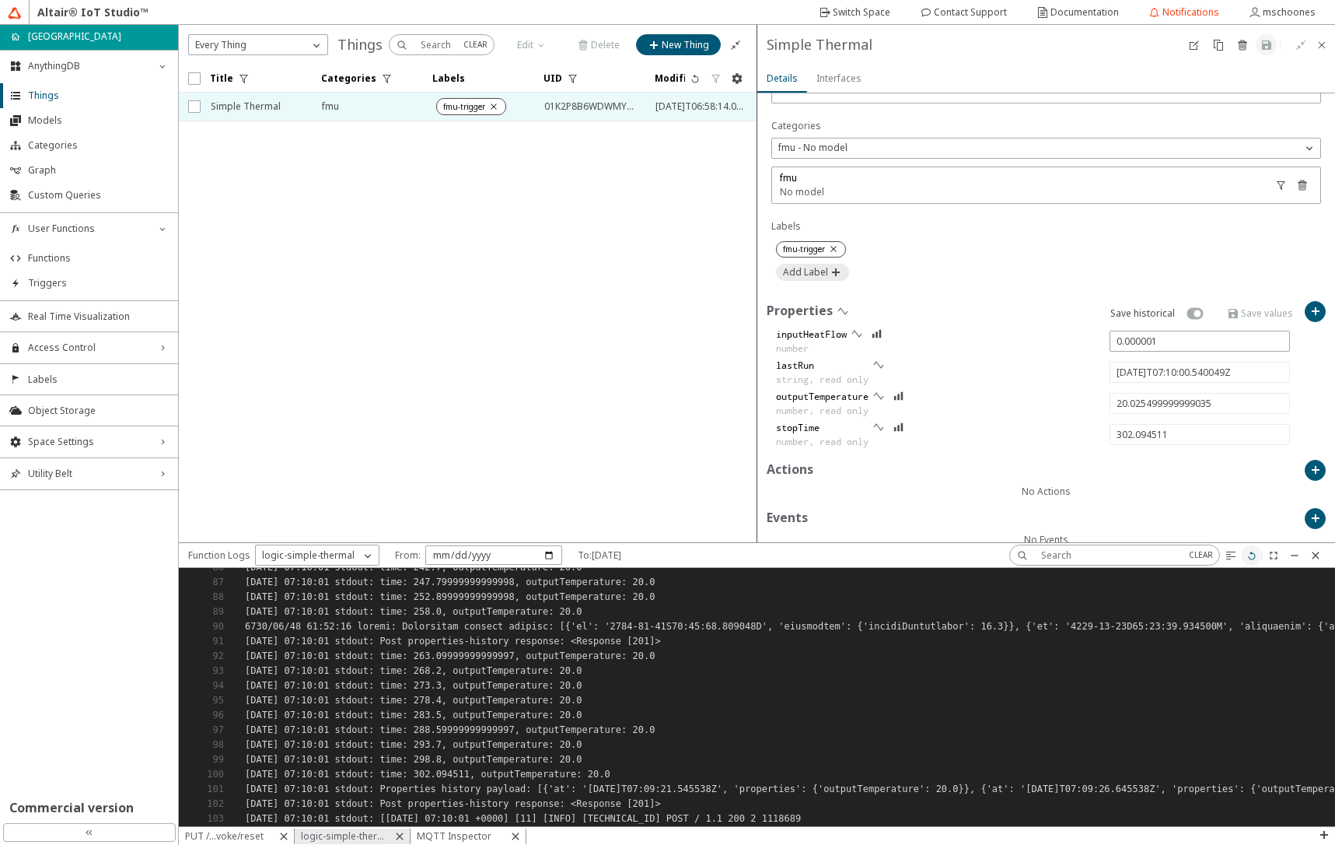
click at [1256, 556] on iron-icon at bounding box center [1252, 555] width 12 height 12
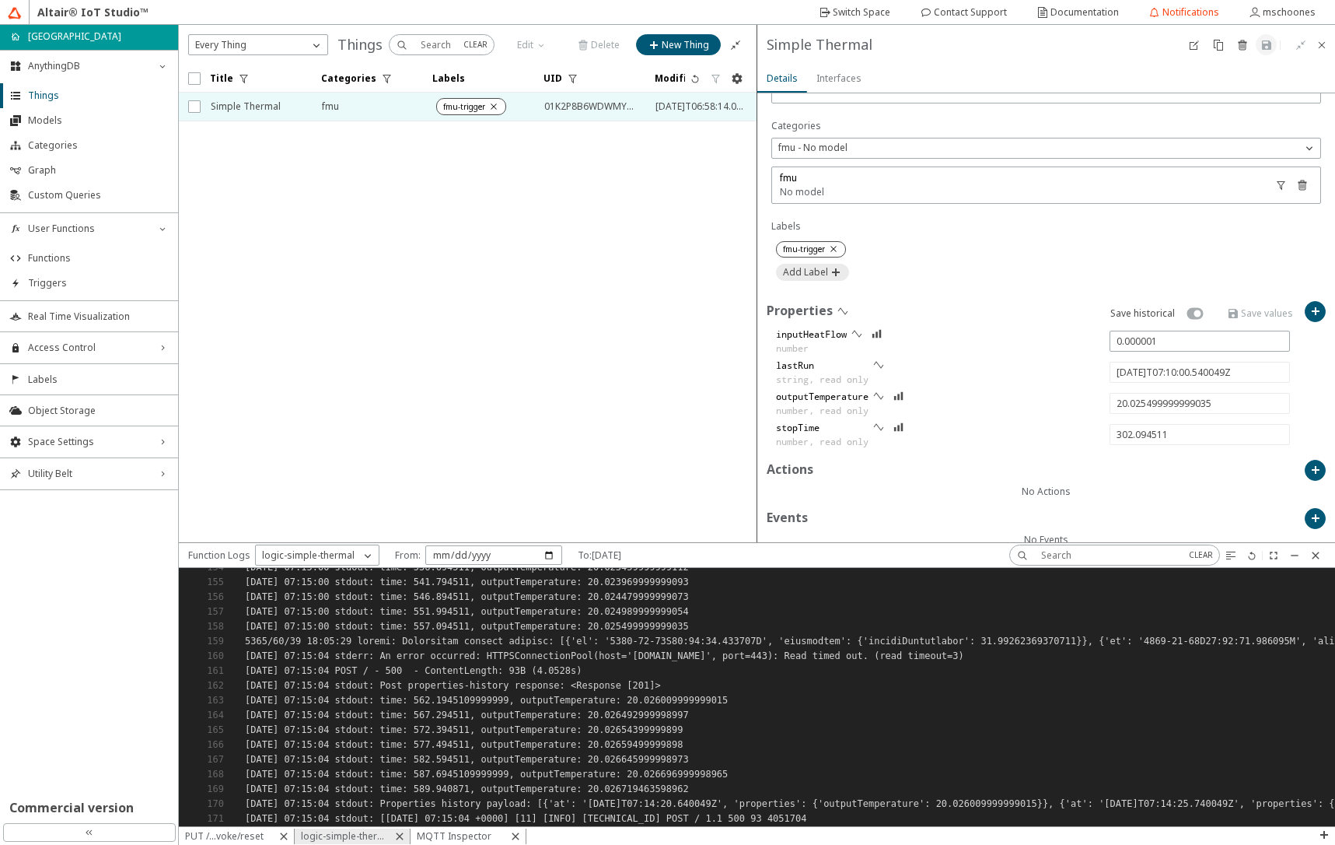
scroll to position [2280, 0]
click at [0, 0] on slot "PUT /...voke/reset" at bounding box center [0, 0] width 0 height 0
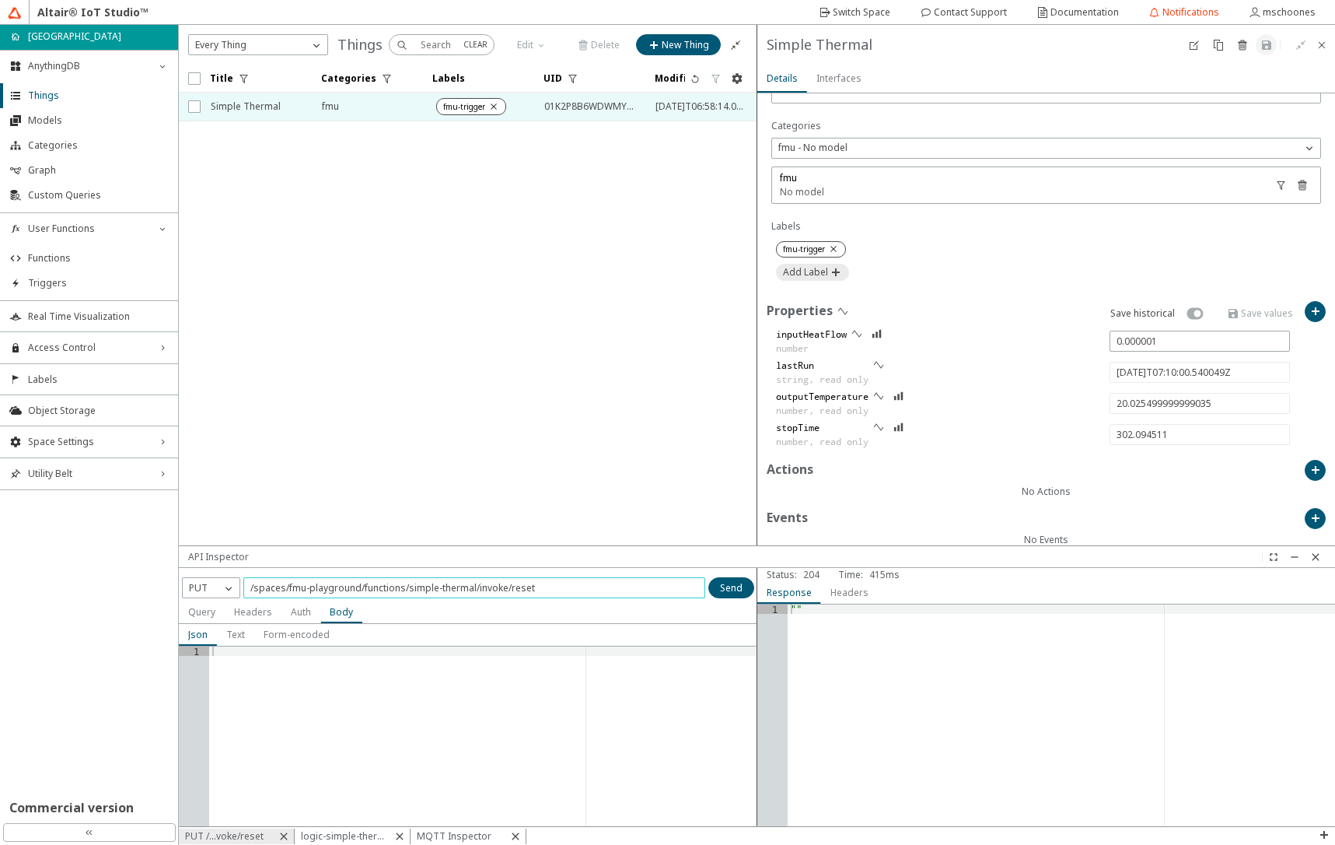
click at [551, 591] on input "/spaces/fmu-playground/functions/simple-thermal/invoke/reset" at bounding box center [474, 587] width 448 height 13
type input "/spaces/fmu-playground/functions/logic-simple-thermal/invoke"
click at [202, 590] on p "PUT" at bounding box center [198, 588] width 31 height 14
click at [205, 627] on span "POST" at bounding box center [201, 632] width 25 height 13
click at [0, 0] on slot "Text" at bounding box center [0, 0] width 0 height 0
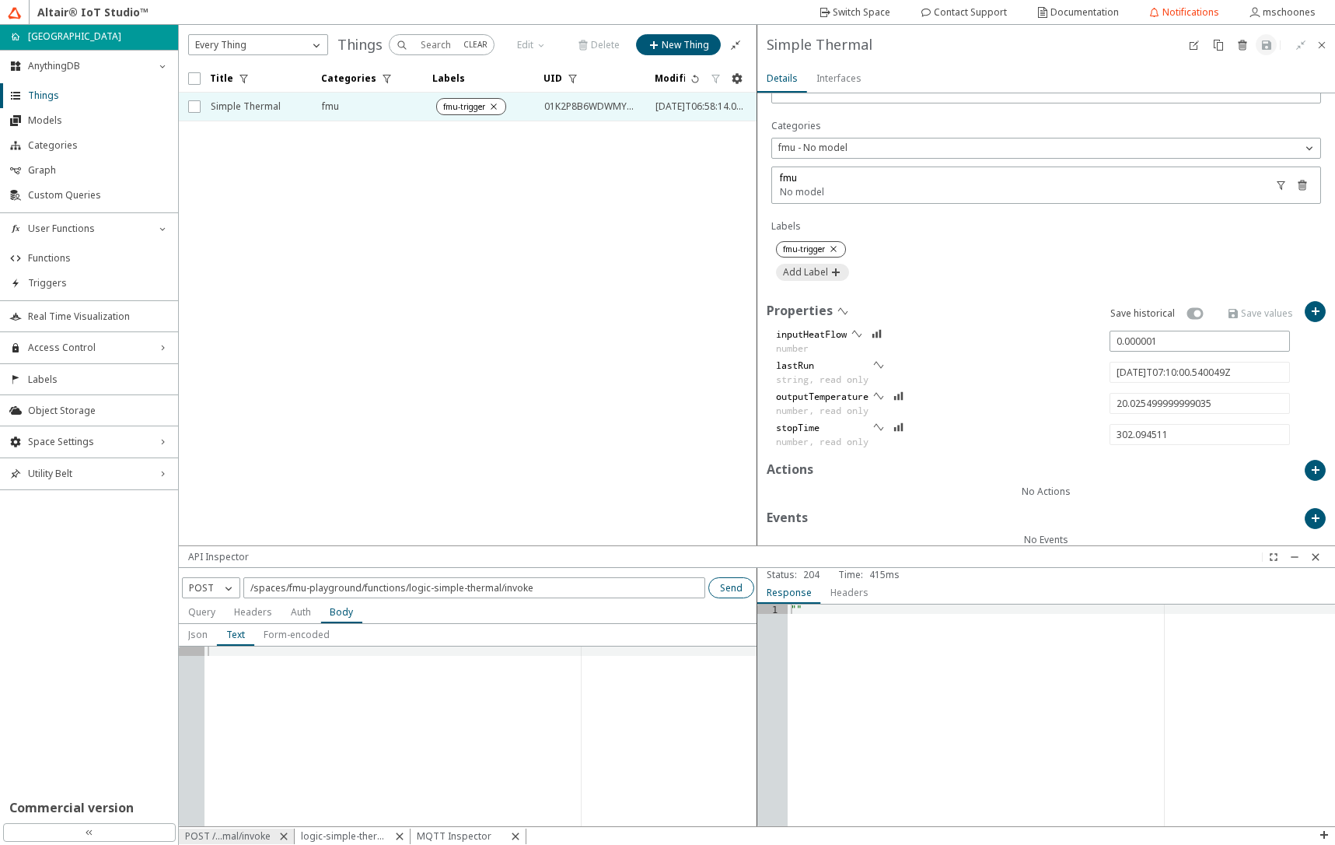
click at [0, 0] on slot "Send" at bounding box center [0, 0] width 0 height 0
type input "20.026719463598962"
type input "[DATE]T07:14:48.386409Z"
type input "589.940871"
type input "20.027031701213915"
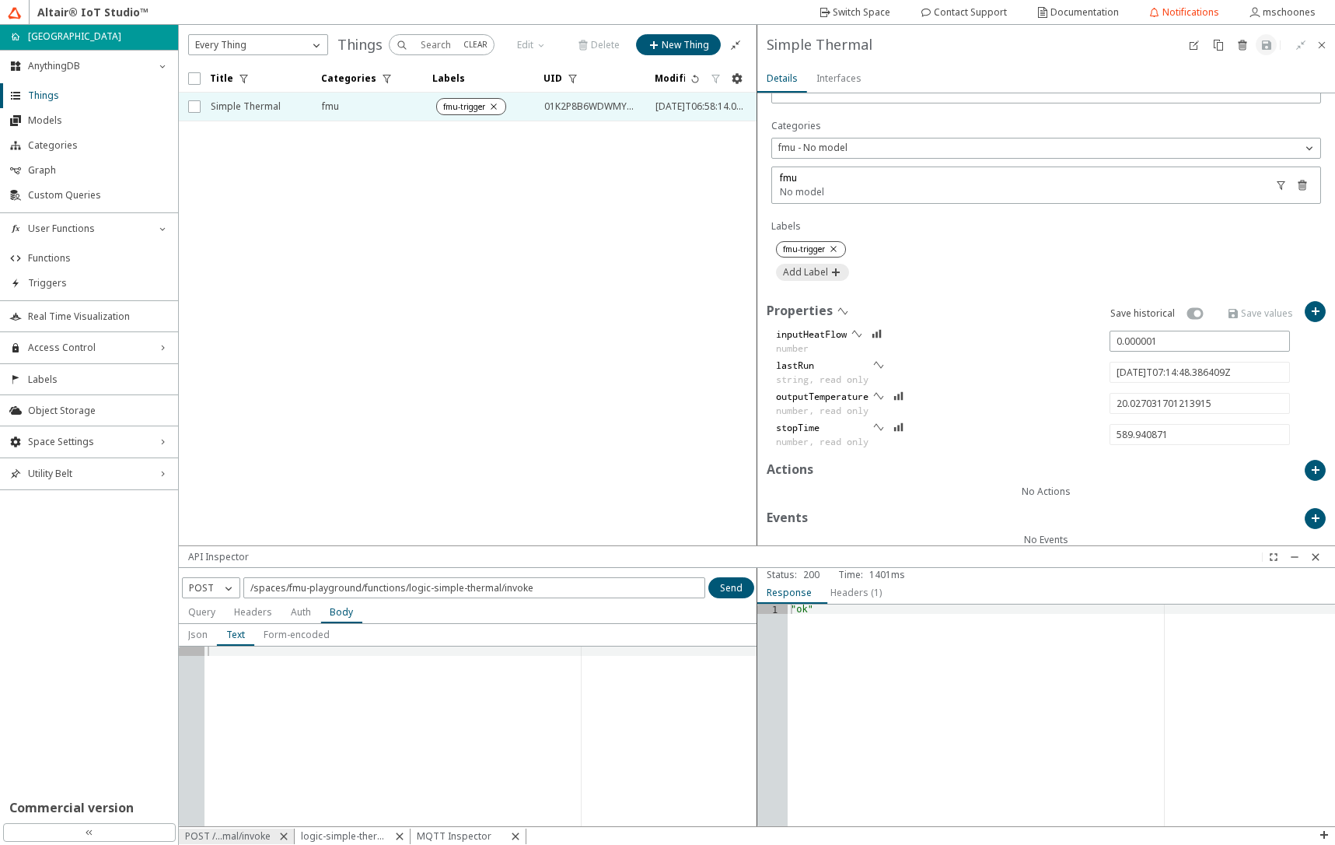
type input "[DATE]T07:20:00.624024Z"
type input "902.178486"
click at [81, 261] on span "Functions" at bounding box center [98, 258] width 141 height 12
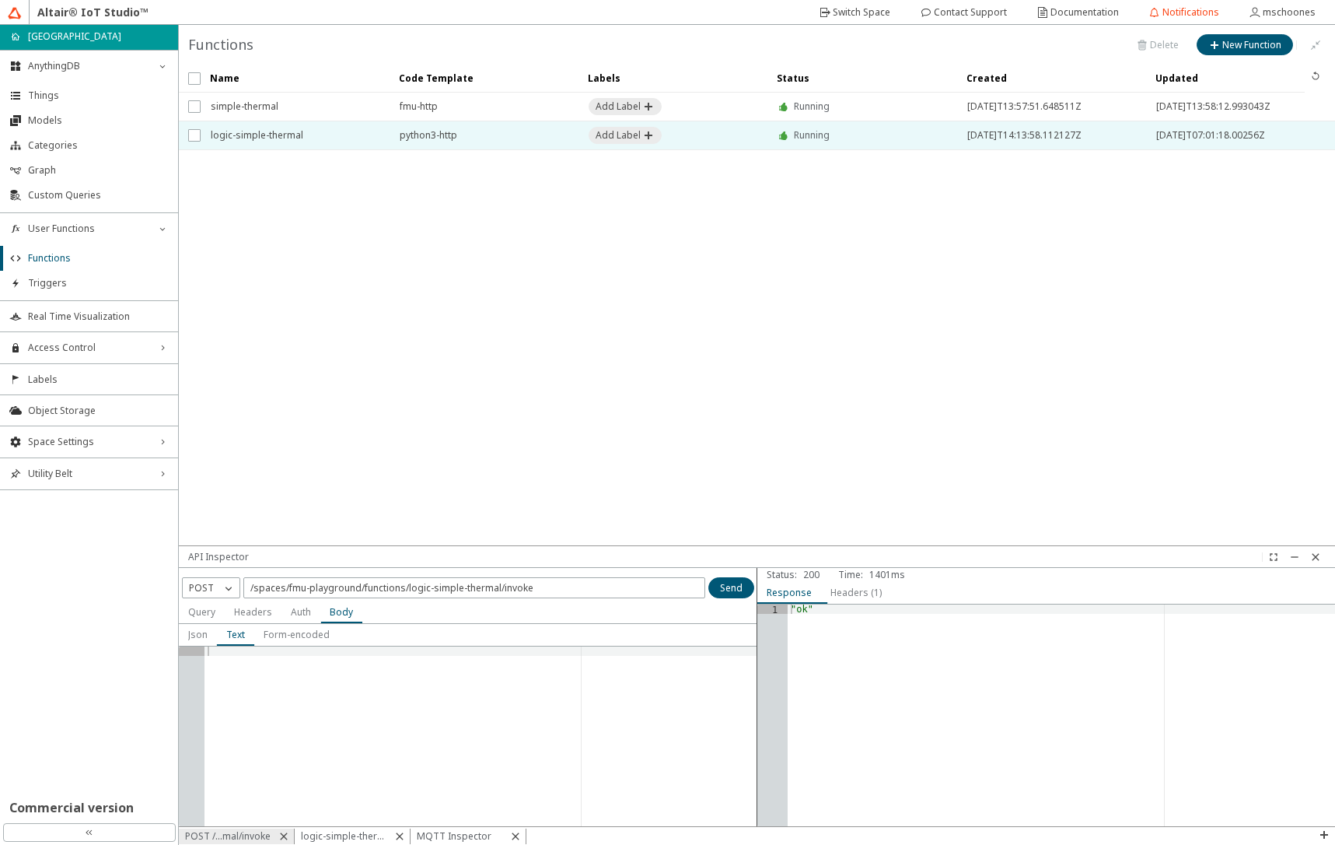
click at [362, 140] on span "logic-simple-thermal" at bounding box center [295, 135] width 169 height 28
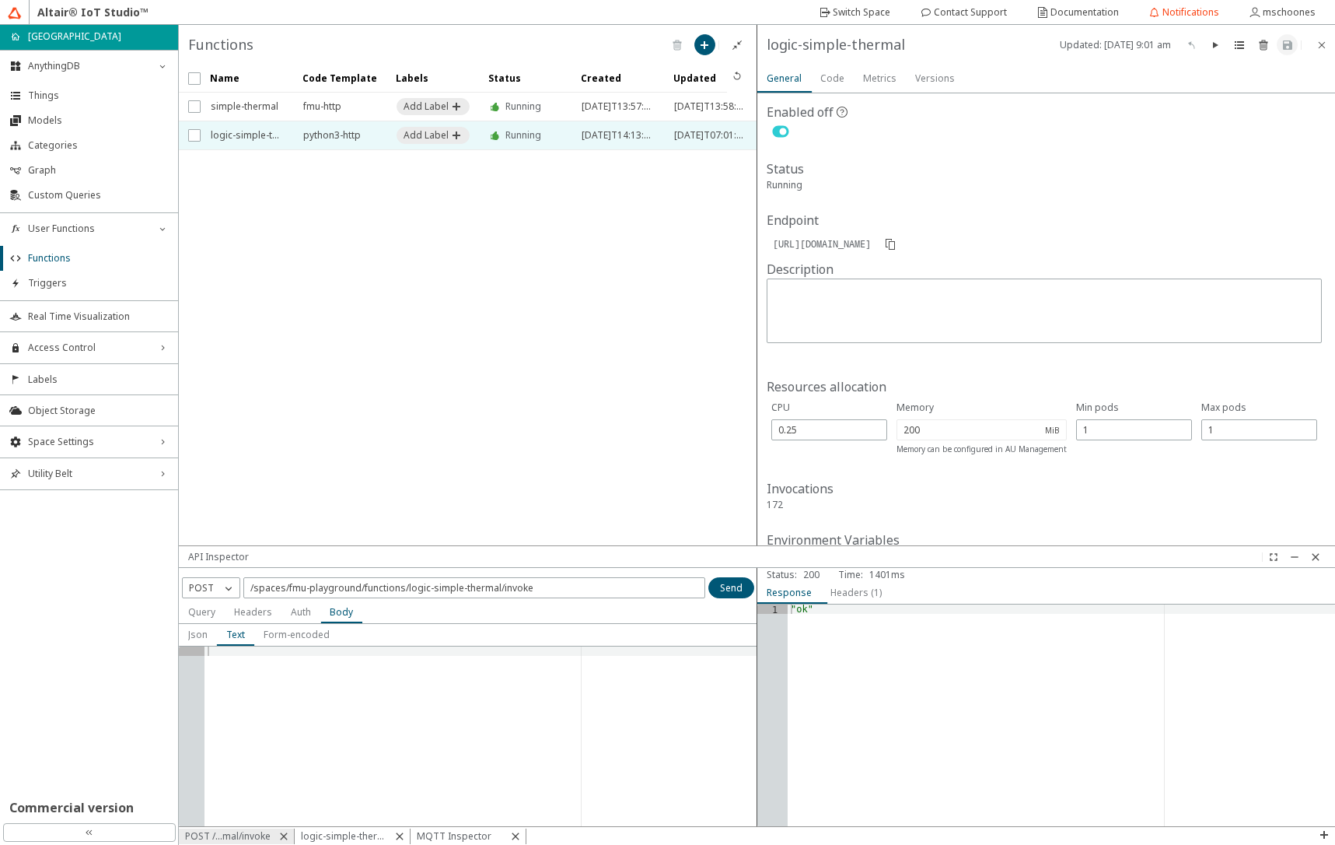
click at [0, 0] on slot "Code" at bounding box center [0, 0] width 0 height 0
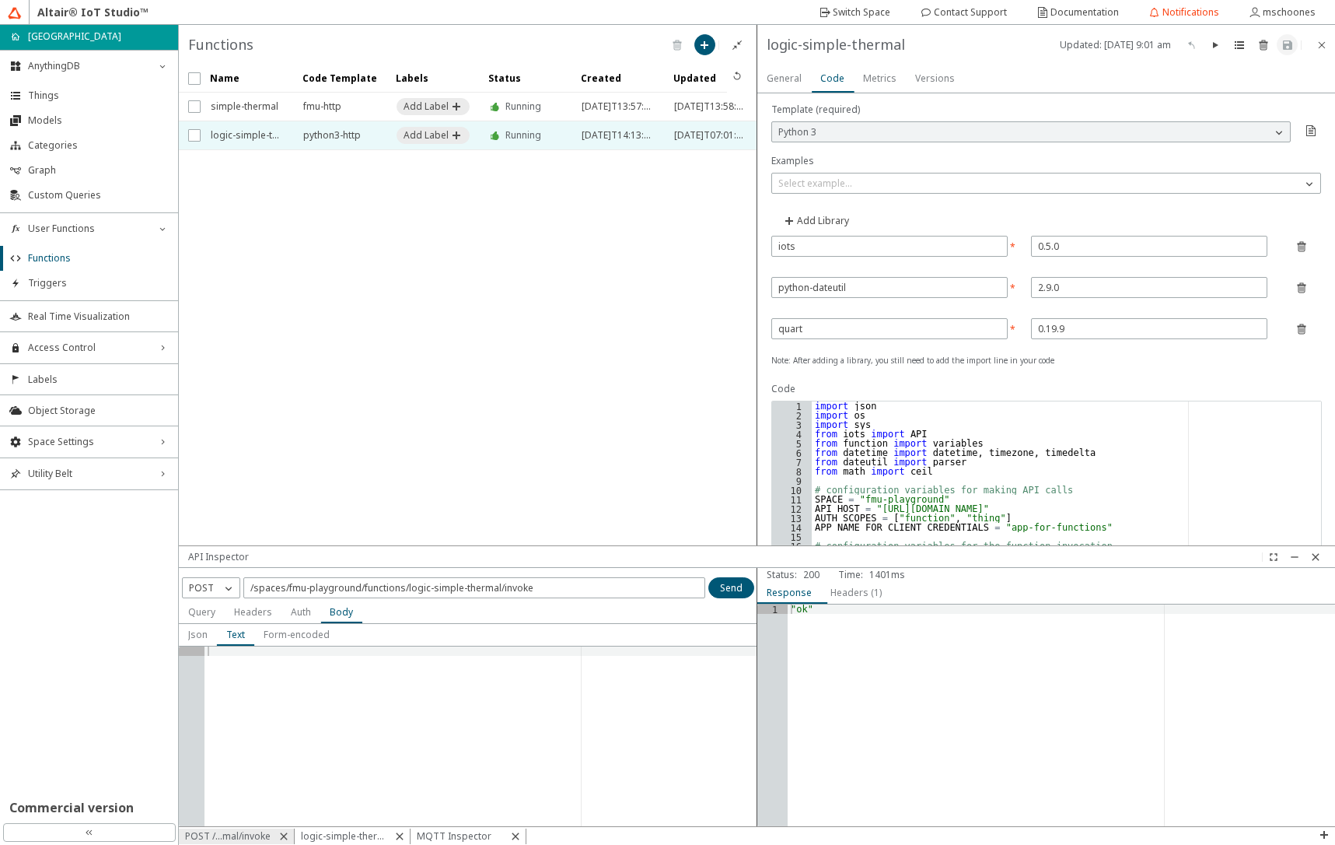
click at [896, 474] on div "import json import os import sys from iots import API from function import vari…" at bounding box center [1061, 781] width 498 height 761
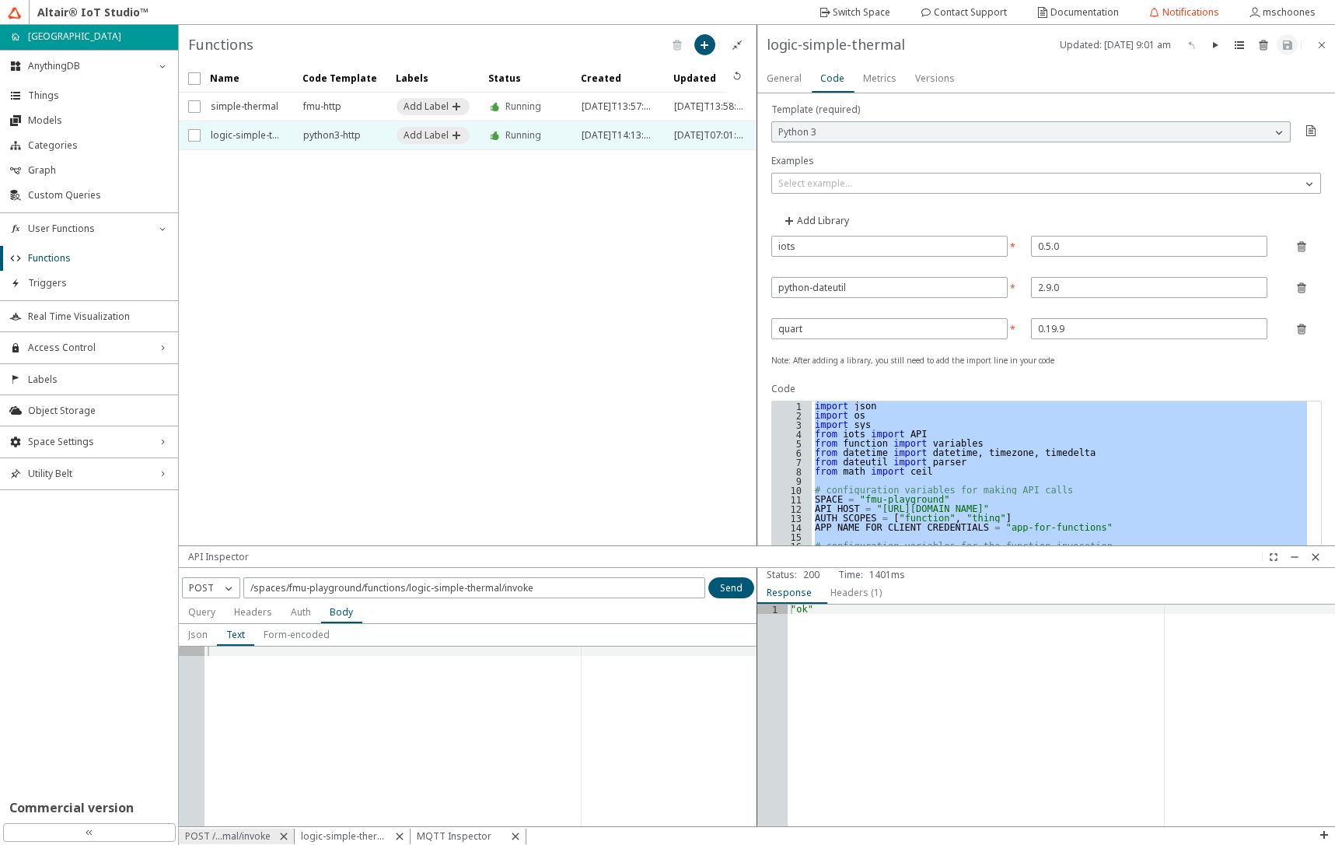
paste textarea "Cursor at row 279"
type textarea "print("Post properties-history response:", response, file=sys.stdout)"
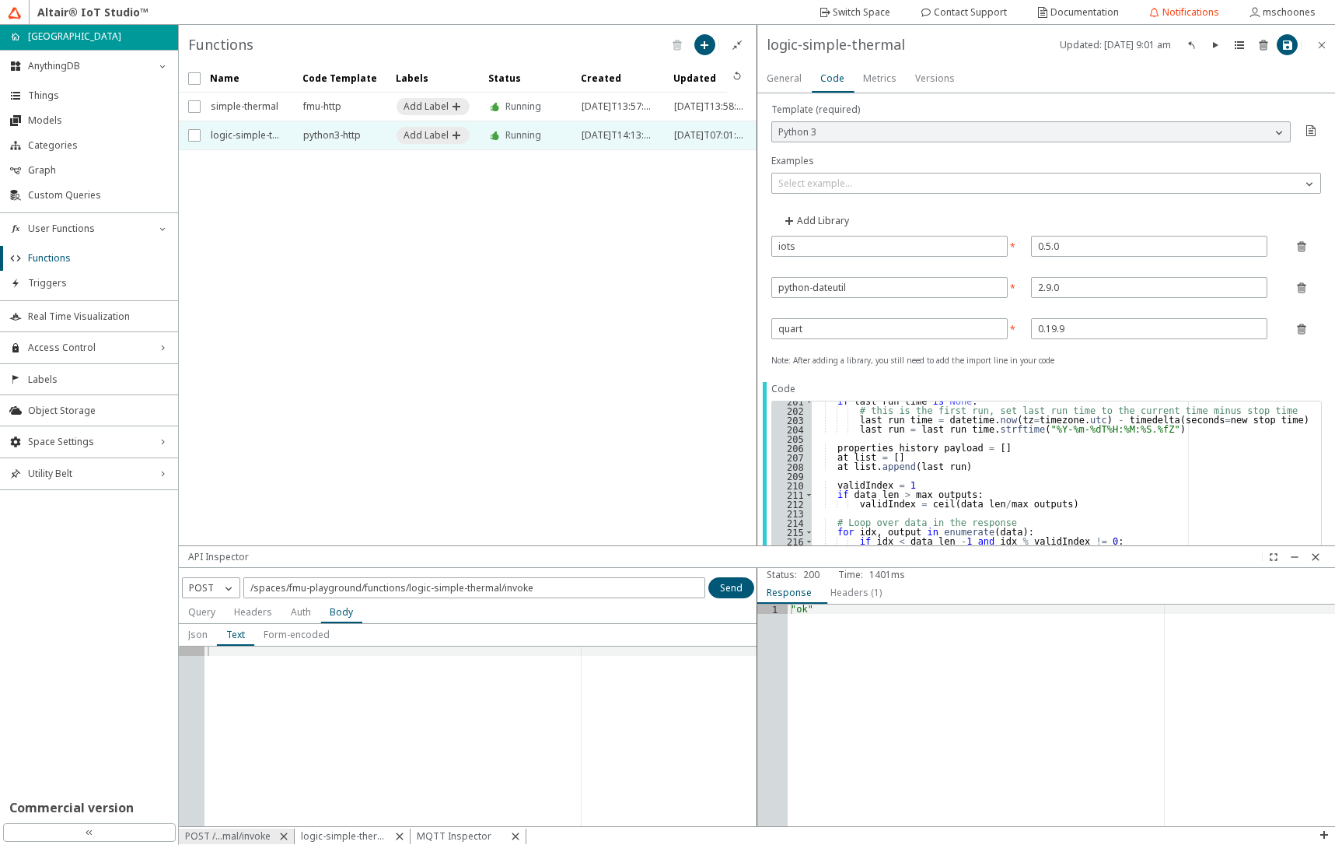
scroll to position [1955, 0]
click at [1287, 43] on iron-icon at bounding box center [1288, 45] width 12 height 12
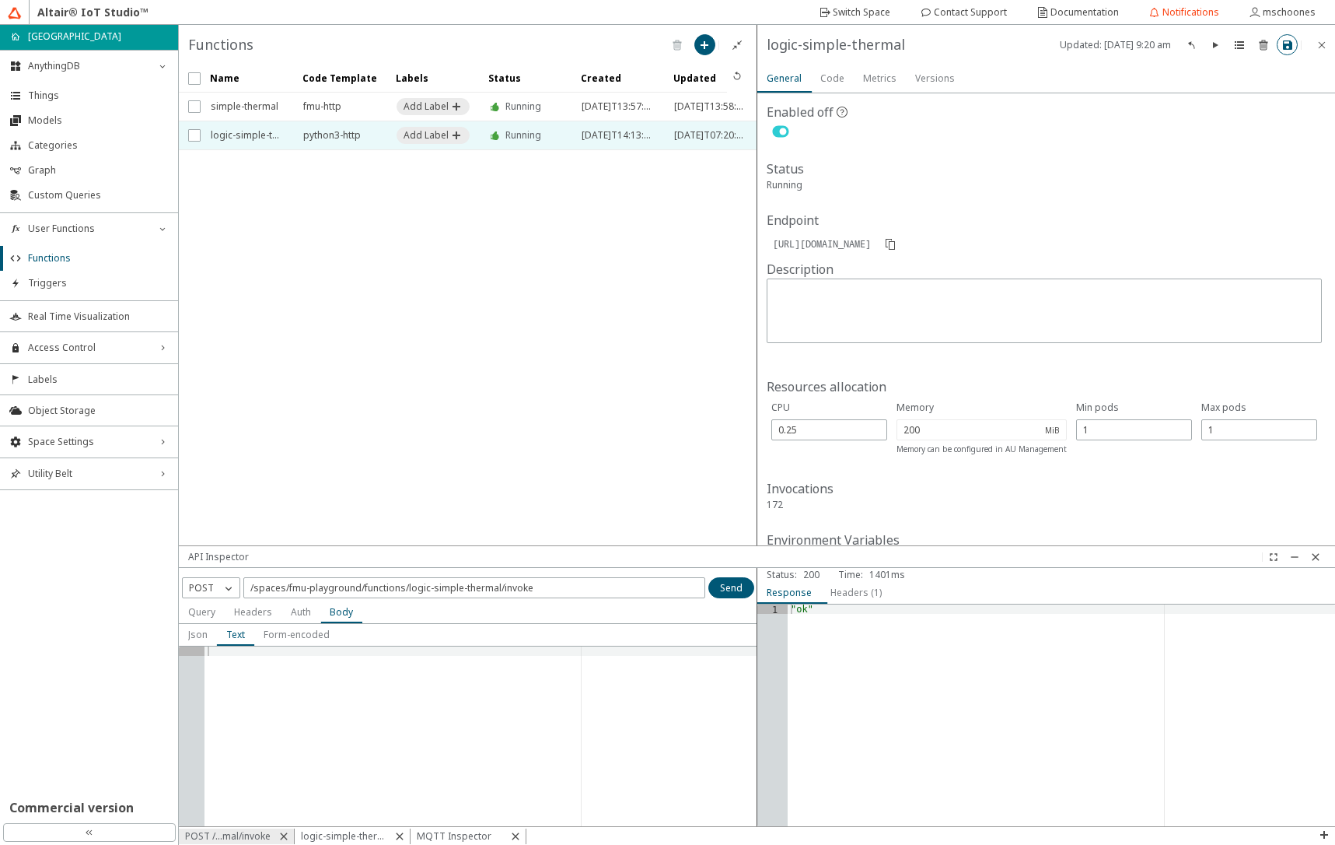
scroll to position [274, 0]
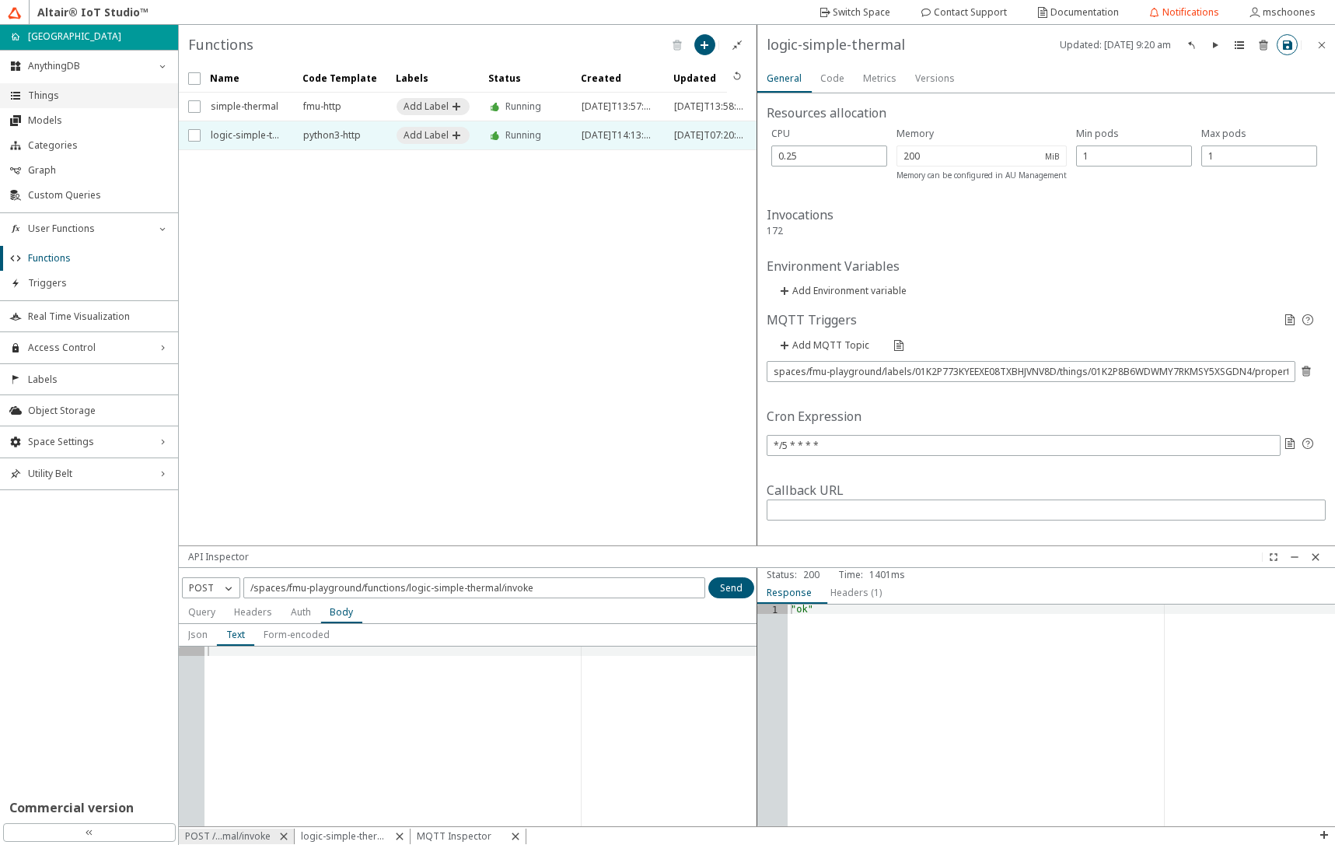
click at [40, 96] on span "Things" at bounding box center [98, 95] width 141 height 12
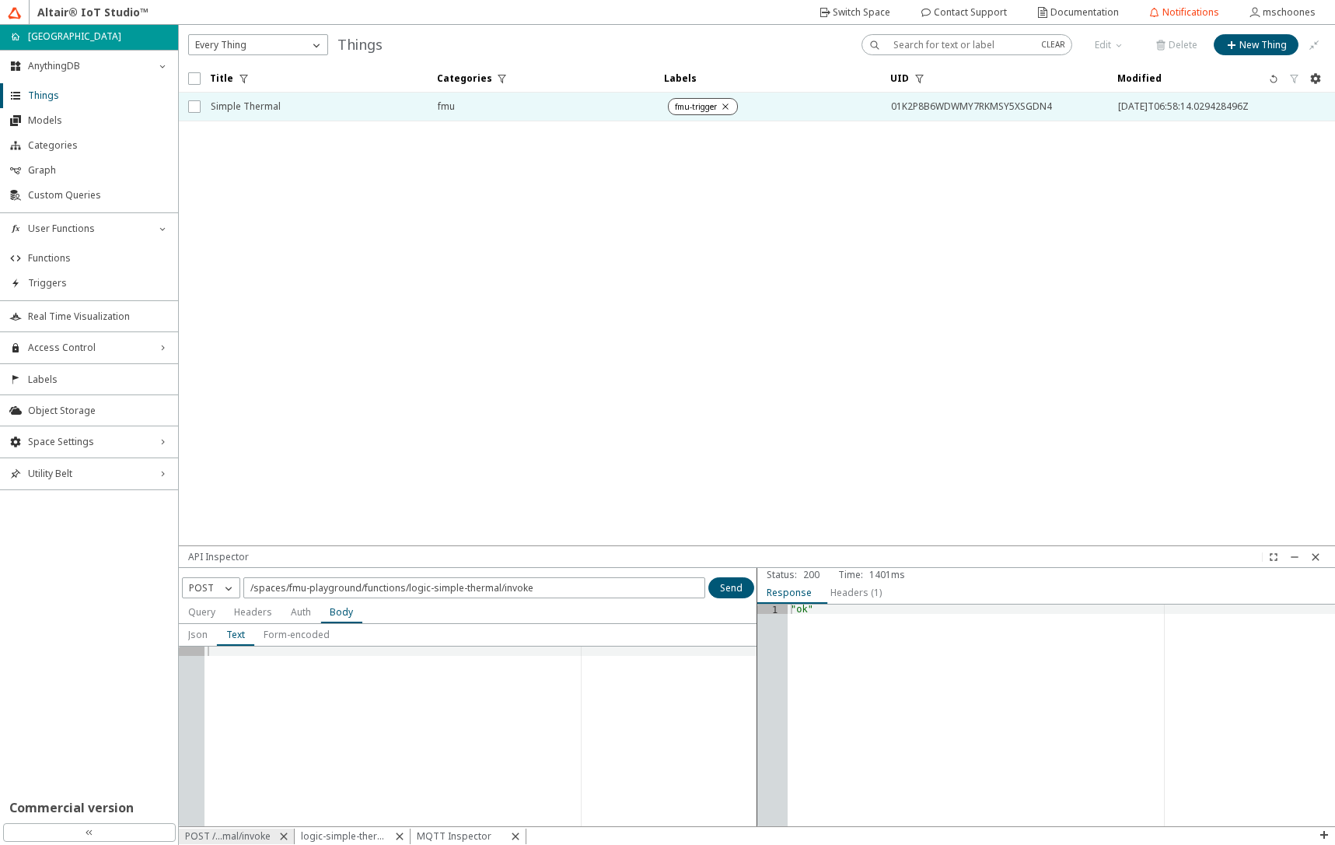
click at [271, 106] on span "Simple Thermal" at bounding box center [314, 107] width 207 height 28
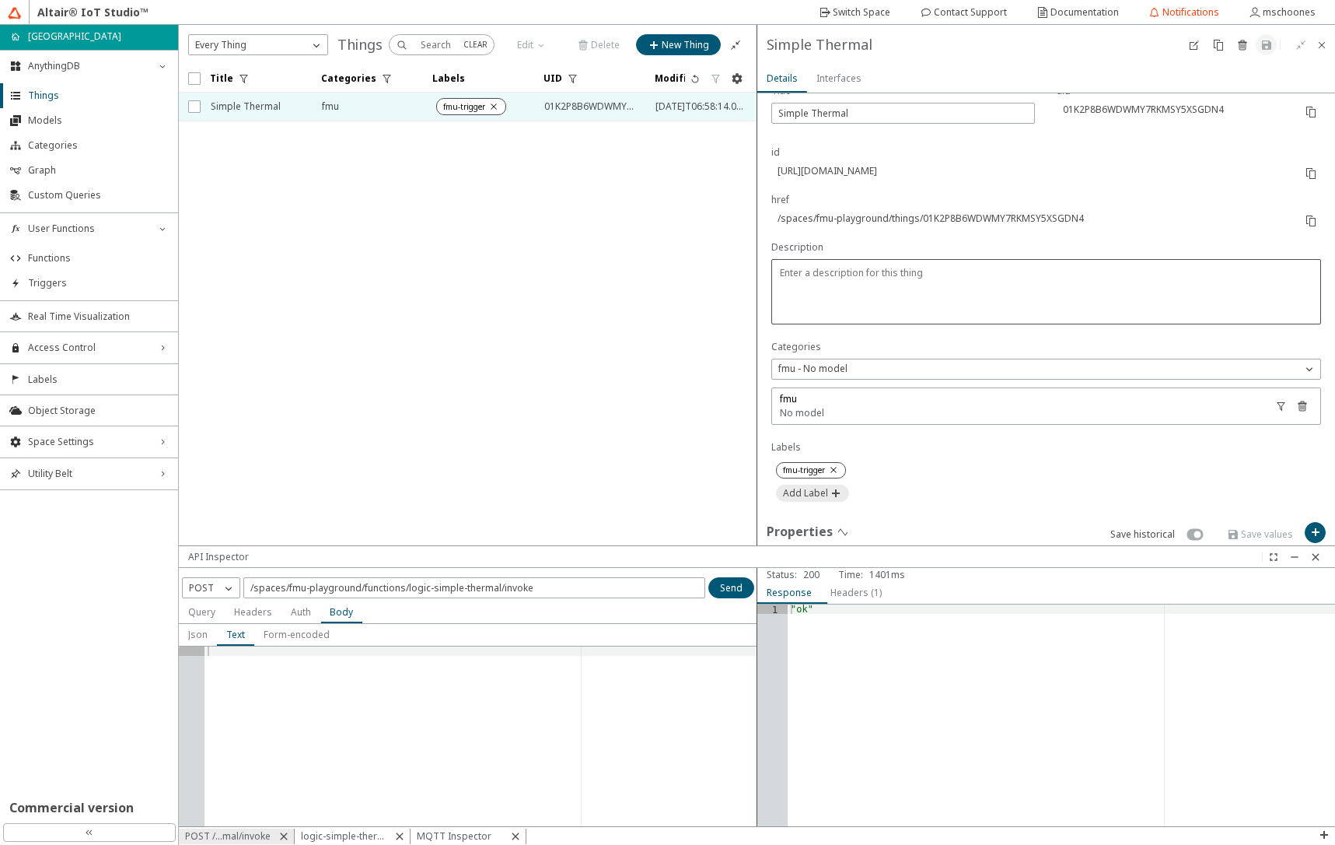
scroll to position [373, 0]
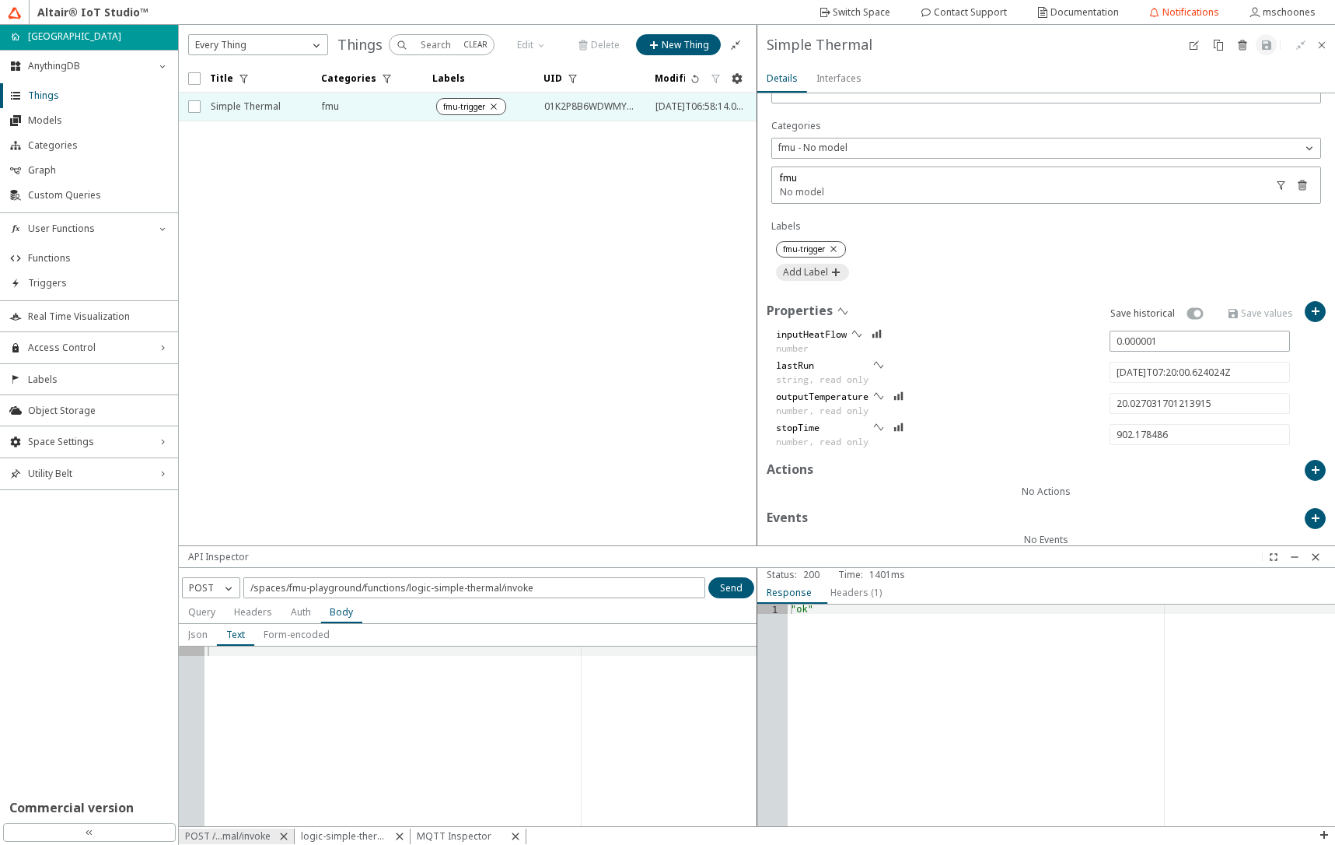
click at [0, 0] on slot "logic-simple-thermal" at bounding box center [0, 0] width 0 height 0
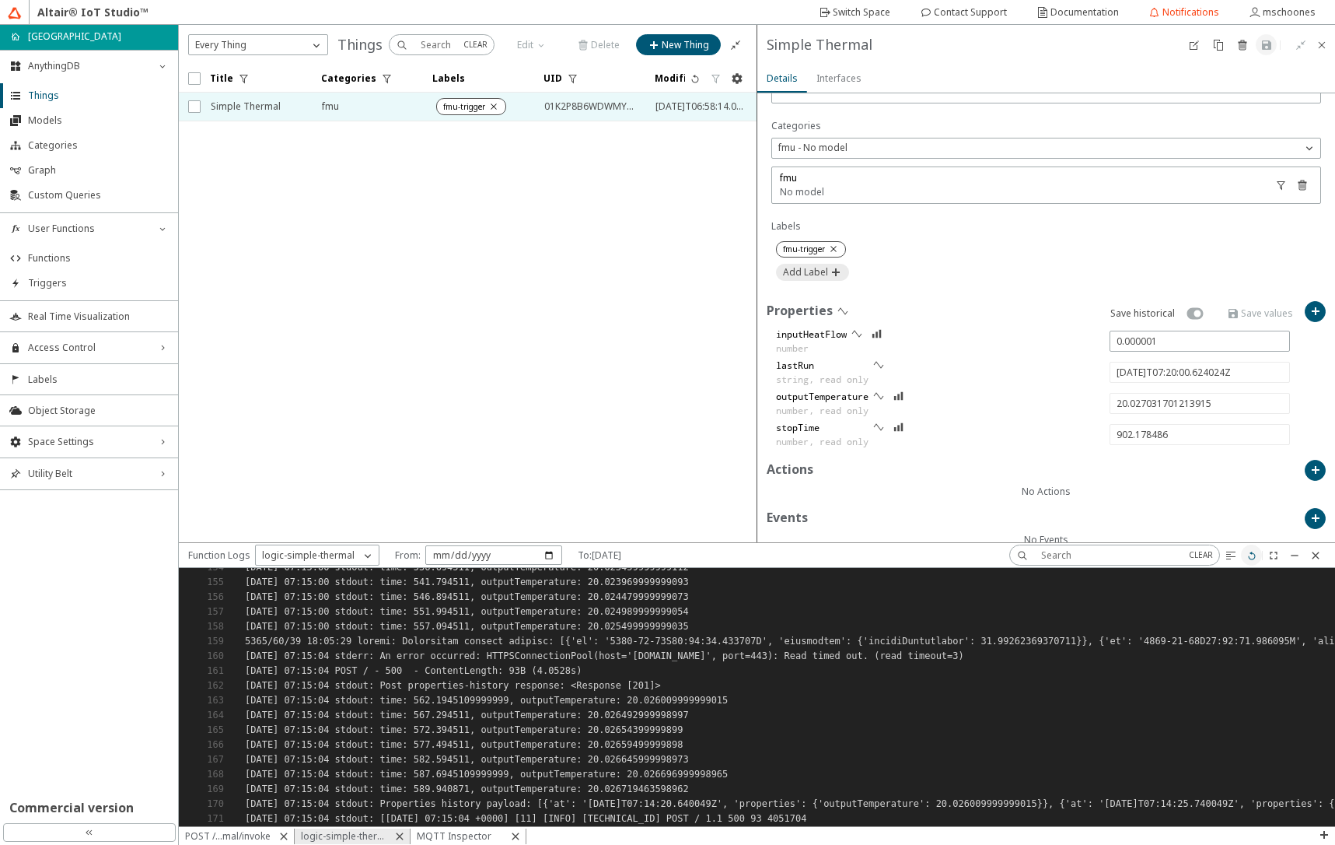
click at [1256, 556] on iron-icon at bounding box center [1252, 555] width 12 height 12
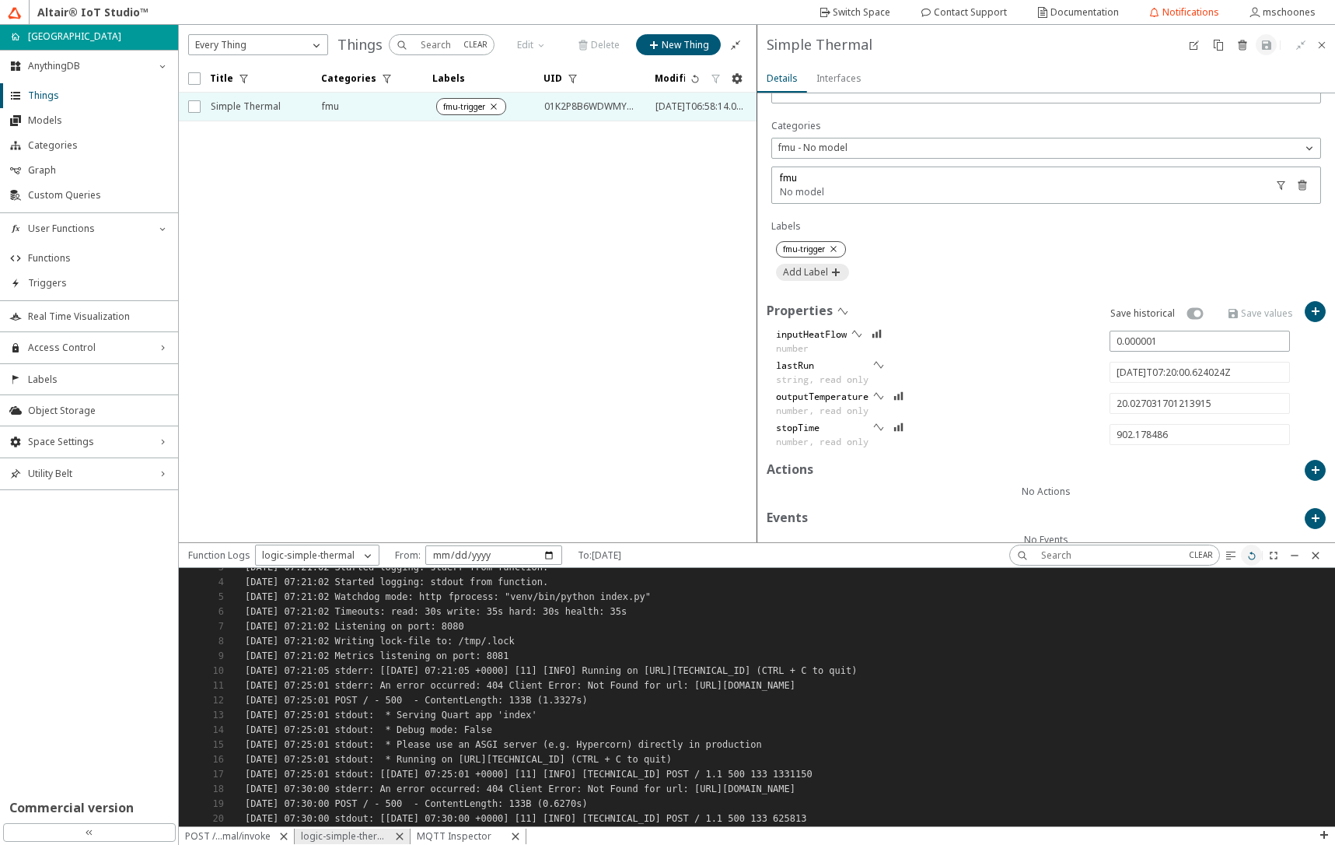
scroll to position [37, 0]
click at [39, 261] on span "Functions" at bounding box center [98, 258] width 141 height 12
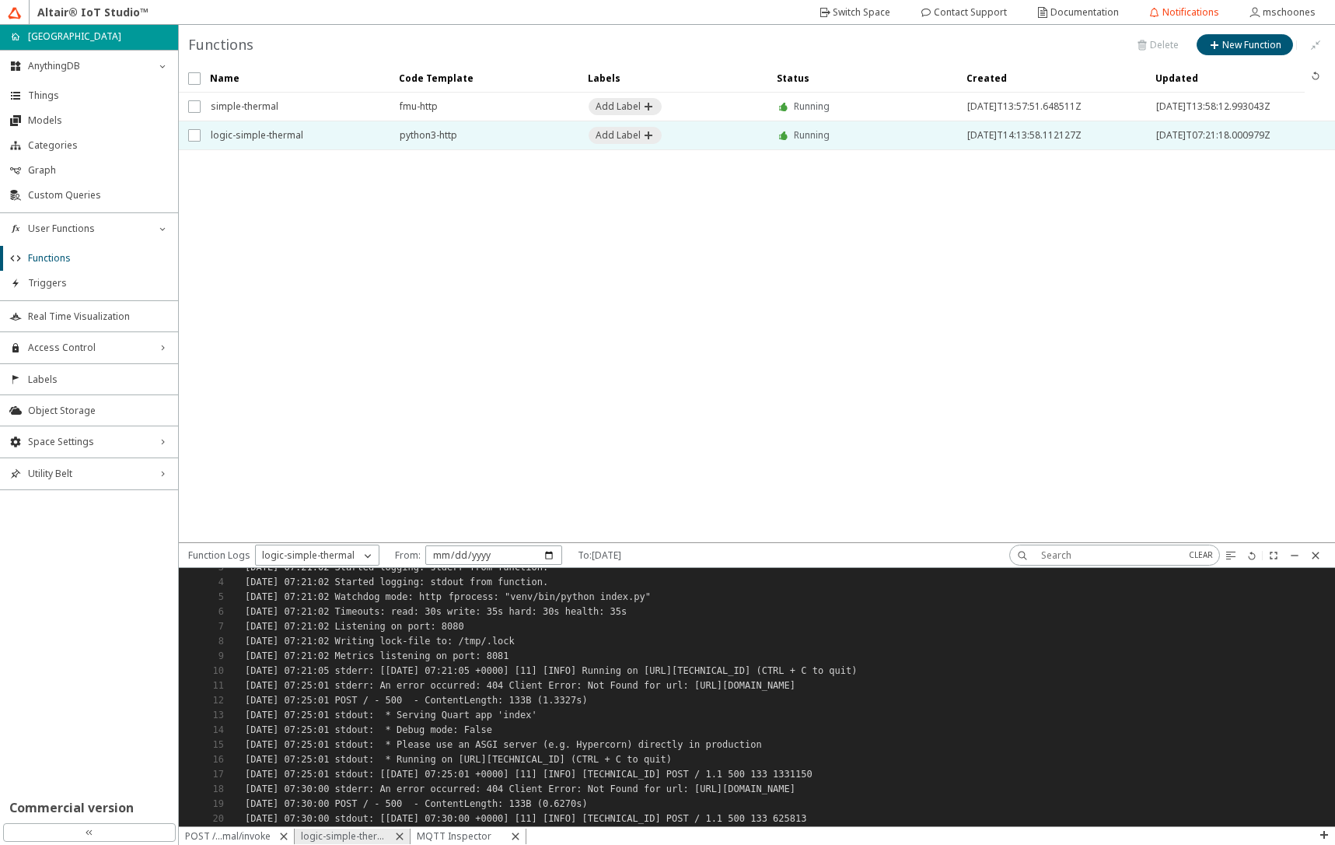
click at [264, 142] on span "logic-simple-thermal" at bounding box center [295, 135] width 169 height 28
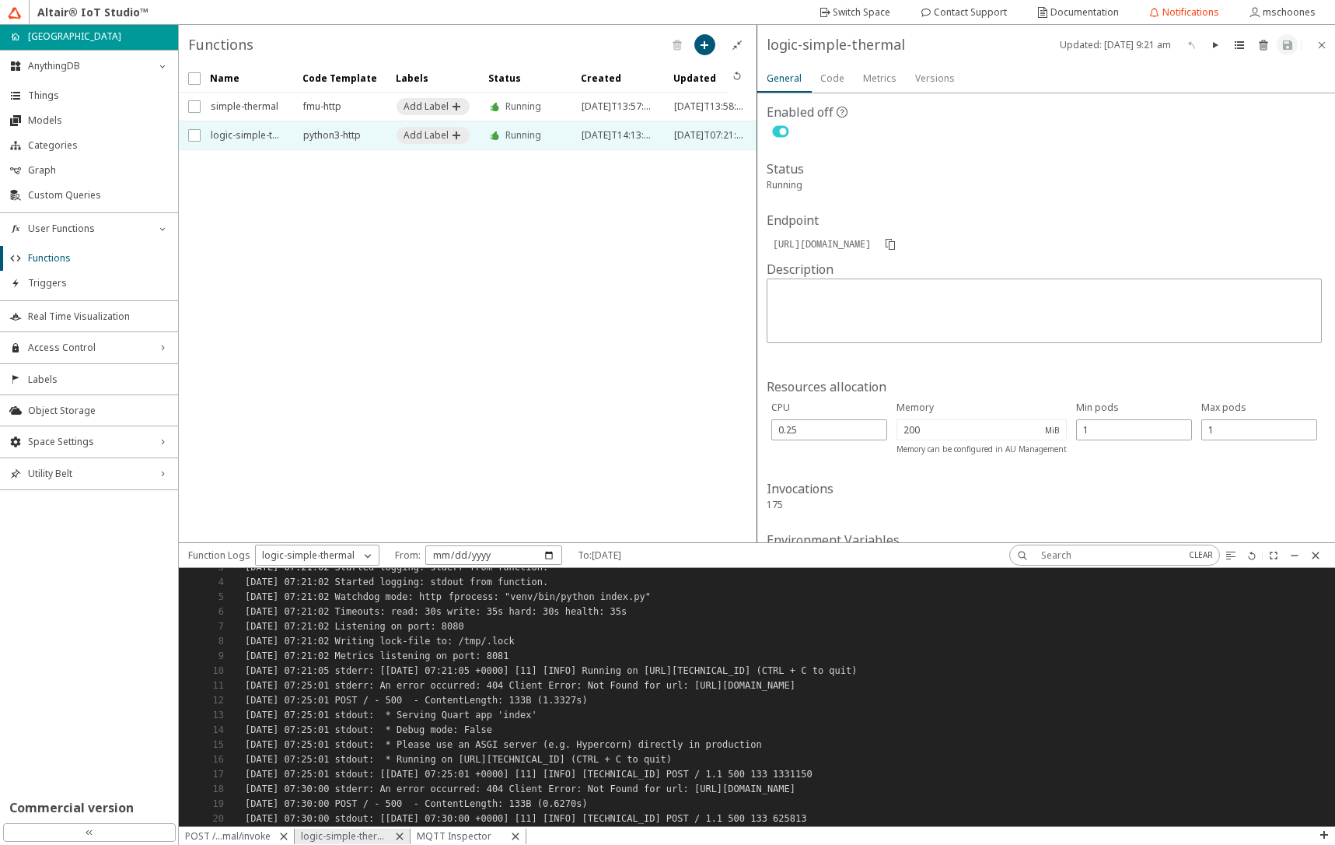
click at [0, 0] on slot "Code" at bounding box center [0, 0] width 0 height 0
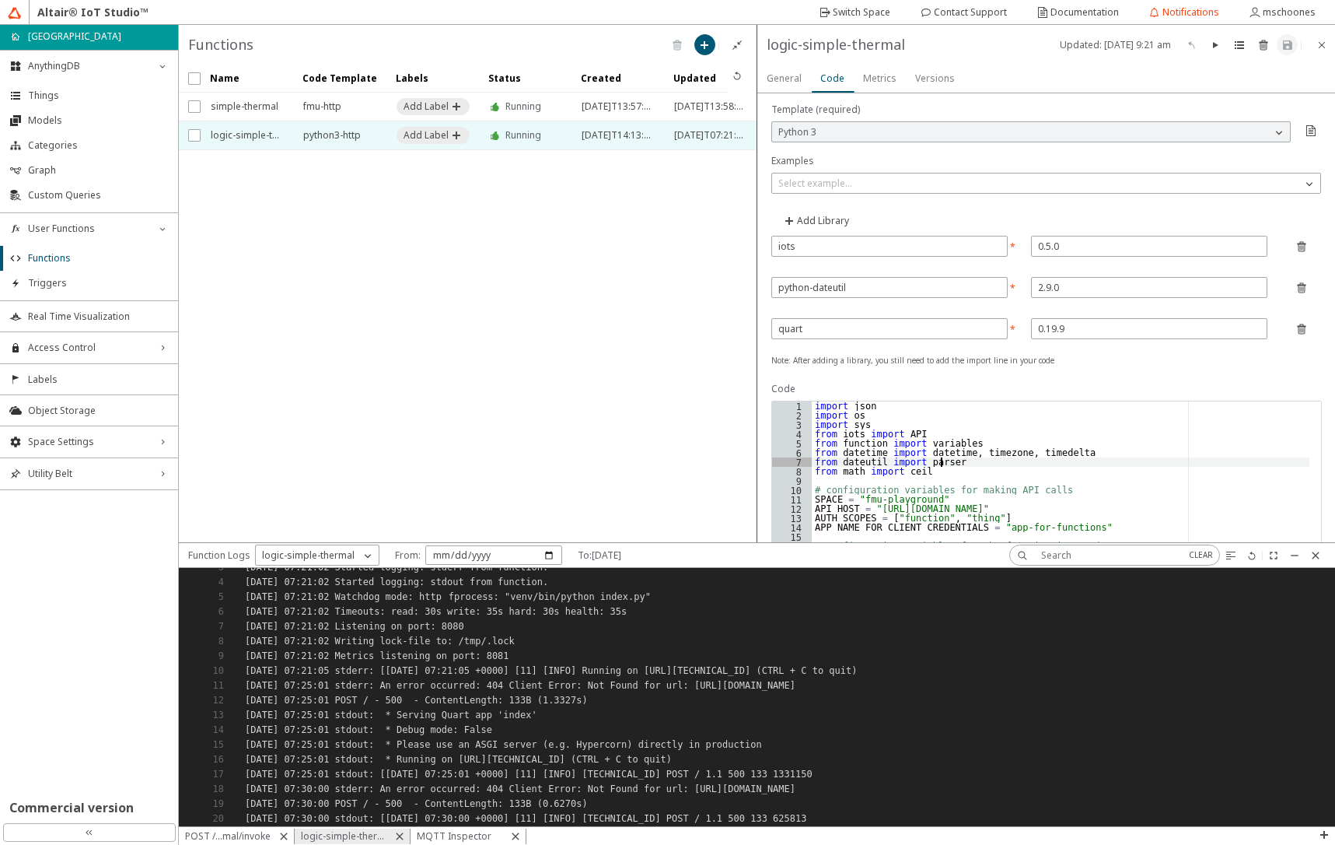
click at [954, 463] on div "import json import os import sys from iots import API from function import vari…" at bounding box center [1061, 781] width 498 height 761
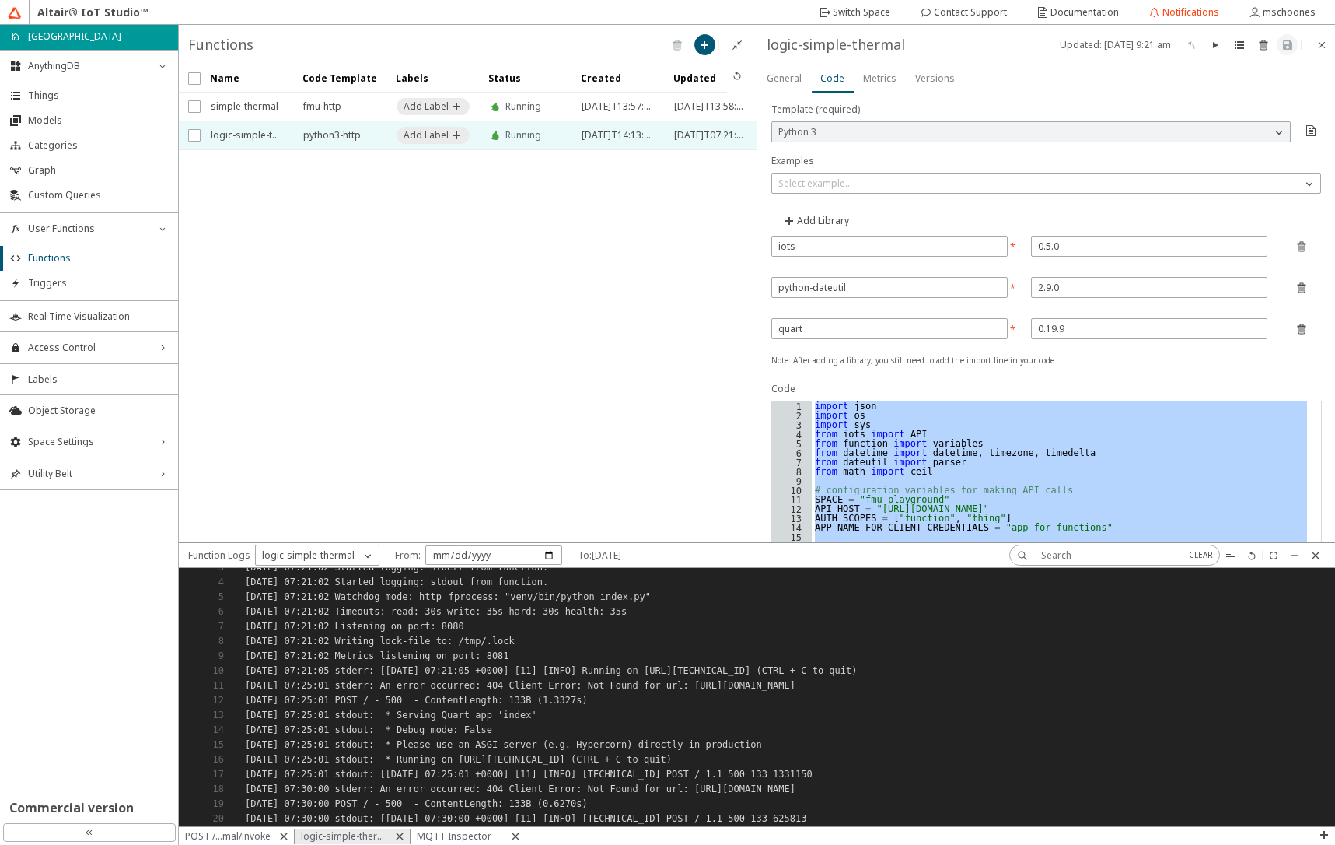
paste textarea "Cursor at row 279"
type textarea "print("Post properties-history response:", response, file=sys.stdout)"
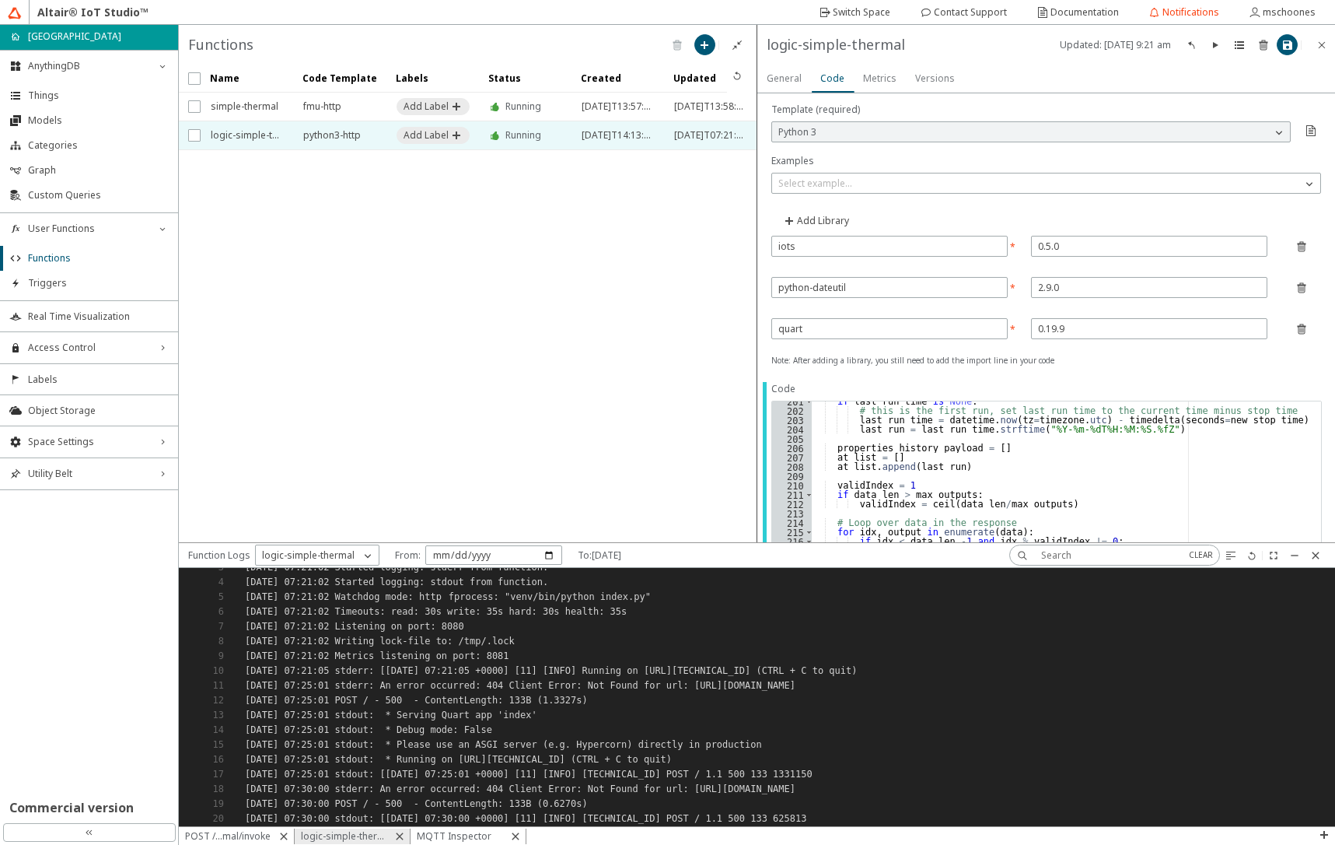
scroll to position [1955, 0]
click at [1288, 49] on iron-icon at bounding box center [1288, 45] width 12 height 12
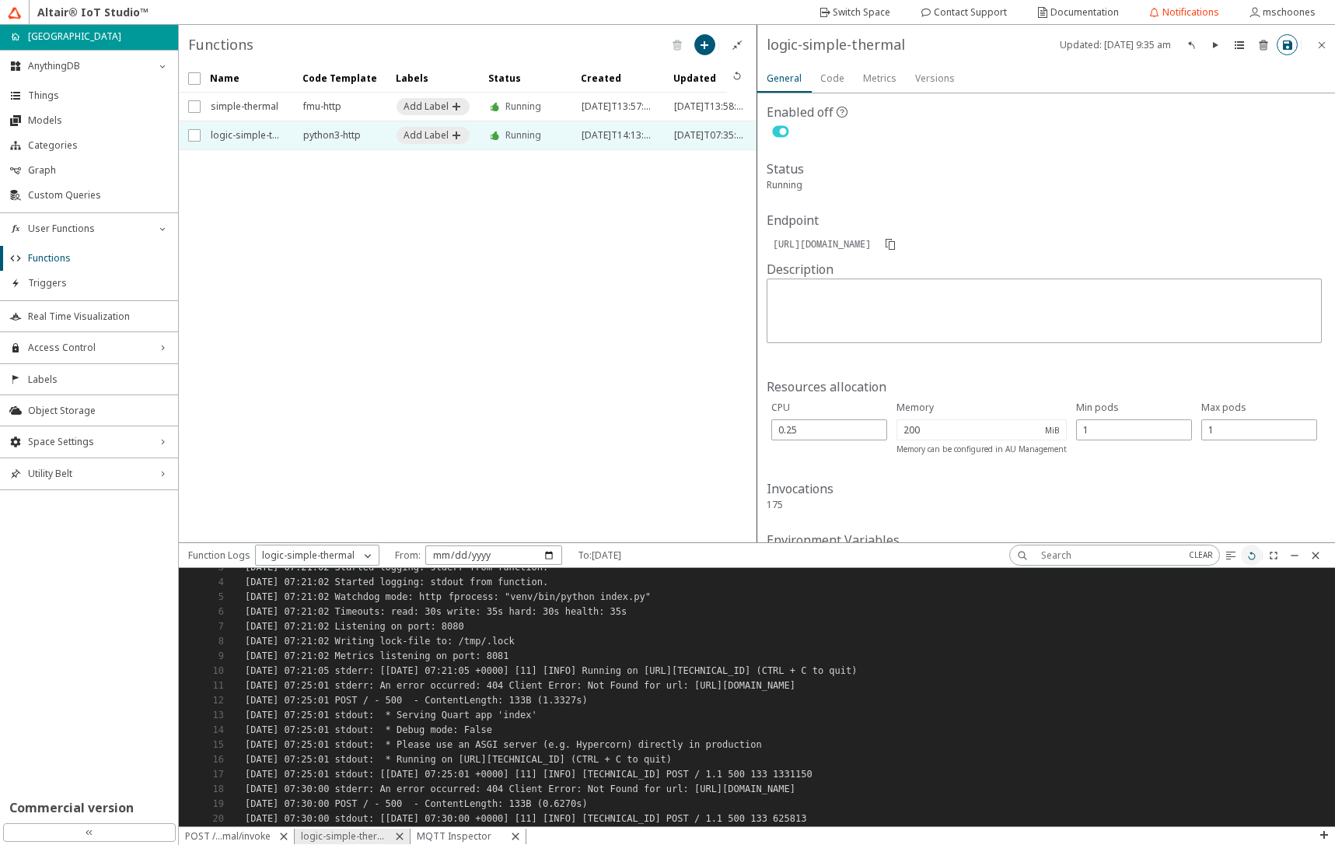
click at [1255, 554] on iron-icon at bounding box center [1252, 555] width 12 height 12
